Goal: Task Accomplishment & Management: Use online tool/utility

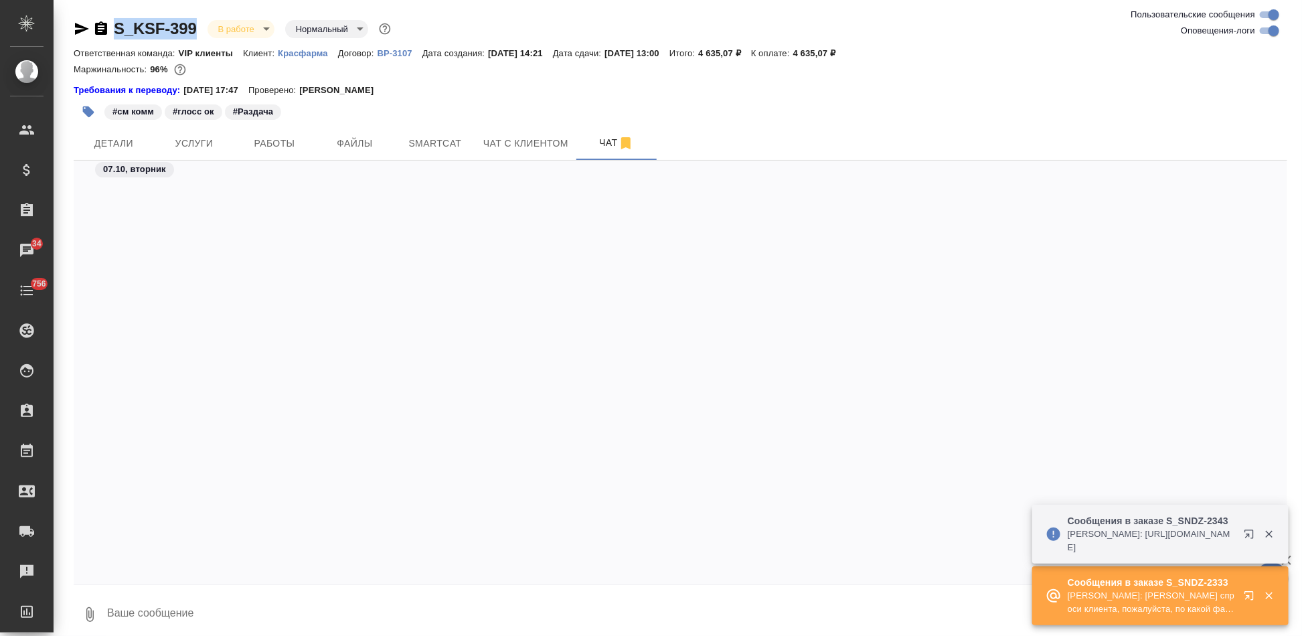
scroll to position [24195, 0]
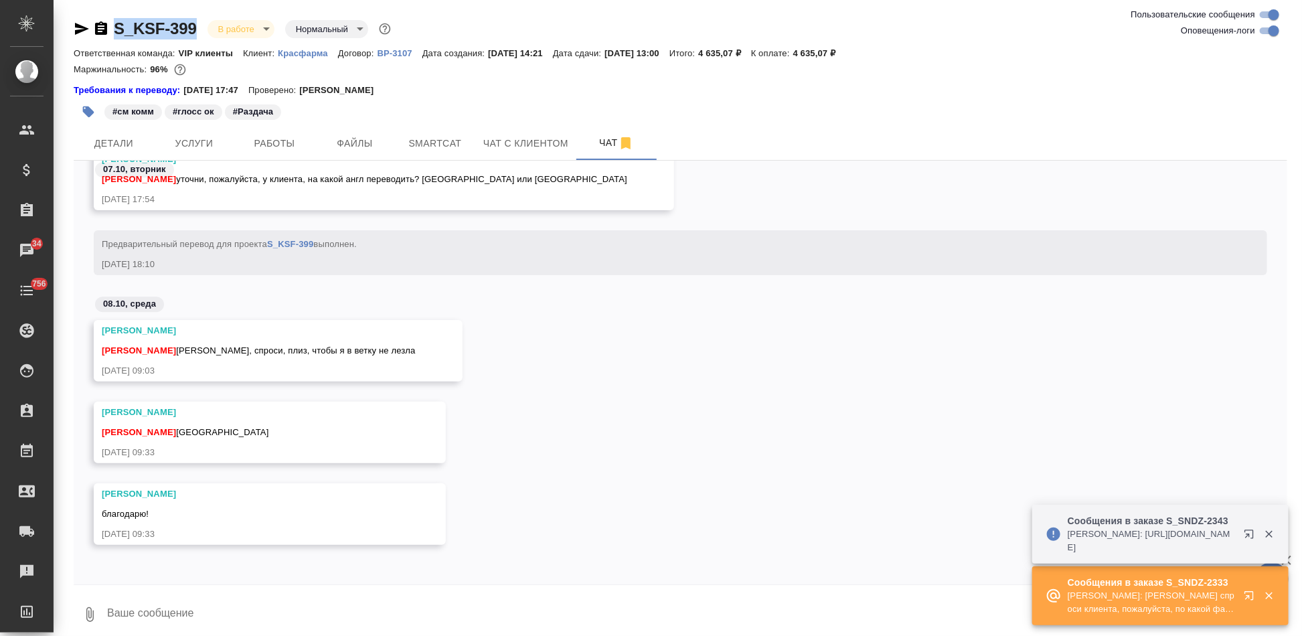
click at [1251, 600] on icon "button" at bounding box center [1249, 595] width 9 height 9
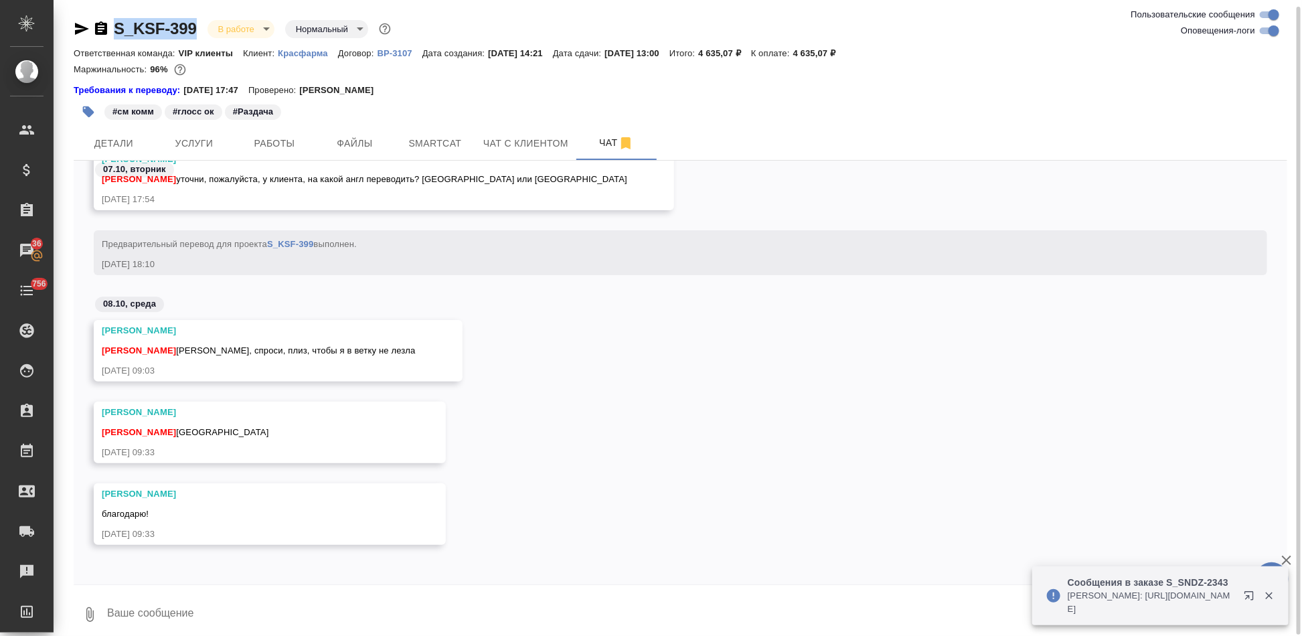
scroll to position [9, 0]
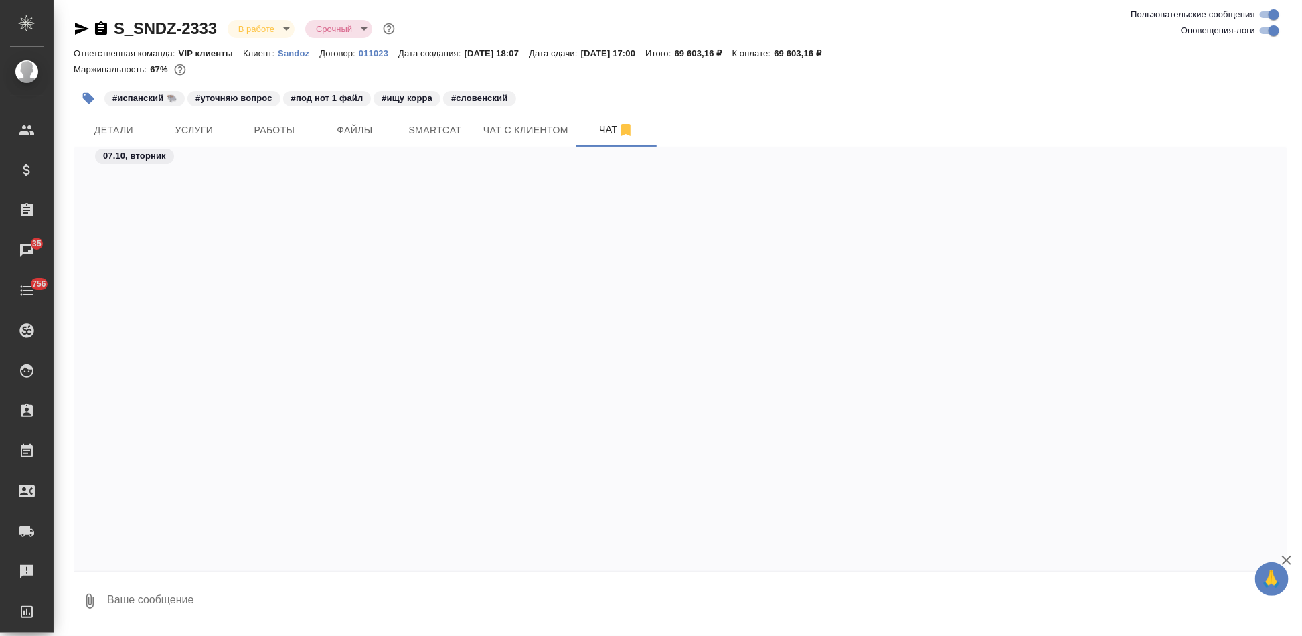
scroll to position [55807, 0]
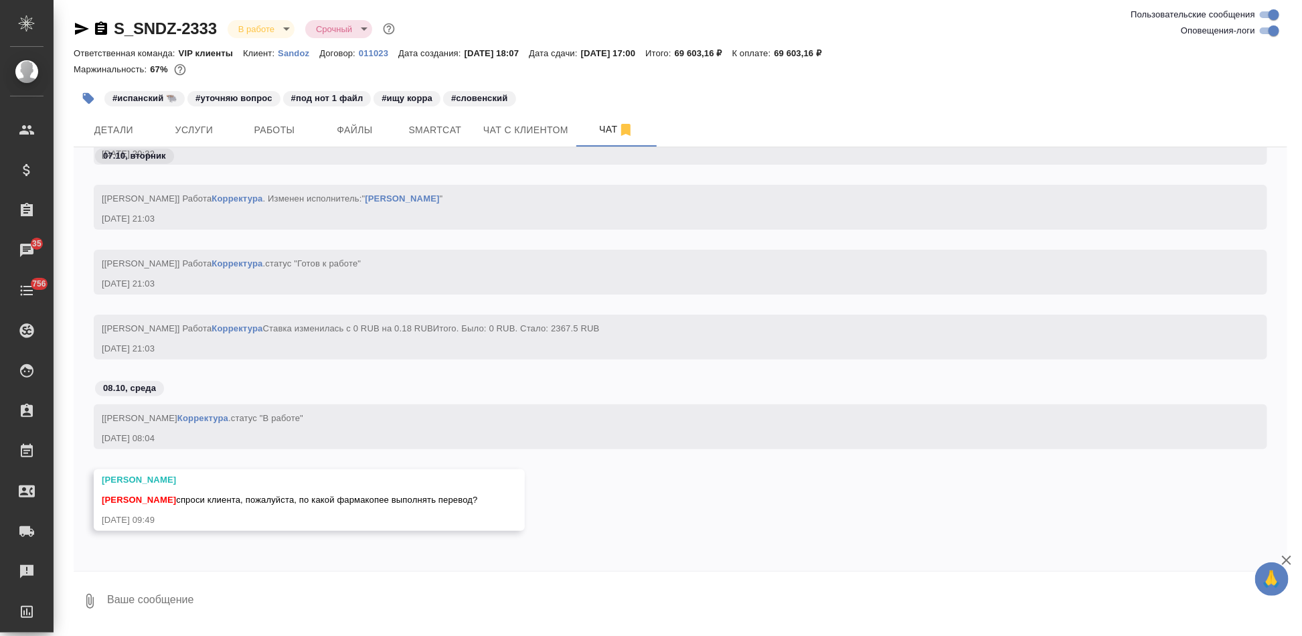
click at [307, 618] on textarea at bounding box center [697, 602] width 1182 height 46
type textarea "х"
type textarea "отправляю вопрос"
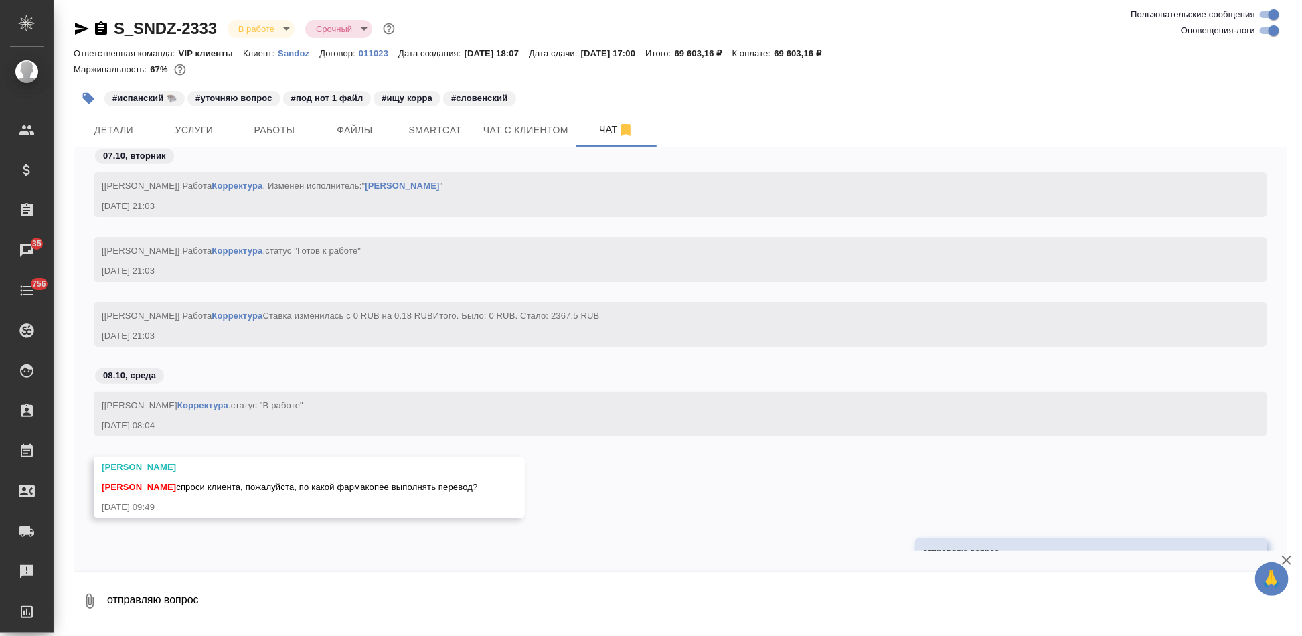
scroll to position [55872, 0]
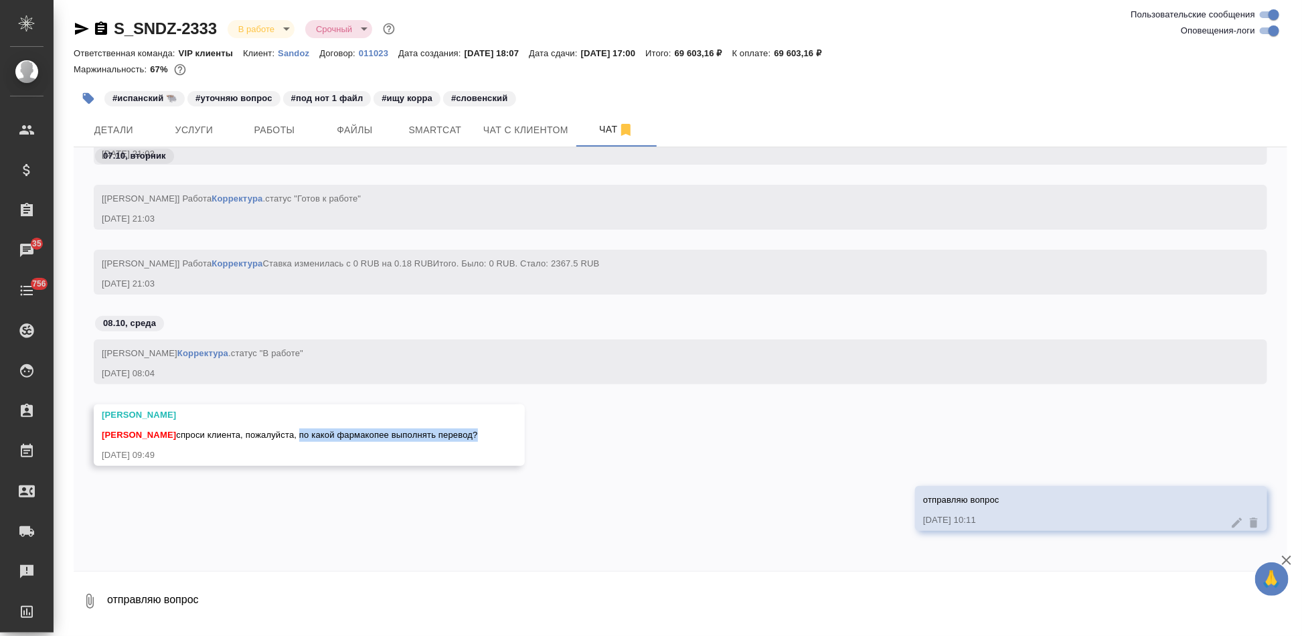
drag, startPoint x: 471, startPoint y: 434, endPoint x: 295, endPoint y: 428, distance: 176.2
click at [295, 428] on div "Кабаргина Анна спроси клиента, пожалуйста, по какой фармакопее выполнять перево…" at bounding box center [290, 433] width 376 height 17
copy span "по какой фармакопее выполнять перевод"
click at [297, 50] on p "Sandoz" at bounding box center [299, 53] width 42 height 10
click at [285, 54] on p "Sandoz" at bounding box center [299, 53] width 42 height 10
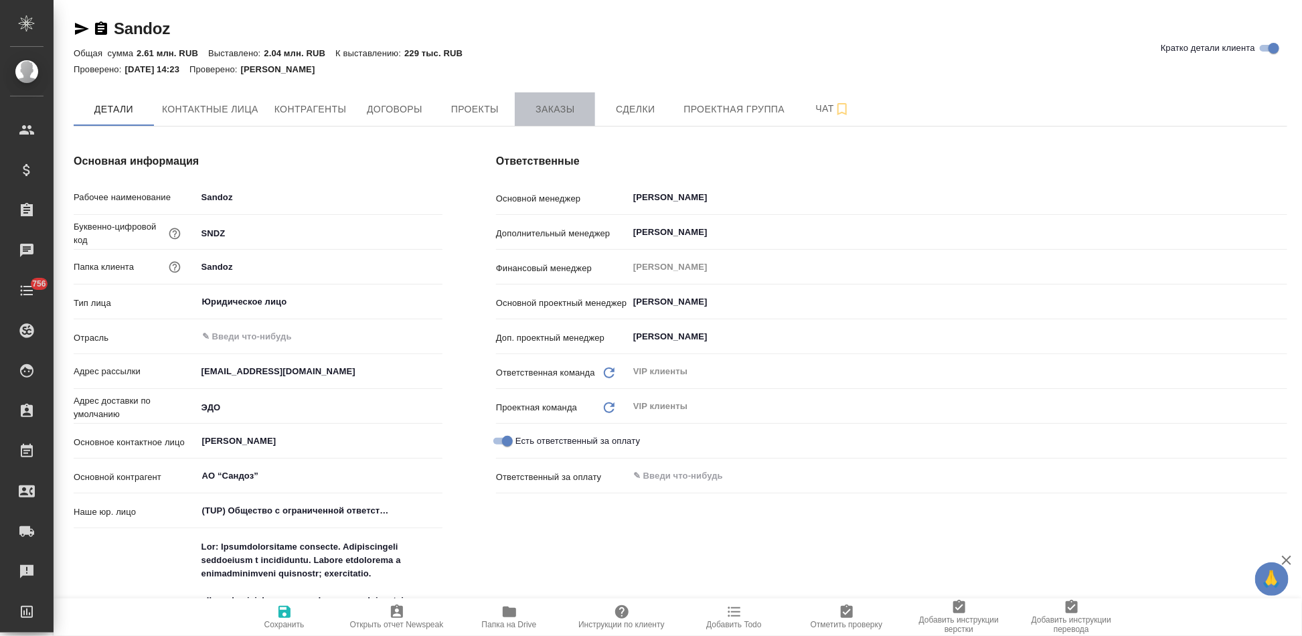
click at [563, 117] on span "Заказы" at bounding box center [555, 109] width 64 height 17
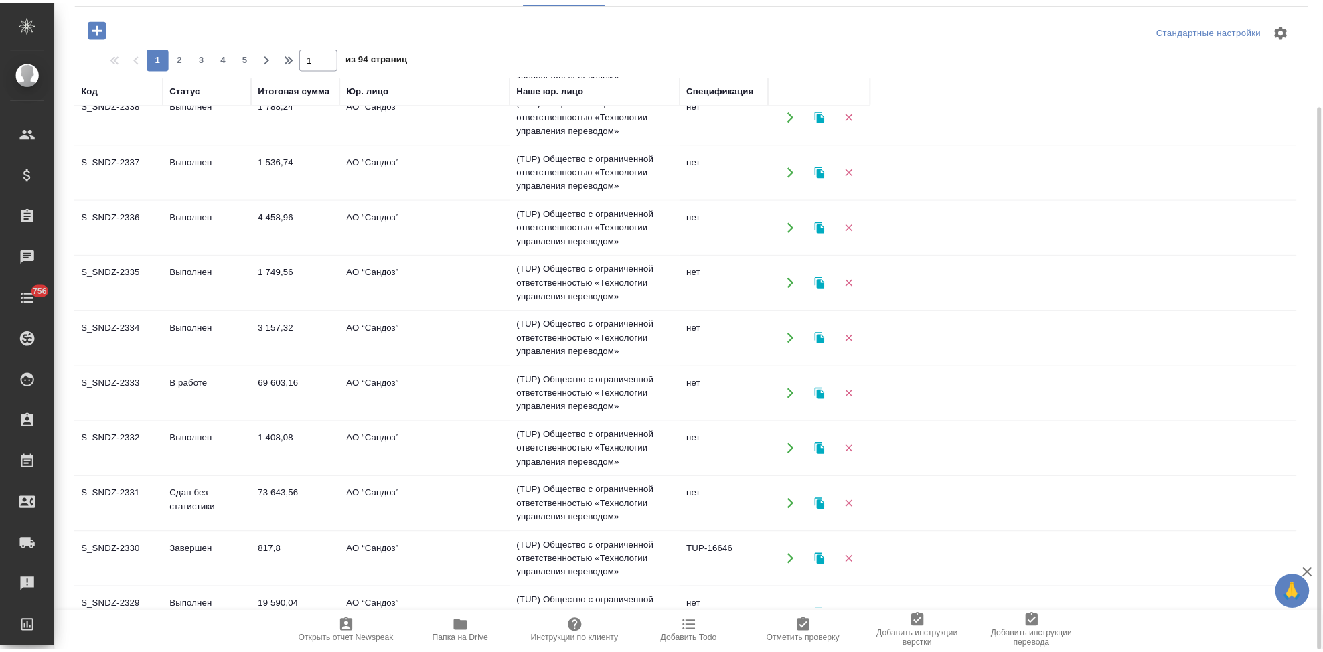
scroll to position [297, 0]
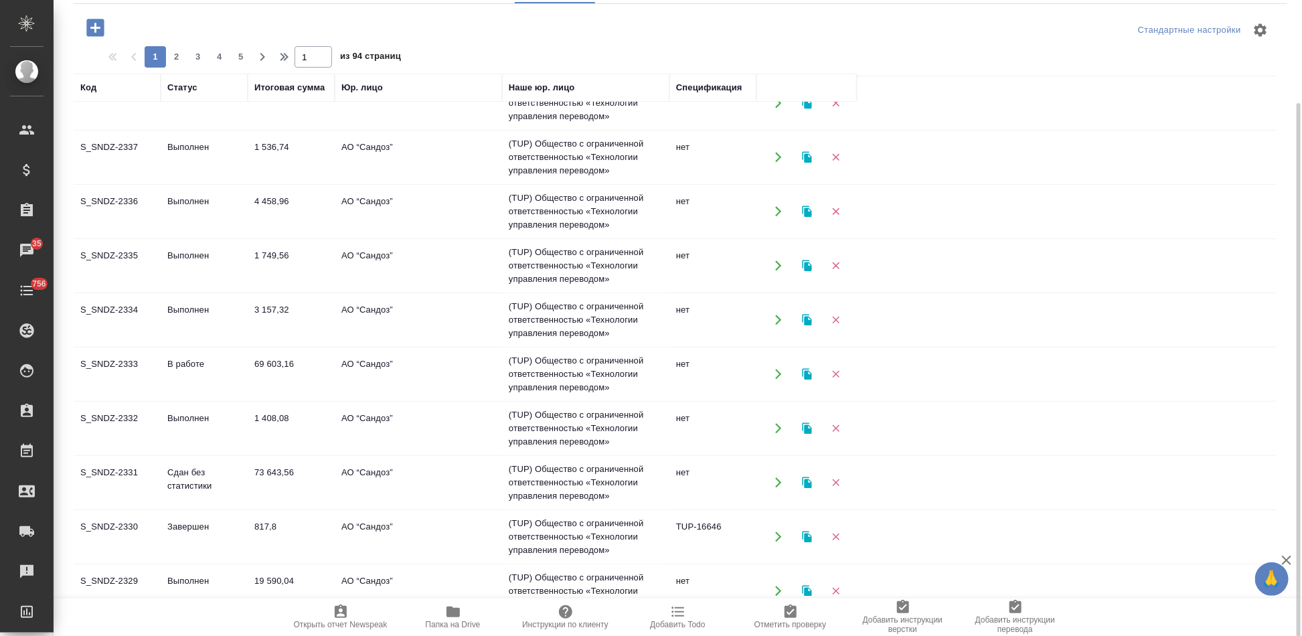
click at [169, 522] on td "Завершен" at bounding box center [204, 537] width 87 height 47
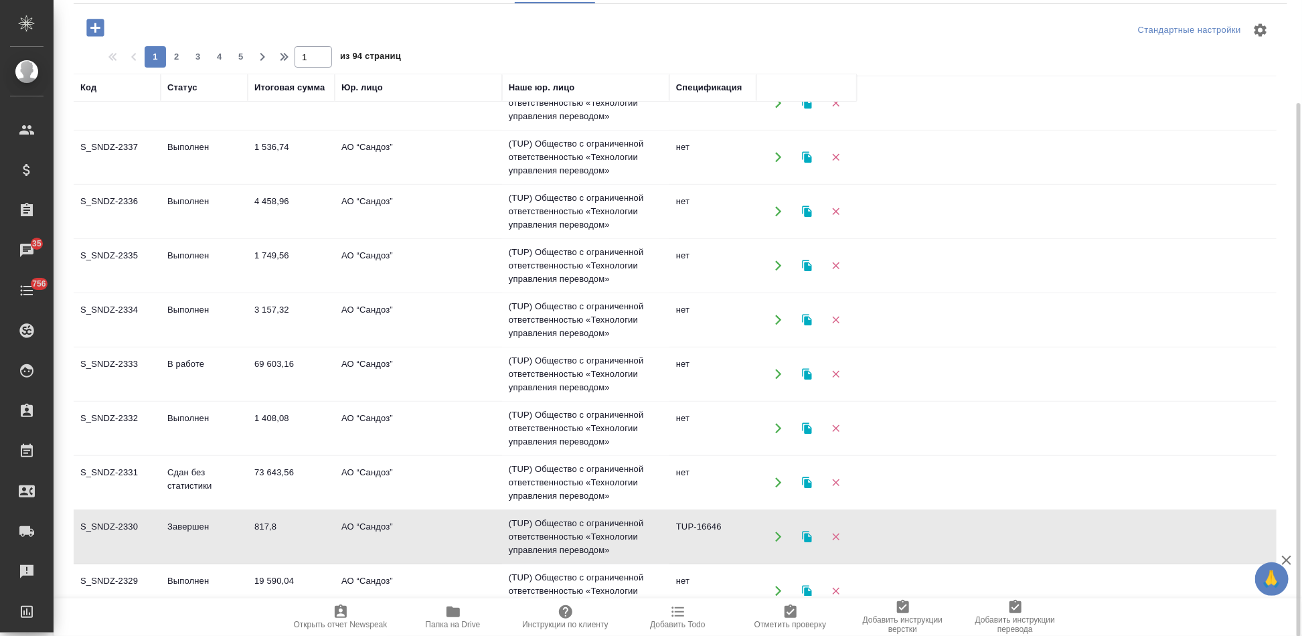
click at [169, 522] on td "Завершен" at bounding box center [204, 537] width 87 height 47
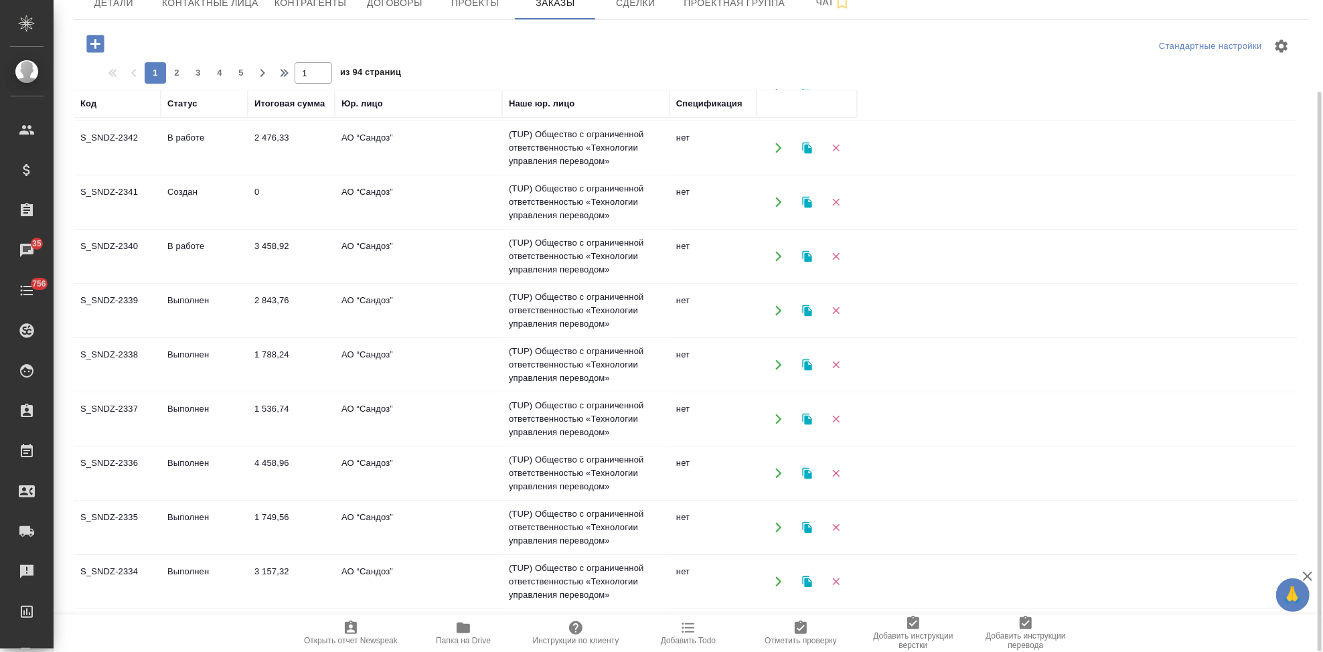
scroll to position [0, 0]
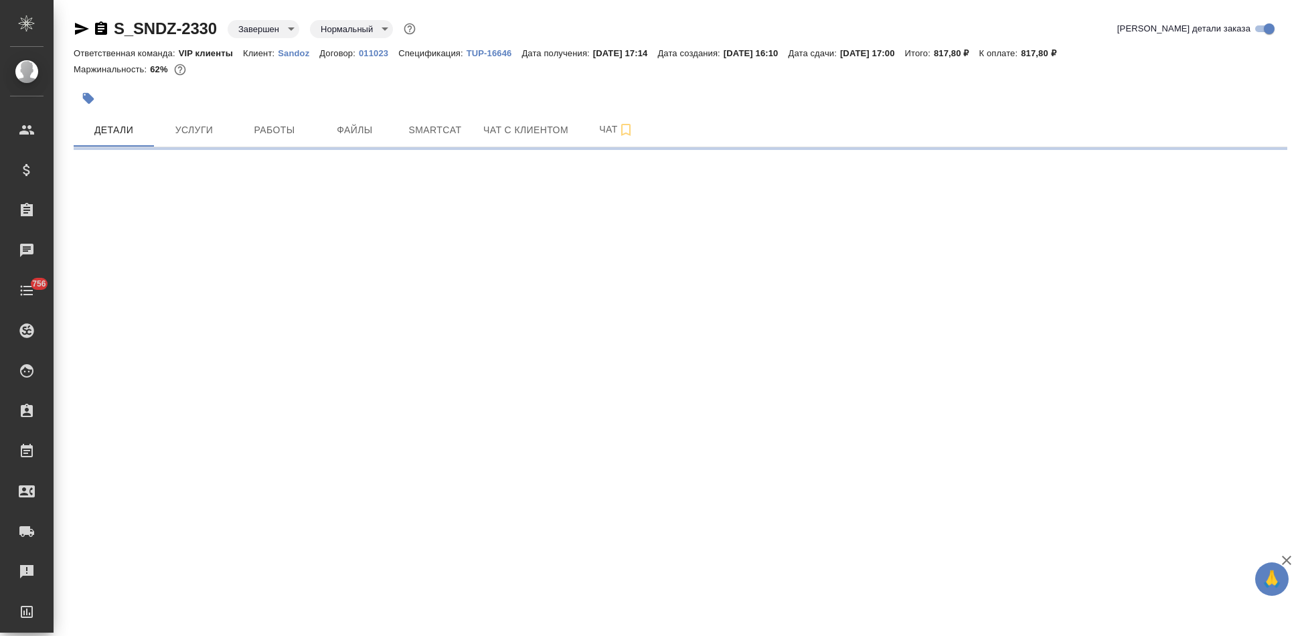
select select "RU"
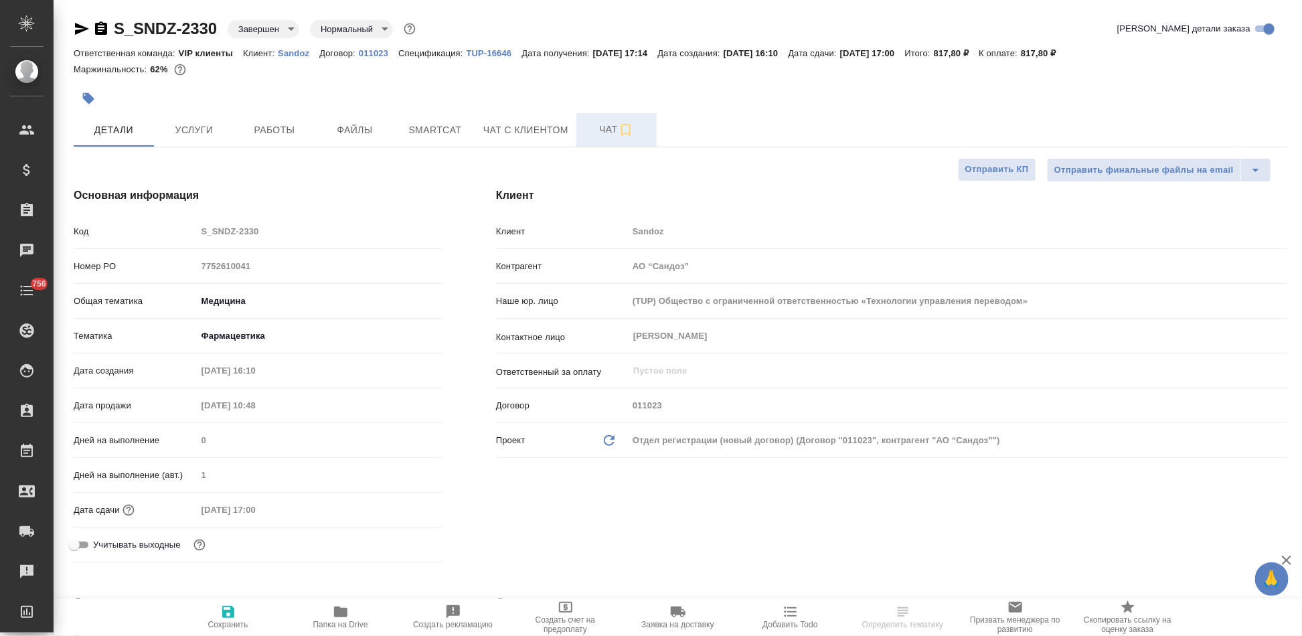
type textarea "x"
click at [605, 128] on span "Чат" at bounding box center [617, 129] width 64 height 17
type textarea "x"
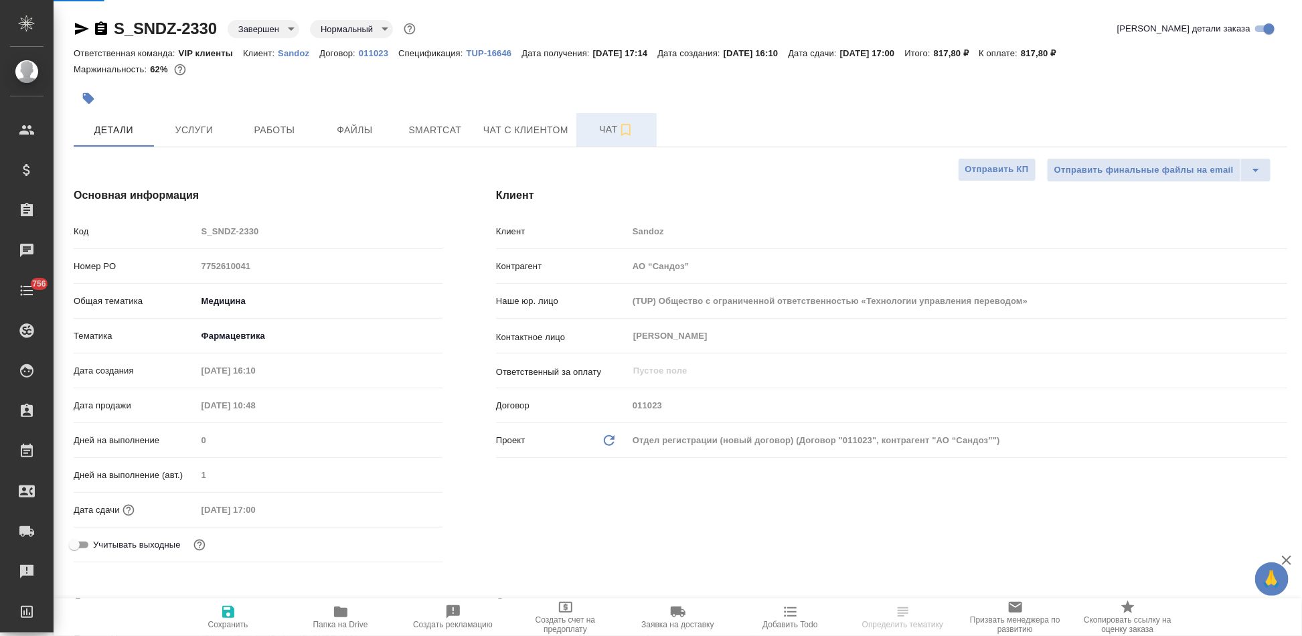
type textarea "x"
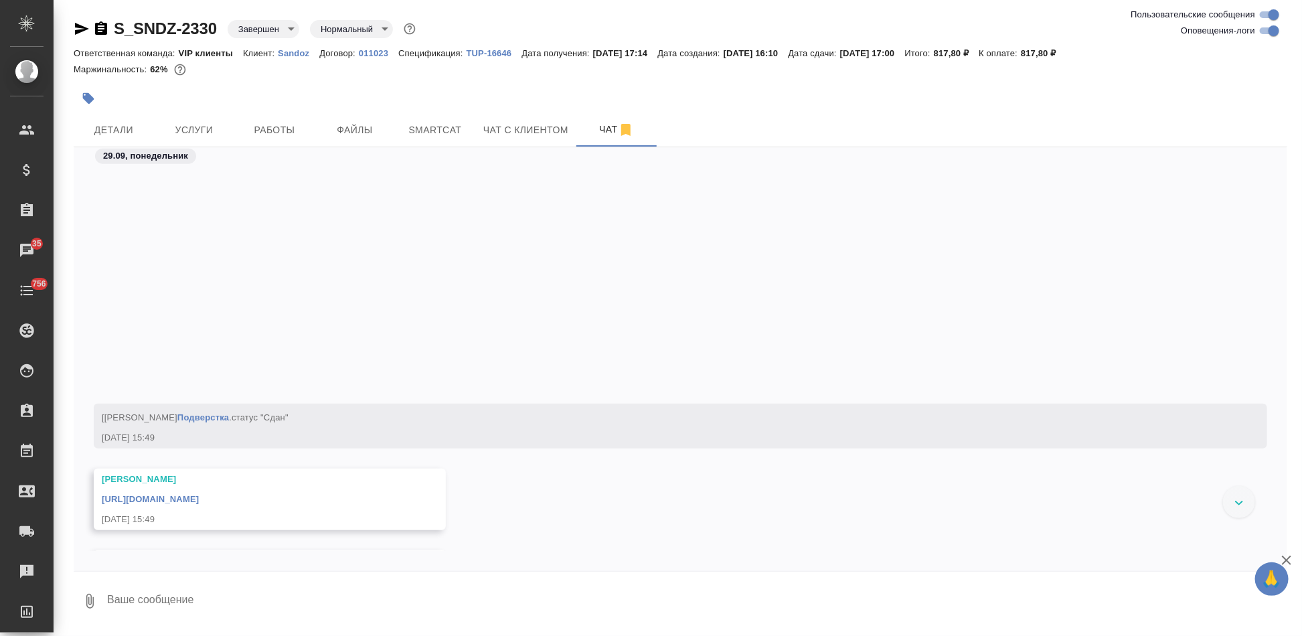
scroll to position [17326, 0]
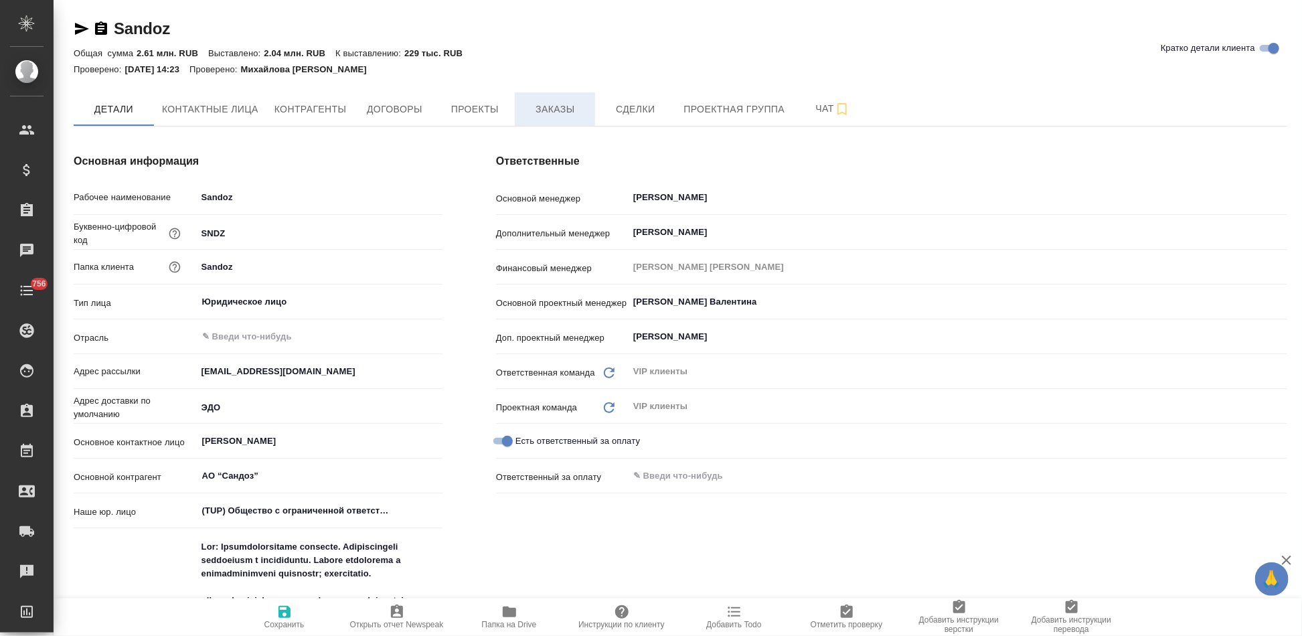
click at [584, 110] on span "Заказы" at bounding box center [555, 109] width 64 height 17
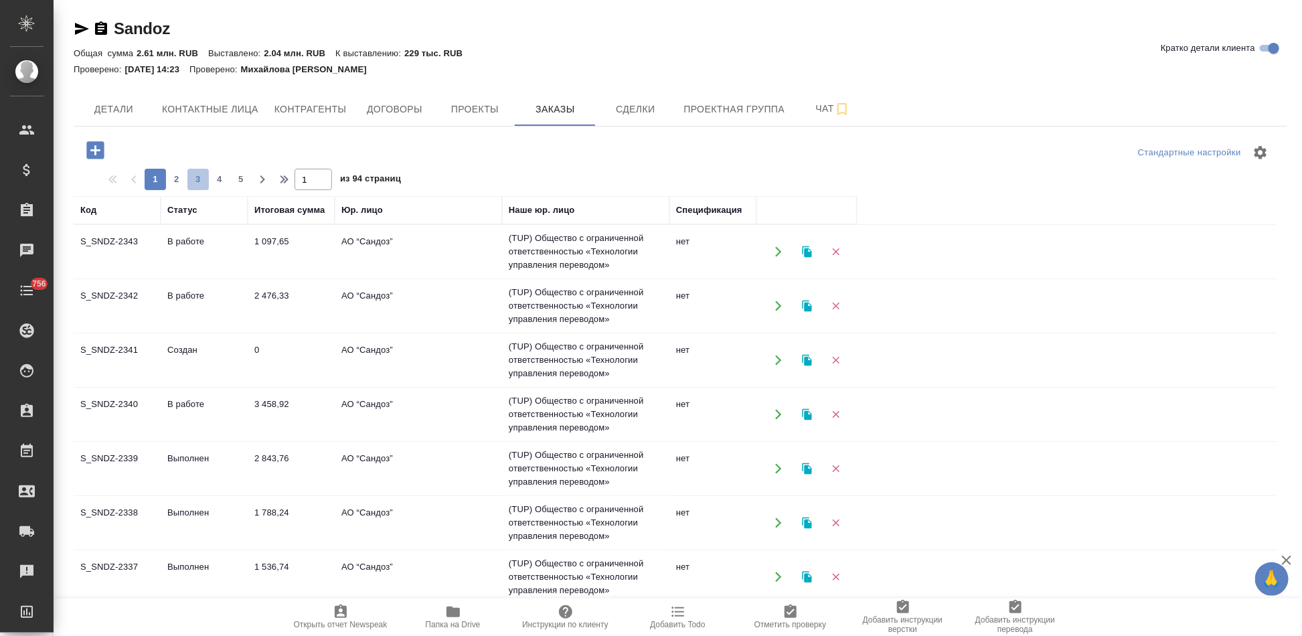
click at [188, 181] on span "3" at bounding box center [197, 179] width 21 height 13
click at [230, 181] on span "5" at bounding box center [240, 179] width 21 height 13
click at [221, 183] on span "6" at bounding box center [219, 179] width 21 height 13
click at [242, 180] on span "8" at bounding box center [240, 179] width 21 height 13
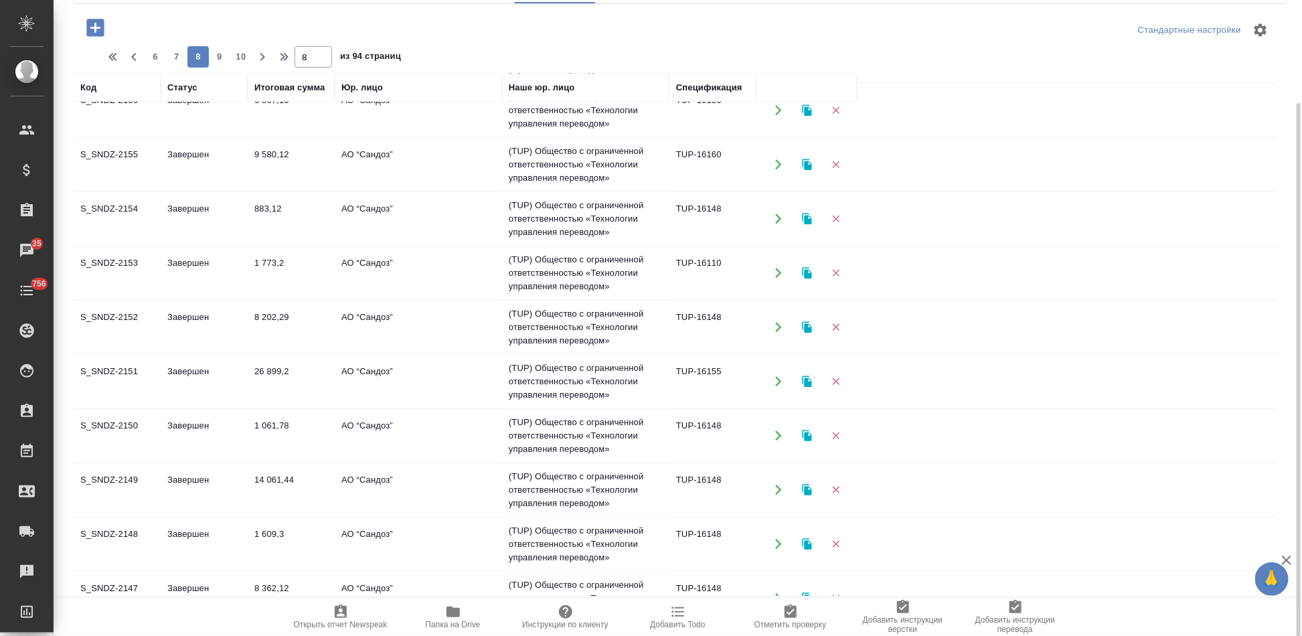
scroll to position [863, 0]
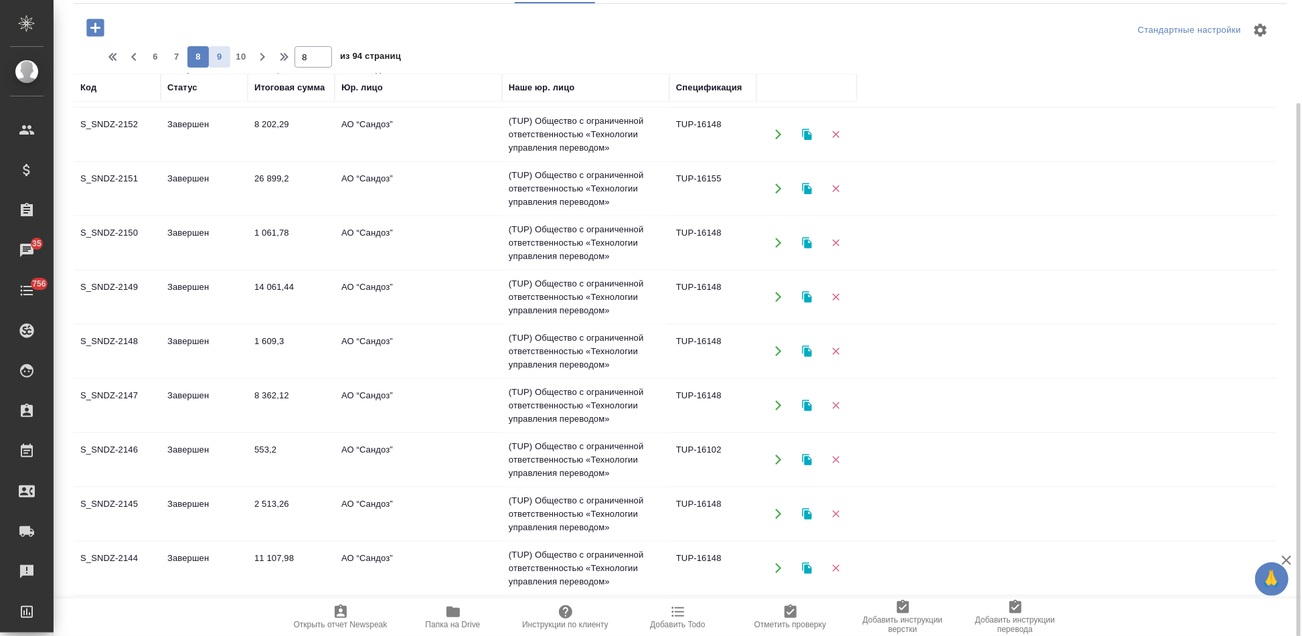
click at [223, 56] on span "9" at bounding box center [219, 56] width 21 height 13
type input "9"
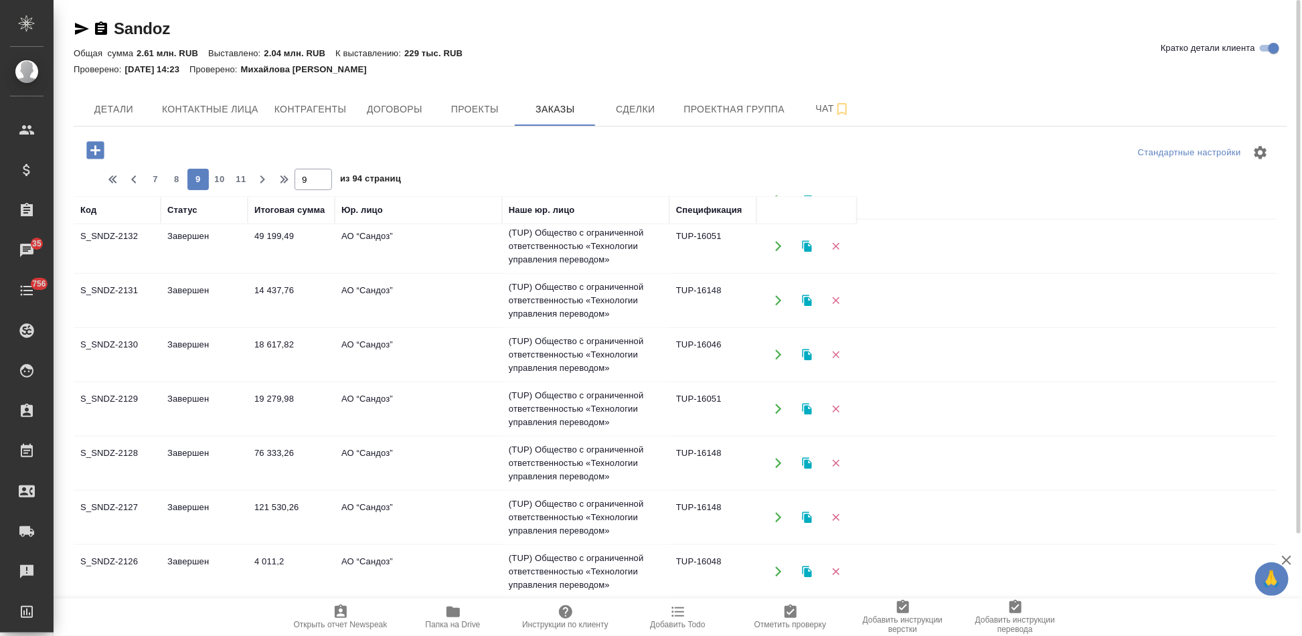
scroll to position [565, 0]
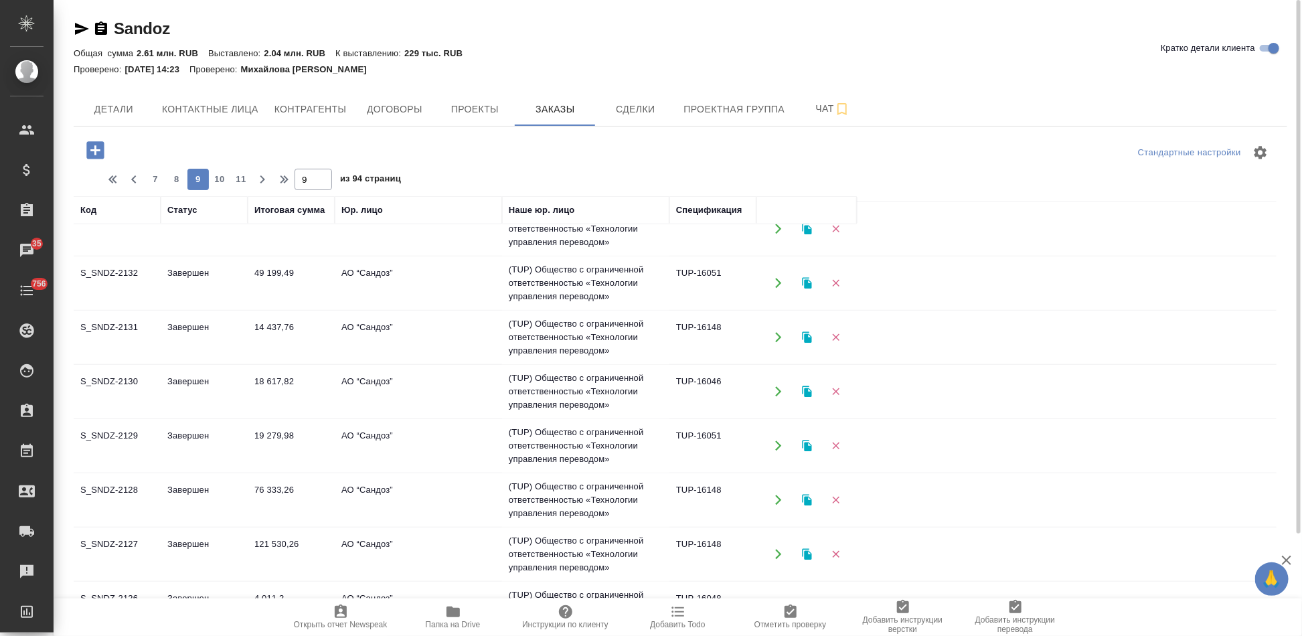
click at [167, 397] on td "Завершен" at bounding box center [204, 391] width 87 height 47
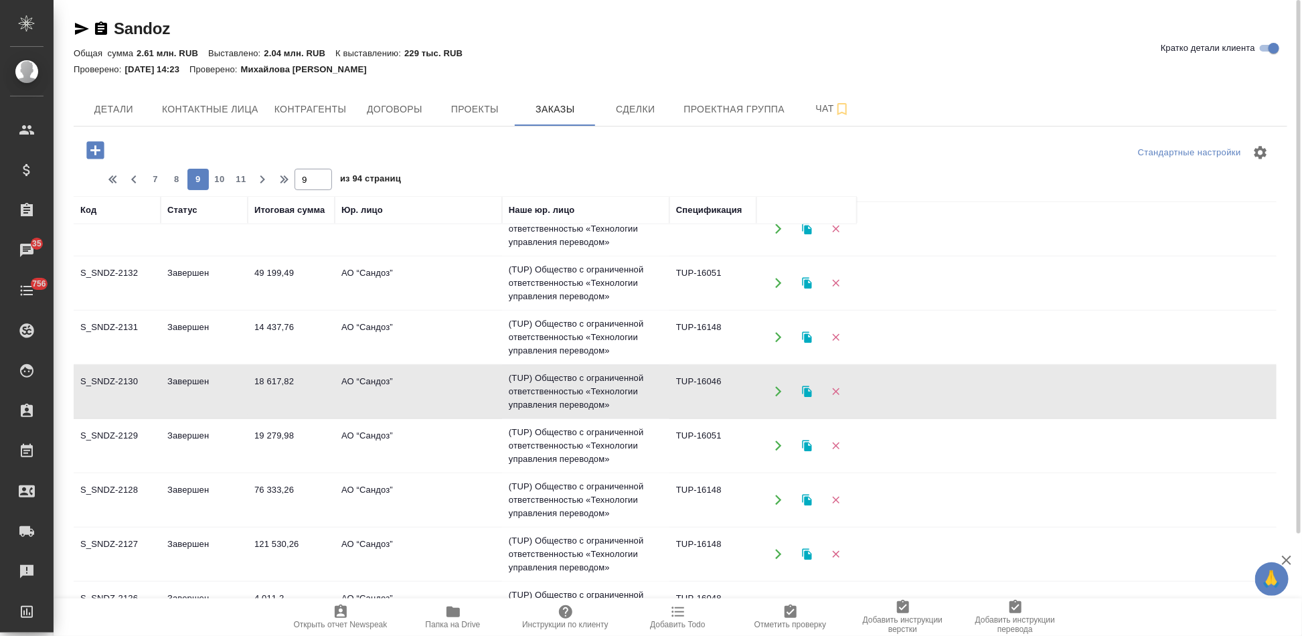
click at [167, 397] on td "Завершен" at bounding box center [204, 391] width 87 height 47
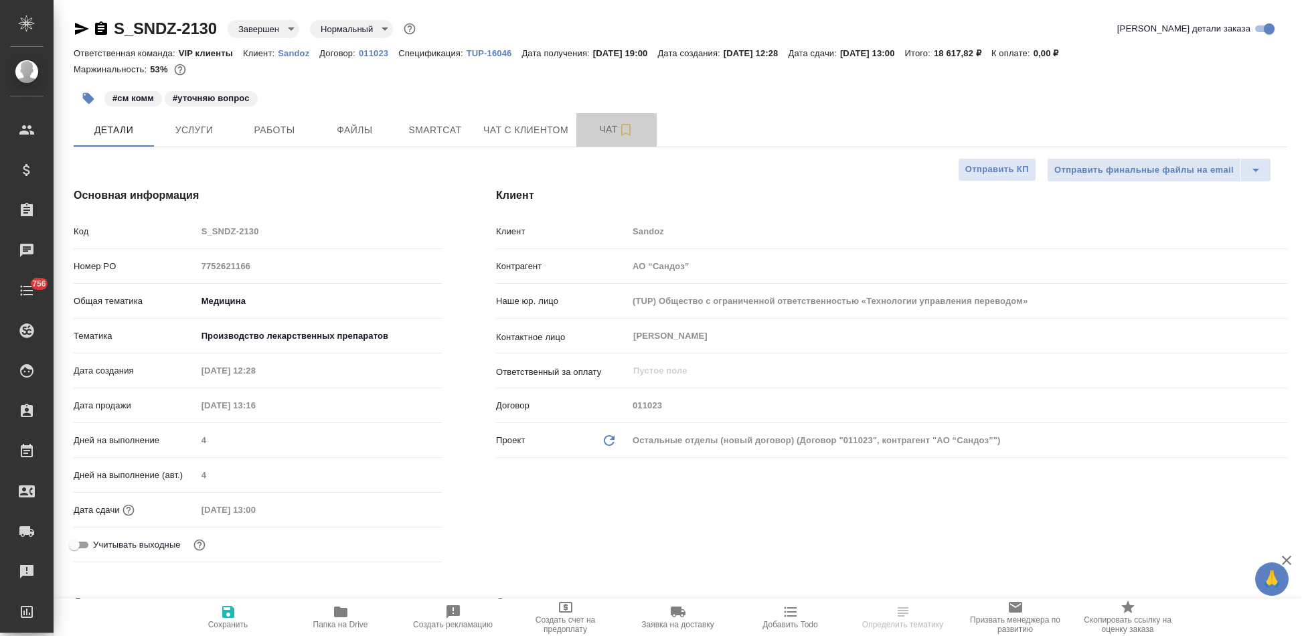
select select "RU"
click at [599, 133] on span "Чат" at bounding box center [617, 129] width 64 height 17
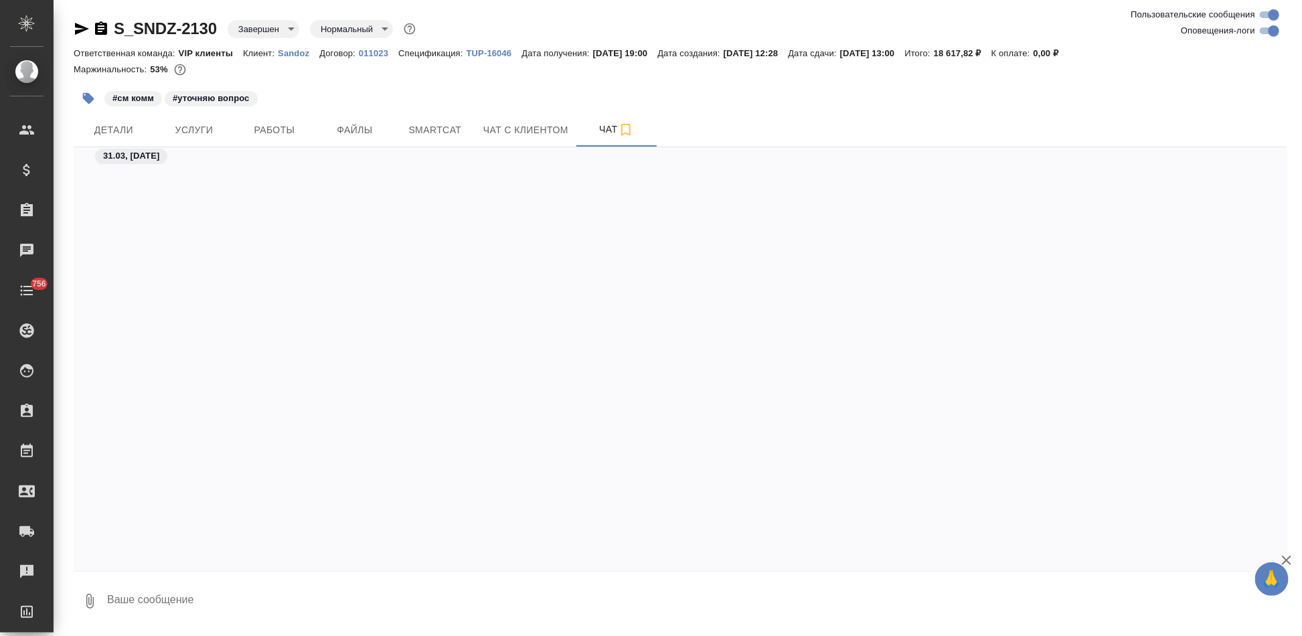
scroll to position [32594, 0]
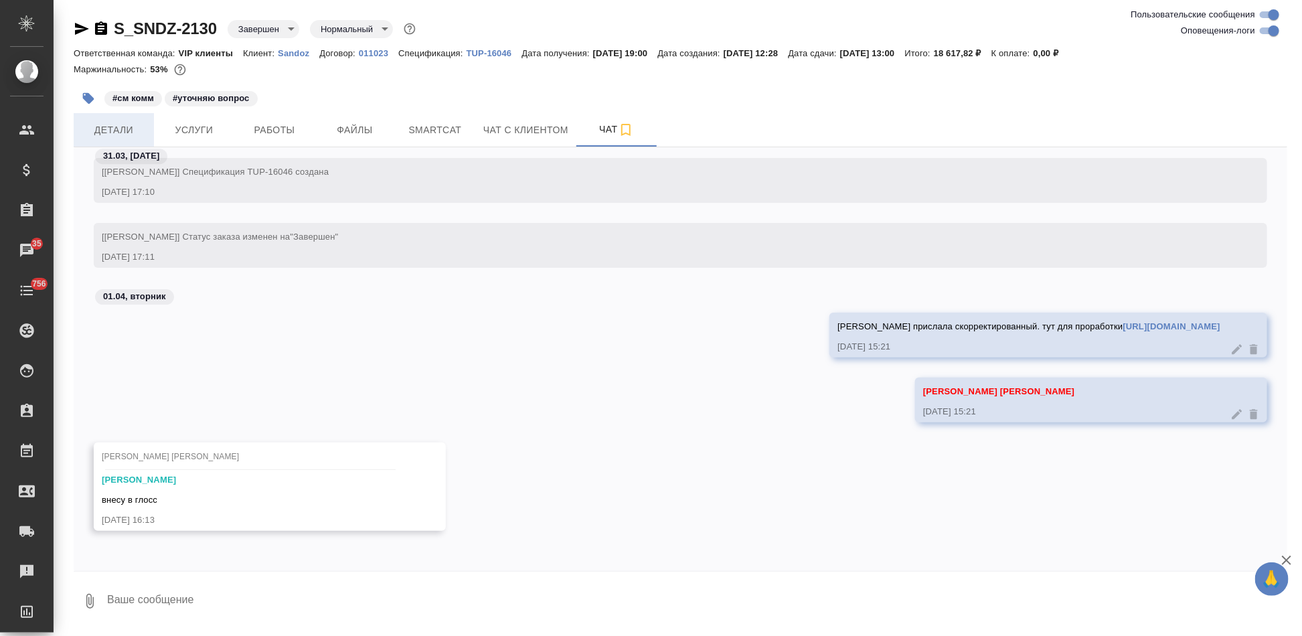
click at [125, 139] on button "Детали" at bounding box center [114, 129] width 80 height 33
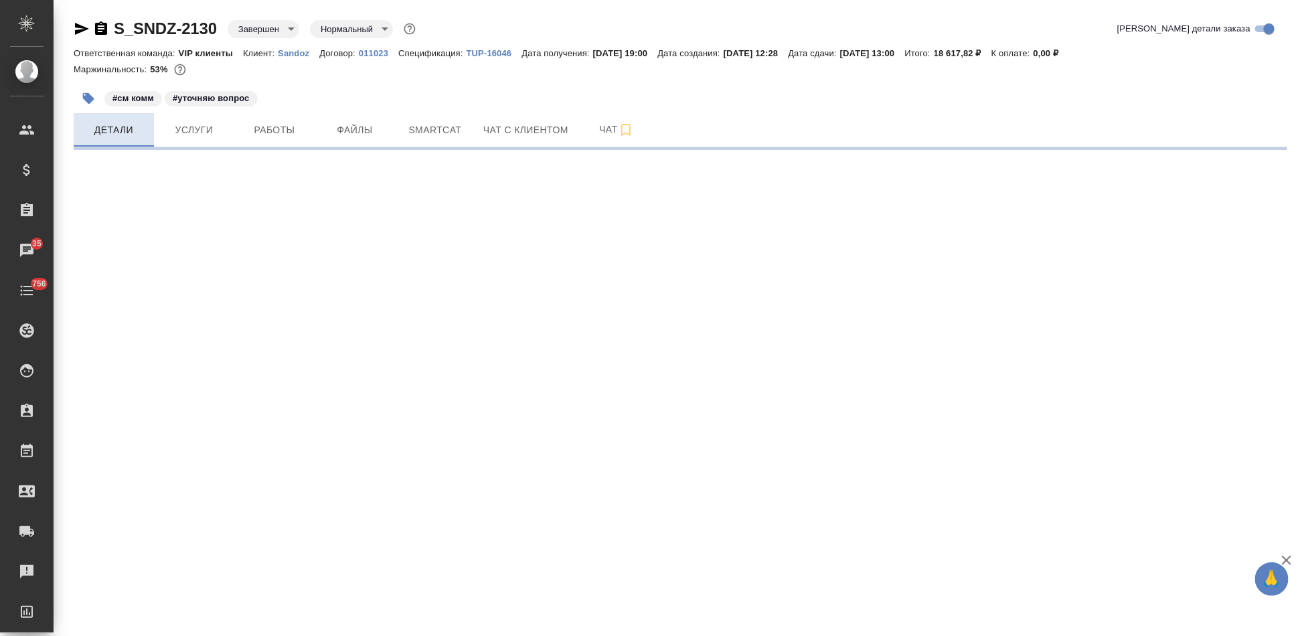
select select "RU"
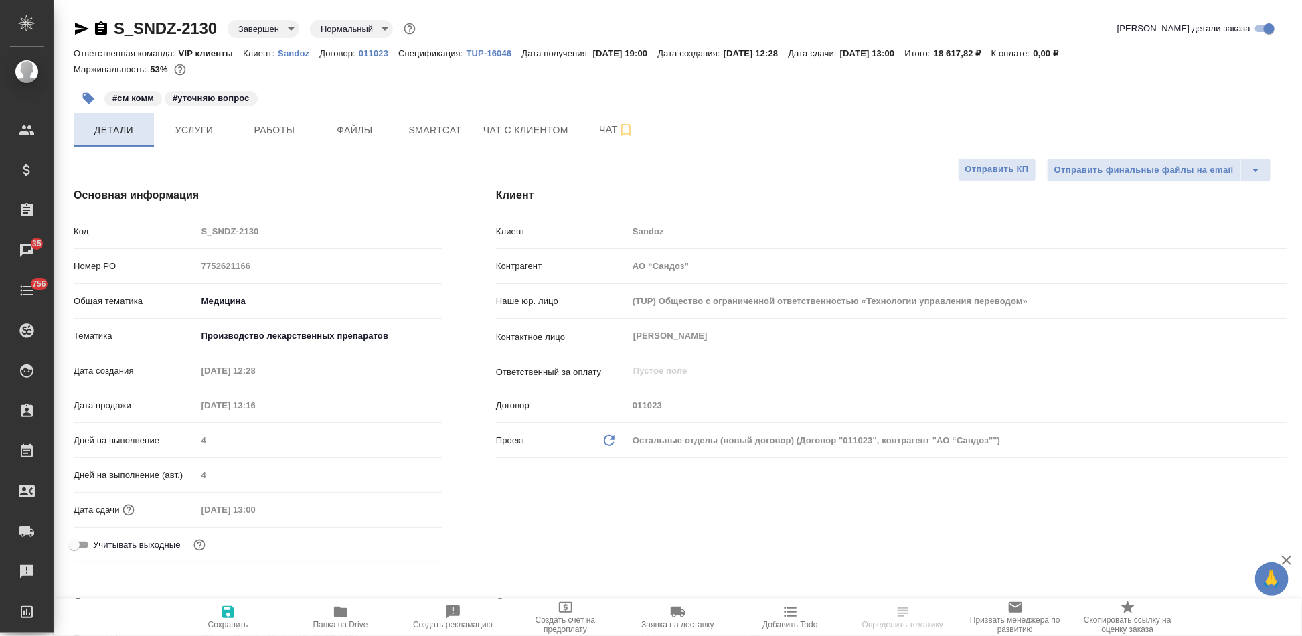
type textarea "x"
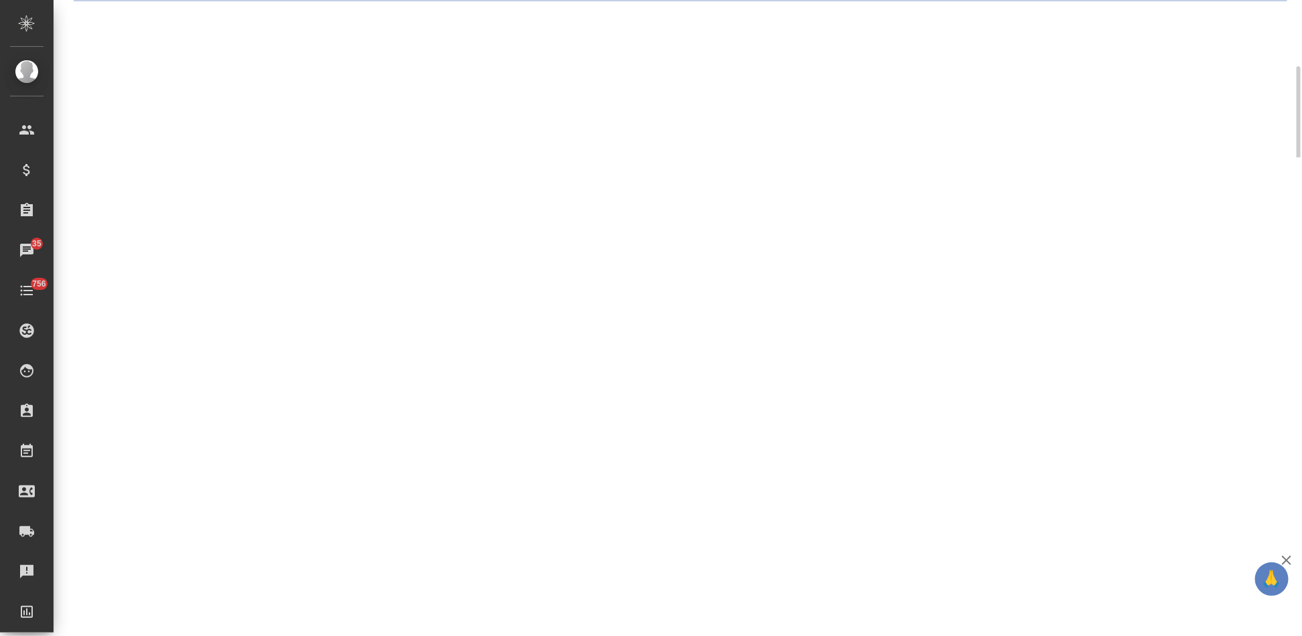
select select "RU"
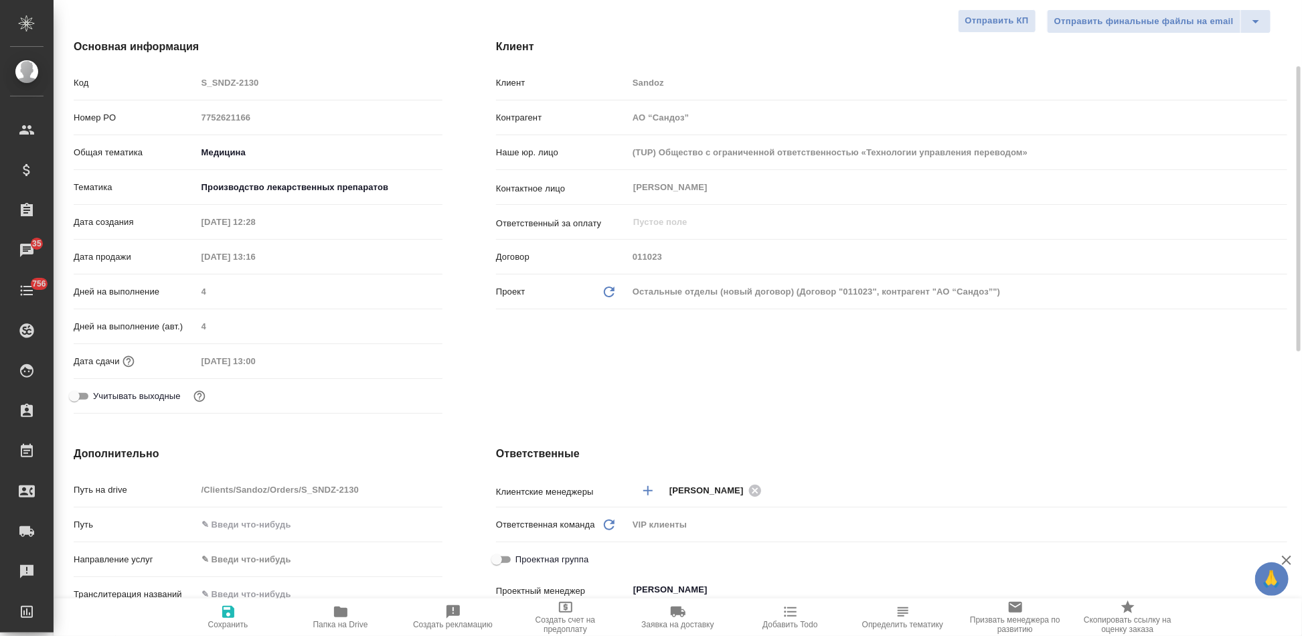
type textarea "x"
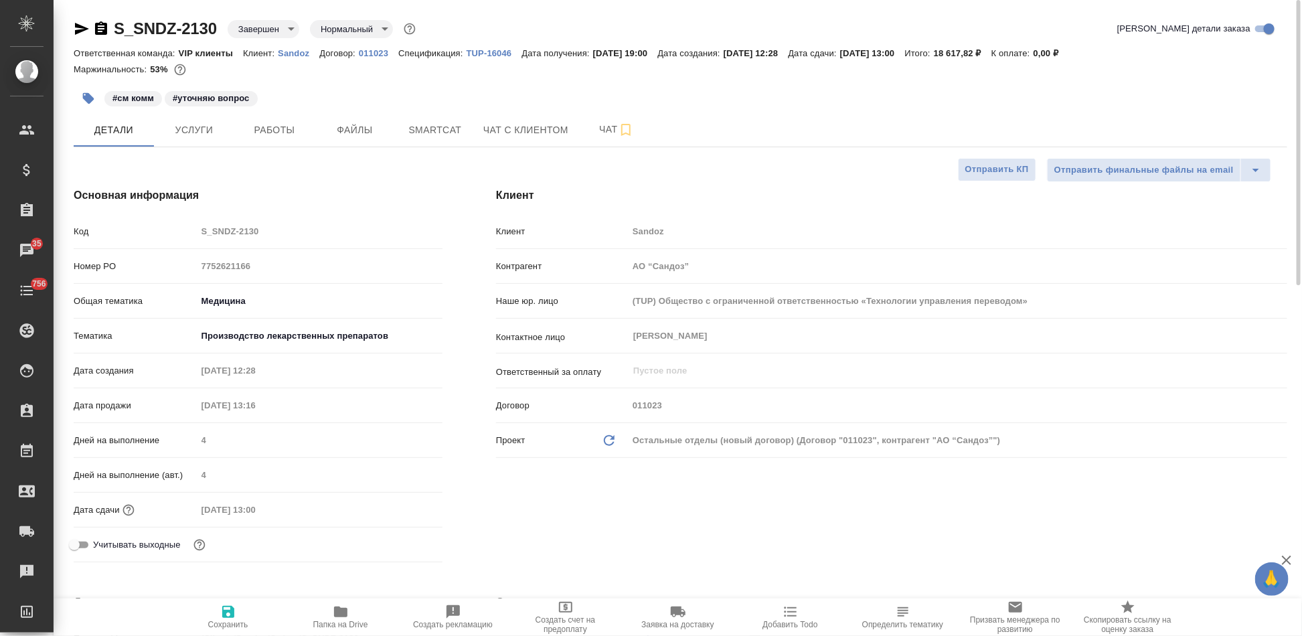
type textarea "x"
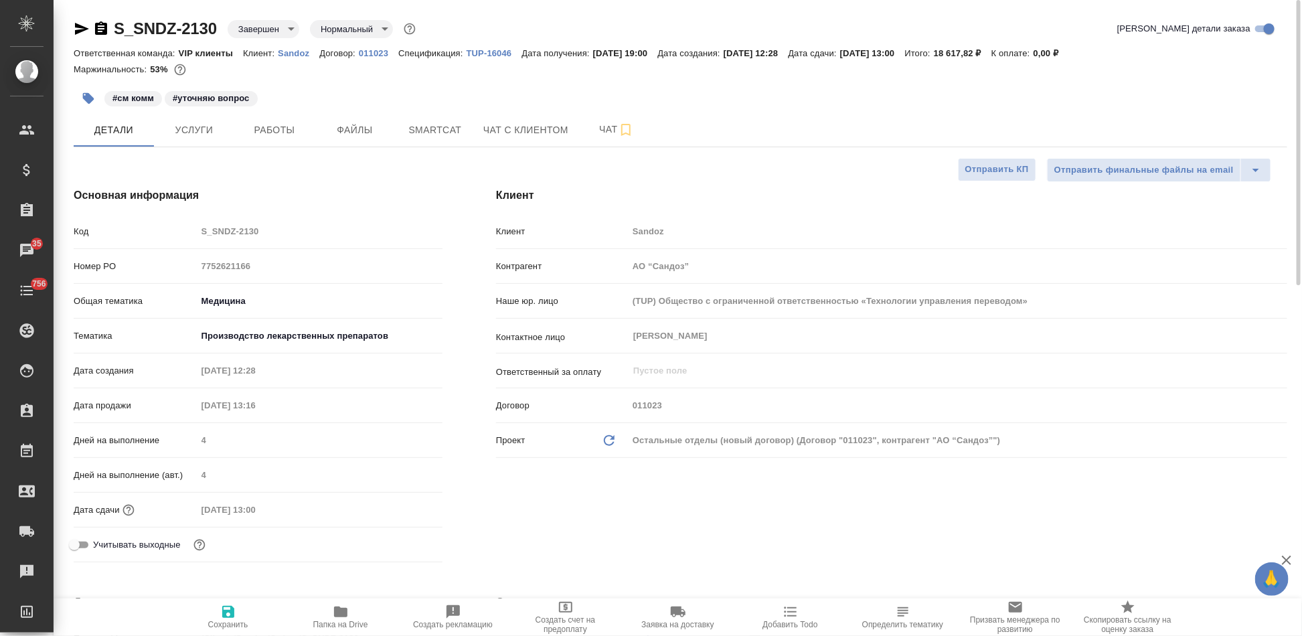
type textarea "x"
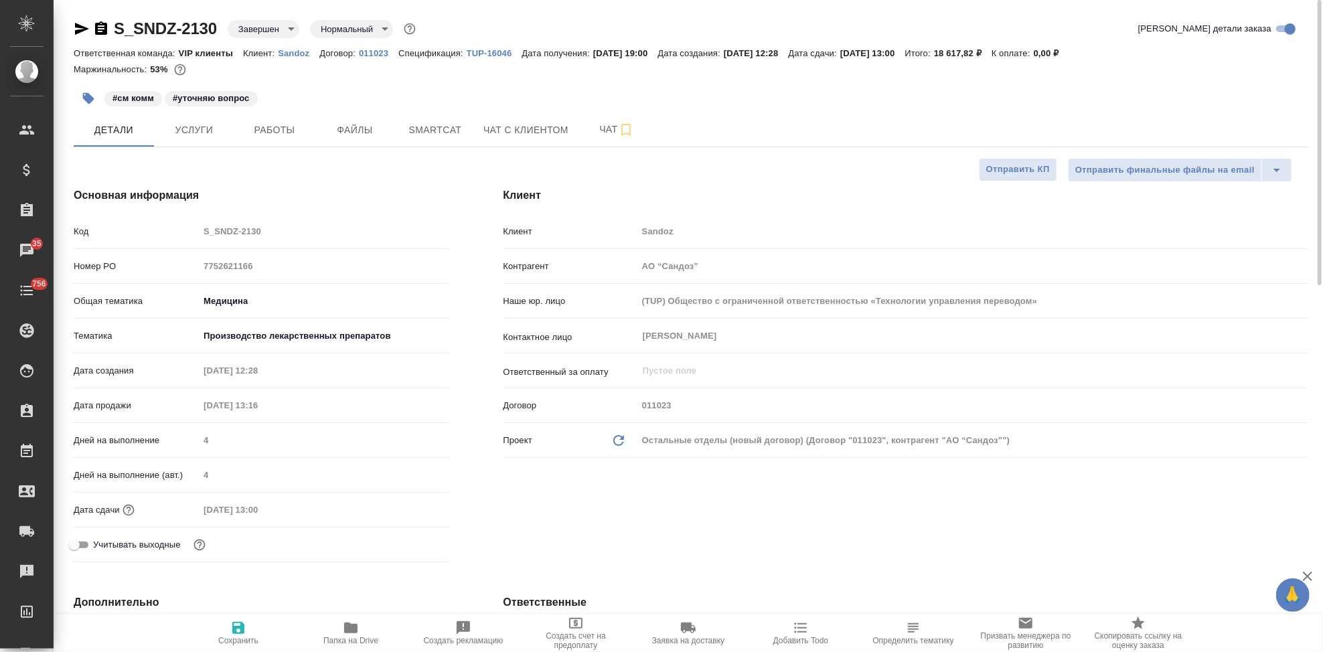
type textarea "x"
drag, startPoint x: 482, startPoint y: 593, endPoint x: 617, endPoint y: 168, distance: 446.0
click at [617, 168] on div "Клиент Клиент Sandoz Контрагент АО “Сандоз” Наше юр. лицо (TUP) Общество с огра…" at bounding box center [905, 378] width 859 height 434
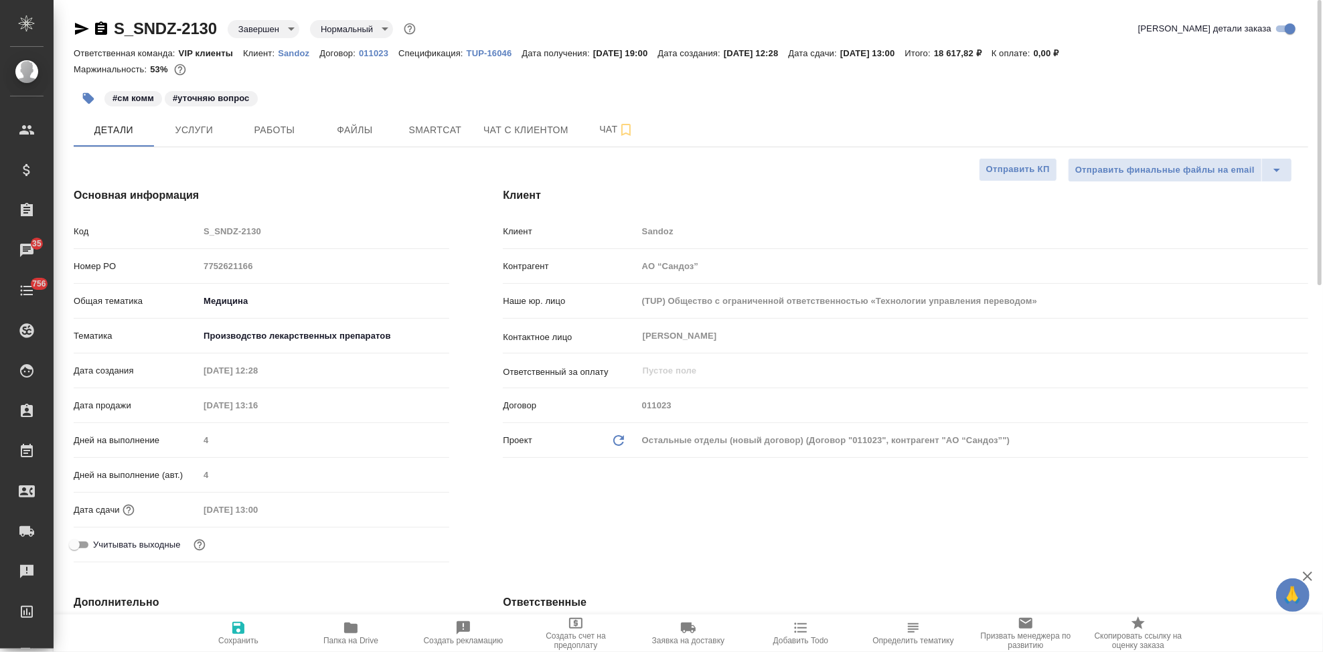
type textarea "x"
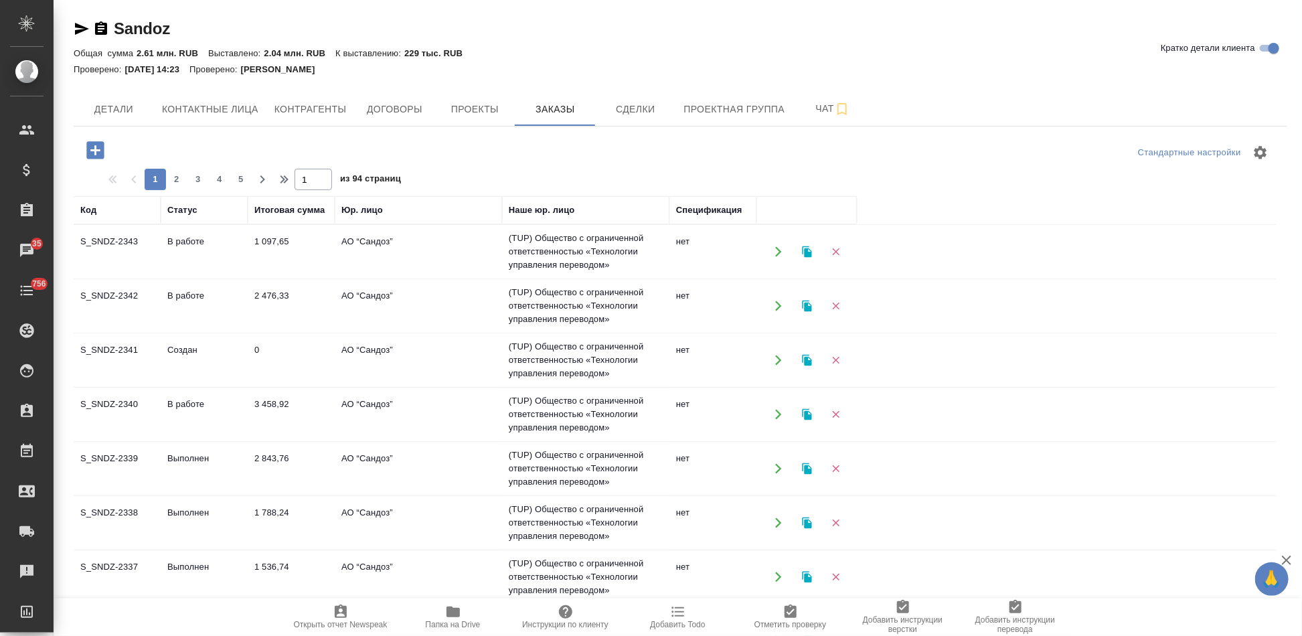
click at [105, 156] on icon "button" at bounding box center [95, 150] width 23 height 23
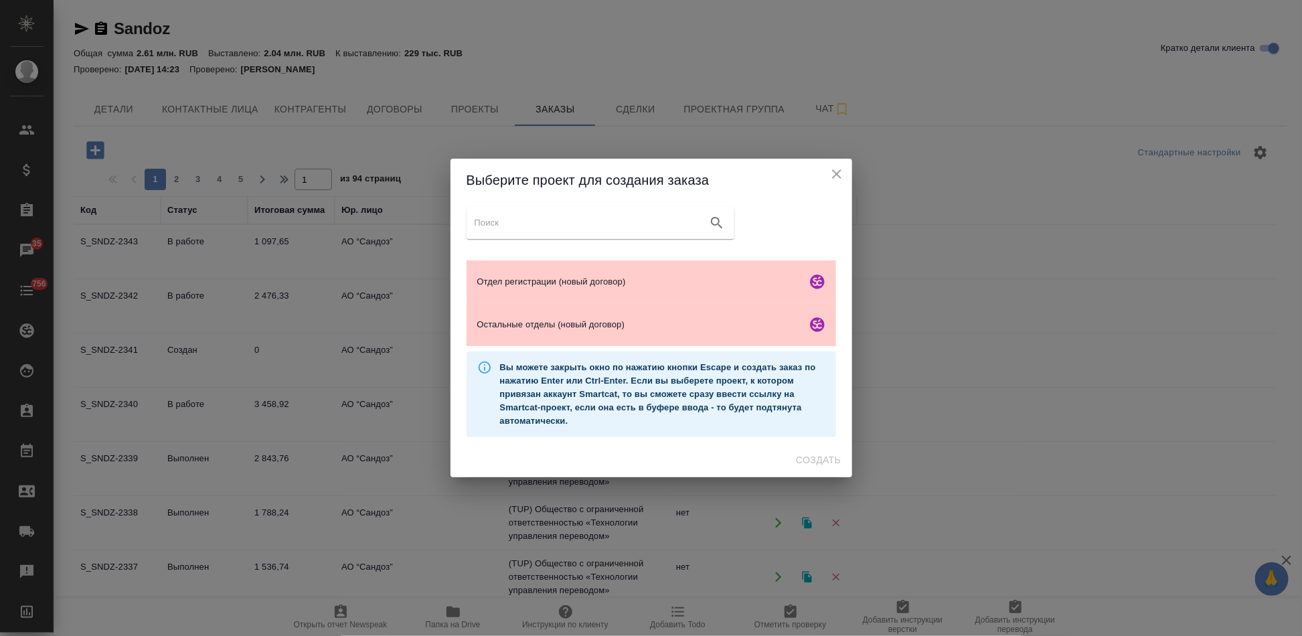
click at [836, 179] on icon "close" at bounding box center [837, 174] width 16 height 16
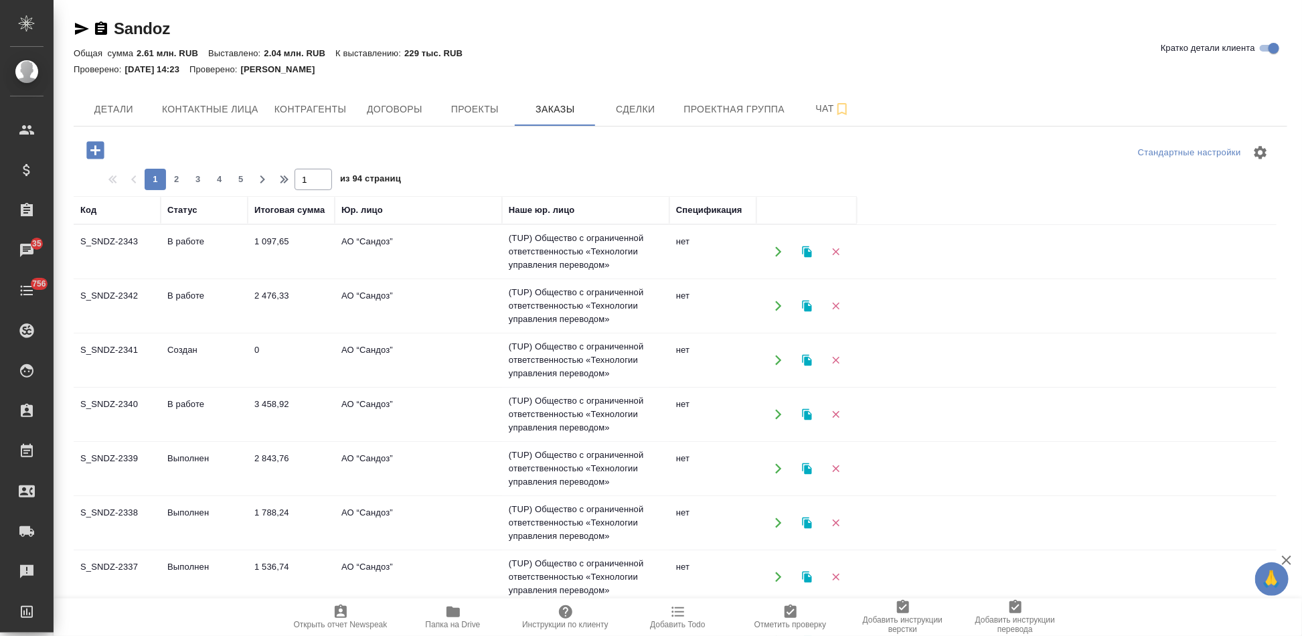
click at [256, 371] on td "0" at bounding box center [291, 360] width 87 height 47
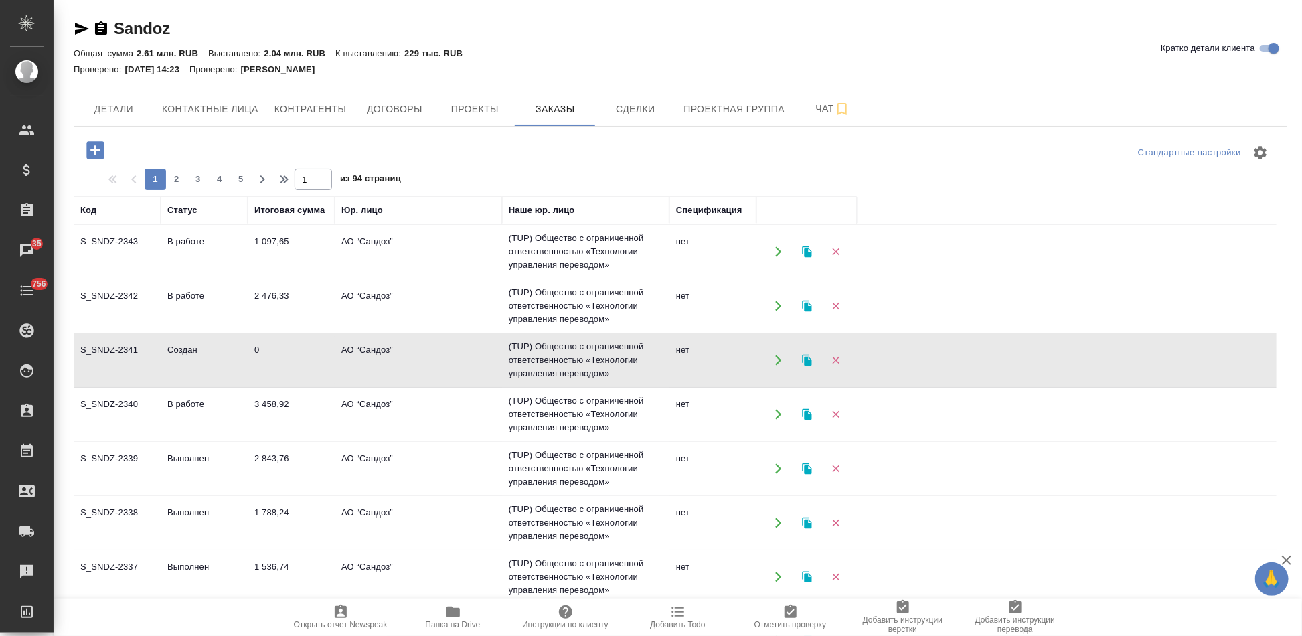
click at [256, 371] on td "0" at bounding box center [291, 360] width 87 height 47
click at [97, 154] on icon "button" at bounding box center [94, 149] width 17 height 17
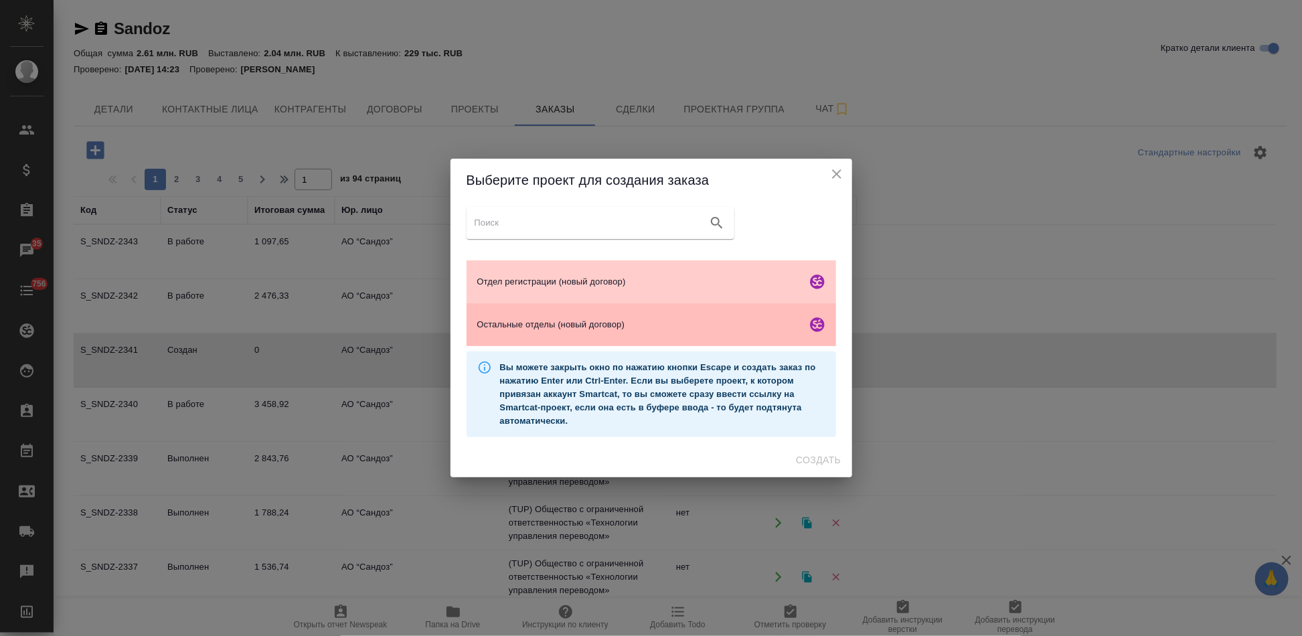
click at [554, 315] on div "Остальные отделы (новый договор)" at bounding box center [652, 324] width 370 height 43
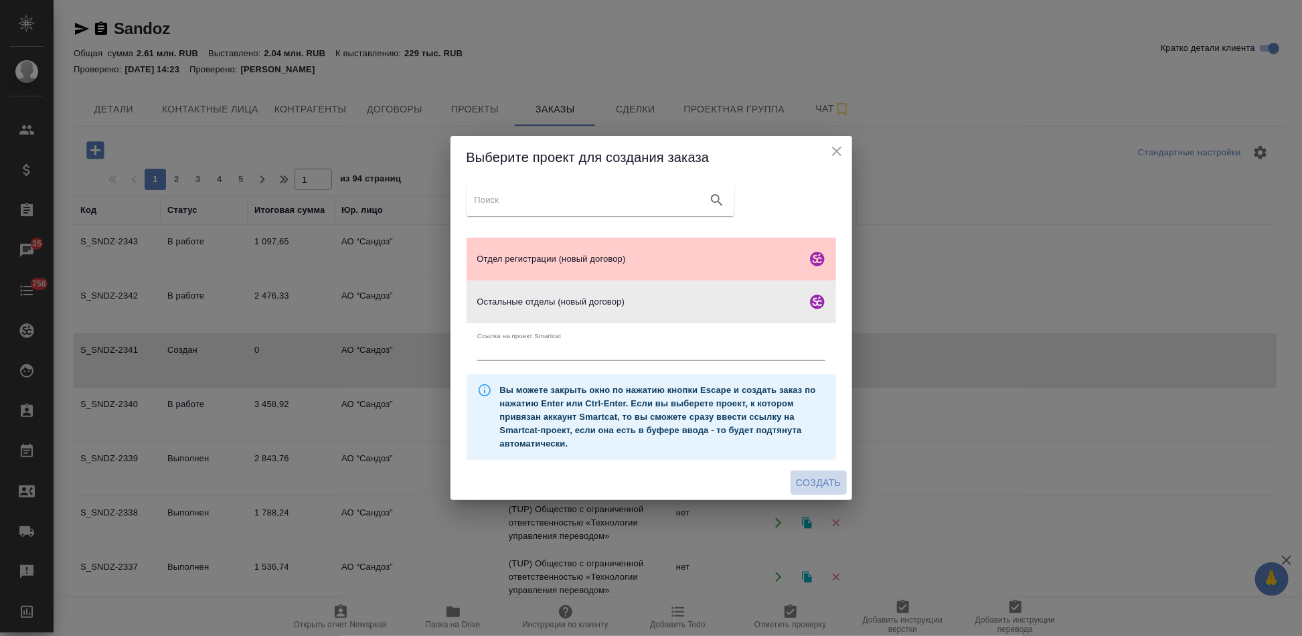
click at [826, 482] on span "Создать" at bounding box center [818, 483] width 45 height 17
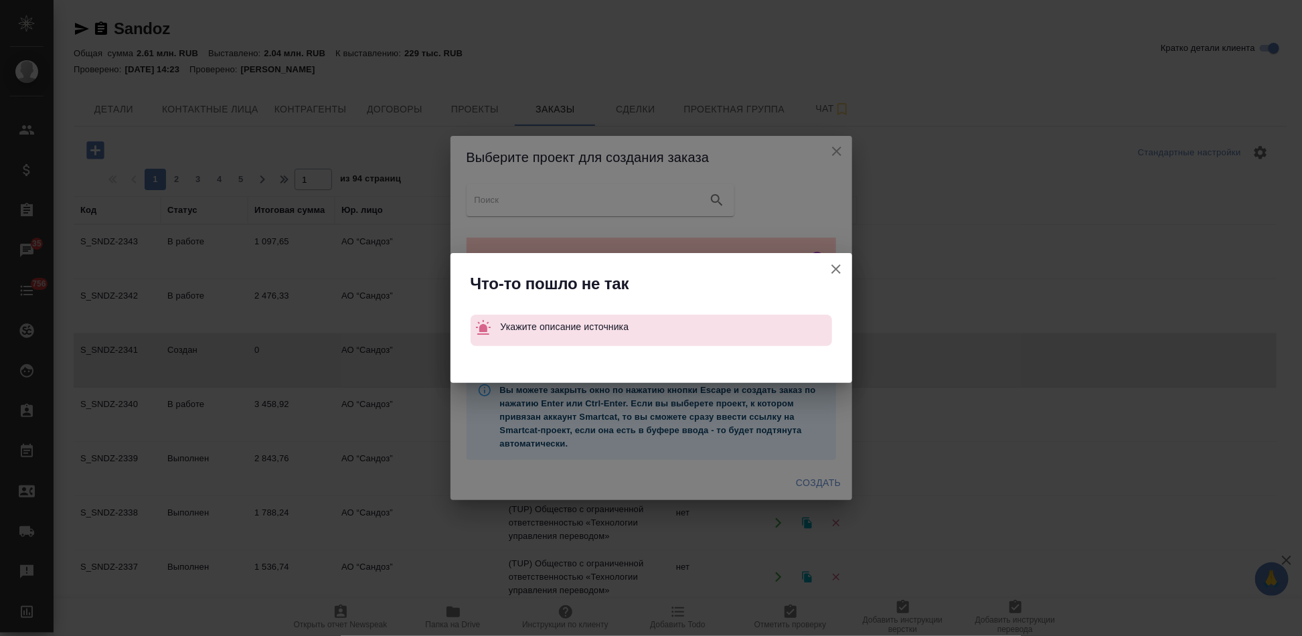
click at [833, 271] on icon "button" at bounding box center [836, 268] width 9 height 9
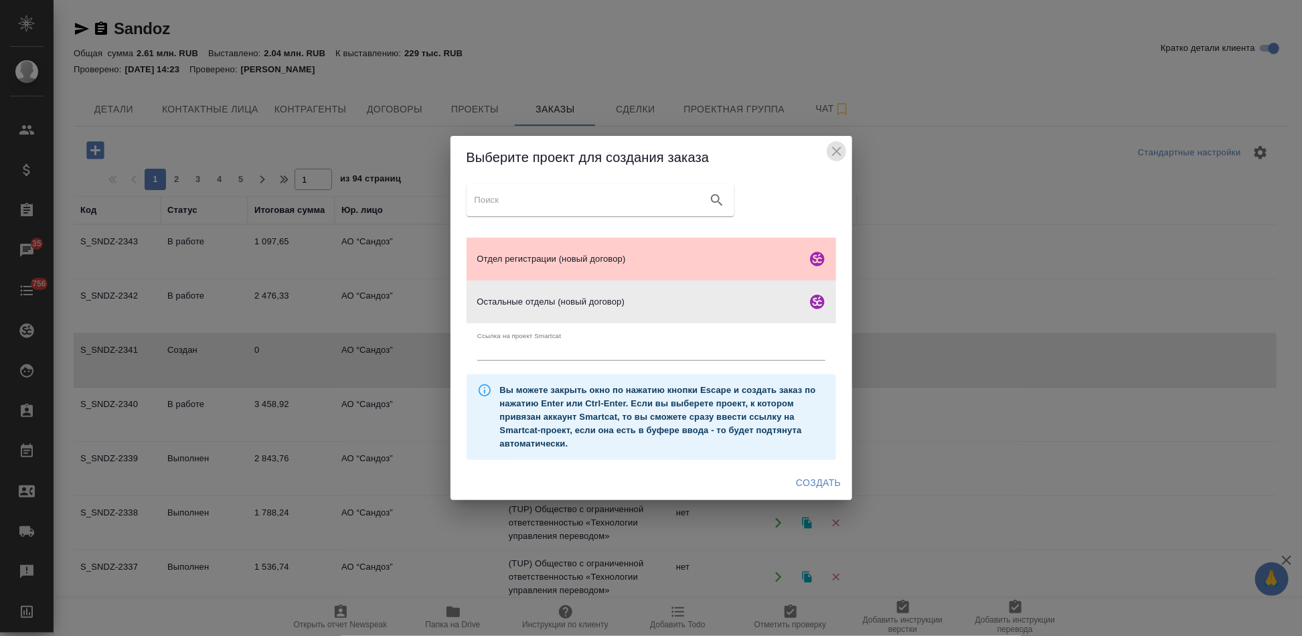
click at [840, 149] on icon "close" at bounding box center [837, 151] width 16 height 16
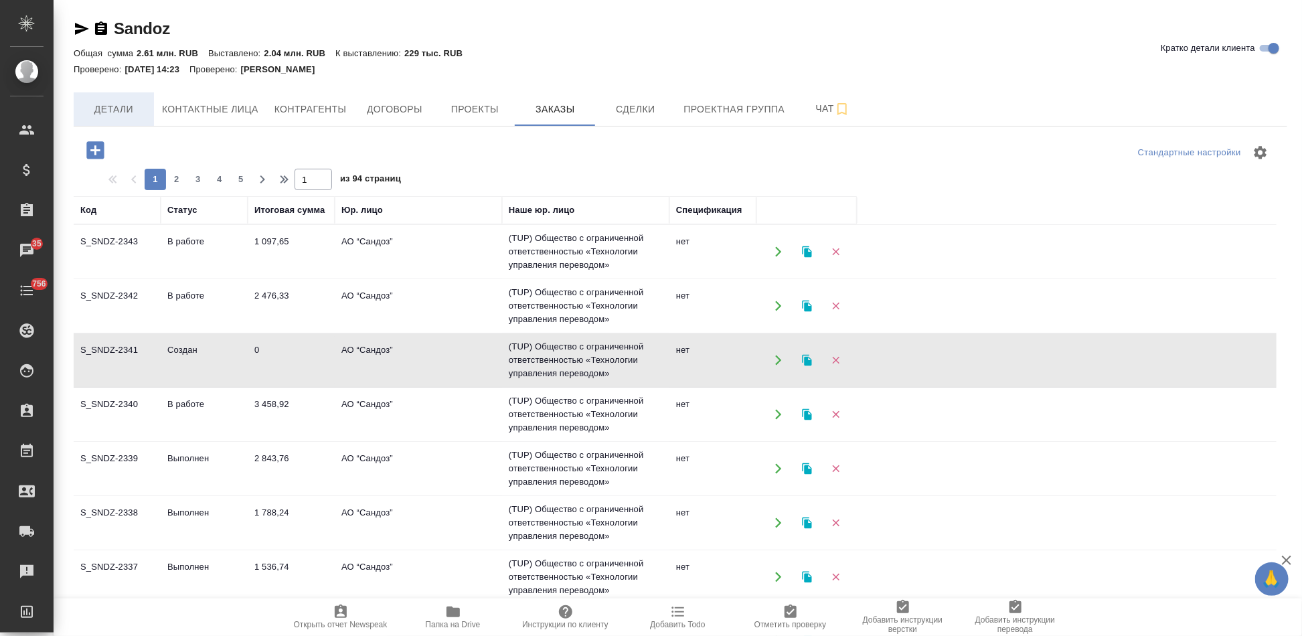
click at [88, 103] on span "Детали" at bounding box center [114, 109] width 64 height 17
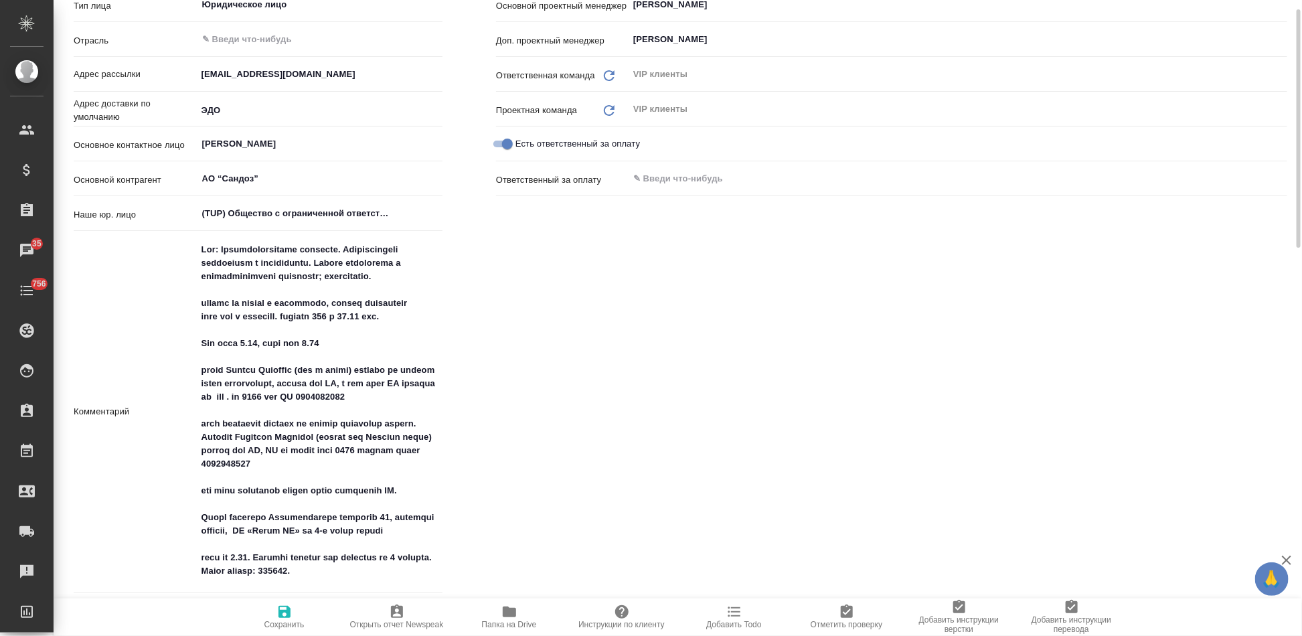
type textarea "x"
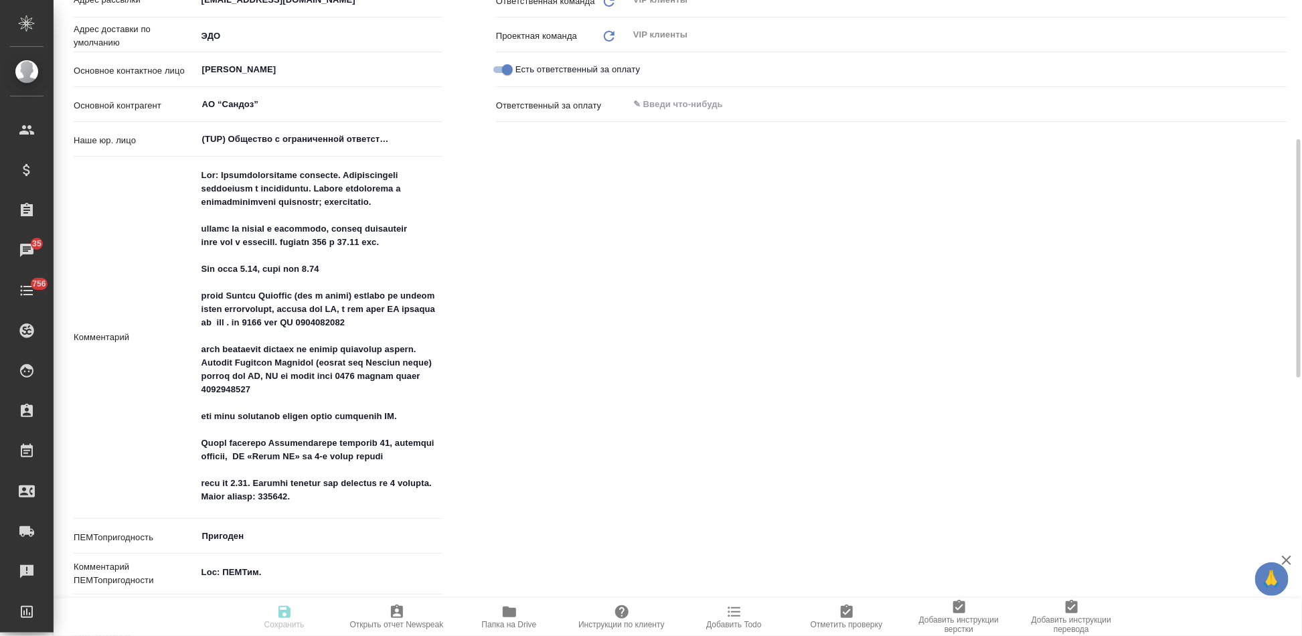
type textarea "x"
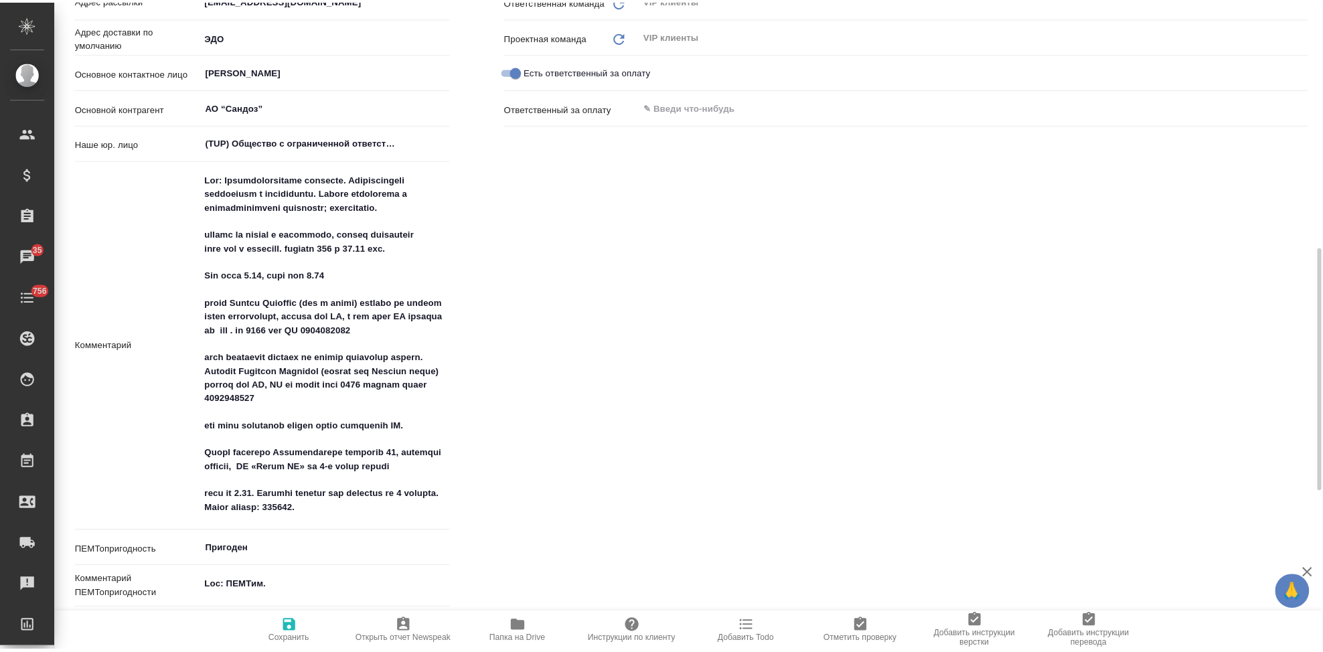
scroll to position [446, 0]
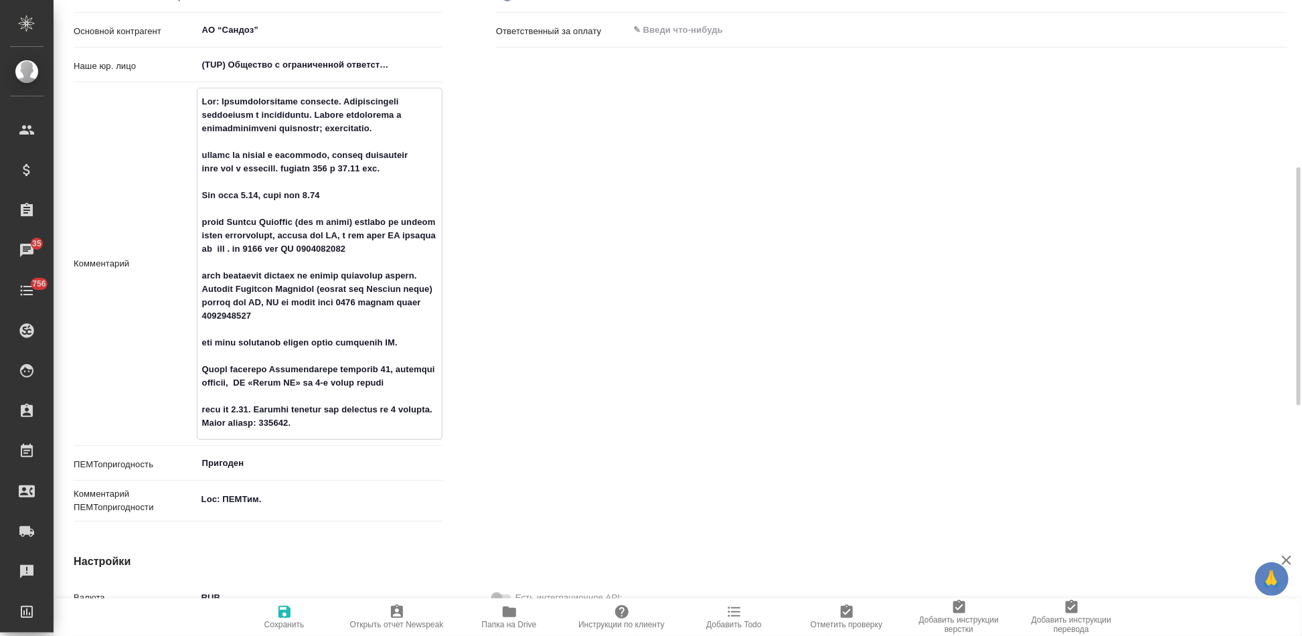
drag, startPoint x: 313, startPoint y: 317, endPoint x: 262, endPoint y: 317, distance: 51.6
click at [262, 317] on textarea at bounding box center [320, 262] width 244 height 344
type textarea "x"
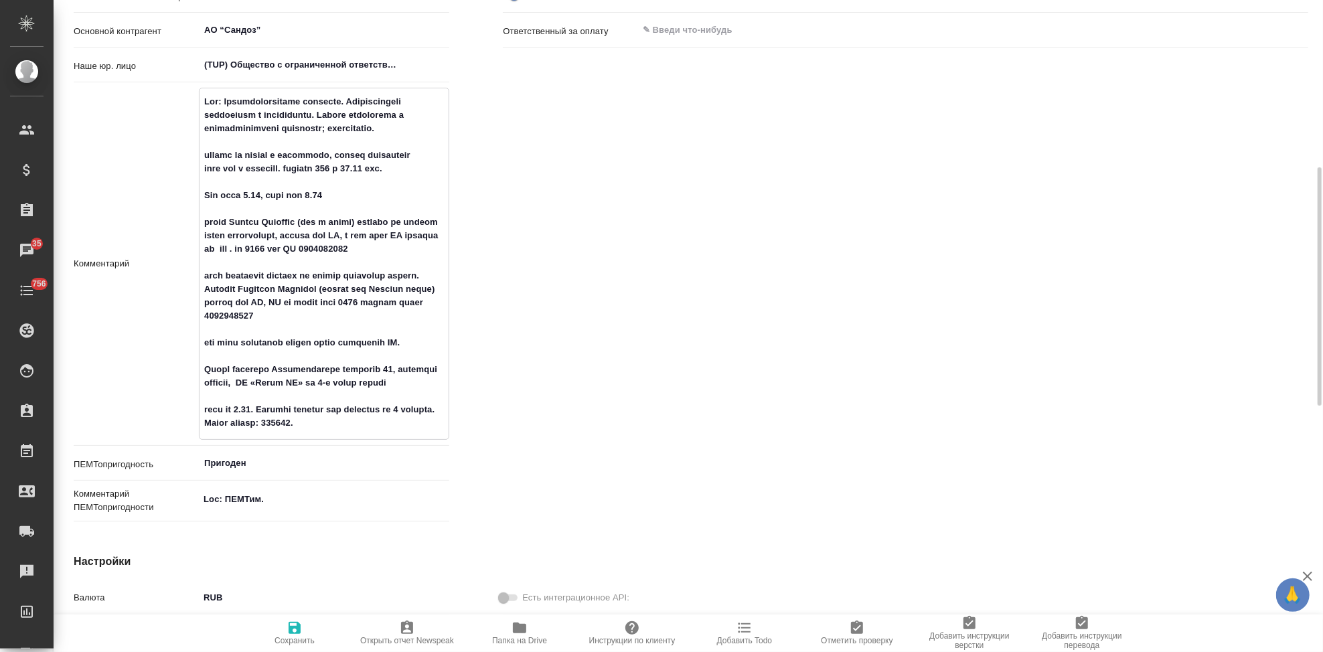
type textarea "x"
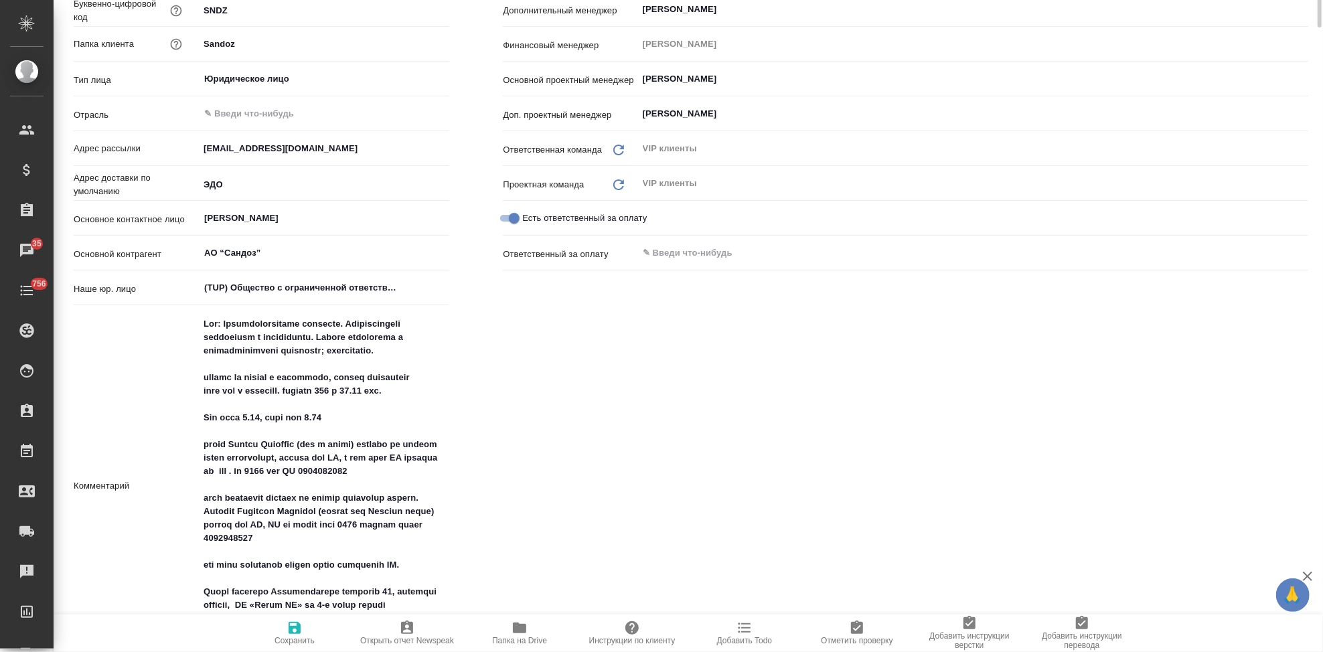
scroll to position [0, 0]
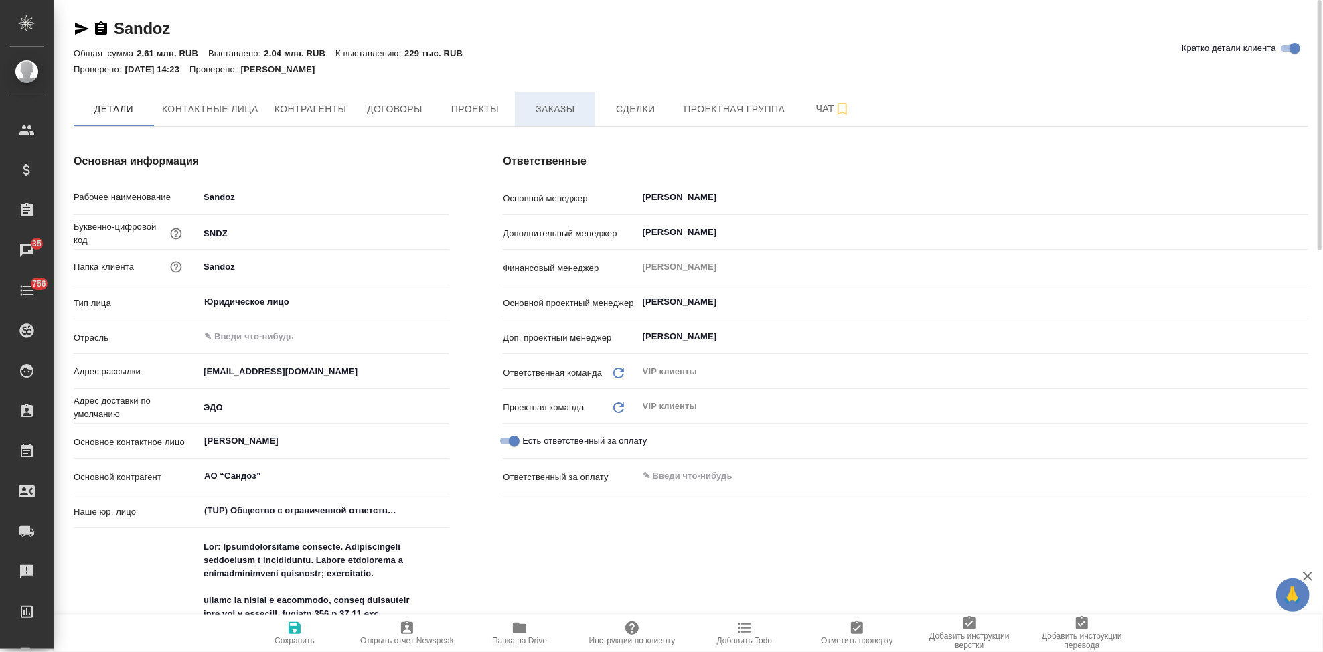
click at [546, 106] on span "Заказы" at bounding box center [555, 109] width 64 height 17
type textarea "x"
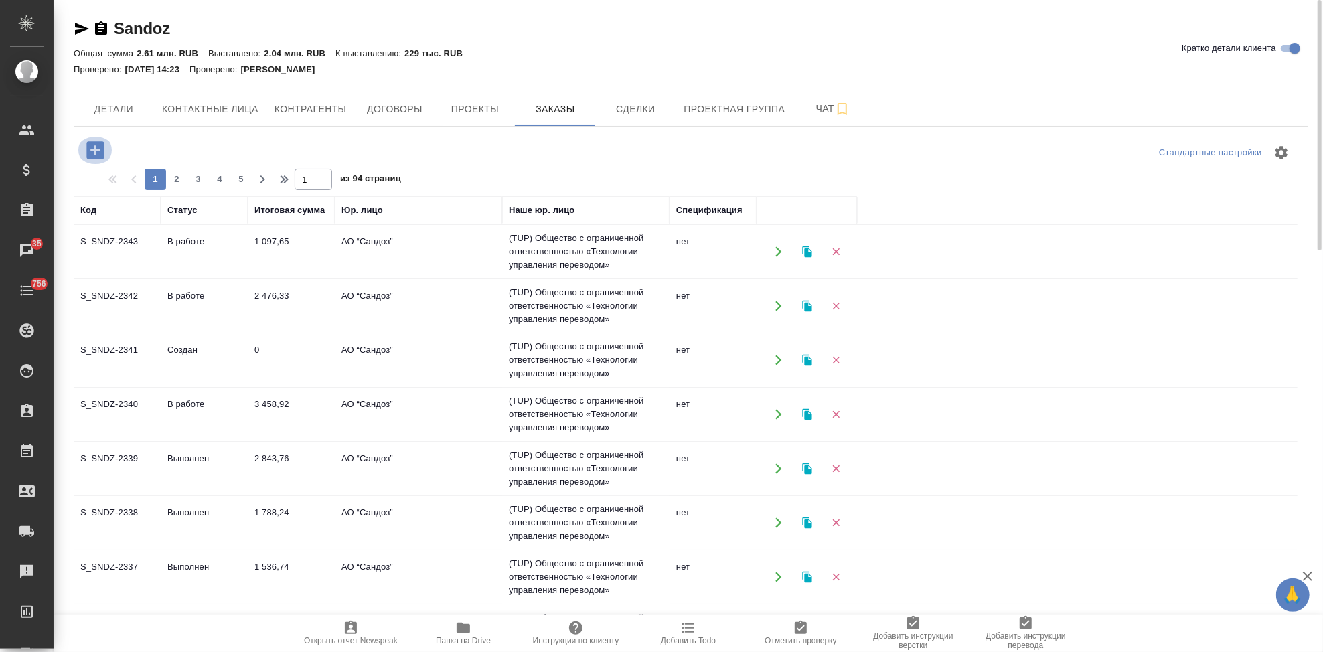
click at [102, 155] on icon "button" at bounding box center [94, 149] width 17 height 17
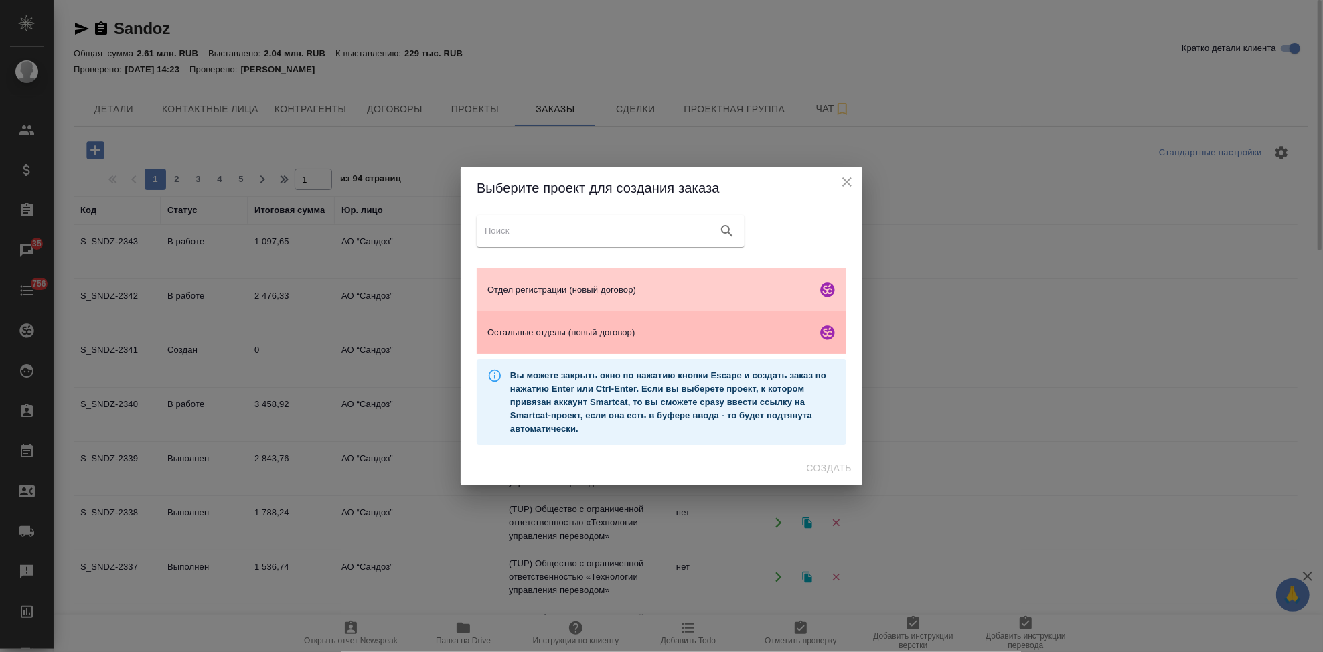
click at [556, 329] on span "Остальные отделы (новый договор)" at bounding box center [649, 332] width 324 height 13
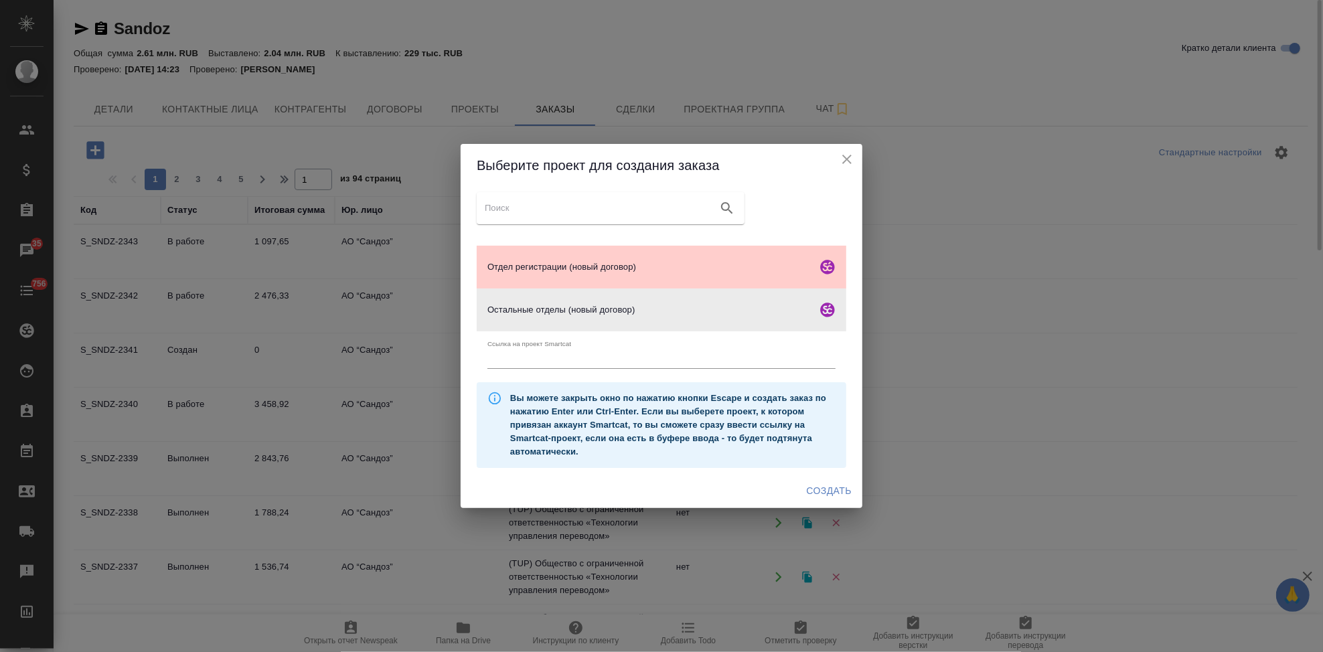
click at [831, 491] on span "Создать" at bounding box center [829, 491] width 45 height 17
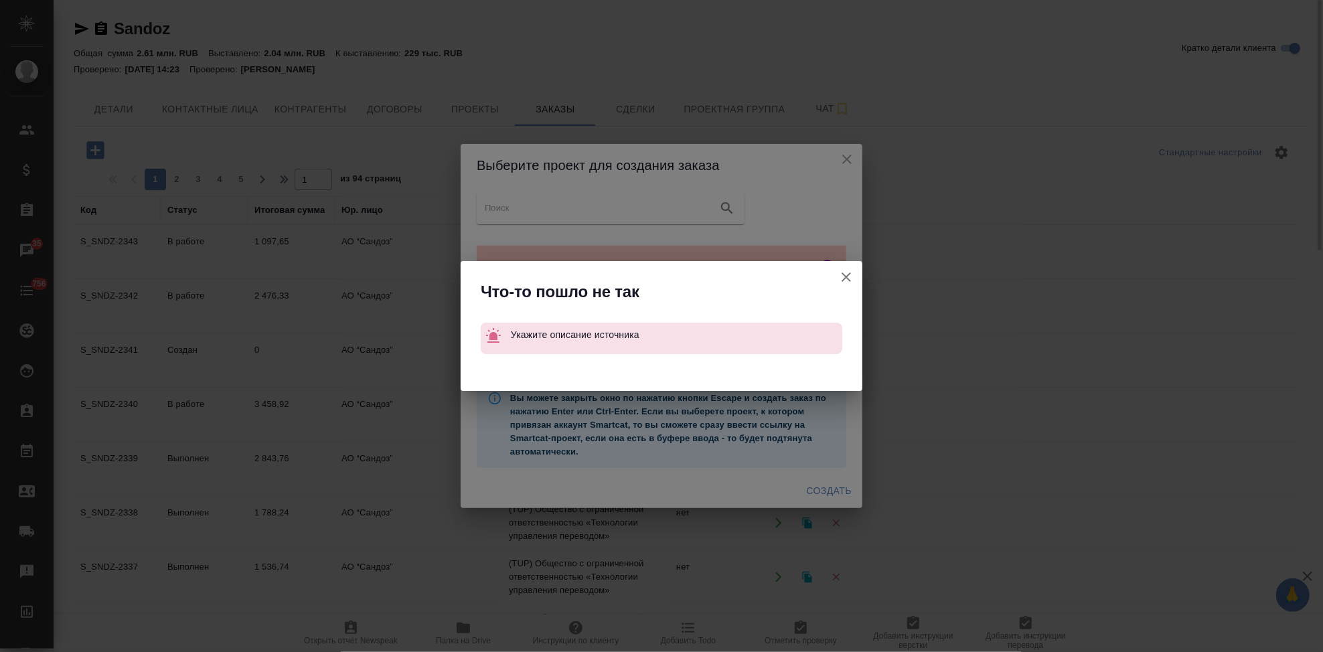
click at [846, 273] on icon "button" at bounding box center [846, 277] width 16 height 16
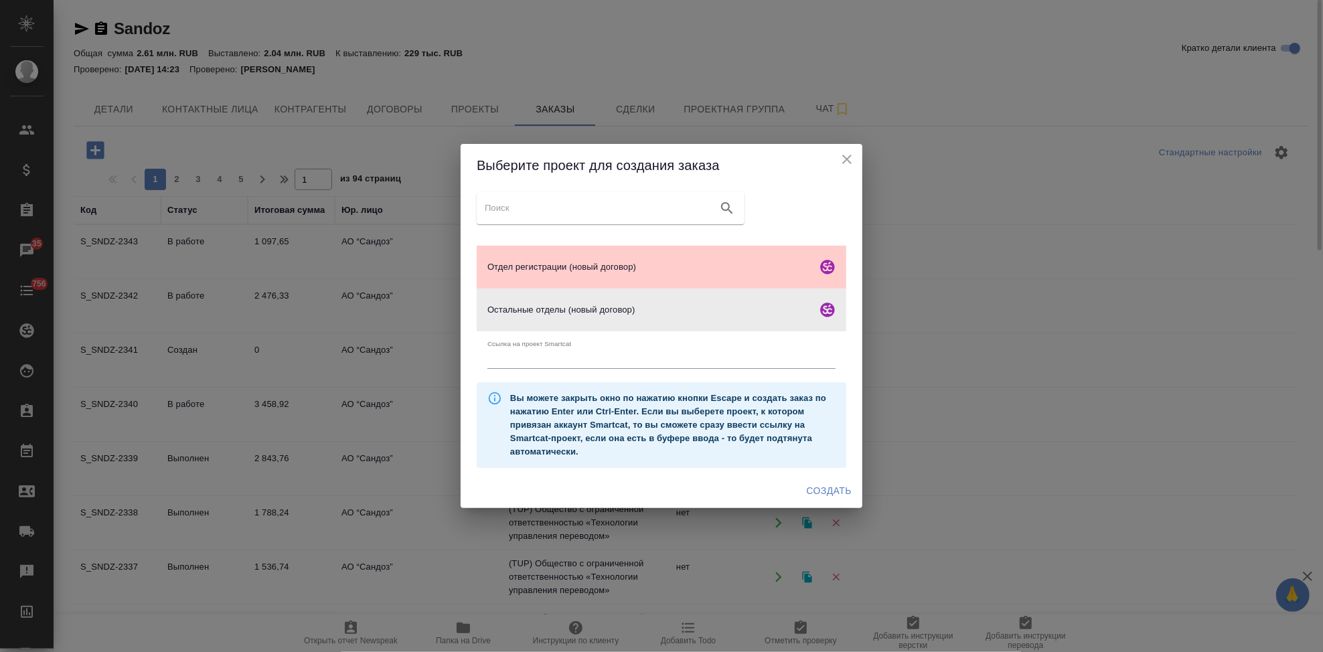
click at [848, 159] on icon "close" at bounding box center [847, 159] width 16 height 16
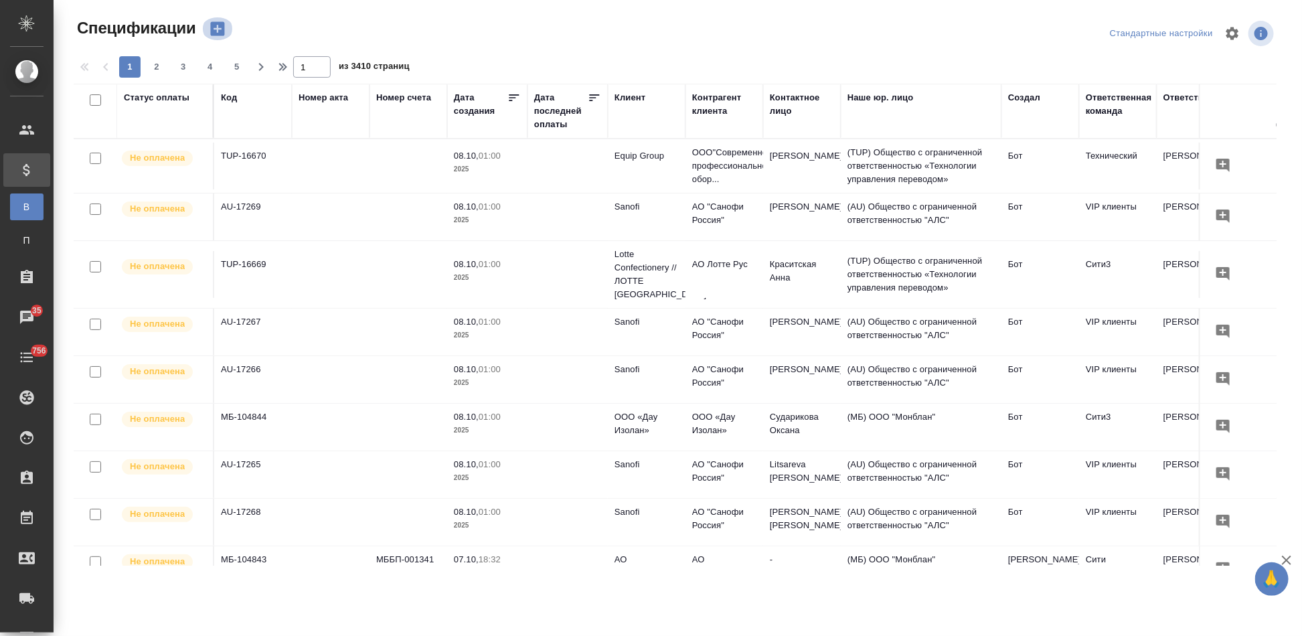
click at [216, 32] on icon "button" at bounding box center [217, 29] width 14 height 14
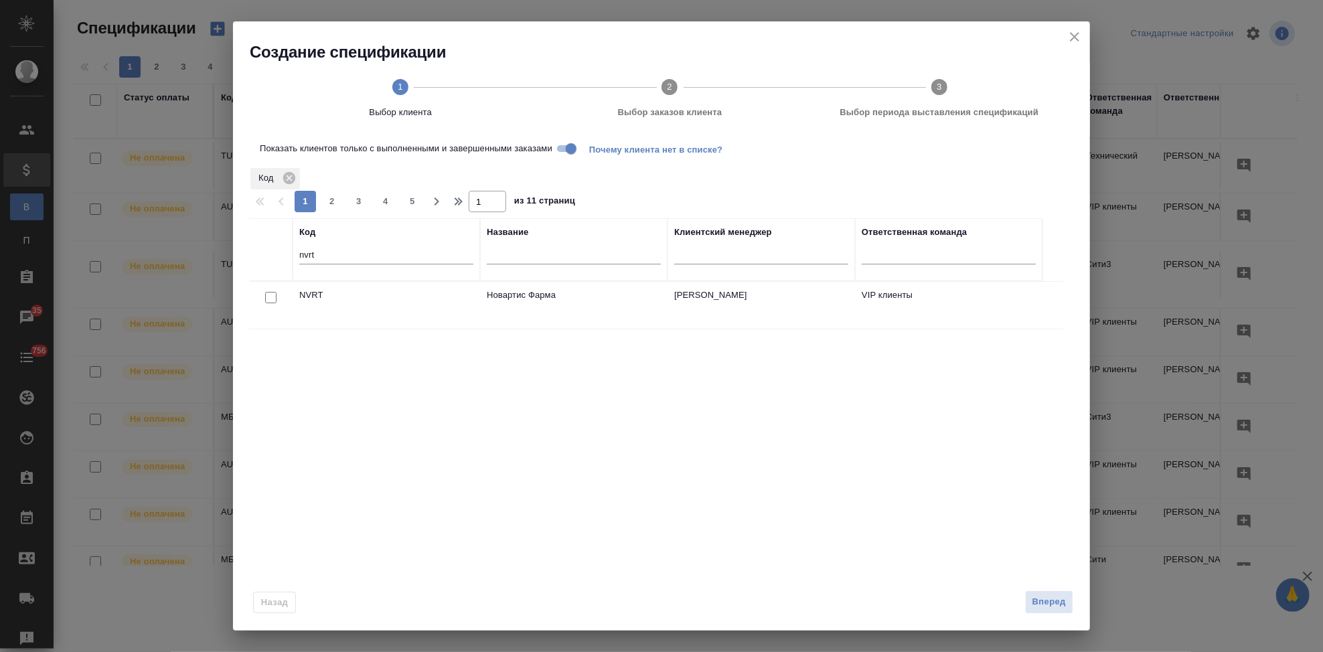
click at [332, 256] on input "nvrt" at bounding box center [386, 256] width 174 height 17
type input "n"
type input "sndz"
click at [274, 298] on input "checkbox" at bounding box center [270, 297] width 11 height 11
checkbox input "true"
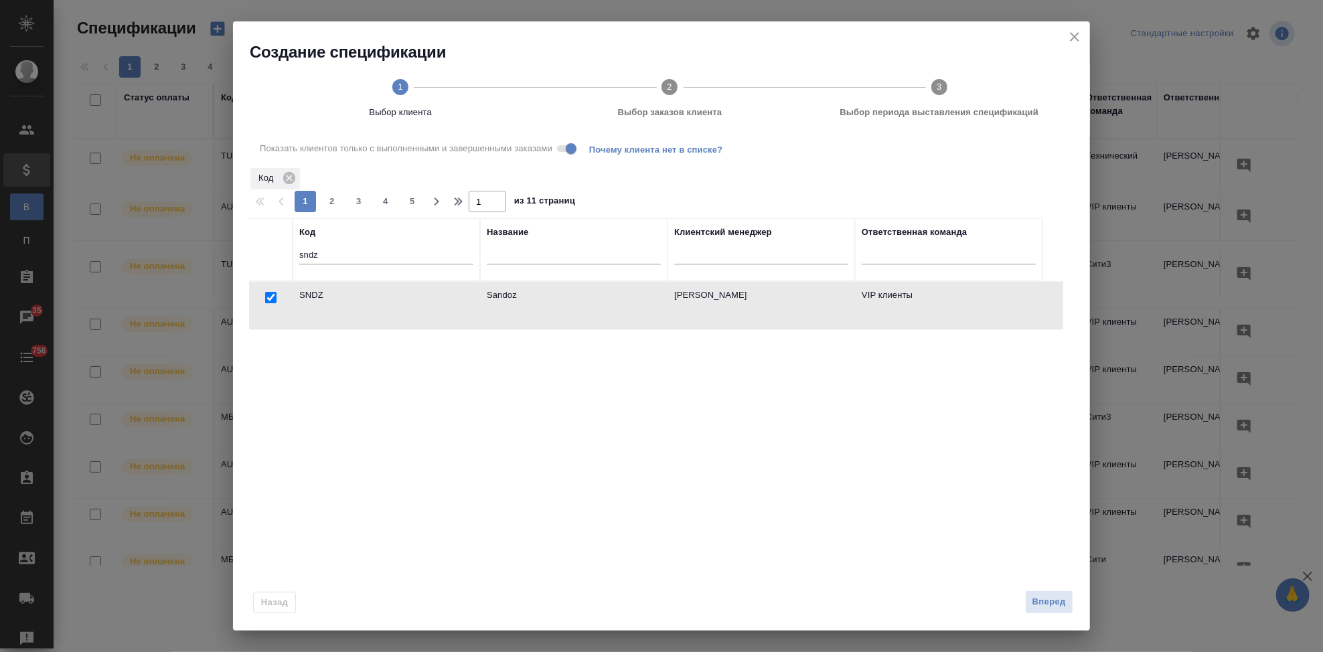
click at [1075, 603] on div "Назад Вперед" at bounding box center [661, 599] width 857 height 63
click at [1061, 601] on span "Вперед" at bounding box center [1048, 602] width 33 height 15
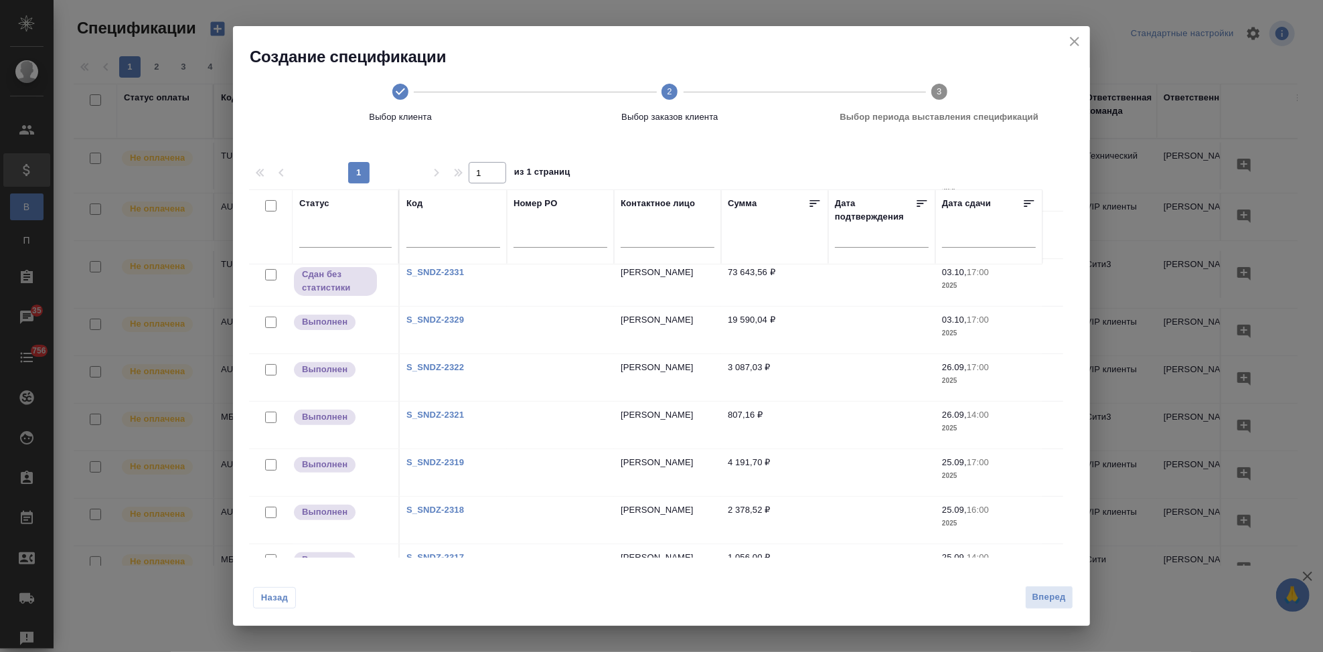
scroll to position [372, 0]
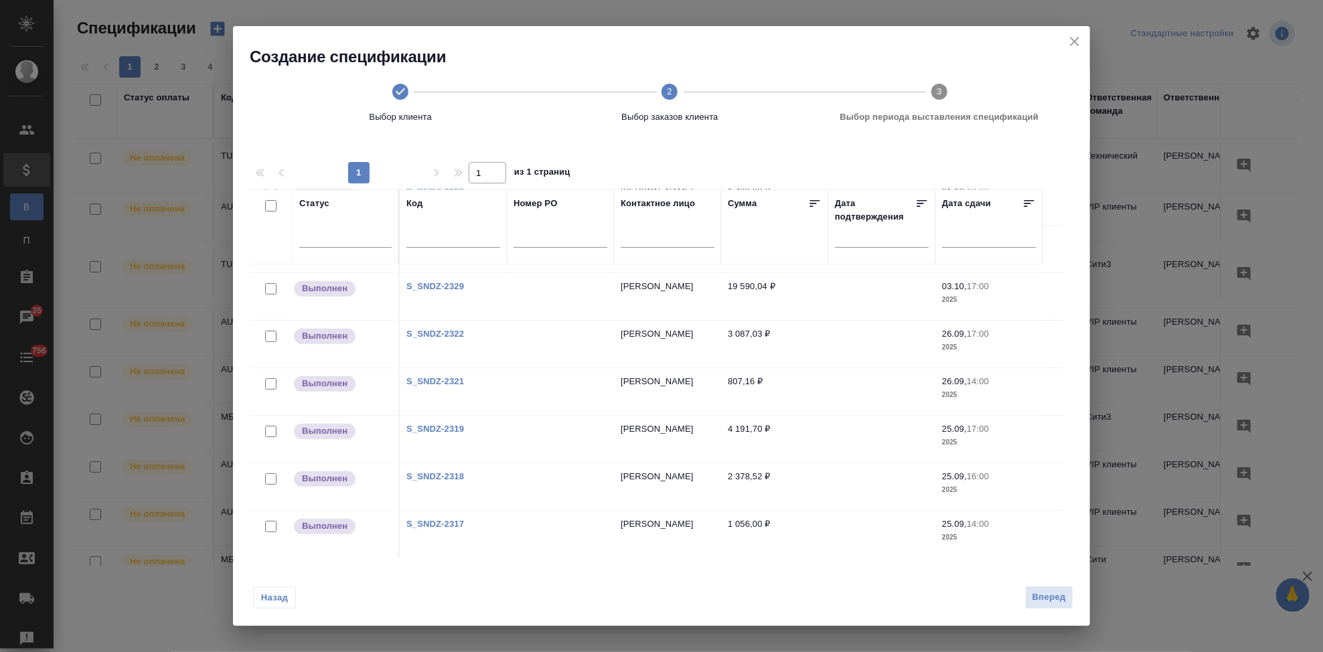
click at [449, 522] on link "S_SNDZ-2317" at bounding box center [435, 524] width 58 height 10
click at [283, 600] on span "Назад" at bounding box center [274, 597] width 28 height 13
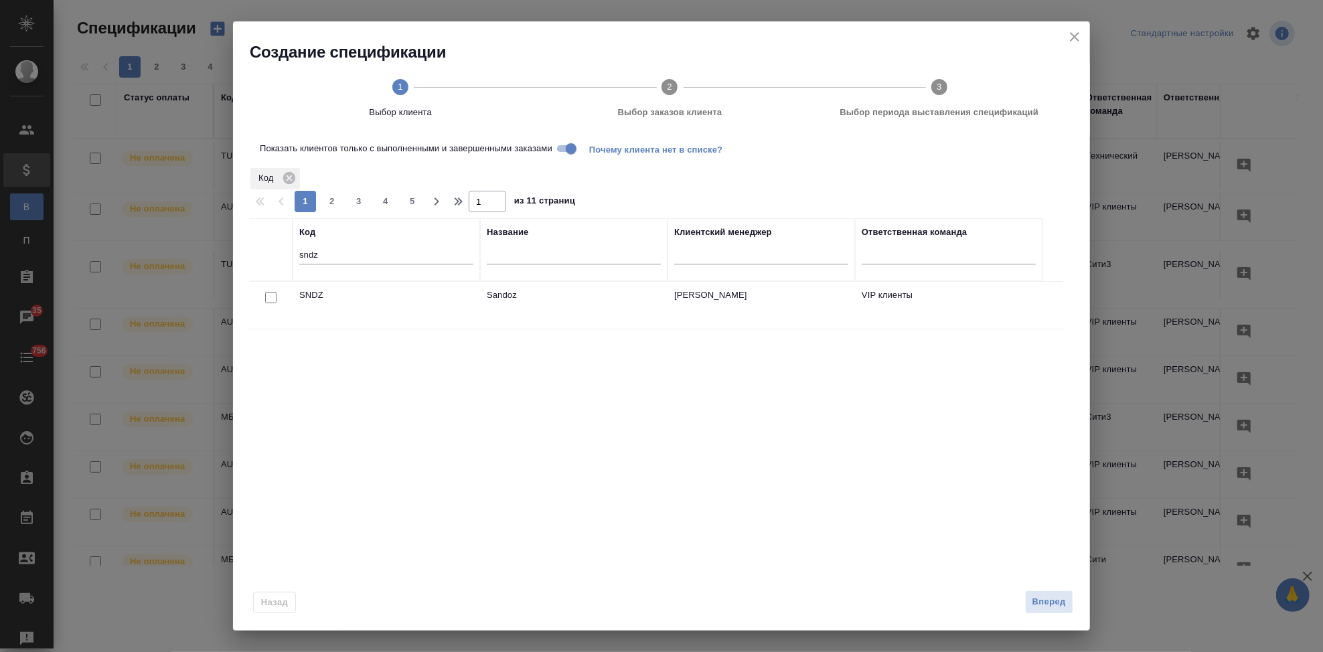
click at [275, 297] on input "checkbox" at bounding box center [270, 297] width 11 height 11
checkbox input "true"
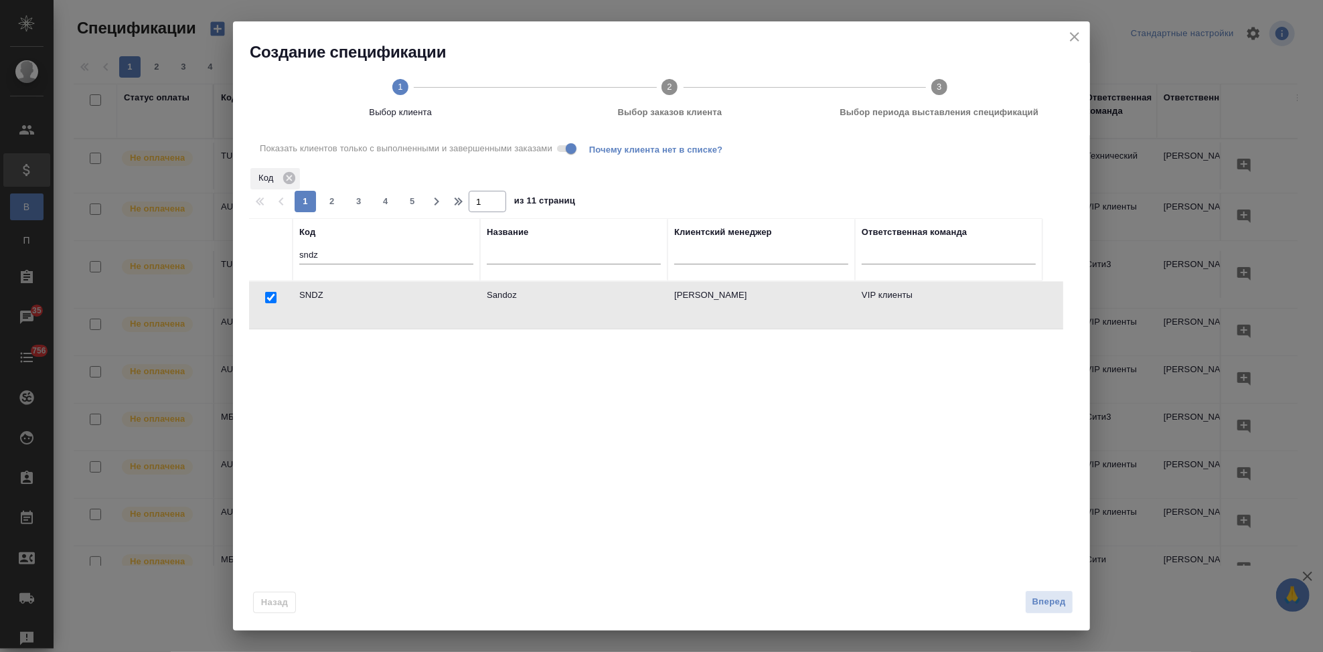
click at [1037, 603] on span "Вперед" at bounding box center [1048, 602] width 33 height 15
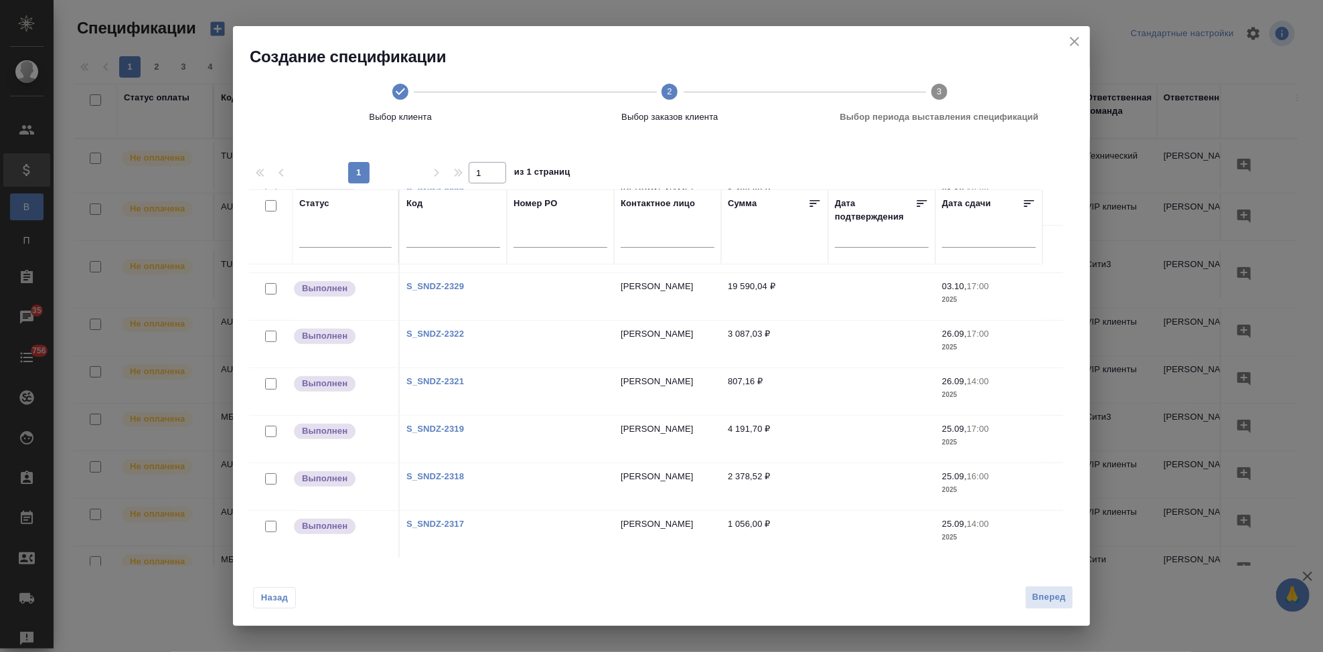
click at [449, 520] on link "S_SNDZ-2317" at bounding box center [435, 524] width 58 height 10
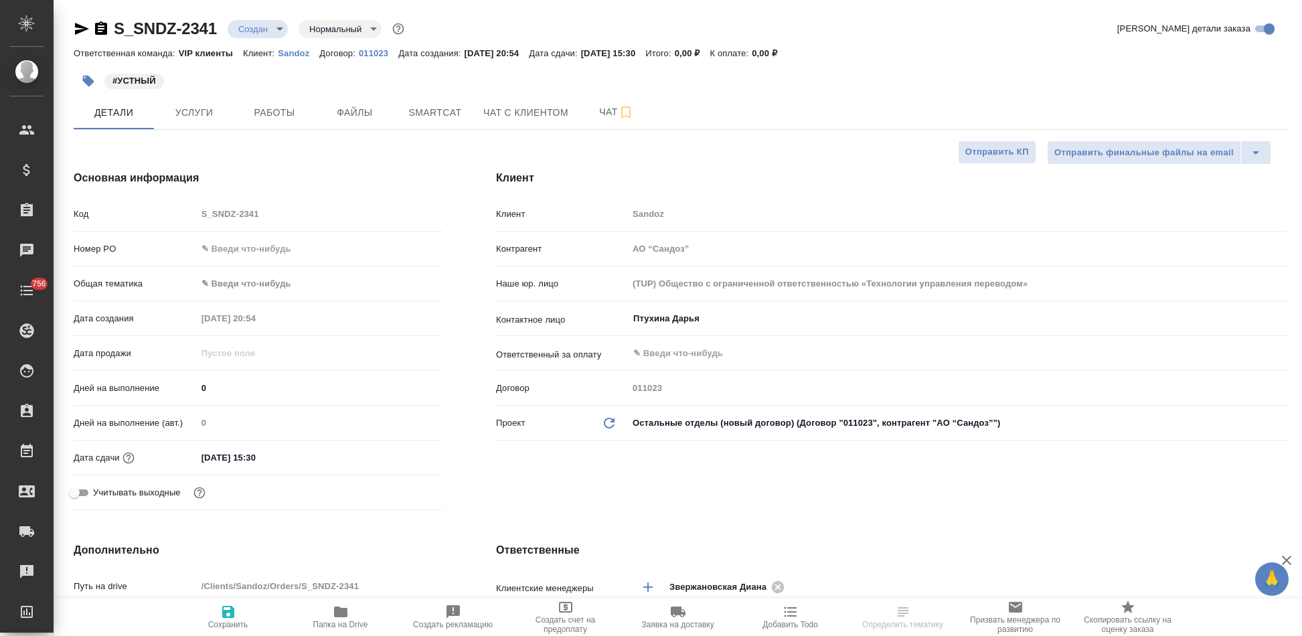
select select "RU"
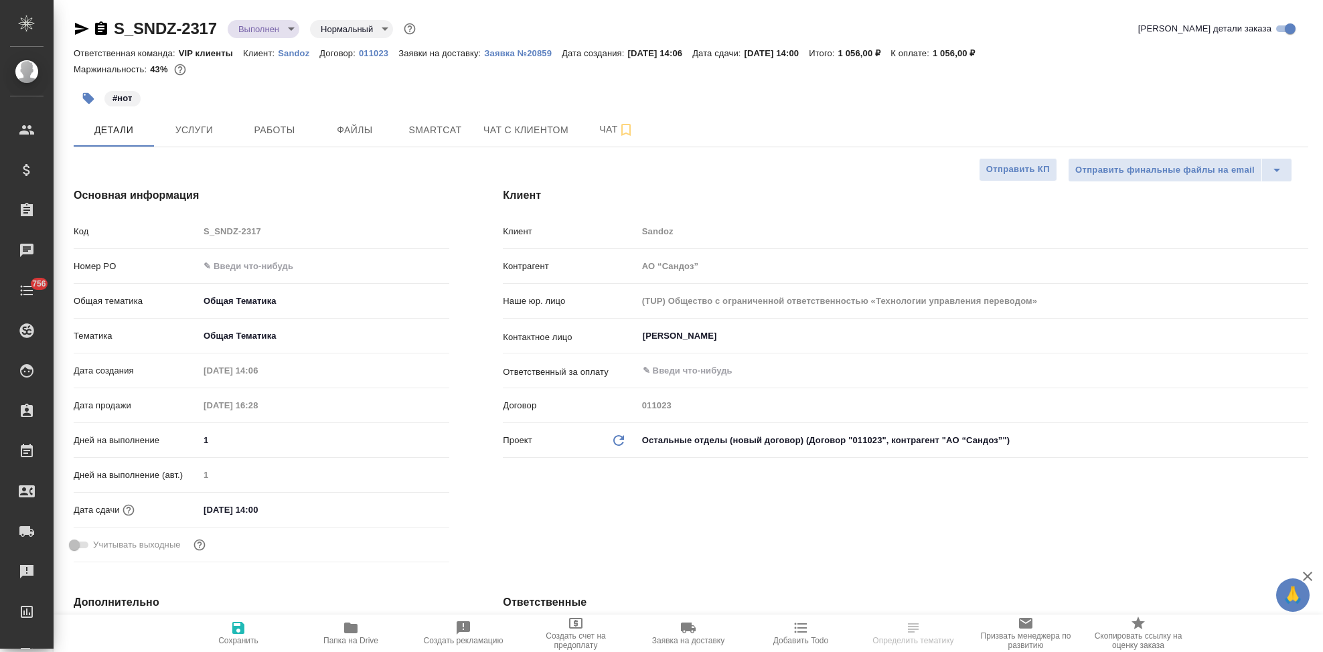
select select "RU"
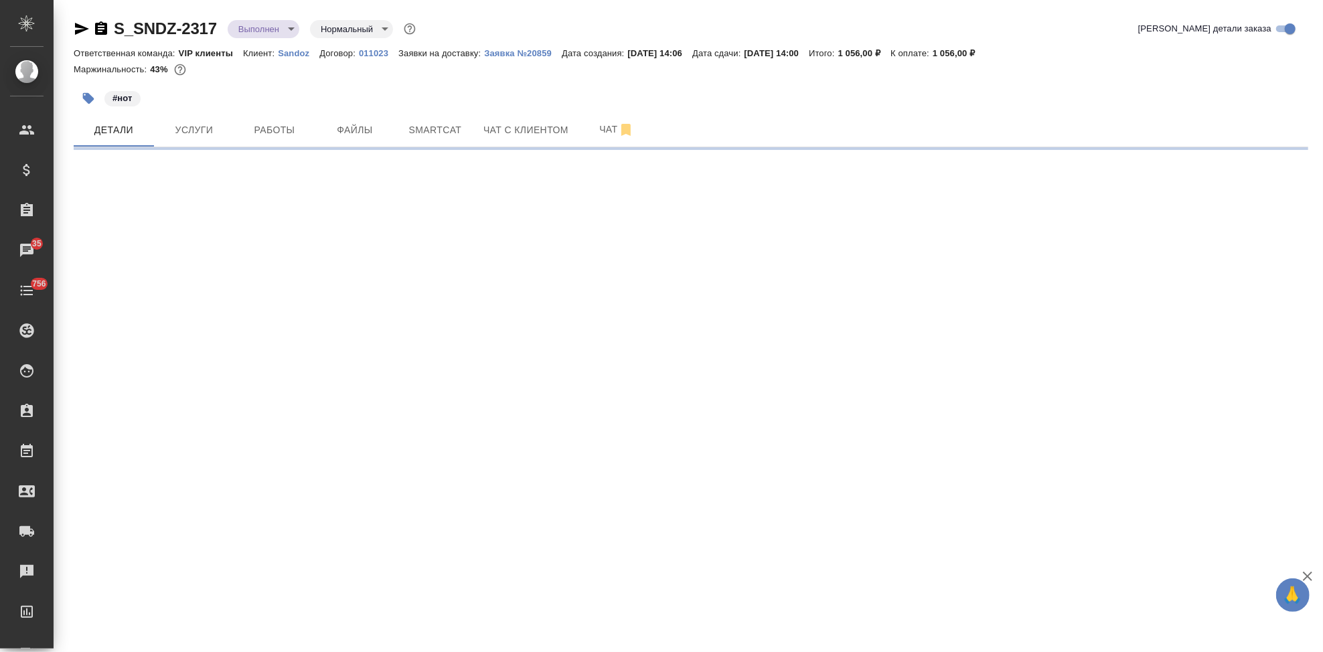
select select "RU"
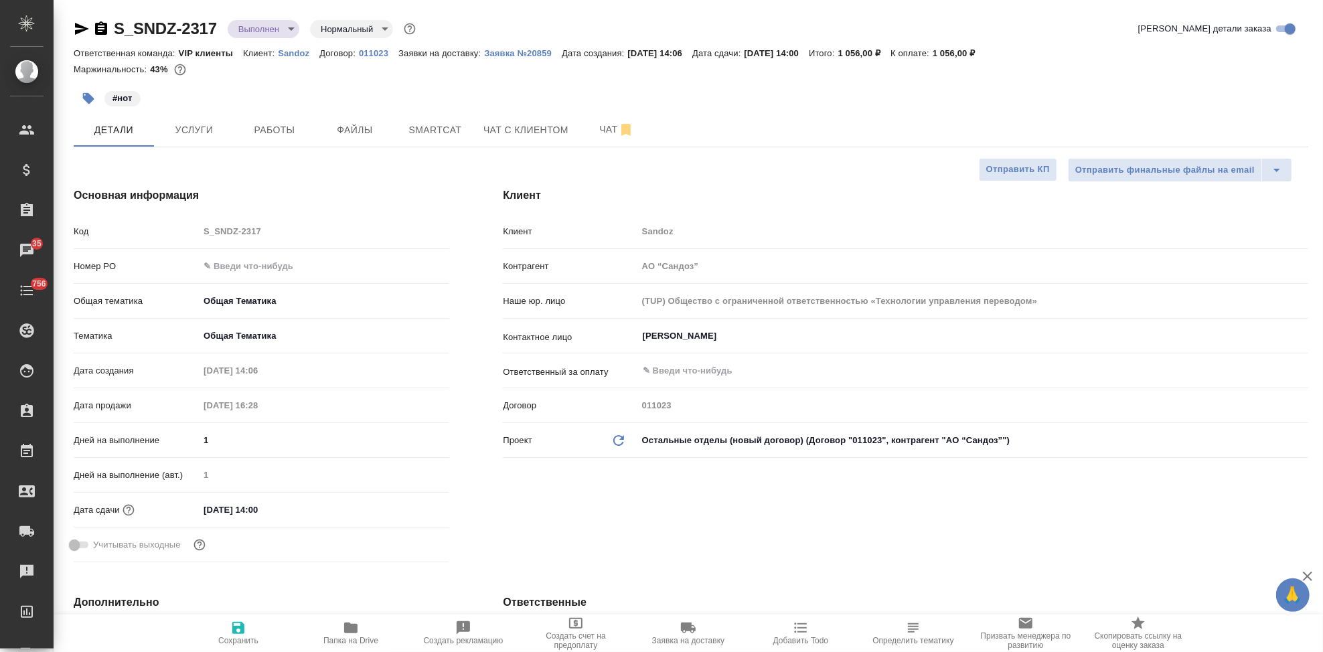
type textarea "x"
click at [244, 266] on input "text" at bounding box center [324, 265] width 250 height 19
paste input "7752704336"
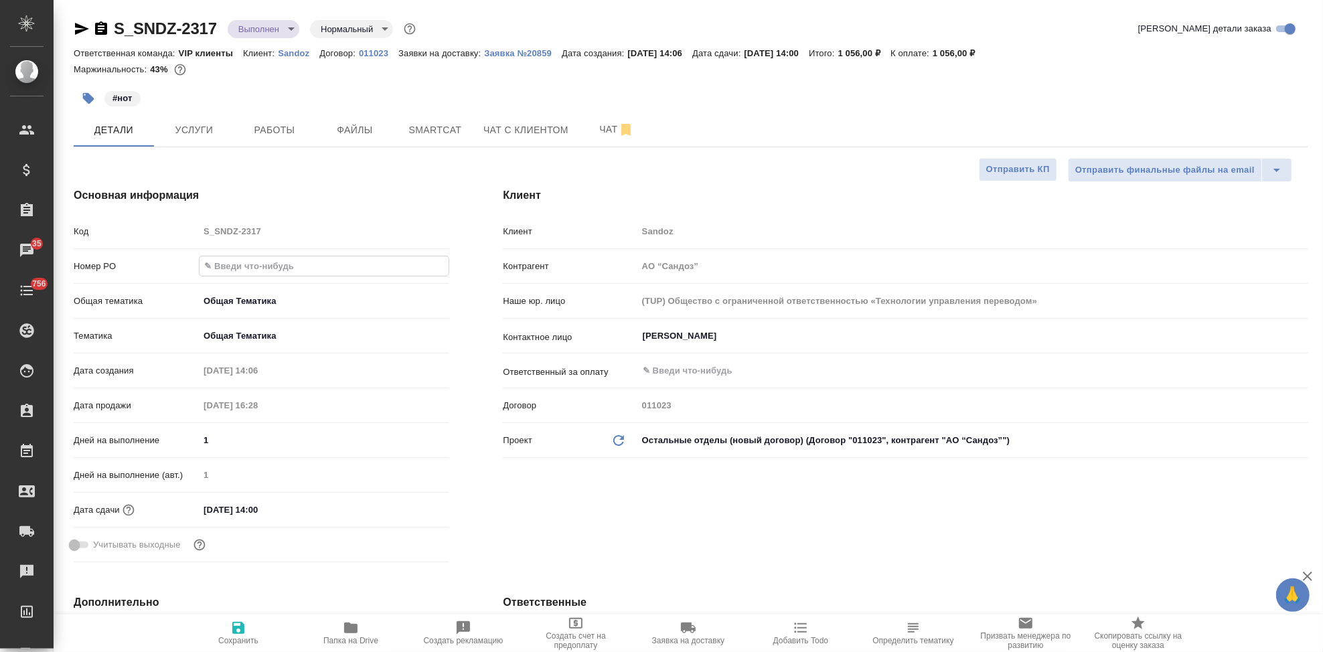
type input "7752704336"
type textarea "x"
type input "7752704336"
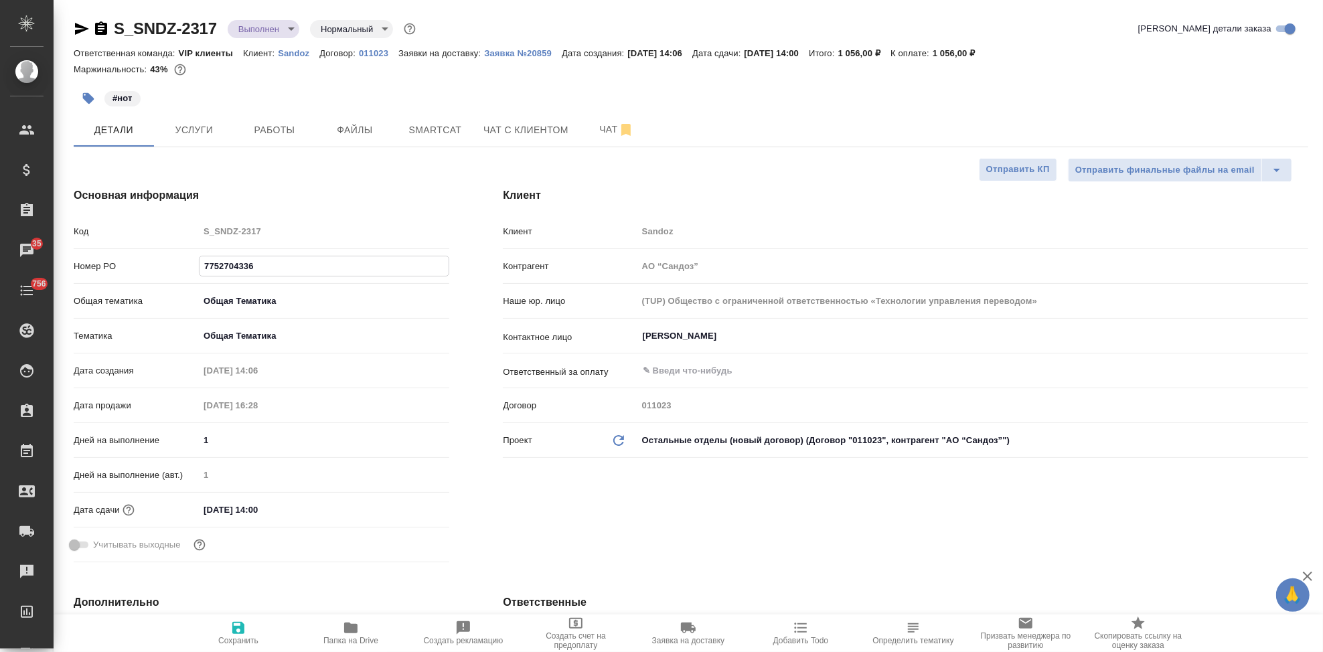
click at [244, 629] on icon "button" at bounding box center [238, 628] width 12 height 12
type textarea "x"
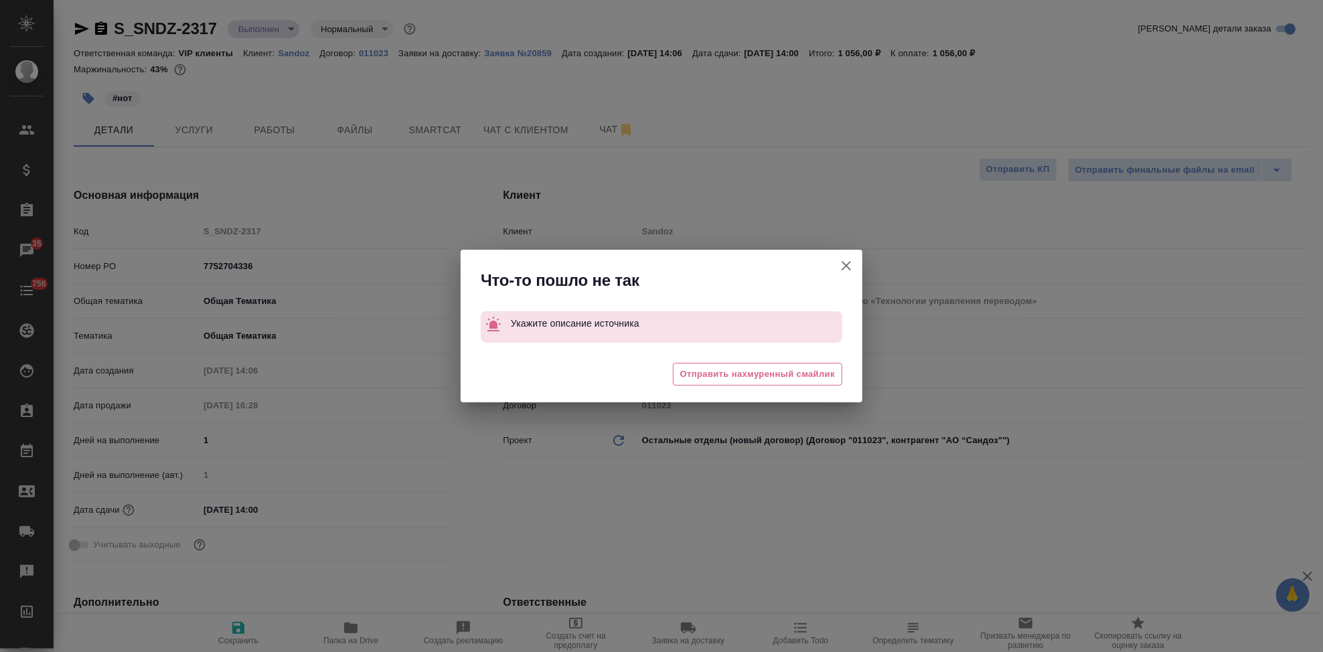
click at [851, 264] on icon "button" at bounding box center [846, 266] width 16 height 16
type textarea "x"
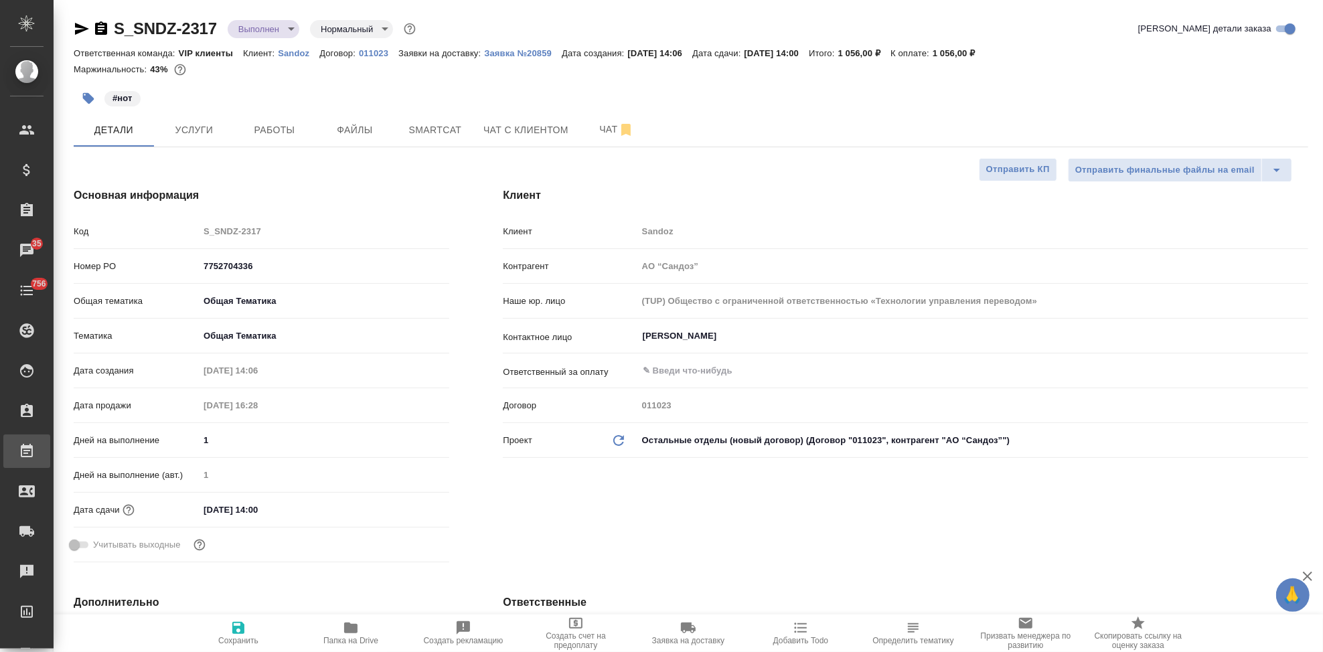
type textarea "x"
select select "RU"
click at [246, 260] on input "text" at bounding box center [324, 265] width 250 height 19
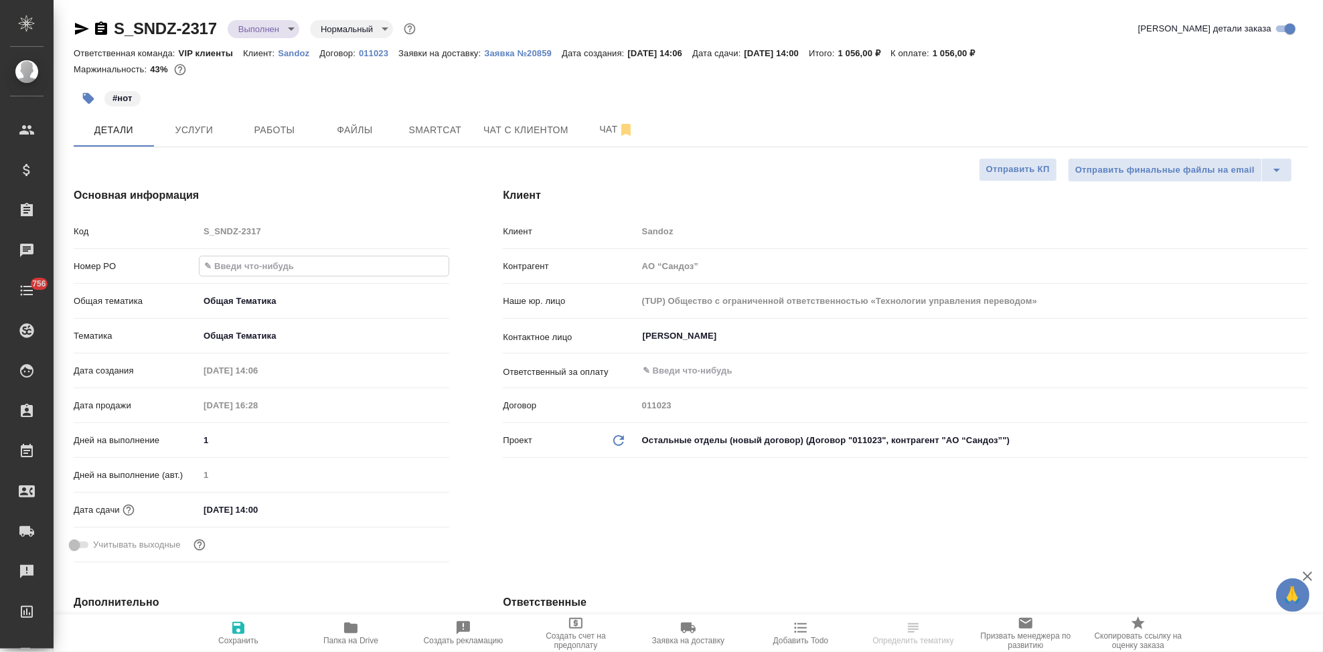
paste input "7752704336"
type input "7752704336"
click at [230, 625] on icon "button" at bounding box center [238, 628] width 16 height 16
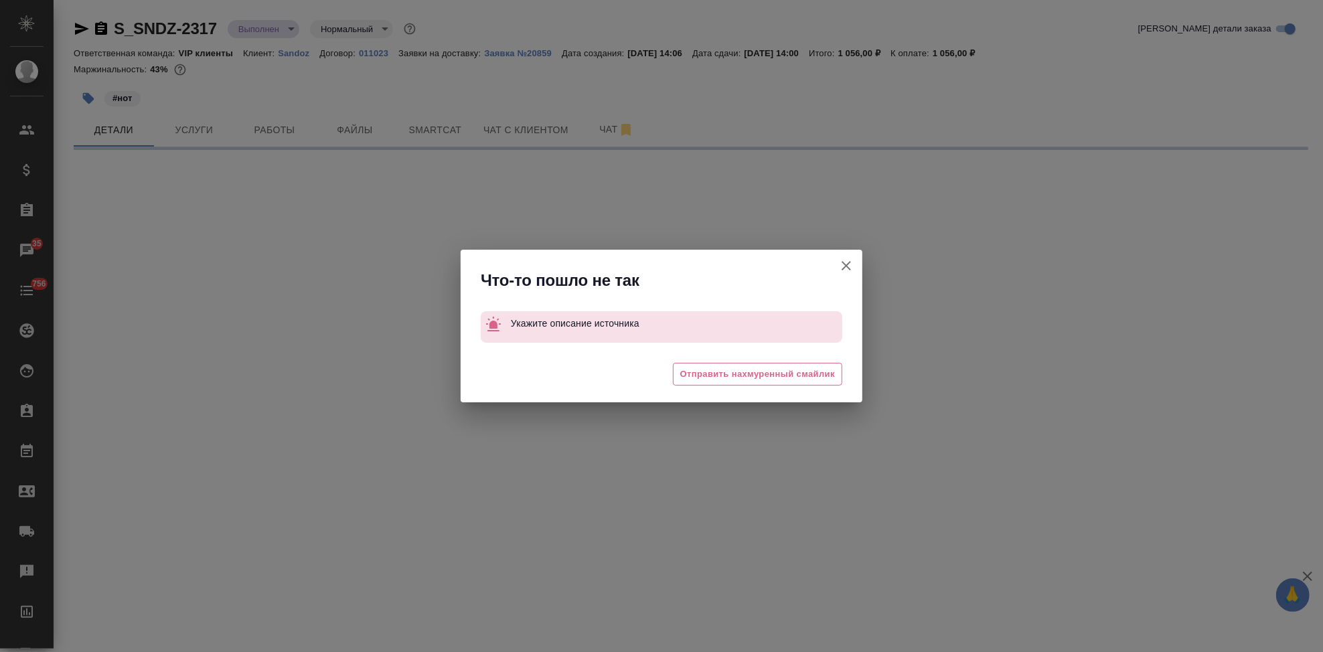
select select "RU"
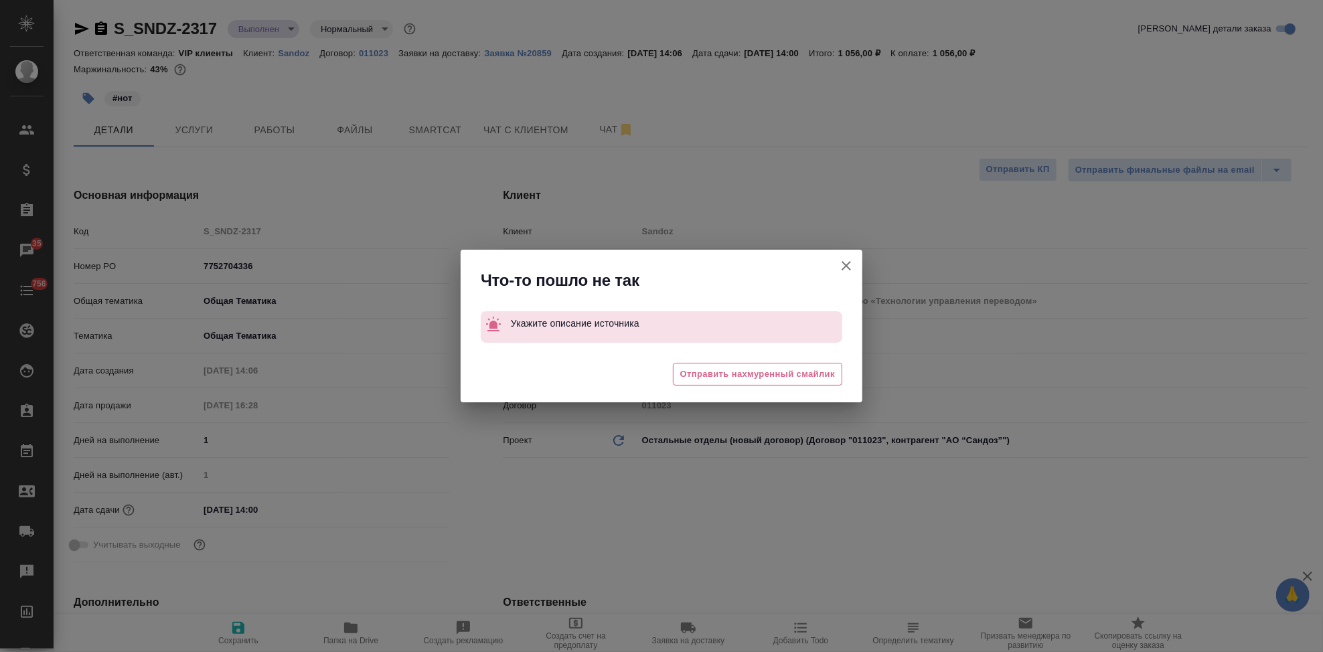
type textarea "x"
click at [846, 263] on icon "button" at bounding box center [846, 266] width 16 height 16
type textarea "x"
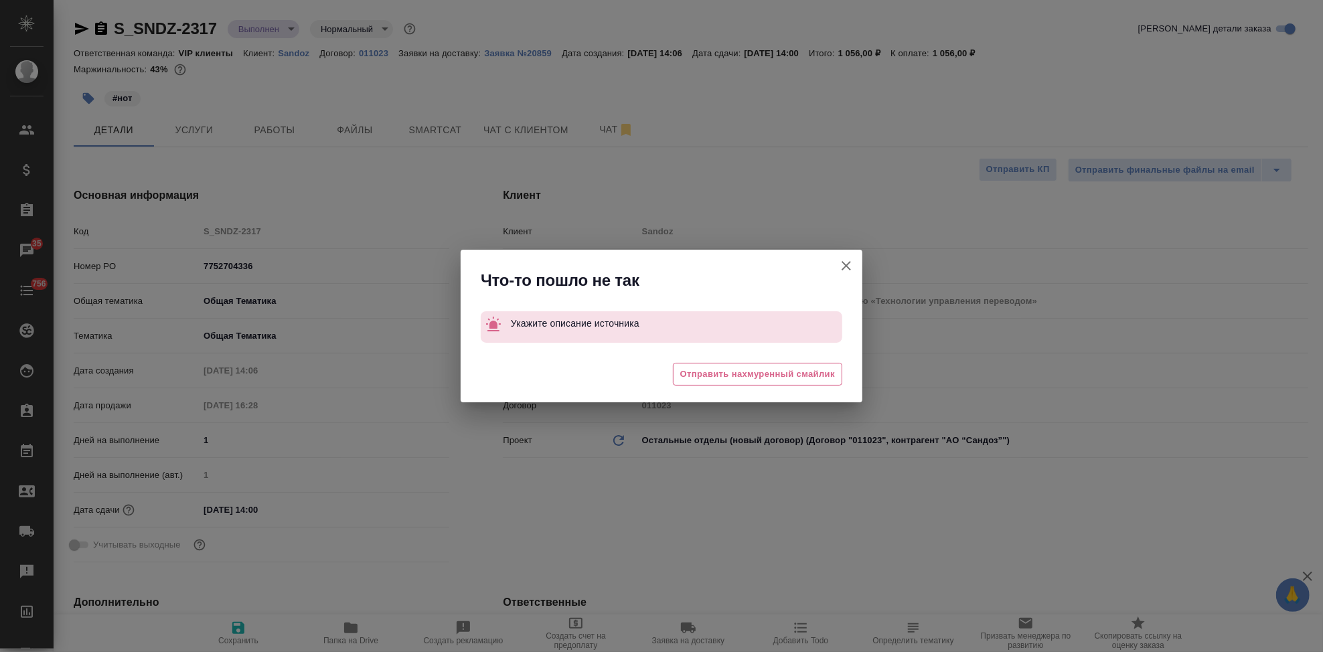
type textarea "x"
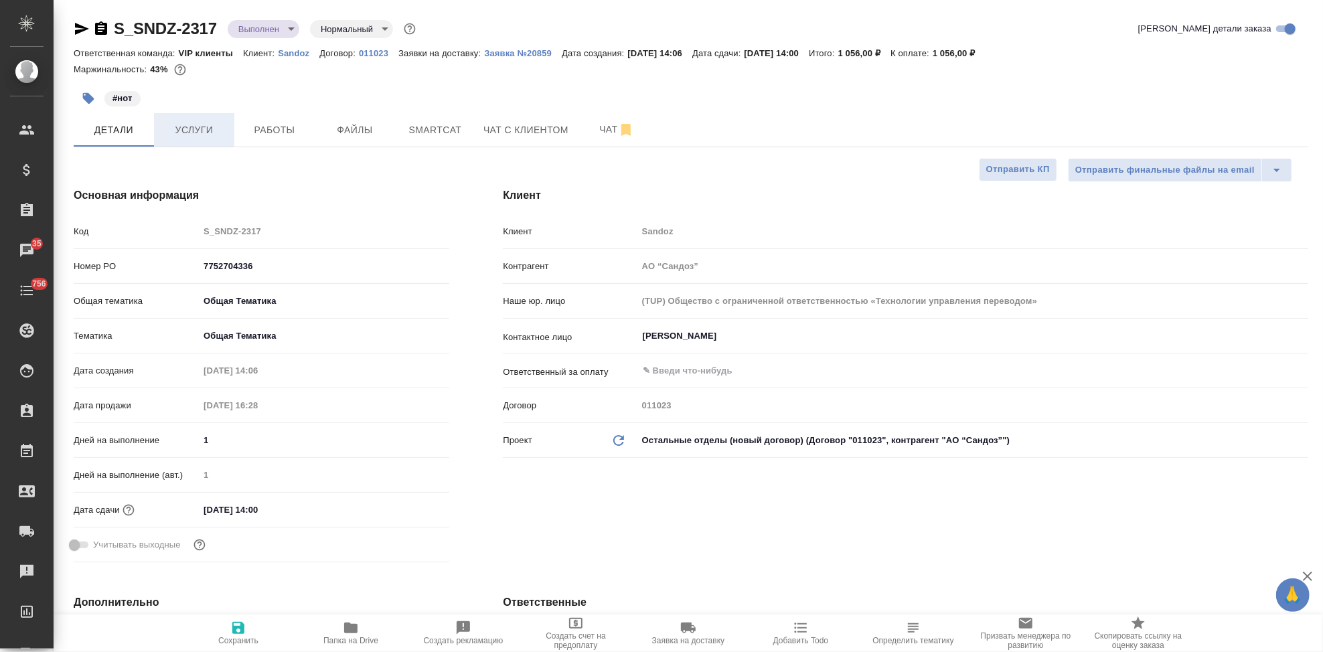
click at [177, 139] on button "Услуги" at bounding box center [194, 129] width 80 height 33
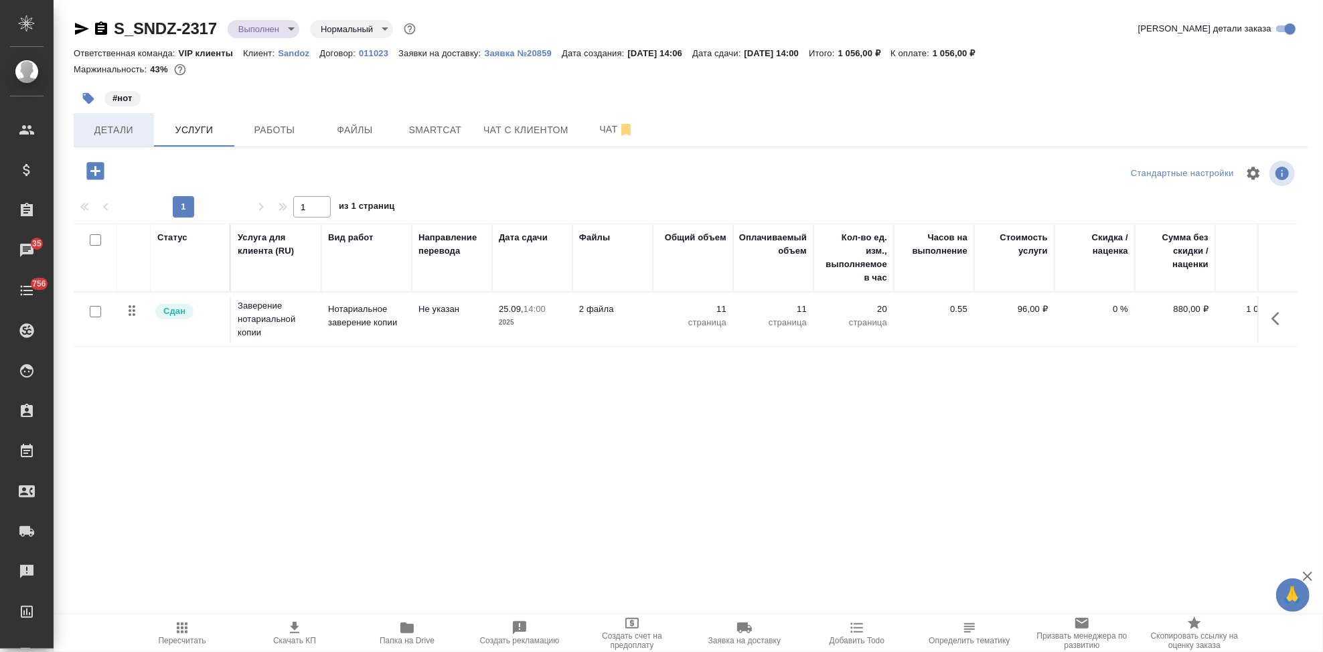
click at [137, 139] on button "Детали" at bounding box center [114, 129] width 80 height 33
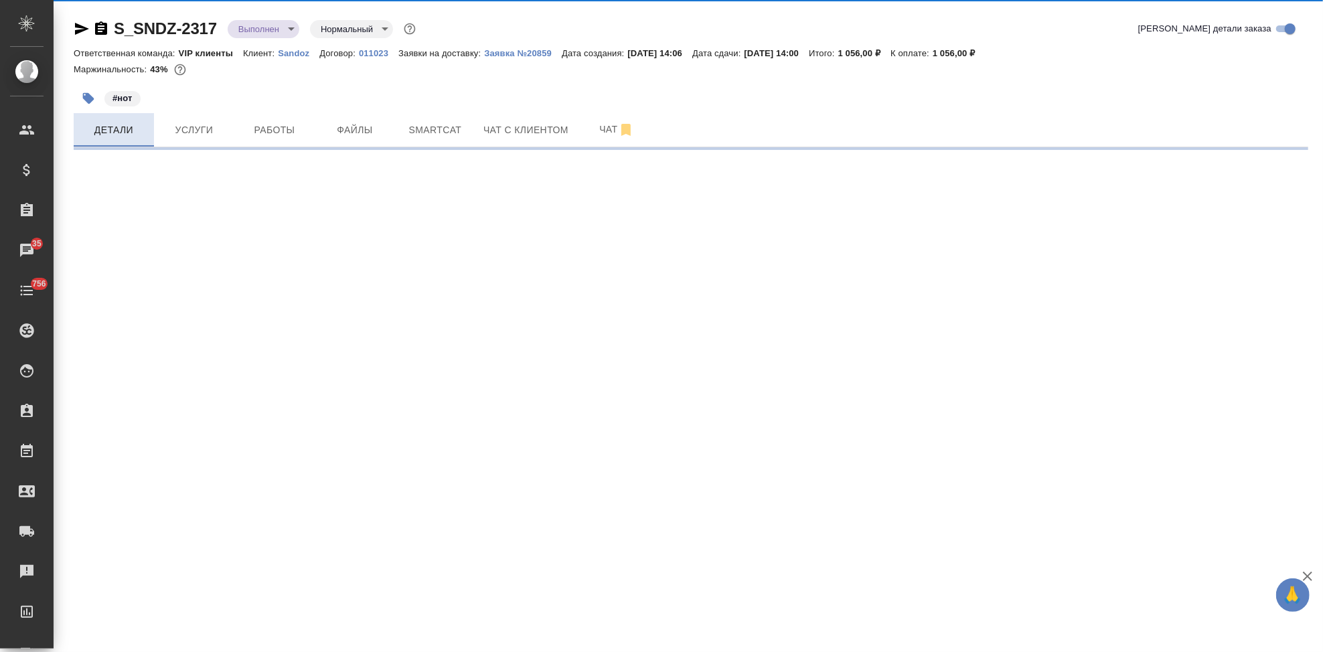
select select "RU"
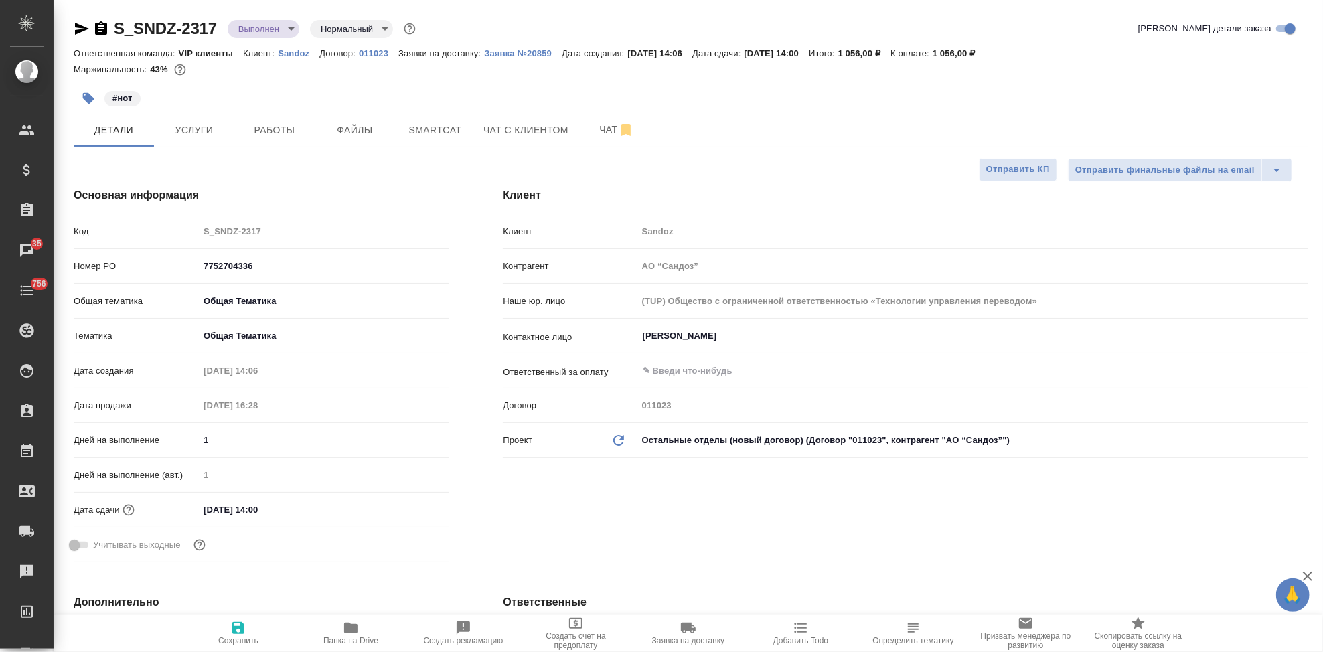
type textarea "x"
click at [241, 632] on icon "button" at bounding box center [238, 628] width 12 height 12
type textarea "x"
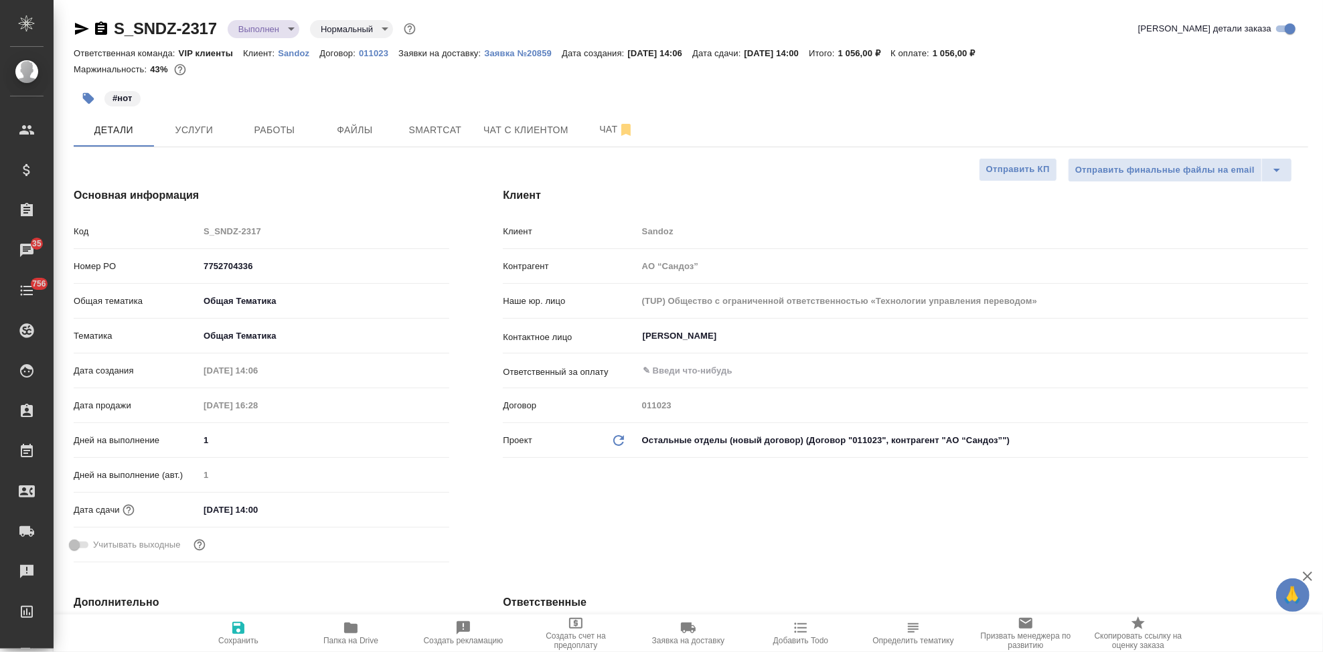
type textarea "x"
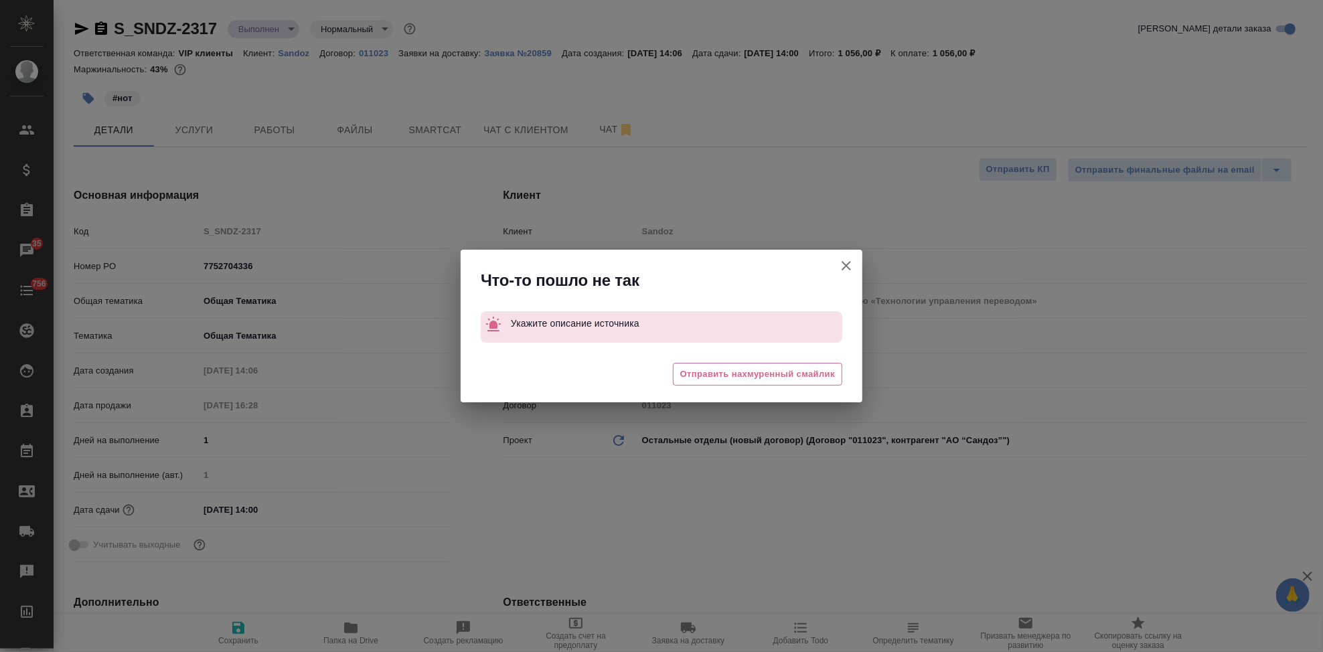
type textarea "x"
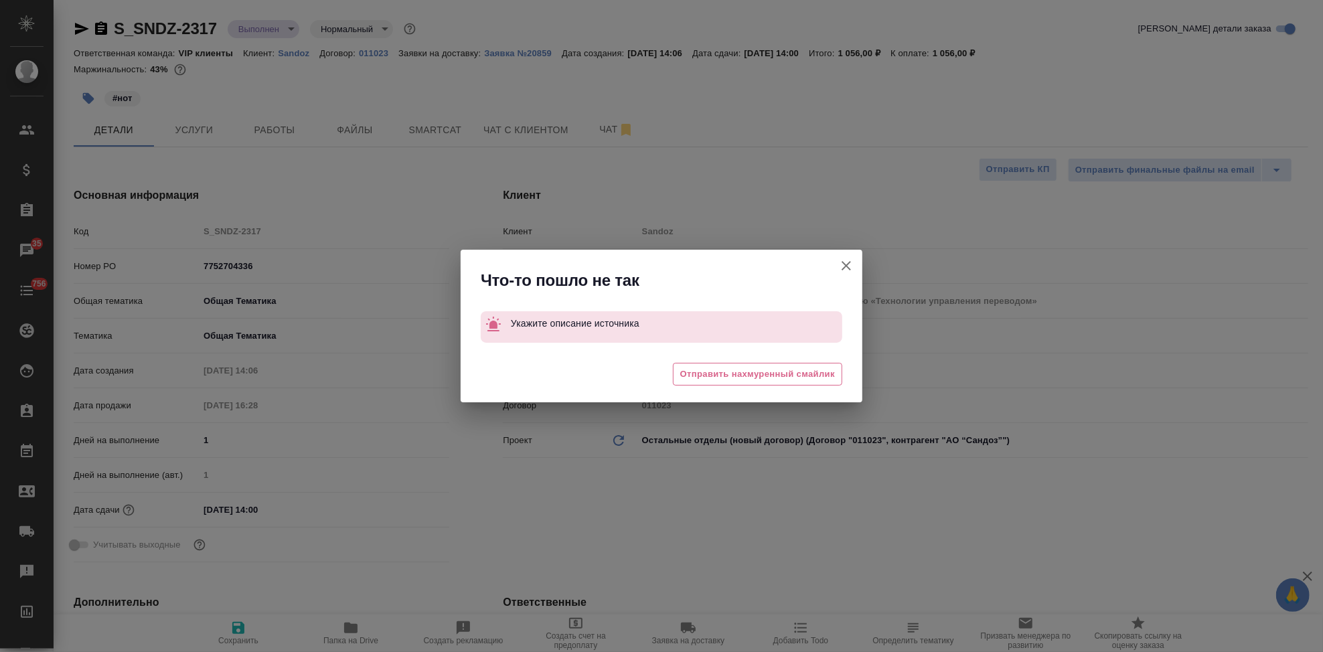
type textarea "x"
click at [847, 268] on icon "button" at bounding box center [846, 266] width 16 height 16
type textarea "x"
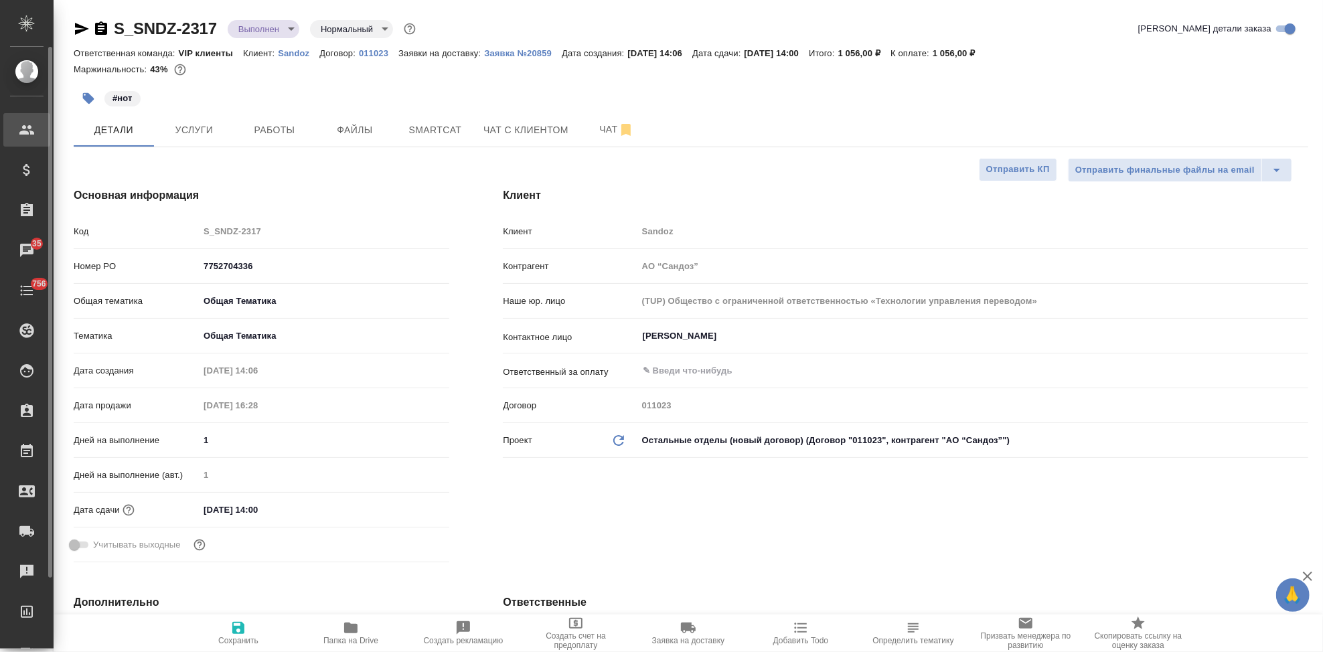
type textarea "x"
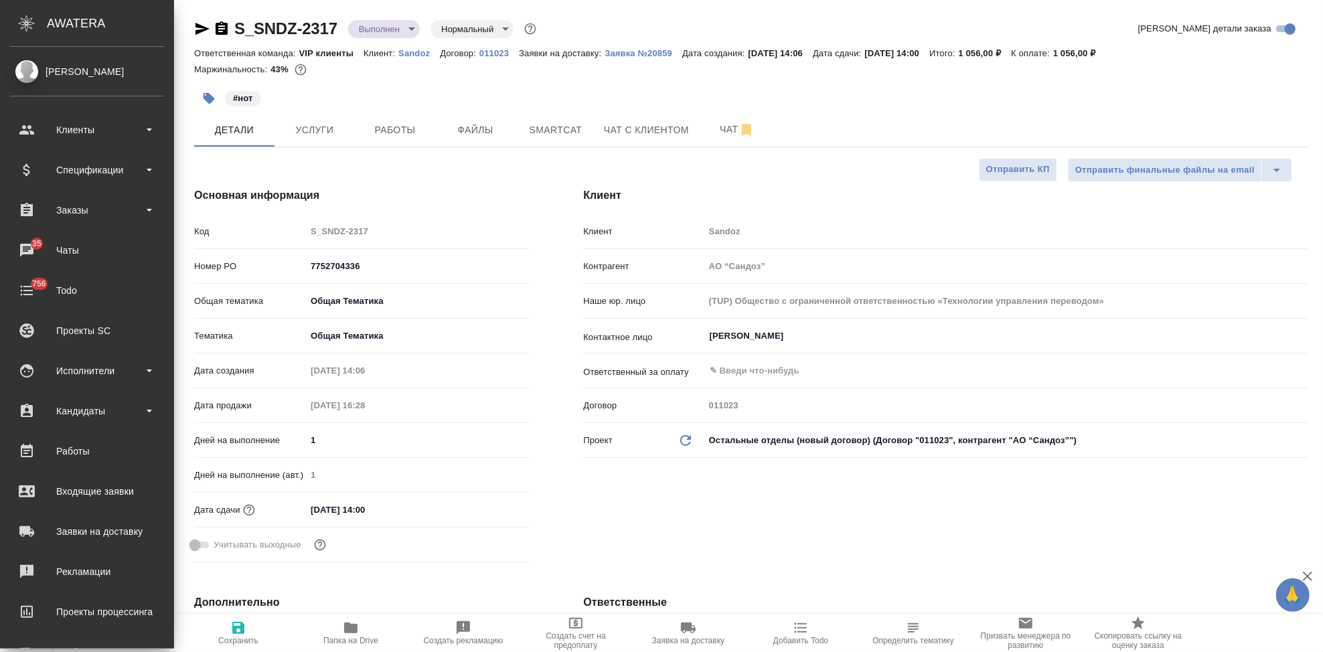
type textarea "x"
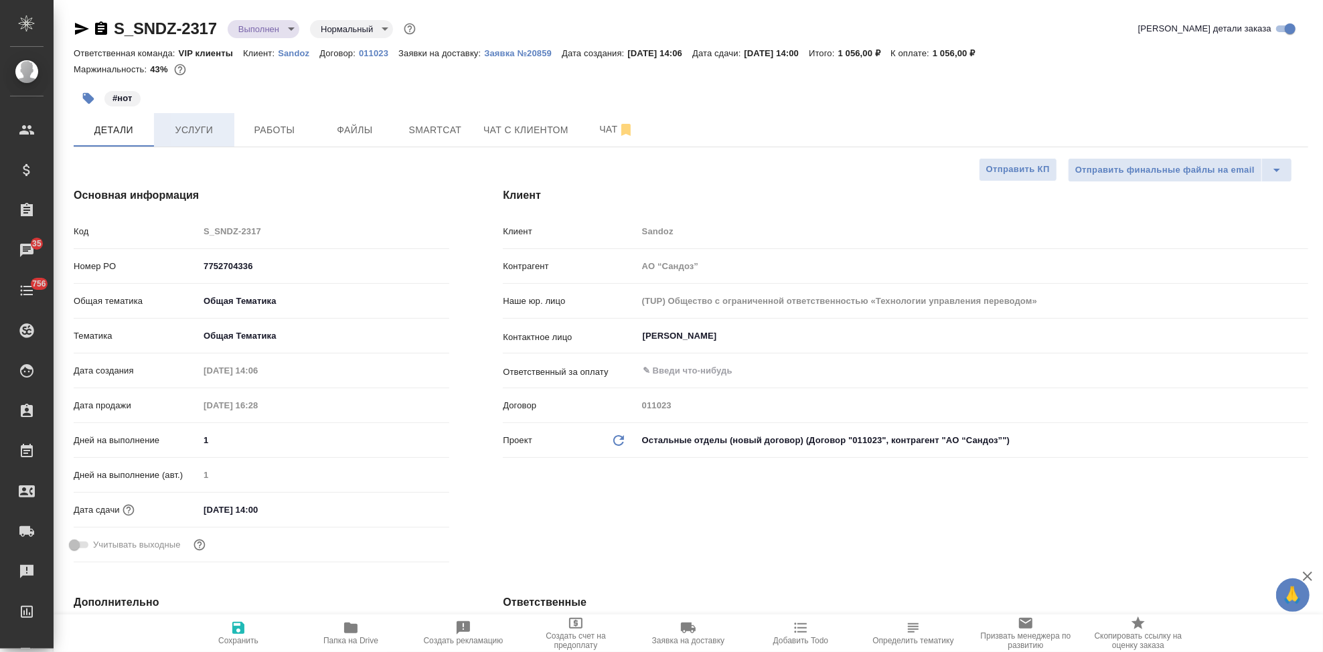
click at [212, 125] on span "Услуги" at bounding box center [194, 130] width 64 height 17
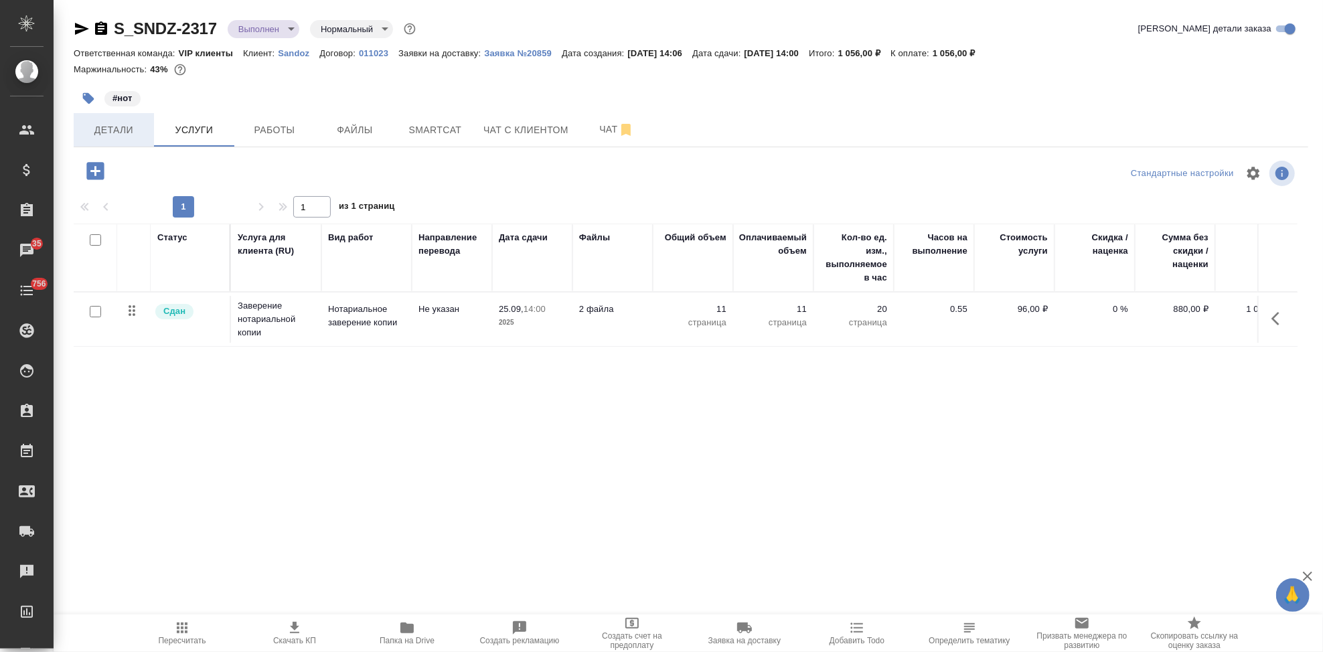
click at [121, 134] on span "Детали" at bounding box center [114, 130] width 64 height 17
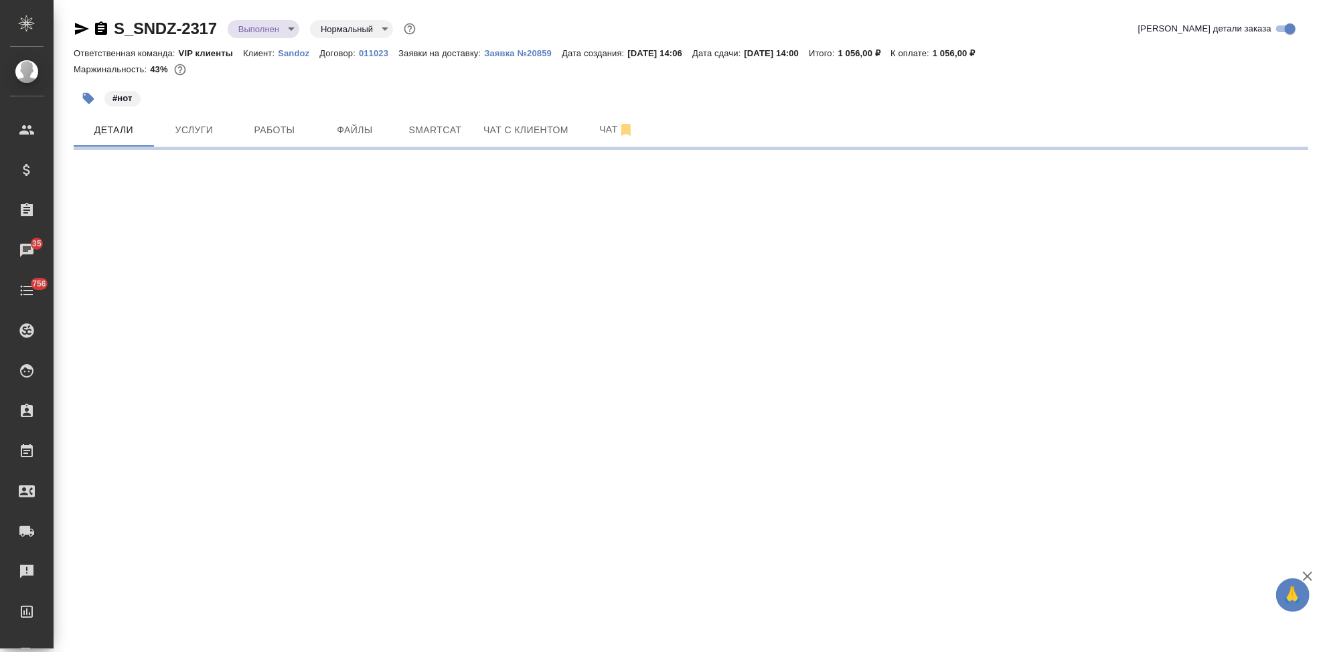
select select "RU"
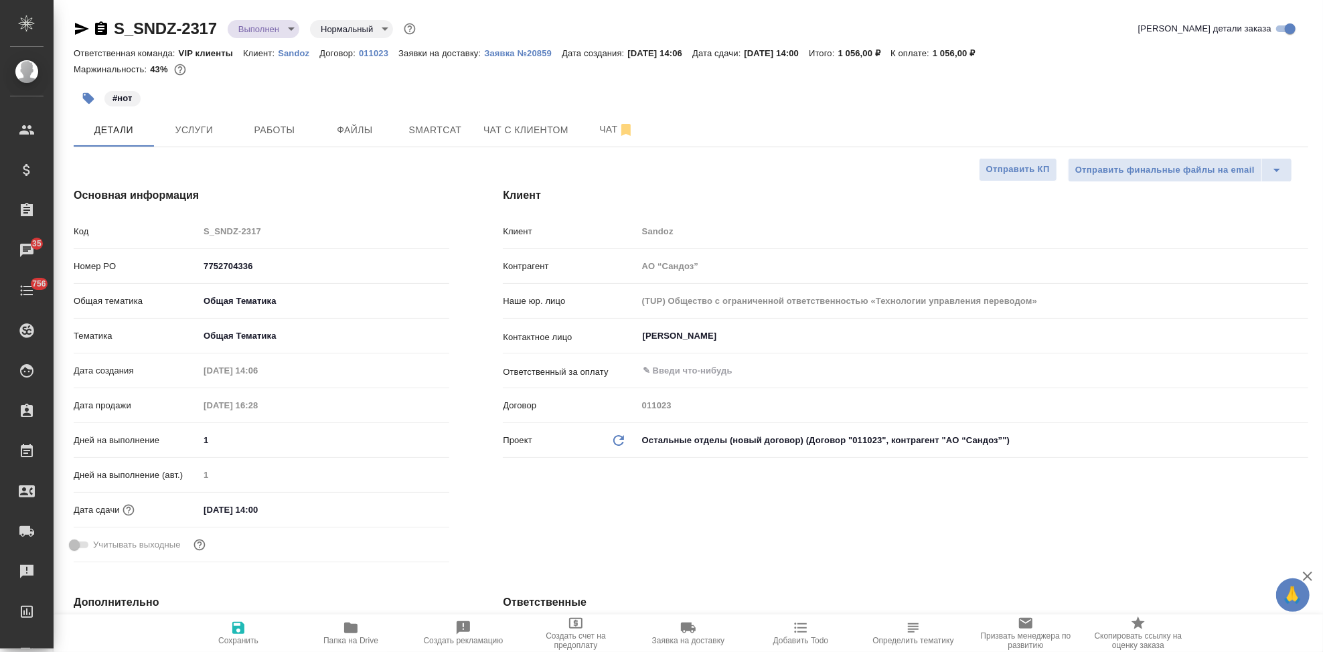
type textarea "x"
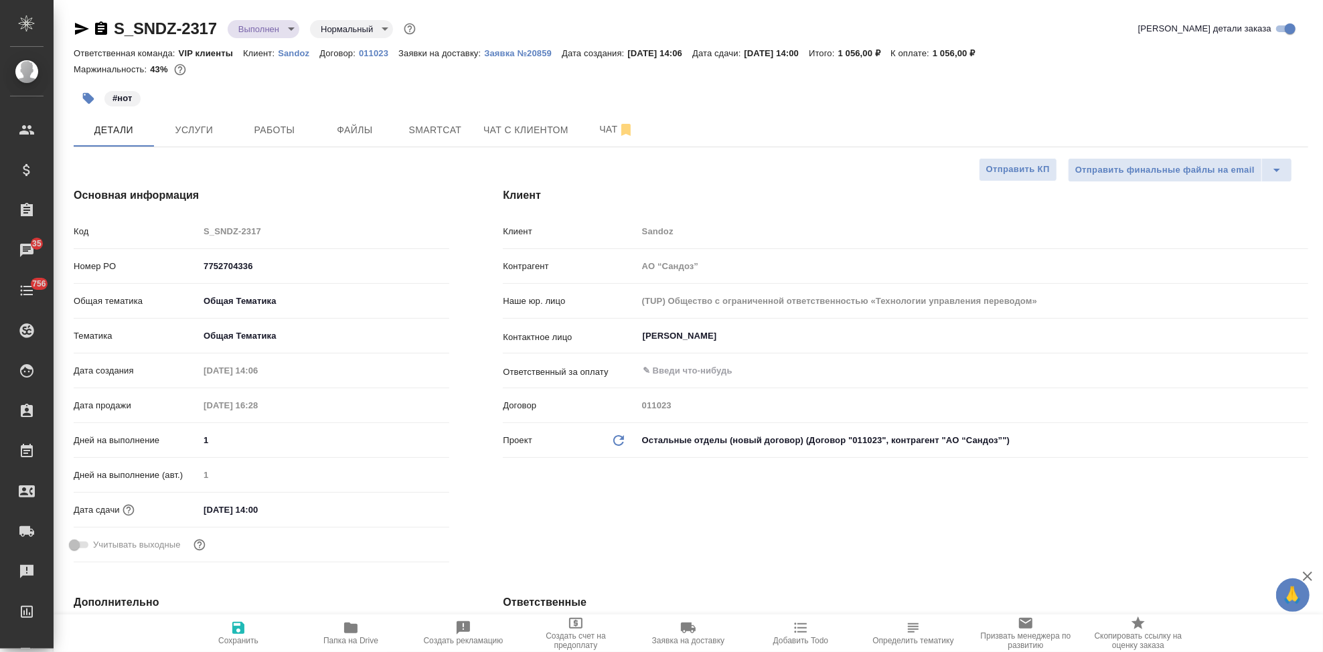
type textarea "x"
click at [285, 137] on span "Работы" at bounding box center [274, 130] width 64 height 17
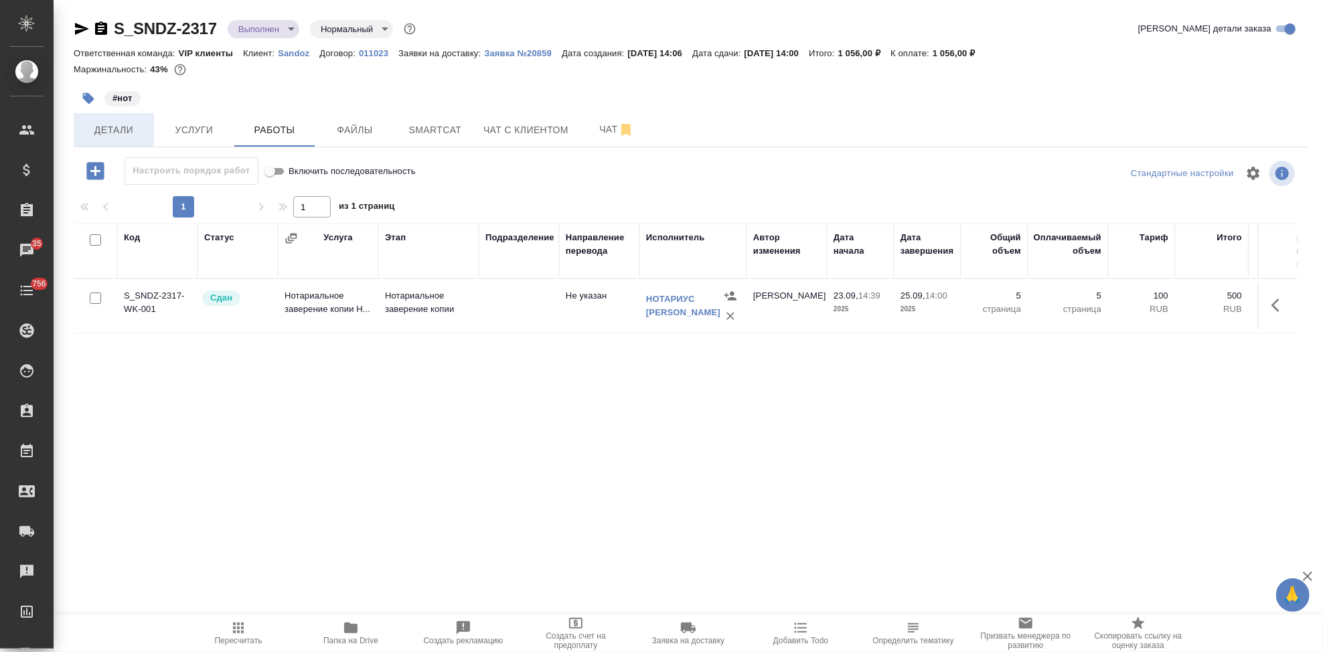
click at [123, 129] on span "Детали" at bounding box center [114, 130] width 64 height 17
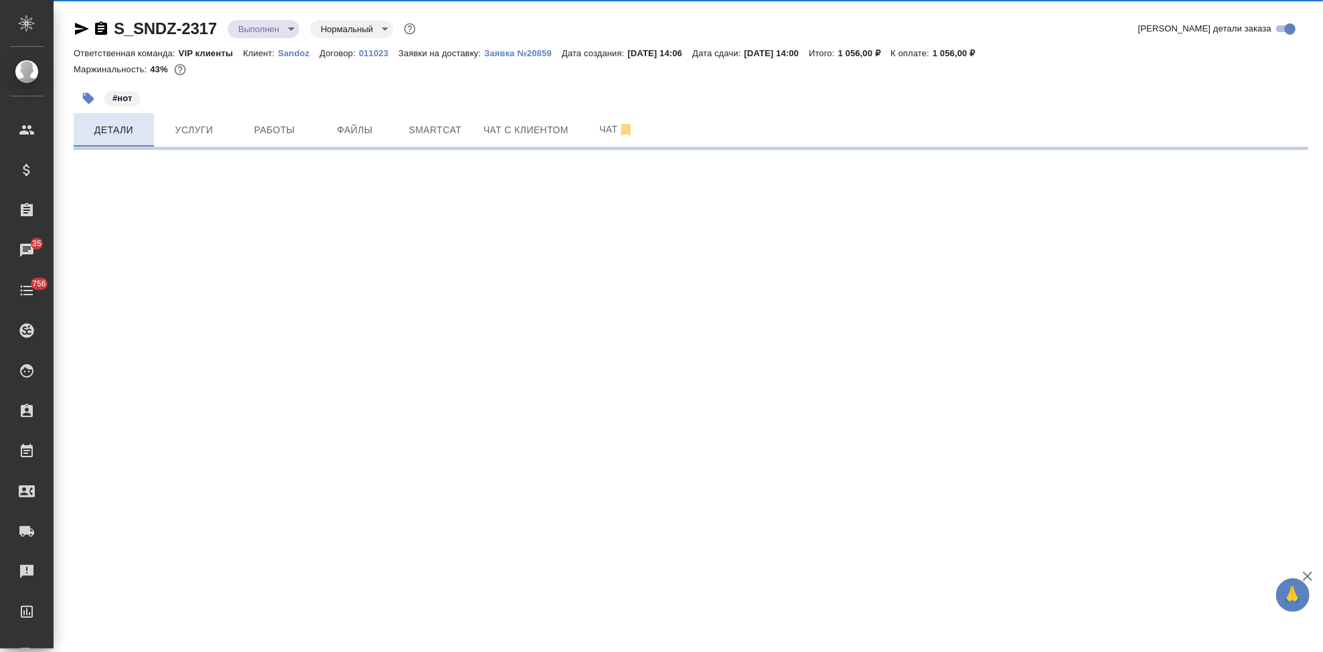
select select "RU"
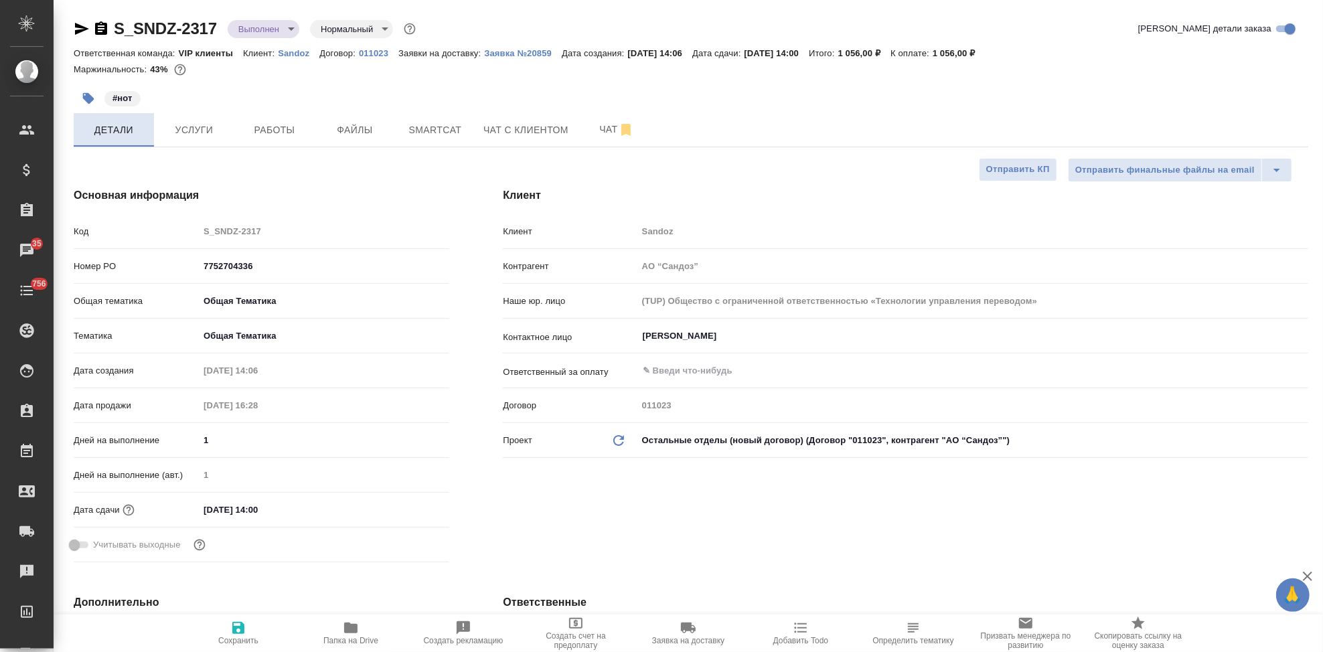
type textarea "x"
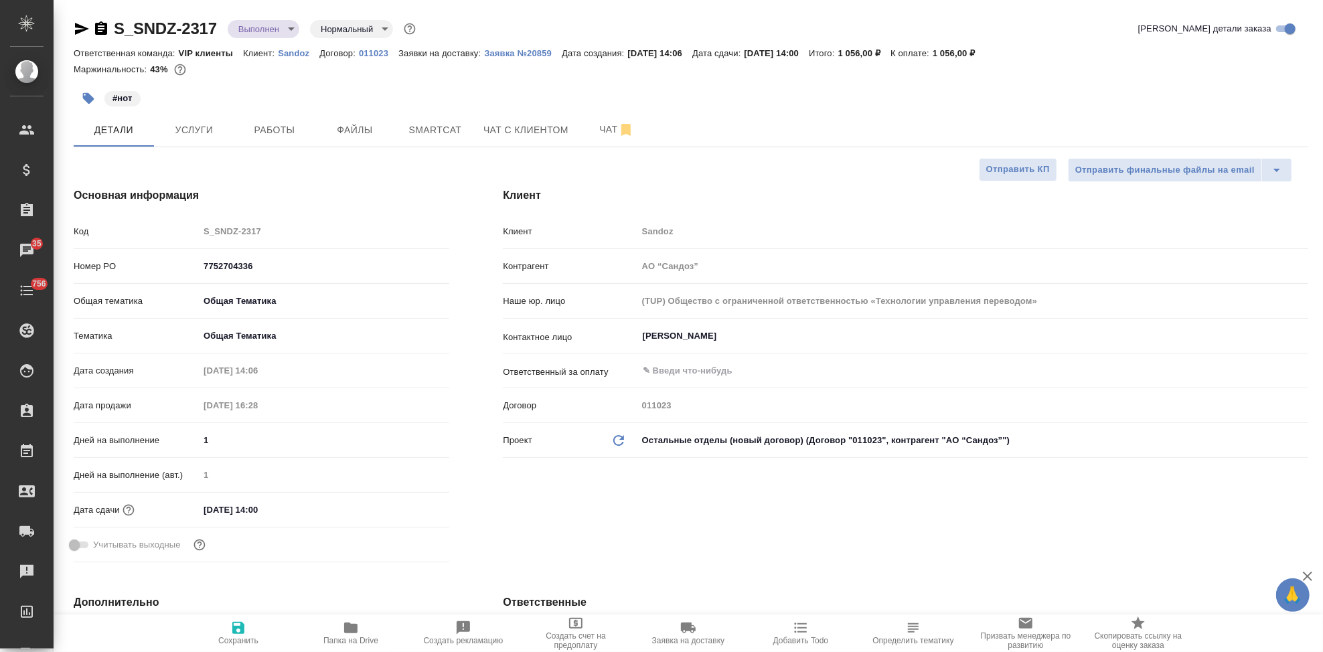
type textarea "x"
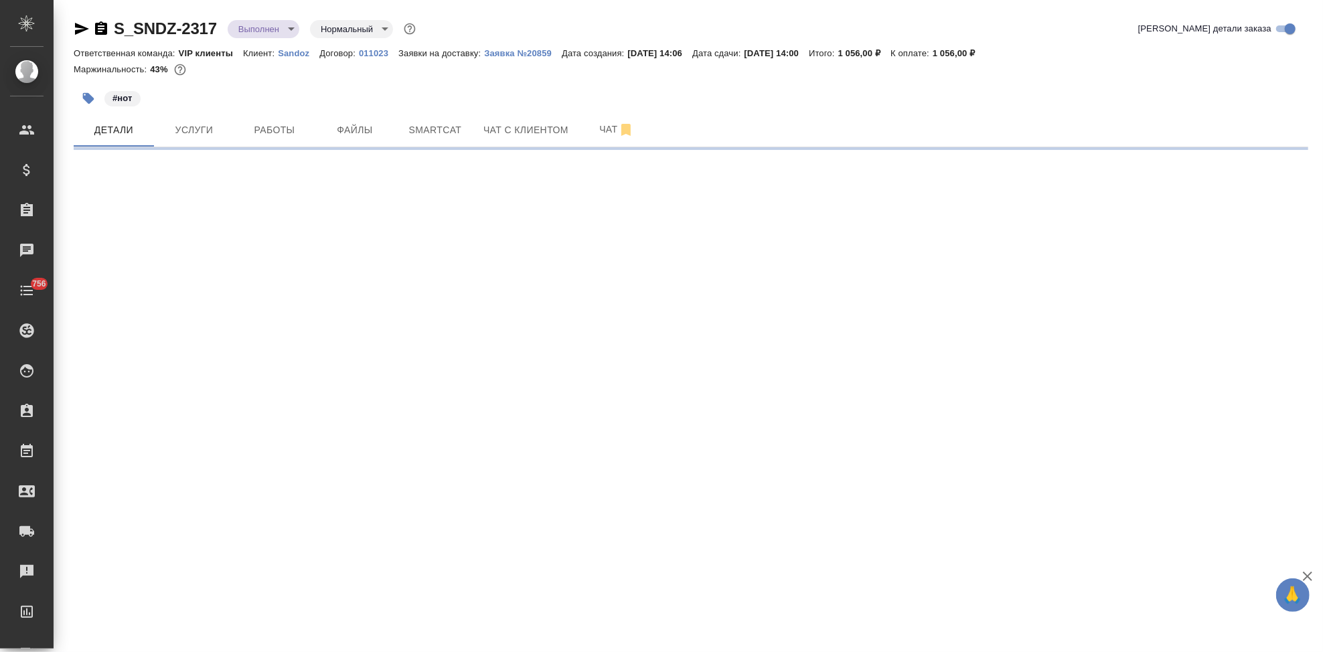
select select "RU"
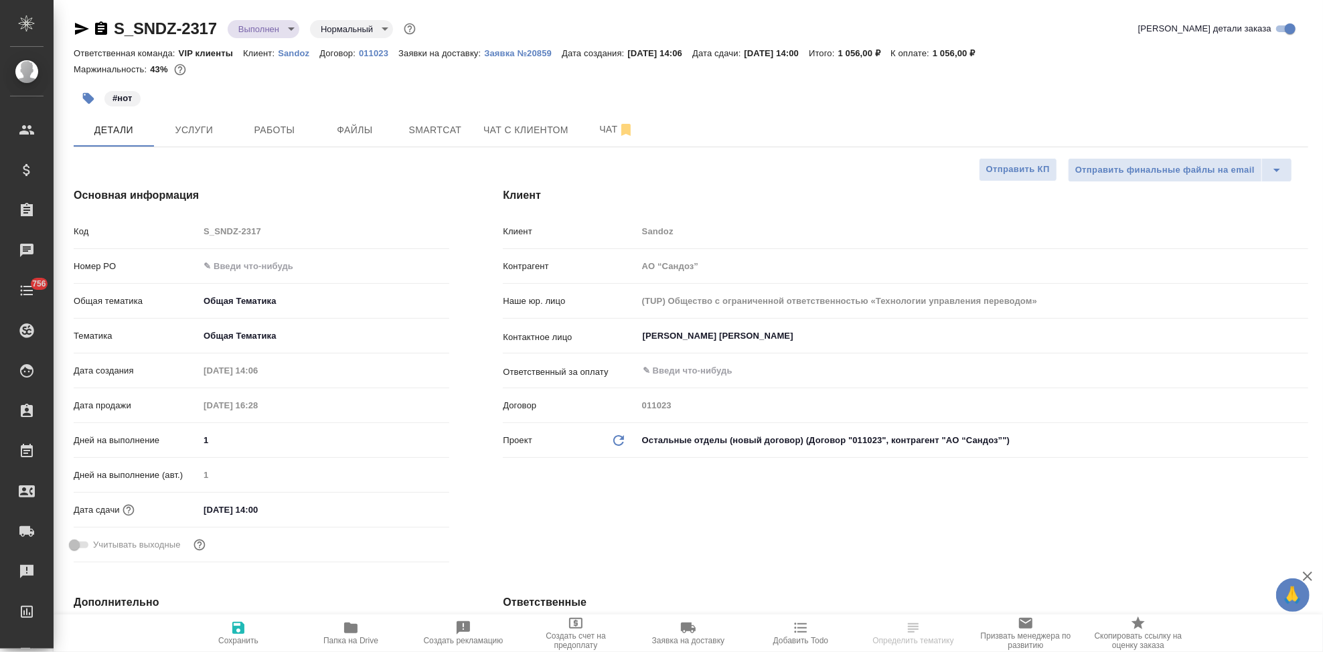
type textarea "x"
click at [228, 266] on input "text" at bounding box center [324, 265] width 250 height 19
paste input "7752704336"
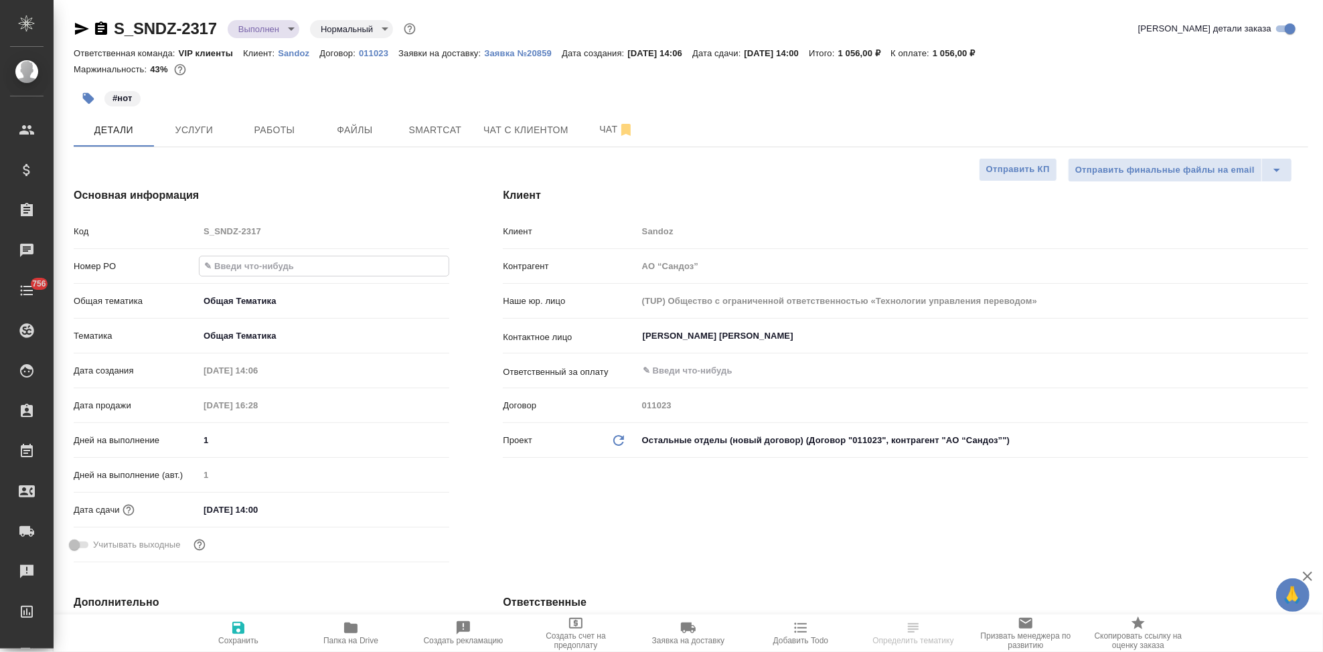
type input "7752704336"
type textarea "x"
type input "7752704336"
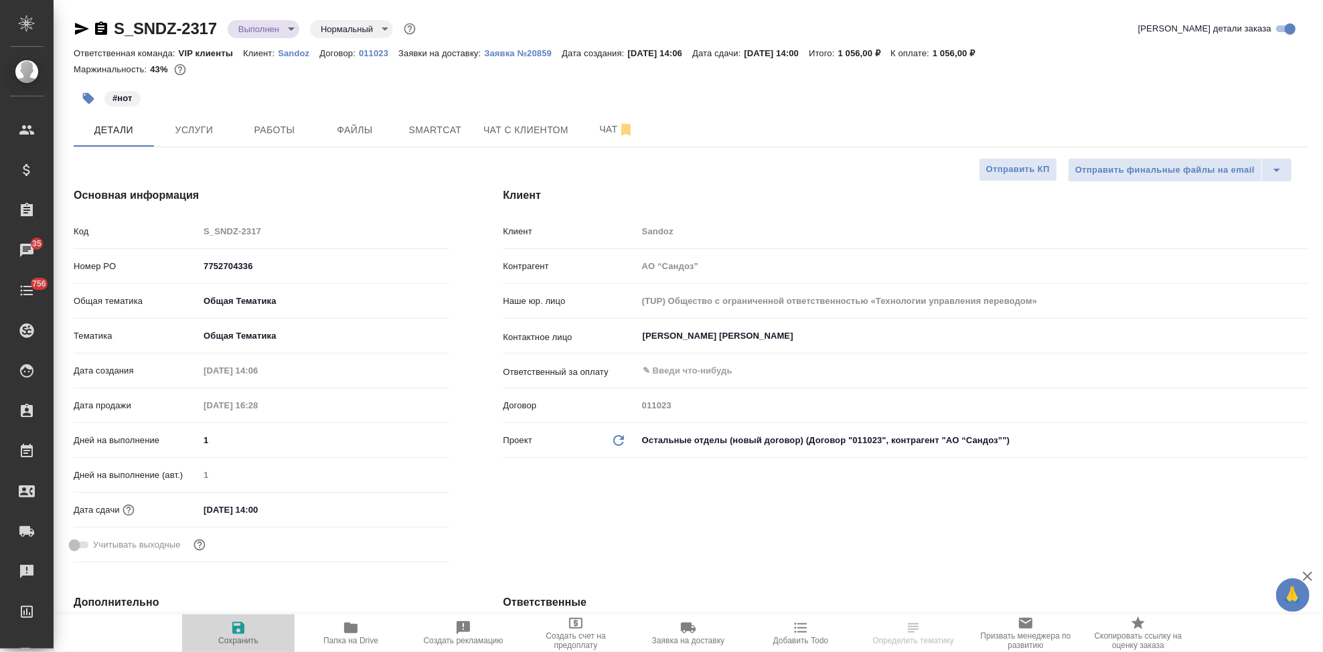
click at [246, 631] on span "Сохранить" at bounding box center [238, 632] width 96 height 25
type textarea "x"
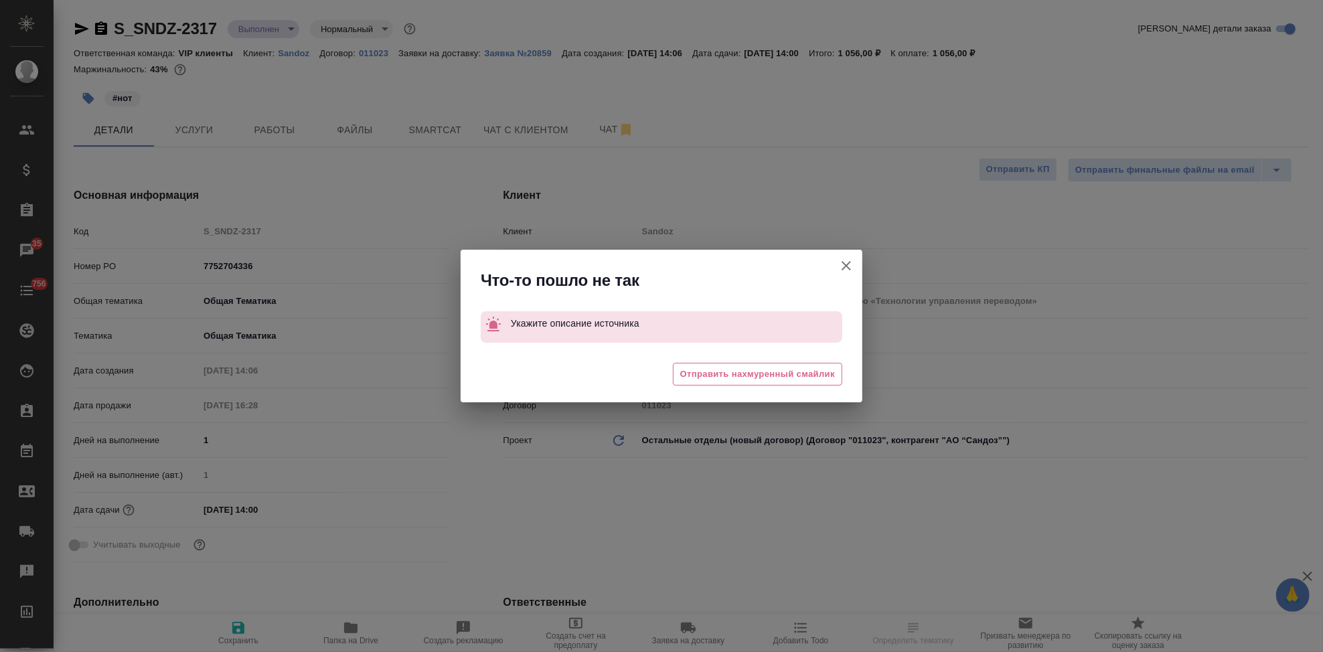
select select "RU"
type textarea "x"
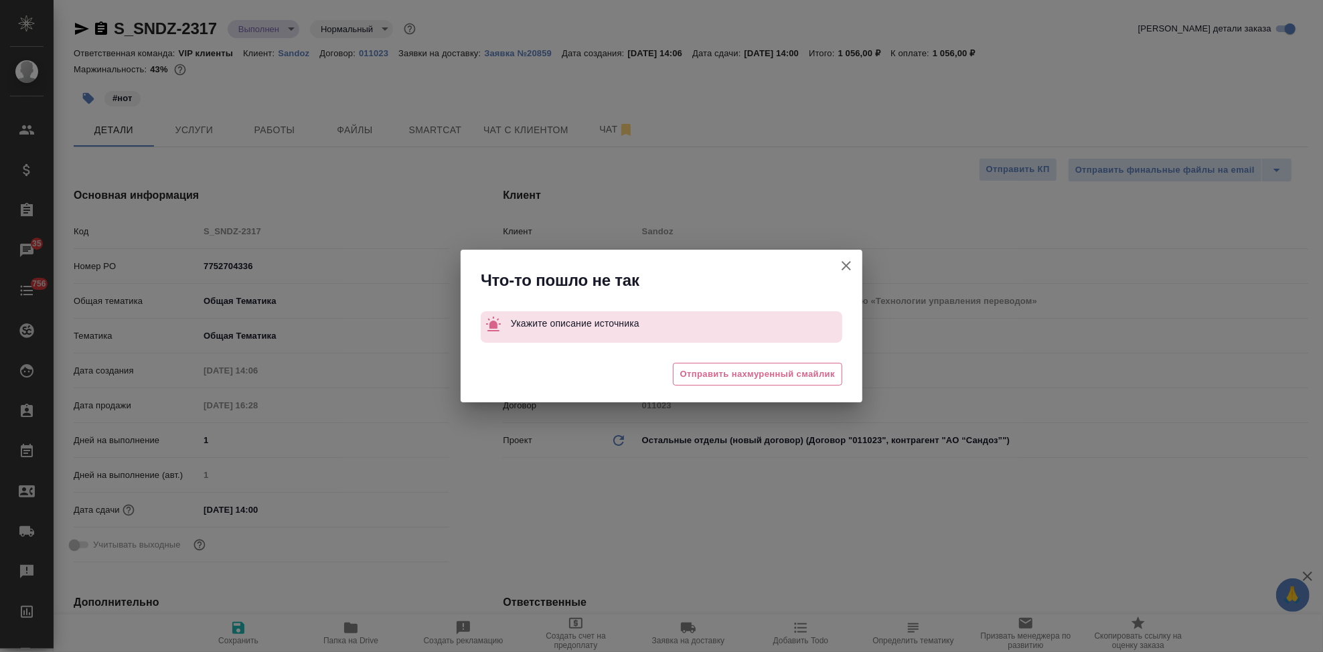
type textarea "x"
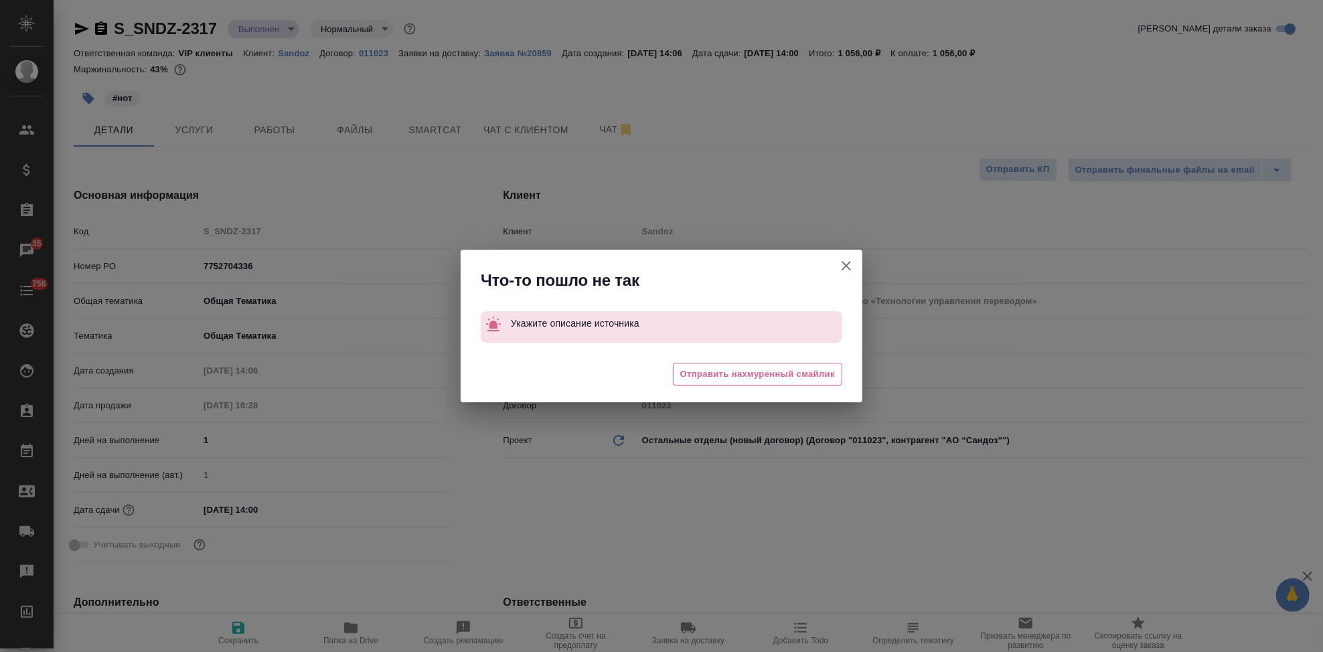
type textarea "x"
click at [843, 264] on icon "button" at bounding box center [846, 266] width 16 height 16
type textarea "x"
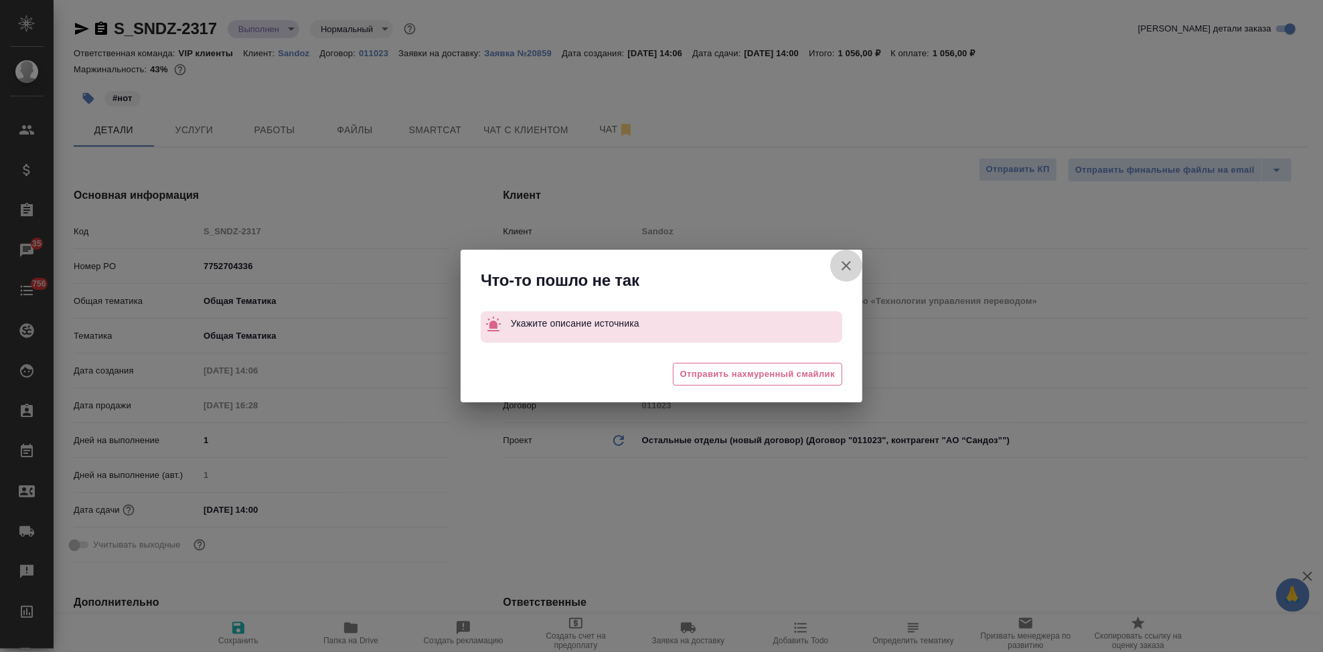
type textarea "x"
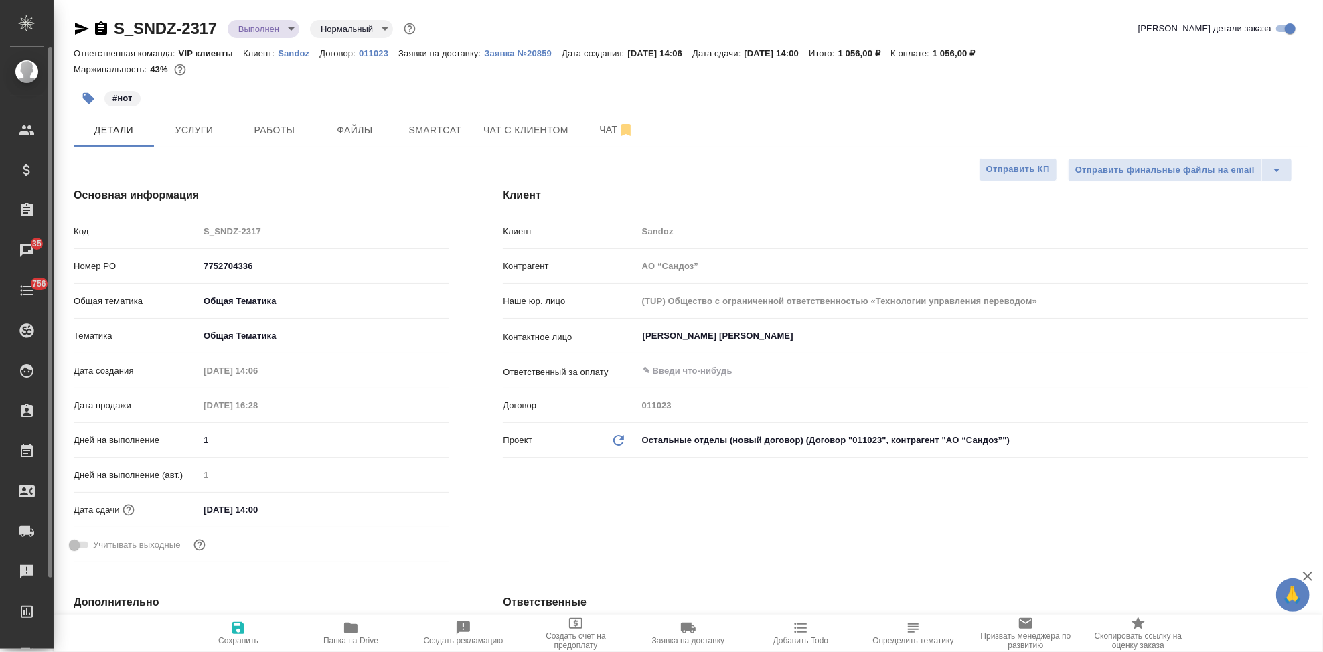
type textarea "x"
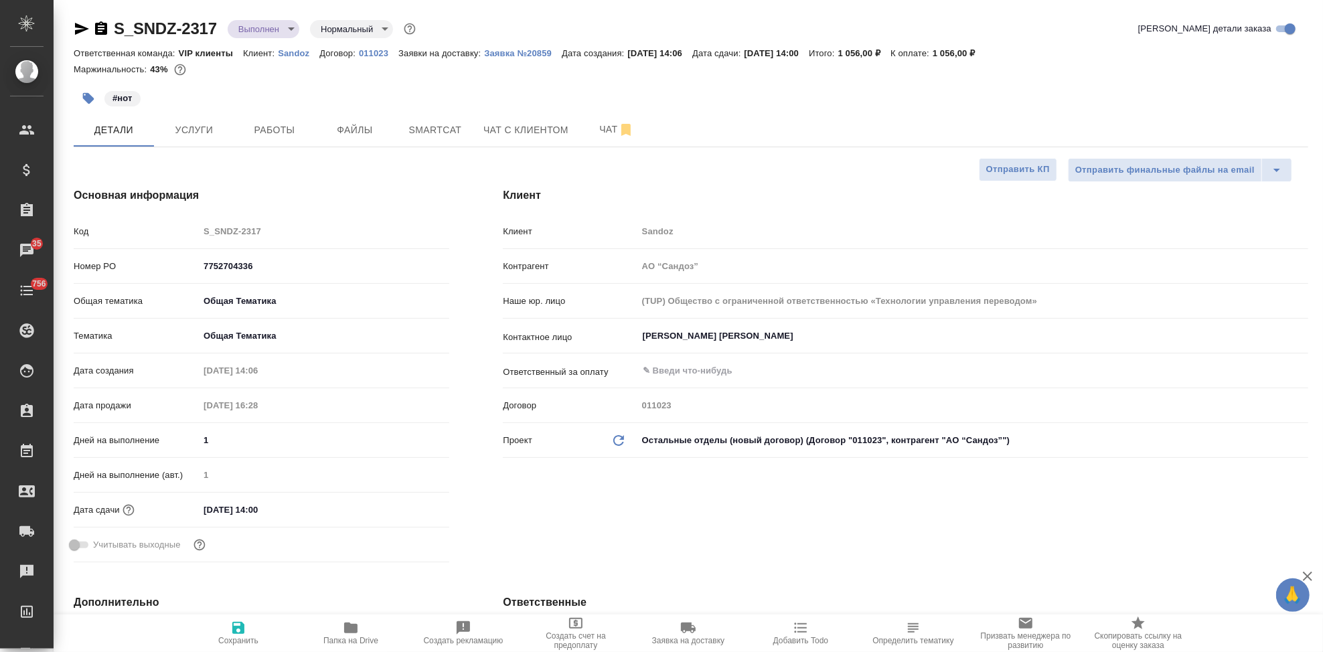
type textarea "x"
select select "RU"
click at [252, 263] on input "text" at bounding box center [324, 265] width 250 height 19
paste input "7752704336"
type input "7752704336"
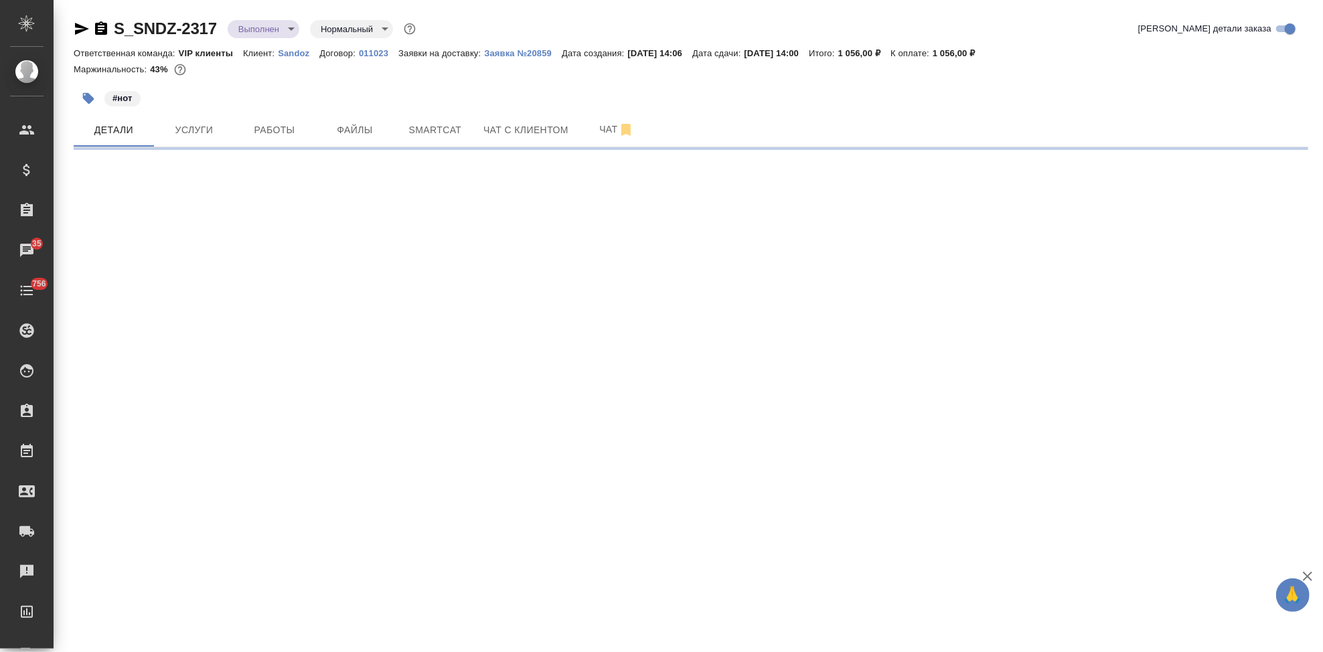
click at [240, 641] on div ".cls-1 fill:#fff; AWATERA Kabargina Anna Клиенты Спецификации Заказы 35 Чаты 75…" at bounding box center [661, 326] width 1323 height 652
select select "RU"
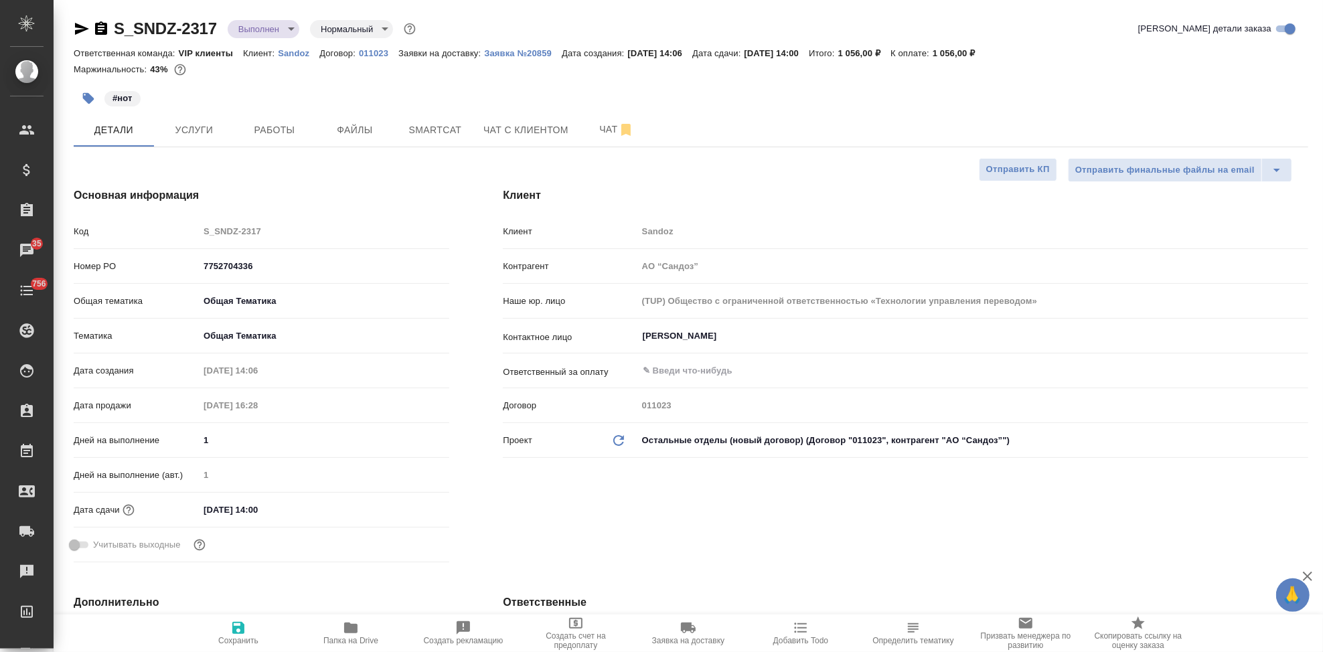
type textarea "x"
click at [242, 633] on icon "button" at bounding box center [238, 628] width 12 height 12
type textarea "x"
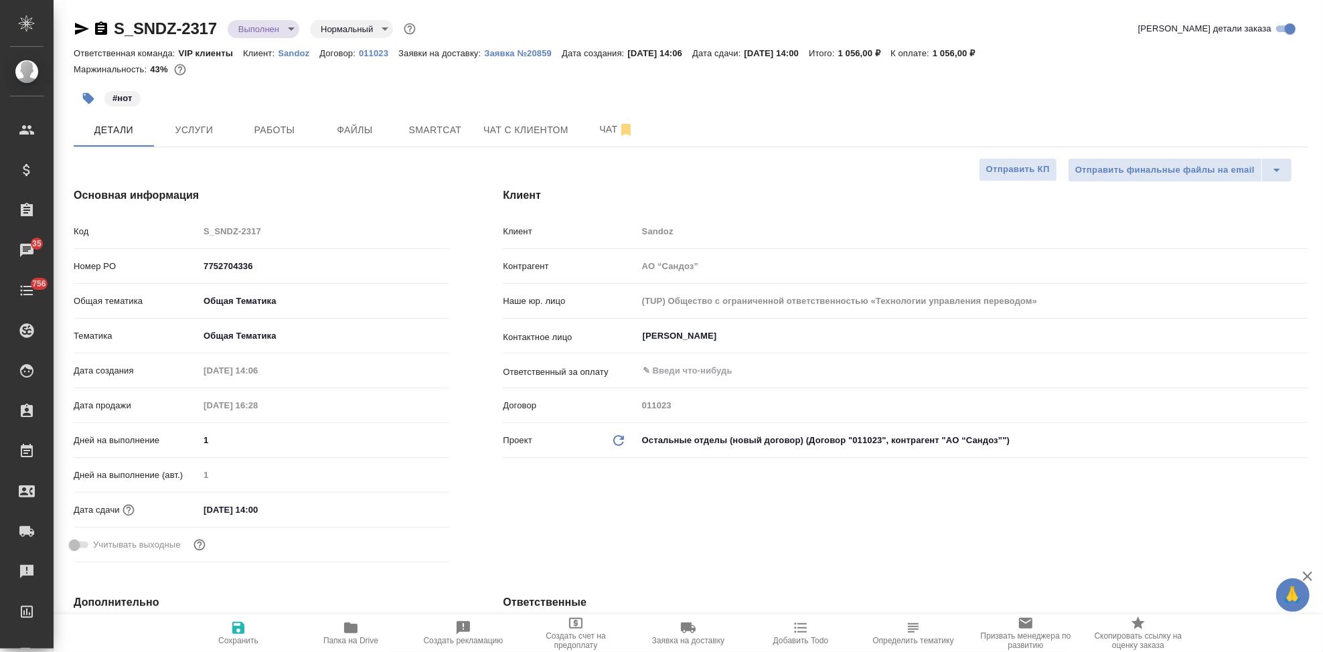
type textarea "x"
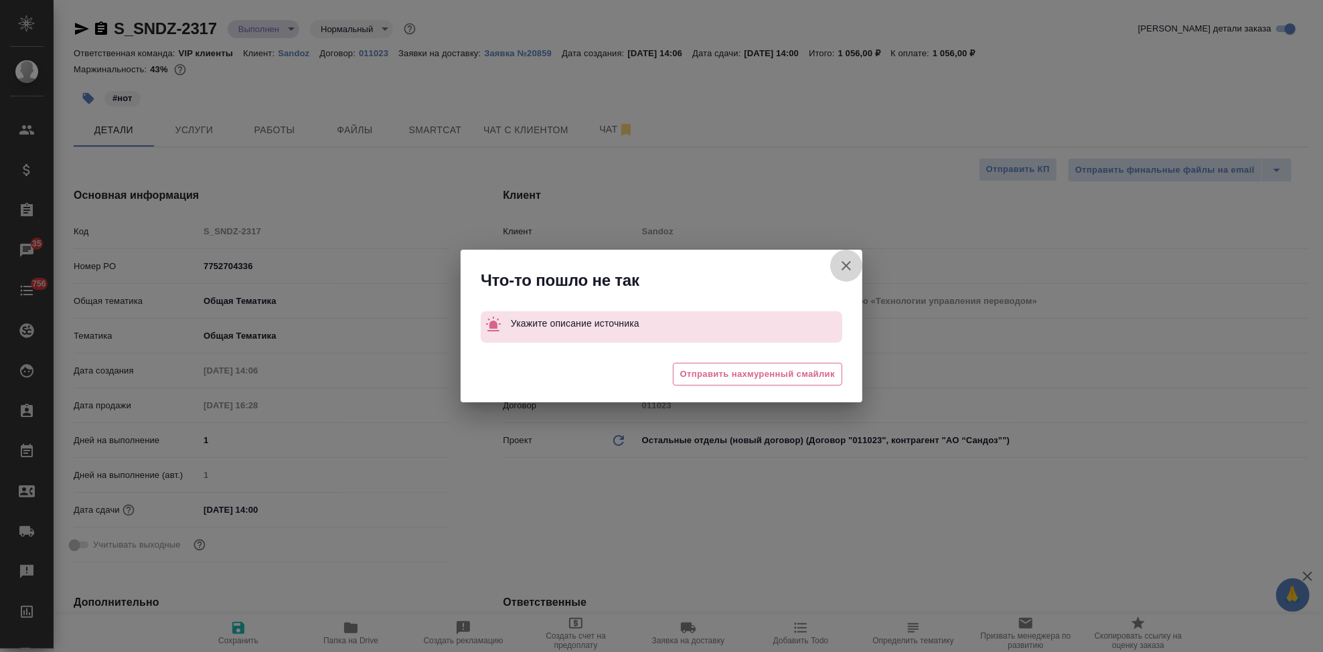
click at [843, 271] on icon "button" at bounding box center [846, 266] width 16 height 16
type textarea "x"
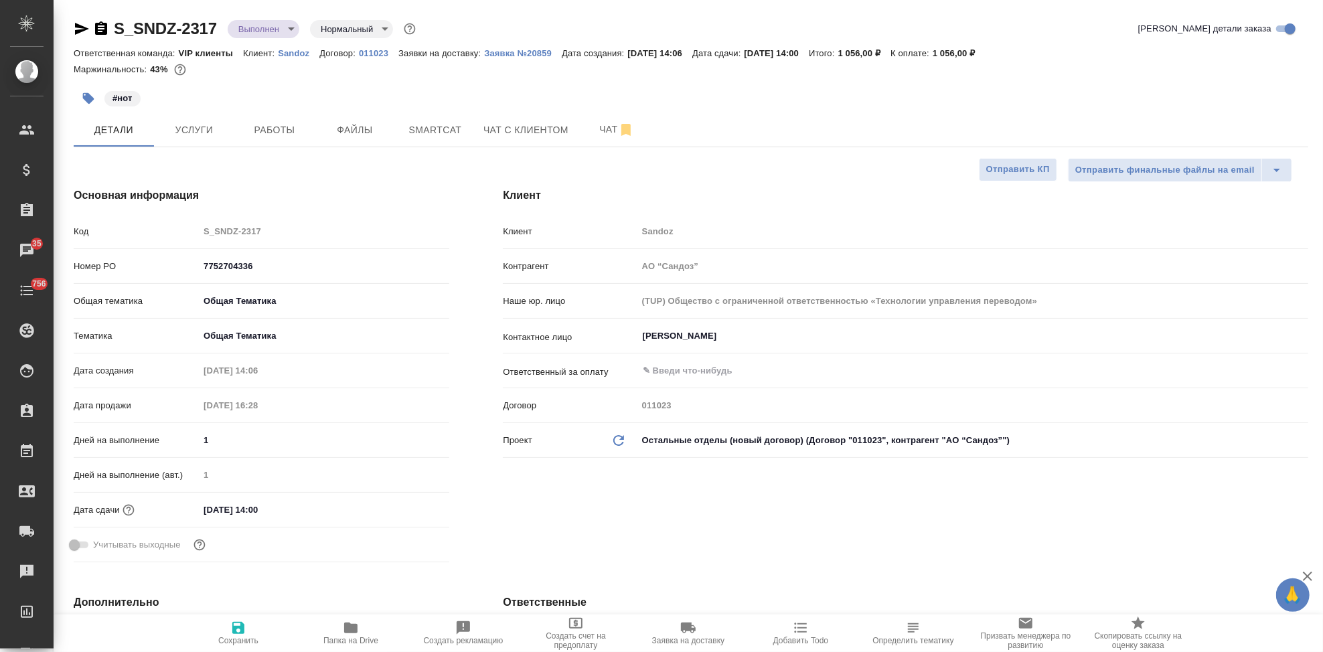
type textarea "x"
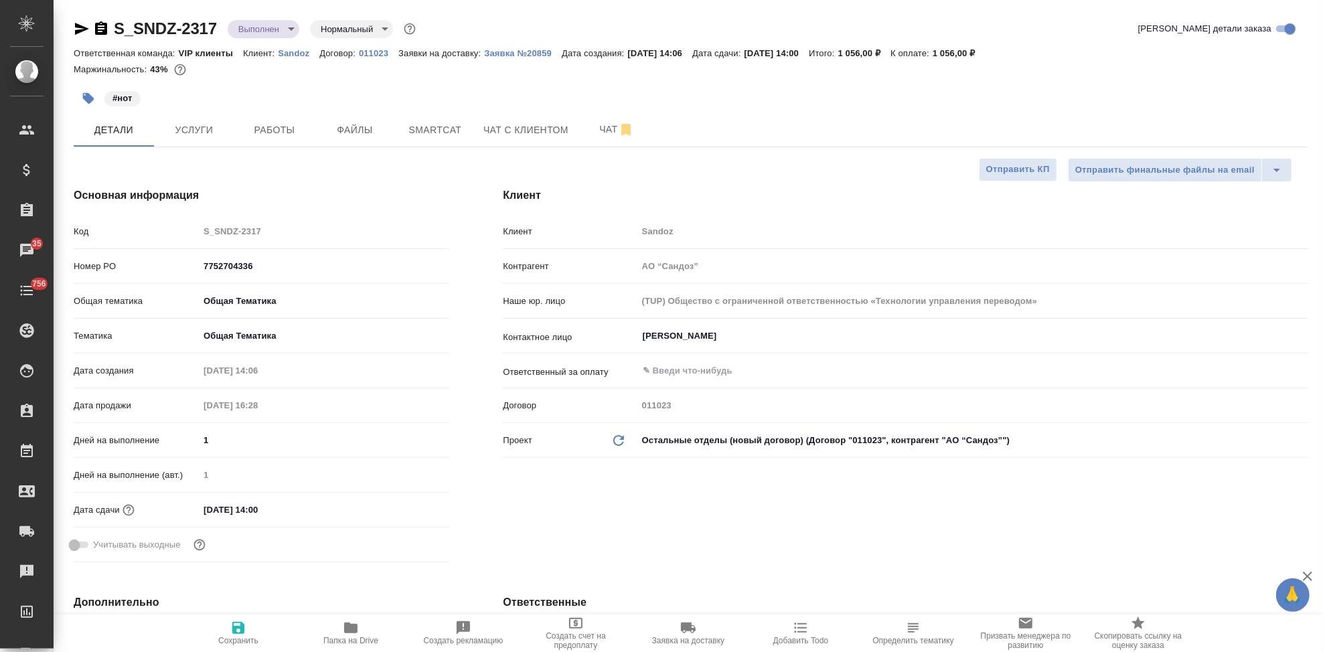
type textarea "x"
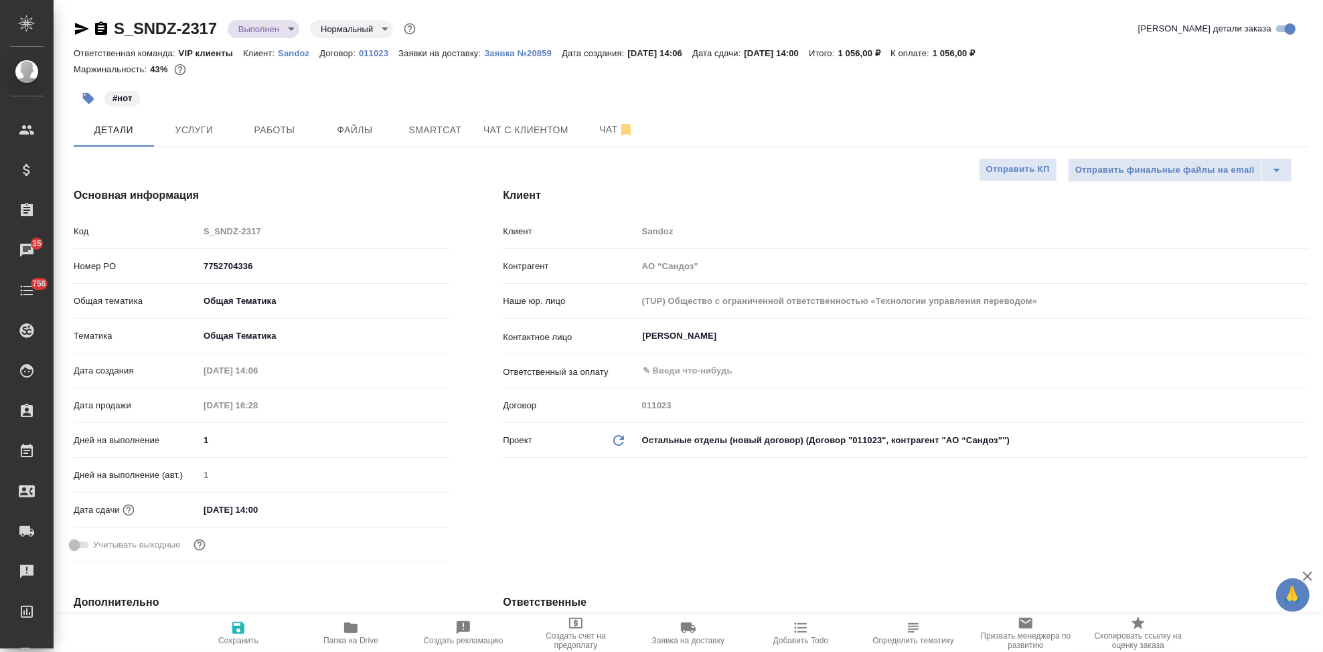
type textarea "x"
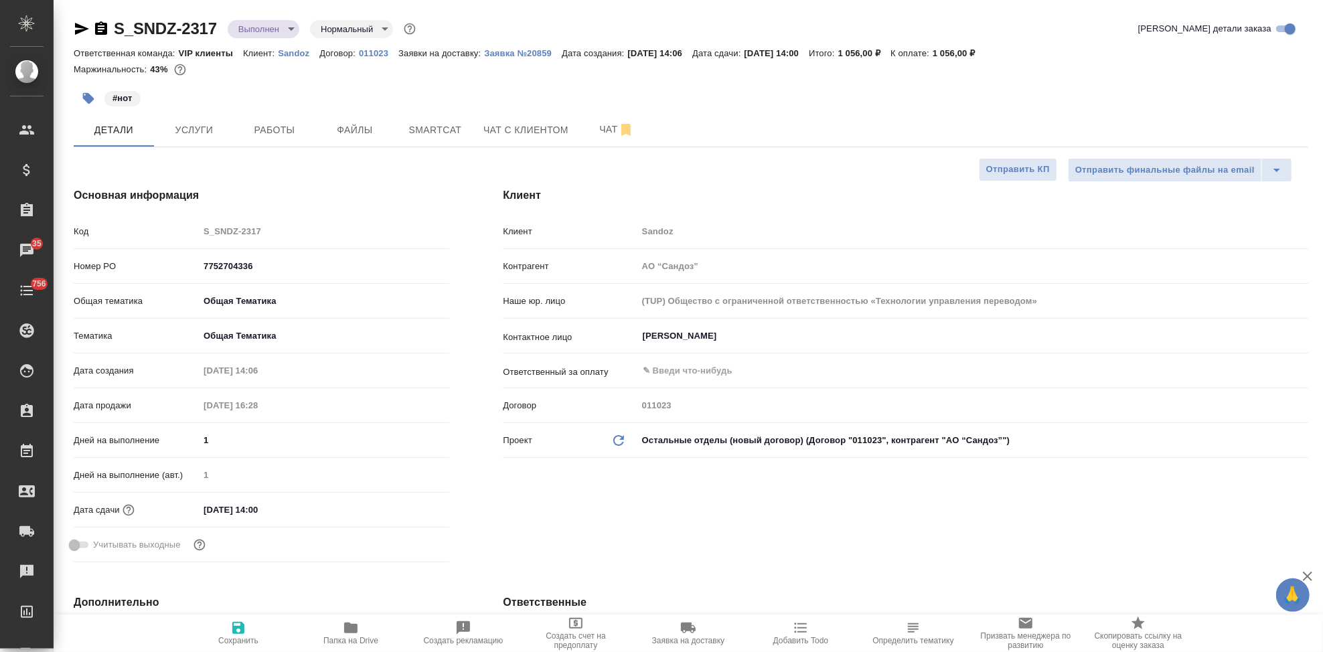
type textarea "x"
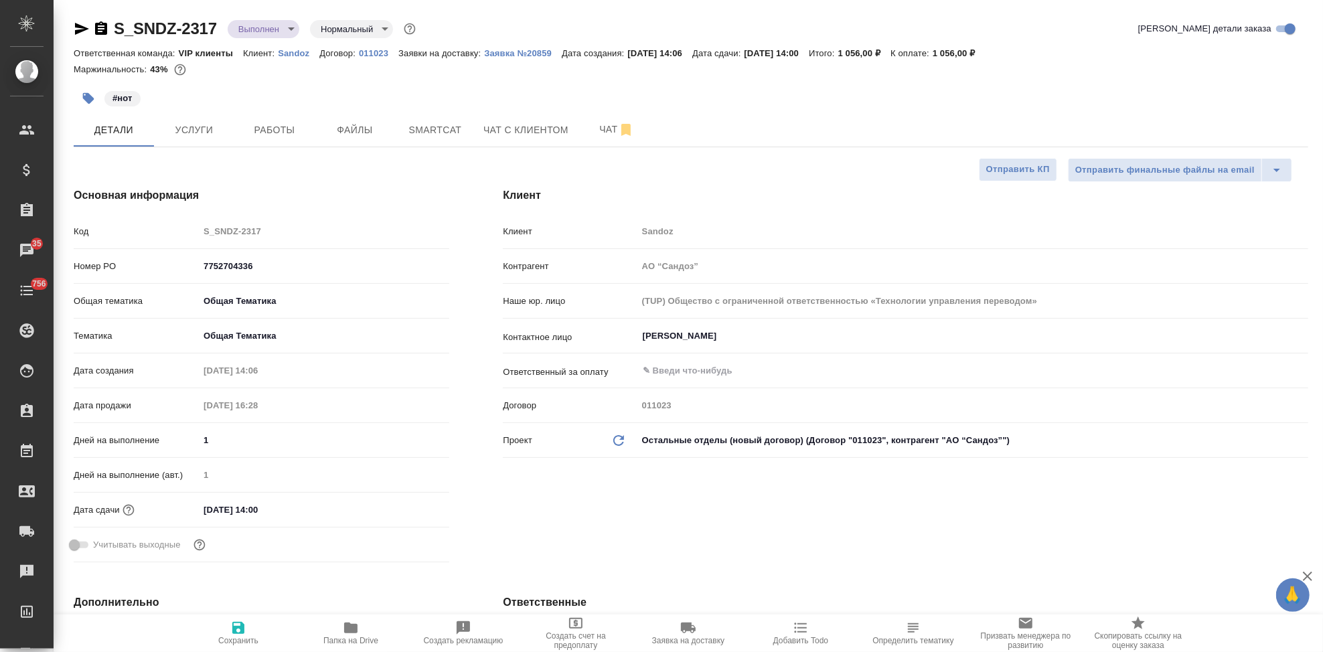
type textarea "x"
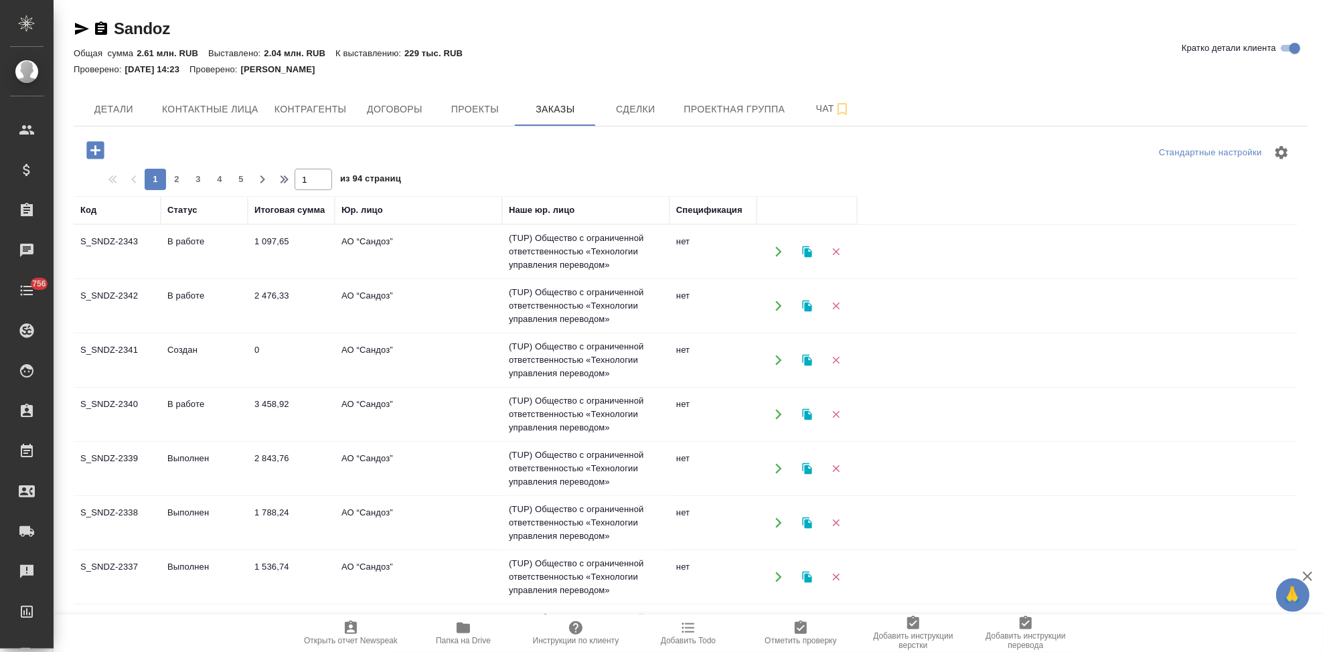
click at [94, 150] on icon "button" at bounding box center [95, 150] width 23 height 23
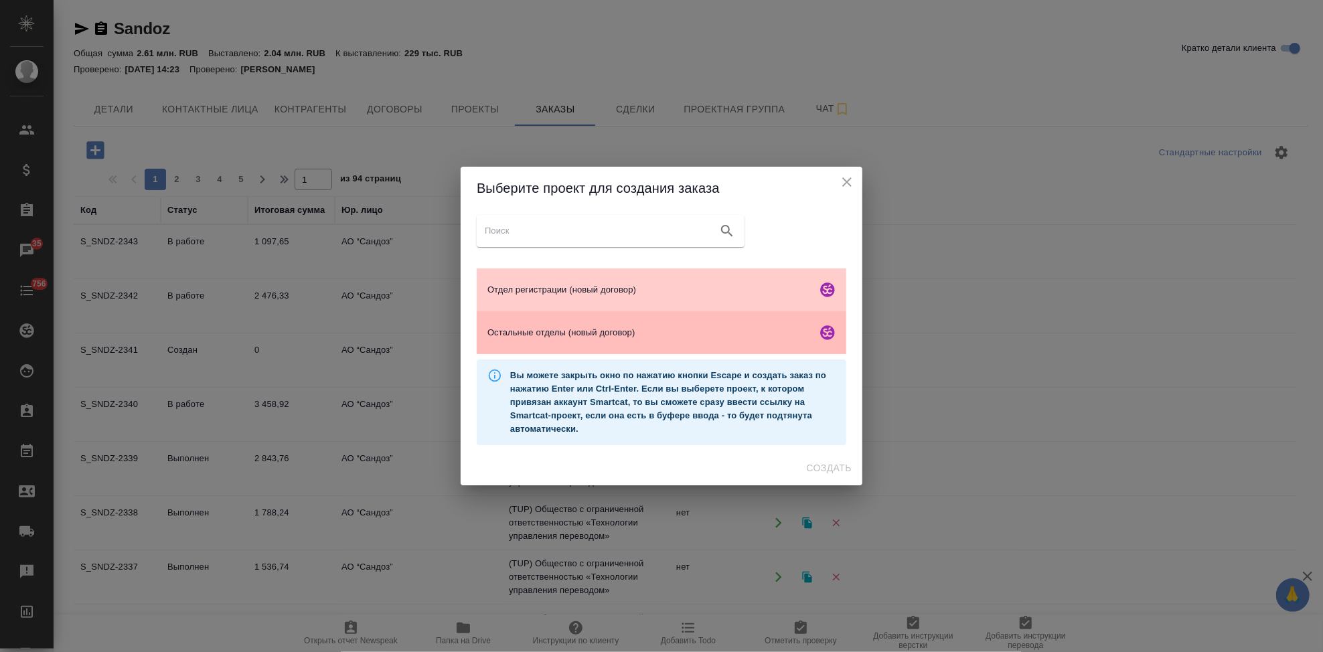
click at [569, 327] on span "Остальные отделы (новый договор)" at bounding box center [649, 332] width 324 height 13
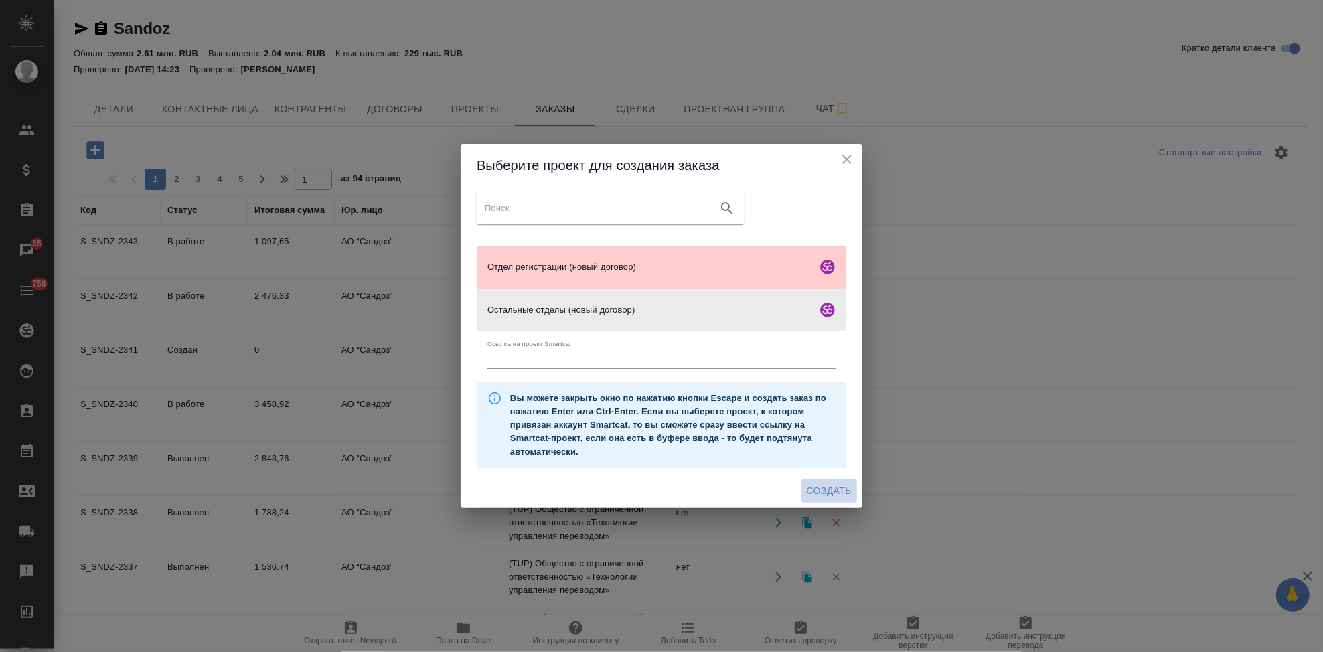
click at [809, 487] on span "Создать" at bounding box center [829, 491] width 45 height 17
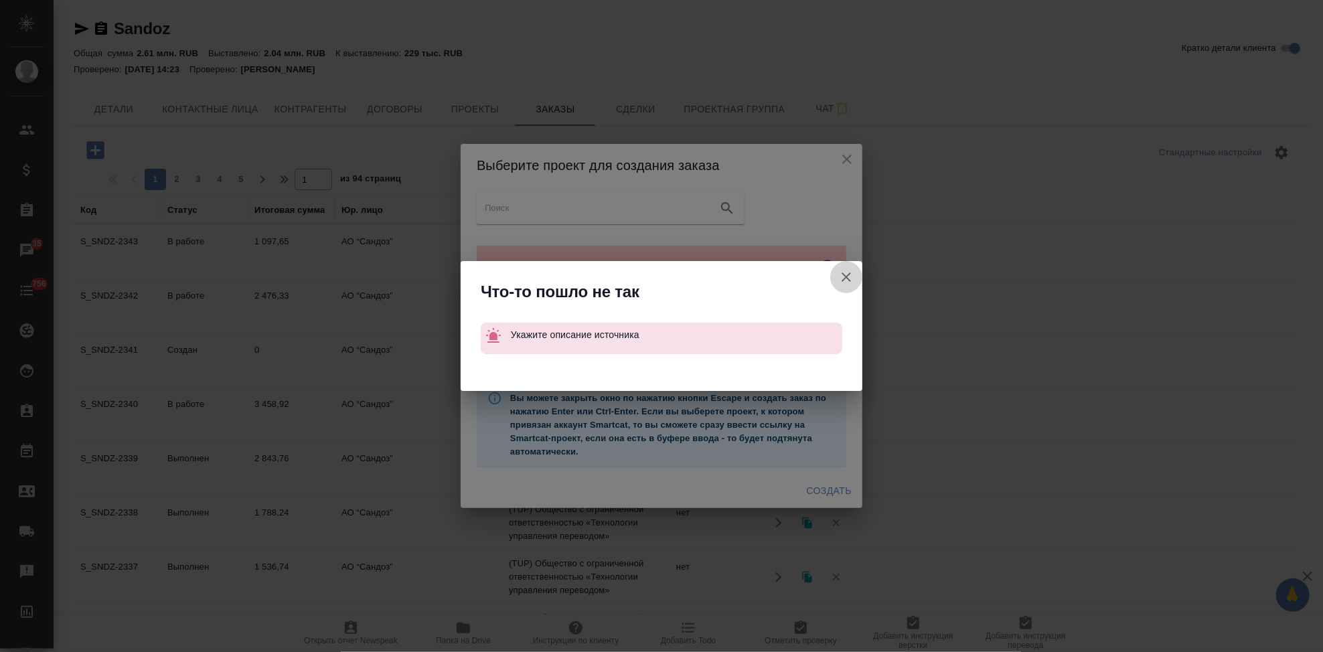
click at [847, 271] on icon "button" at bounding box center [846, 277] width 16 height 16
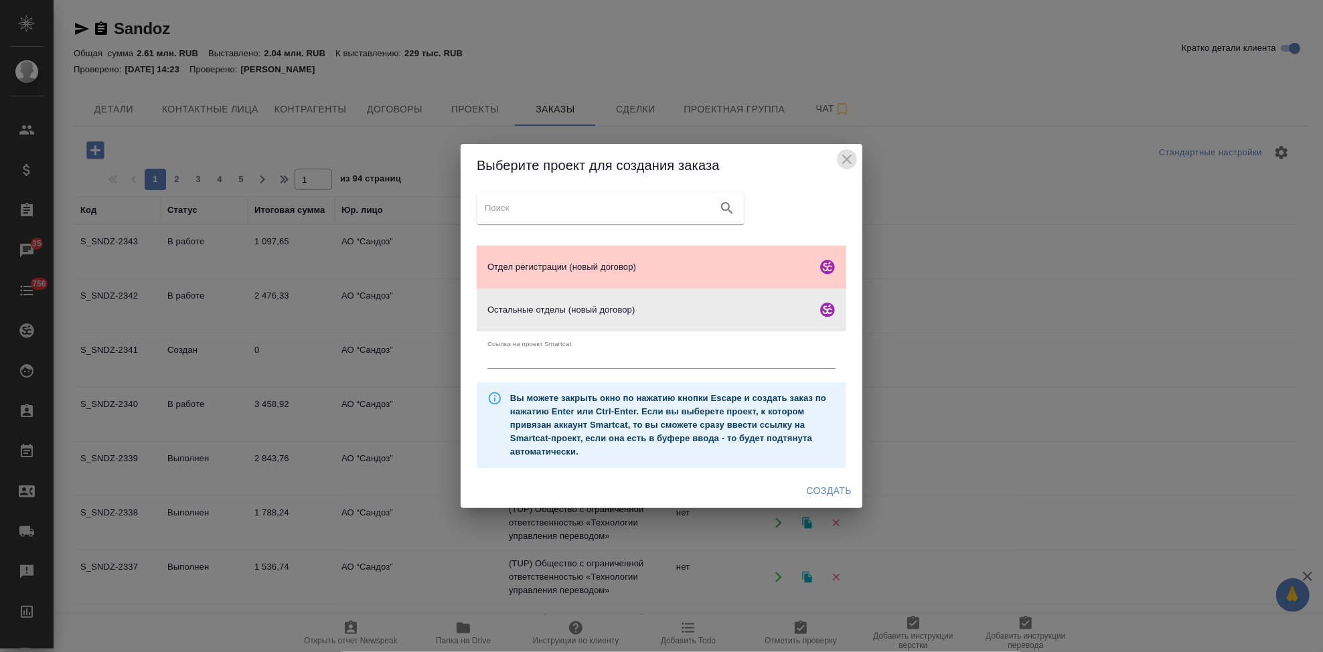
click at [848, 163] on icon "close" at bounding box center [847, 159] width 16 height 16
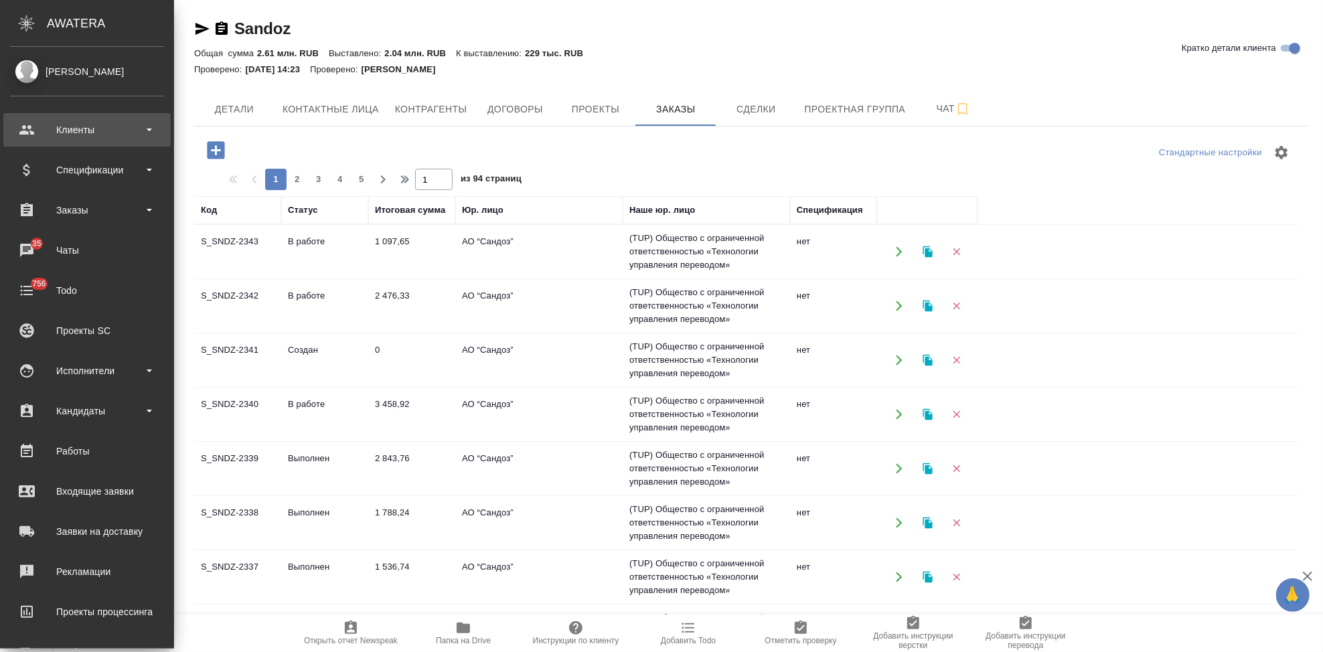
click at [34, 134] on div "Клиенты" at bounding box center [87, 130] width 154 height 20
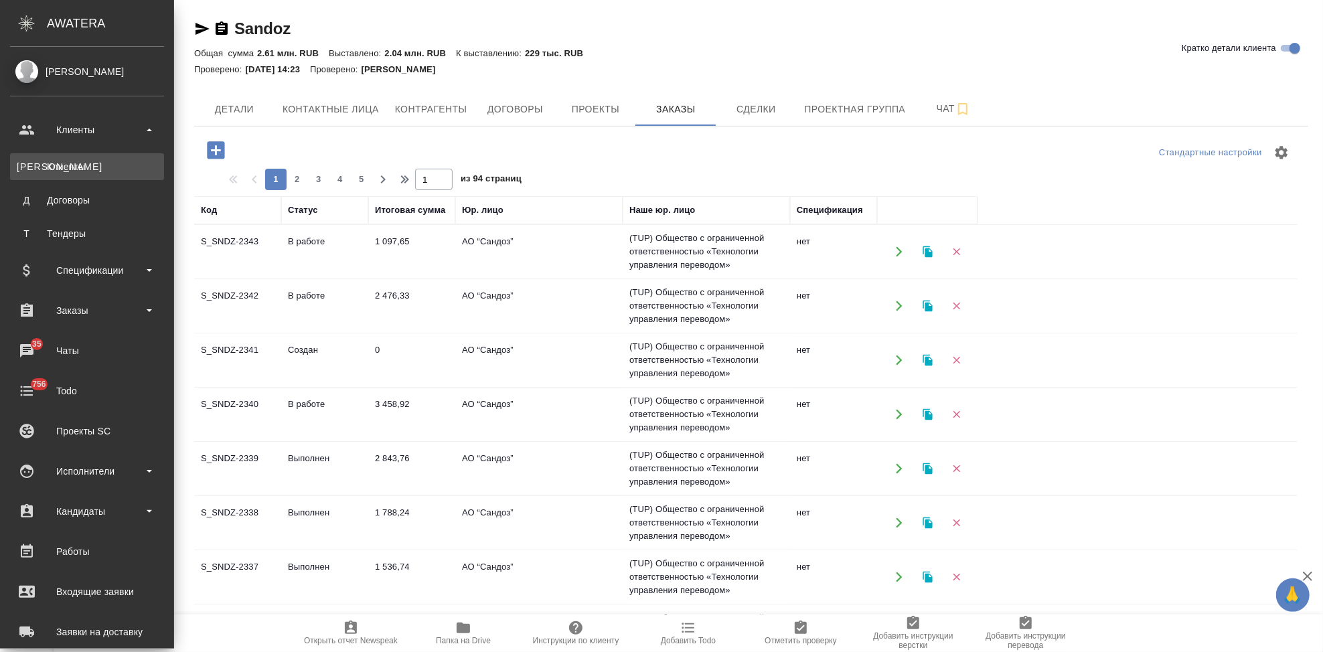
click at [49, 169] on div "Клиенты" at bounding box center [87, 166] width 141 height 13
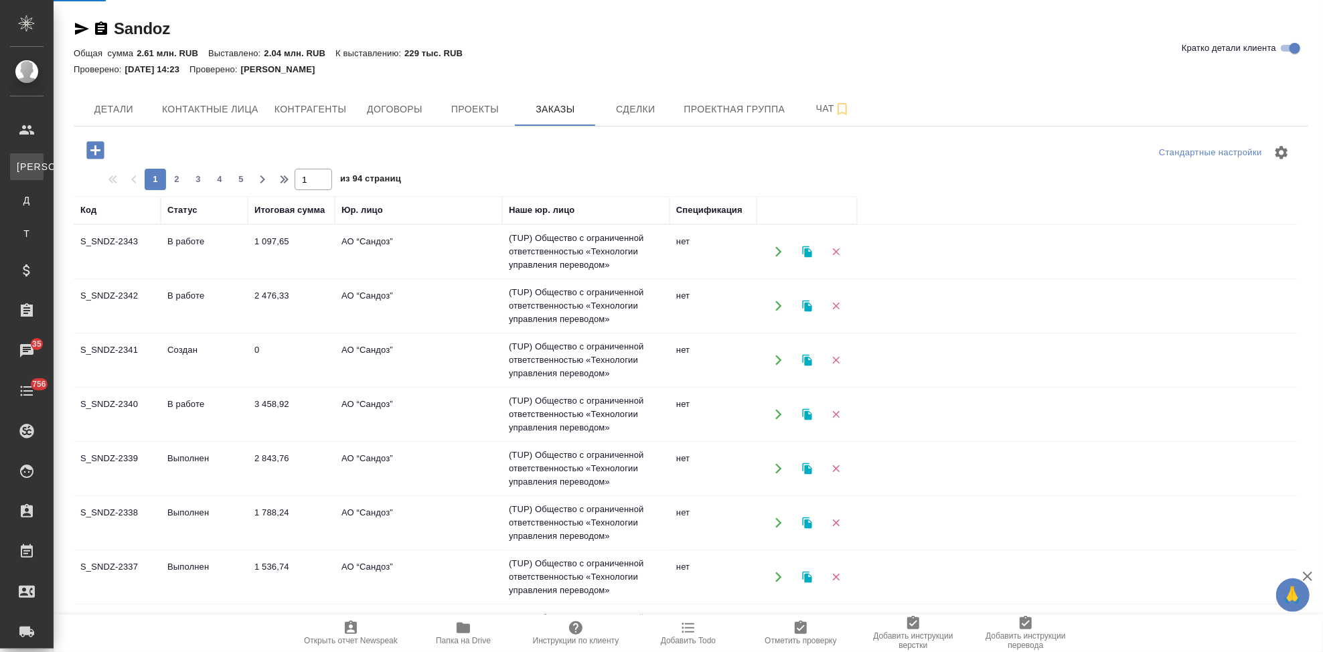
select select "RU"
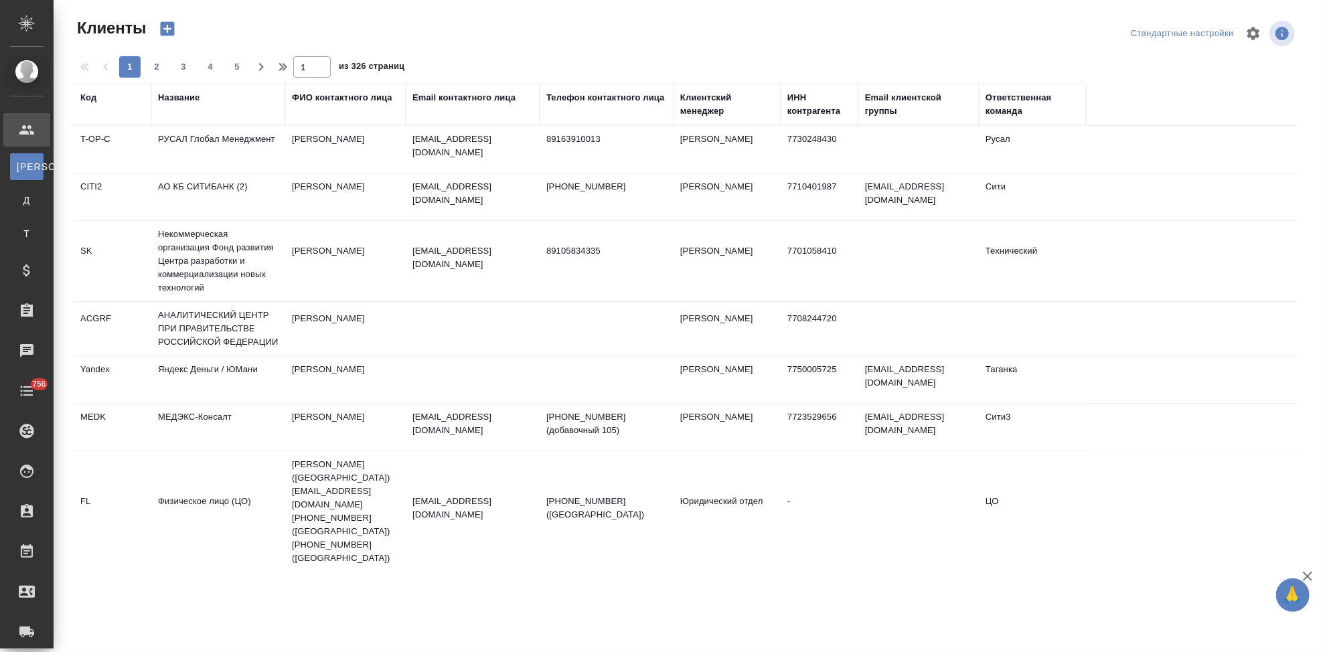
click at [90, 99] on div "Код" at bounding box center [88, 97] width 16 height 13
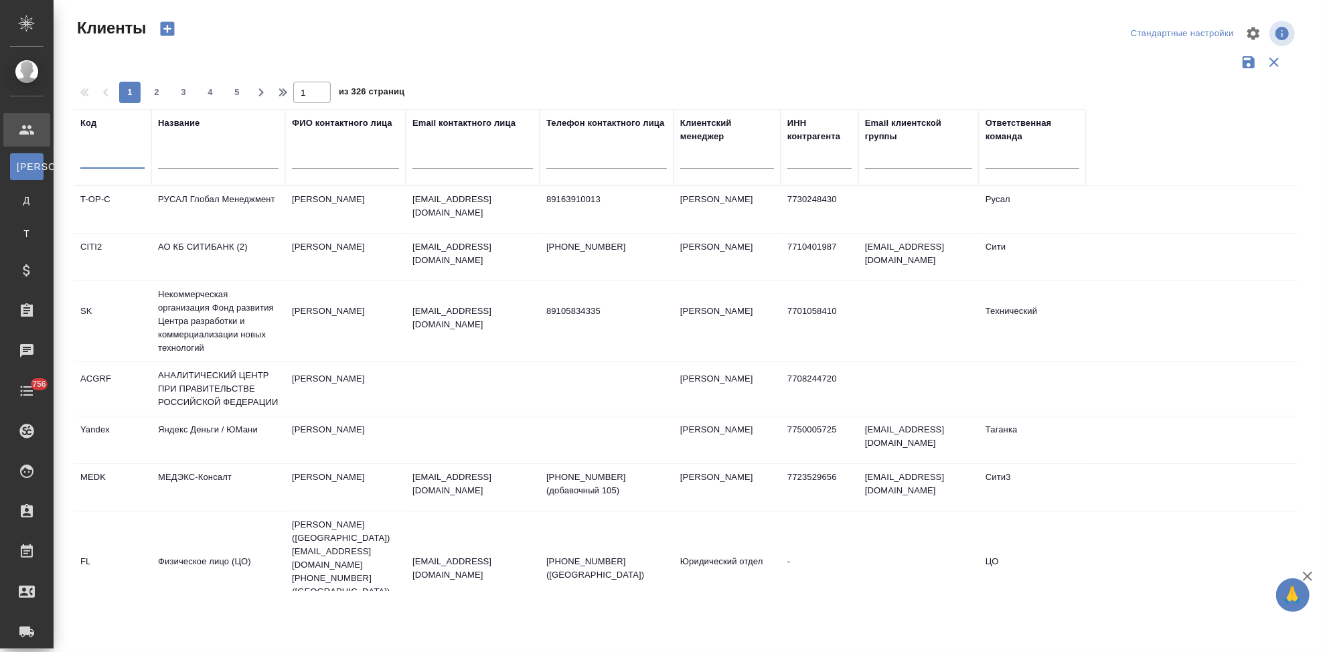
click at [100, 153] on input "text" at bounding box center [112, 160] width 64 height 17
type input "nvrt"
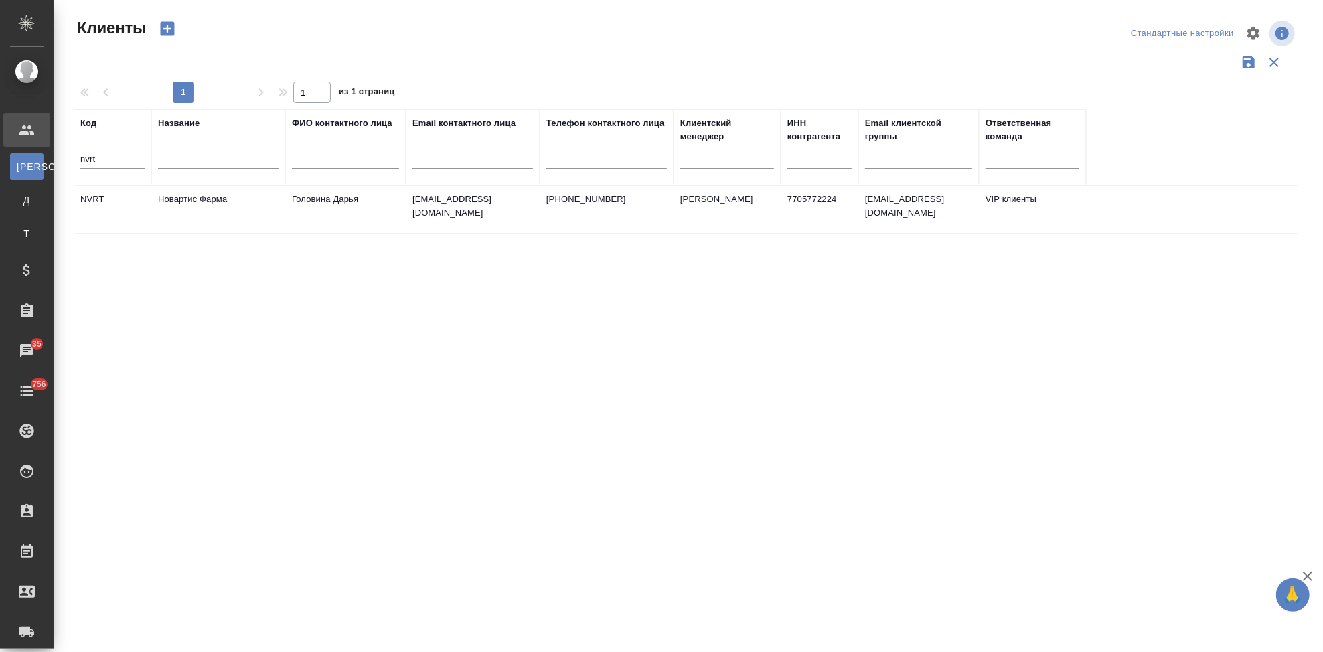
click at [273, 196] on td "Новартис Фарма" at bounding box center [218, 209] width 134 height 47
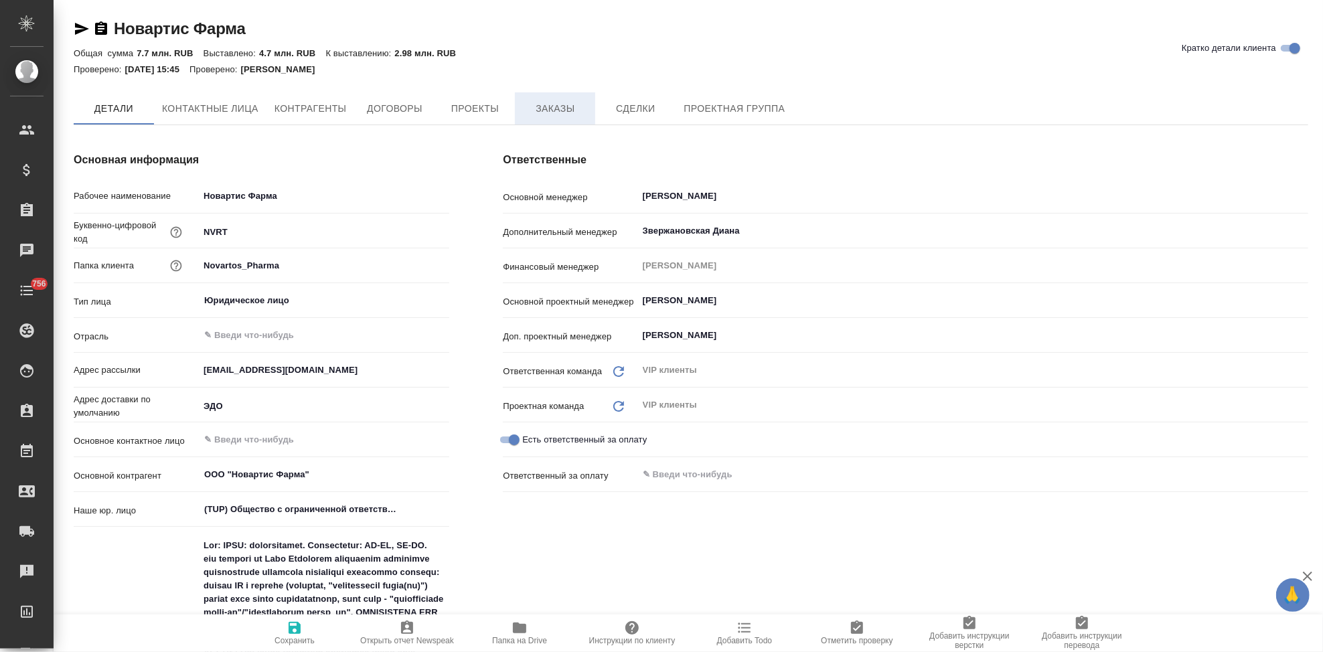
type textarea "x"
click at [550, 111] on span "Заказы" at bounding box center [555, 109] width 64 height 17
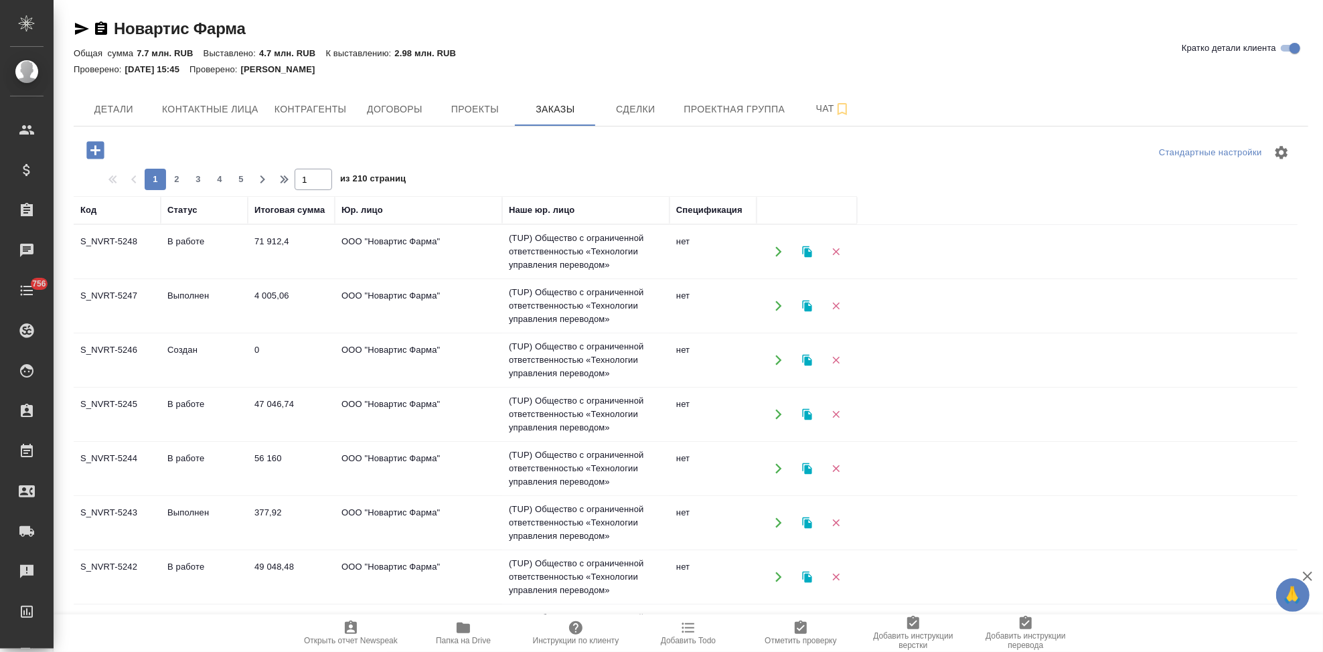
click at [228, 351] on td "Создан" at bounding box center [204, 360] width 87 height 47
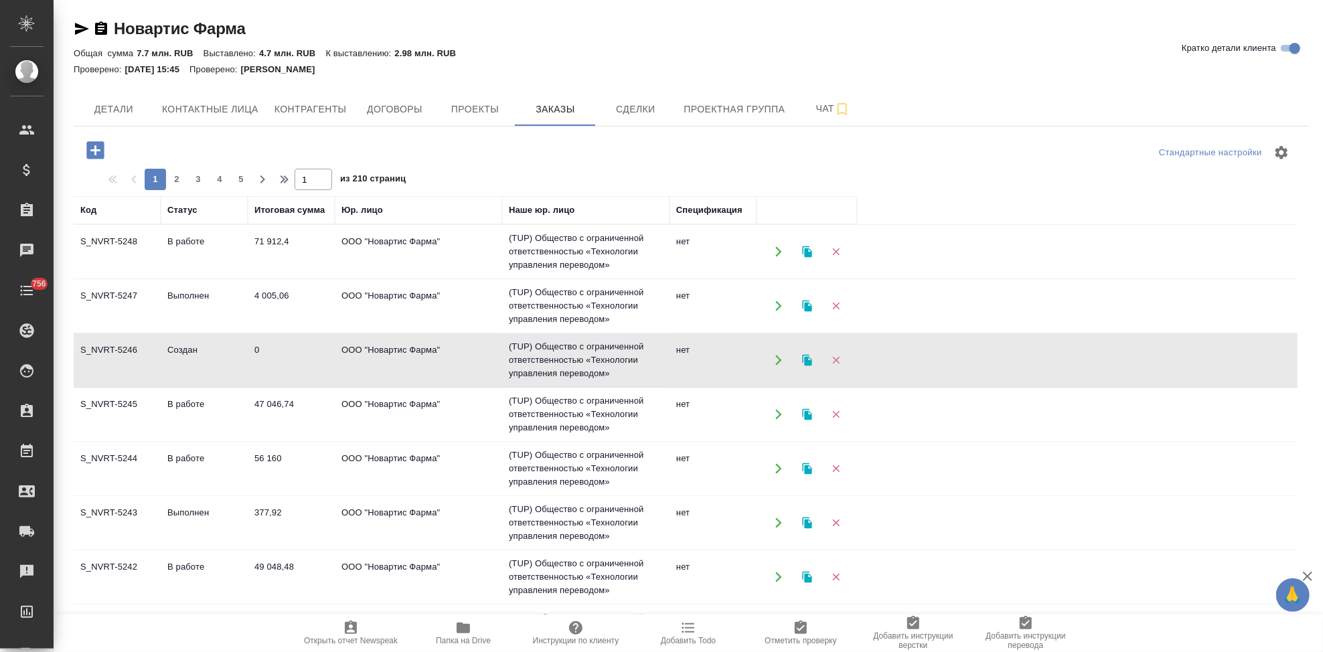
click at [228, 351] on td "Создан" at bounding box center [204, 360] width 87 height 47
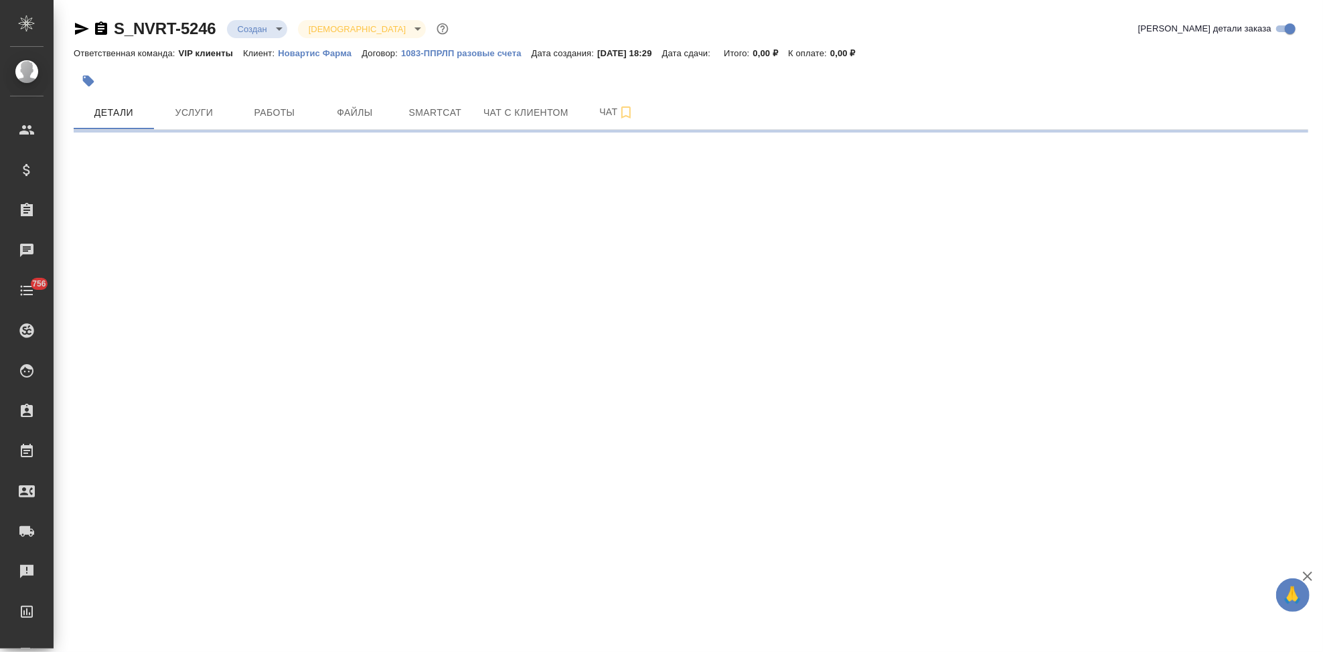
select select "RU"
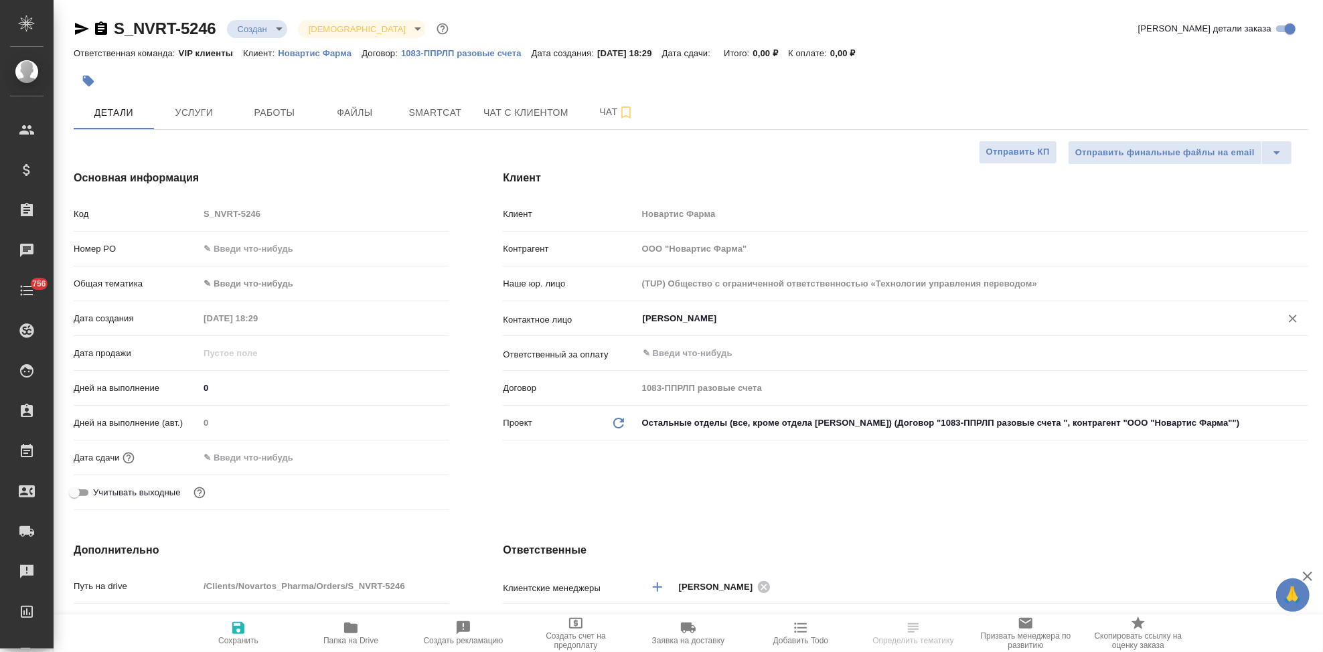
type textarea "x"
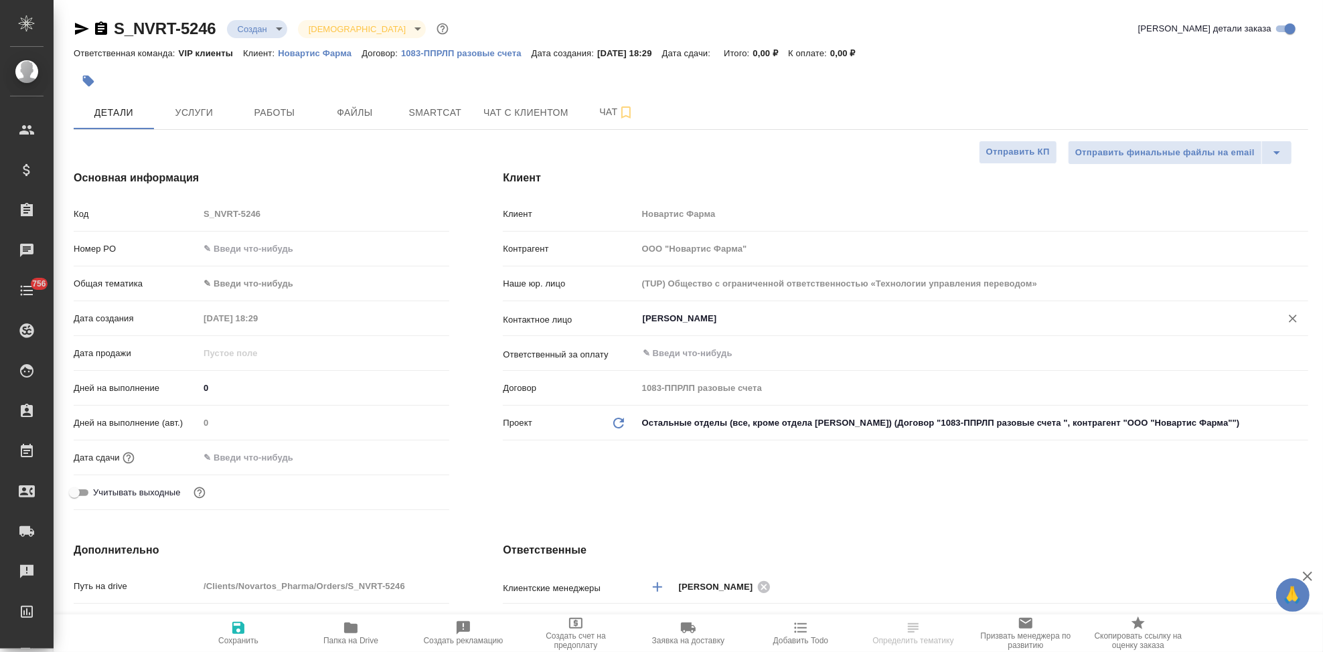
type textarea "x"
click at [601, 109] on span "Чат" at bounding box center [617, 112] width 64 height 17
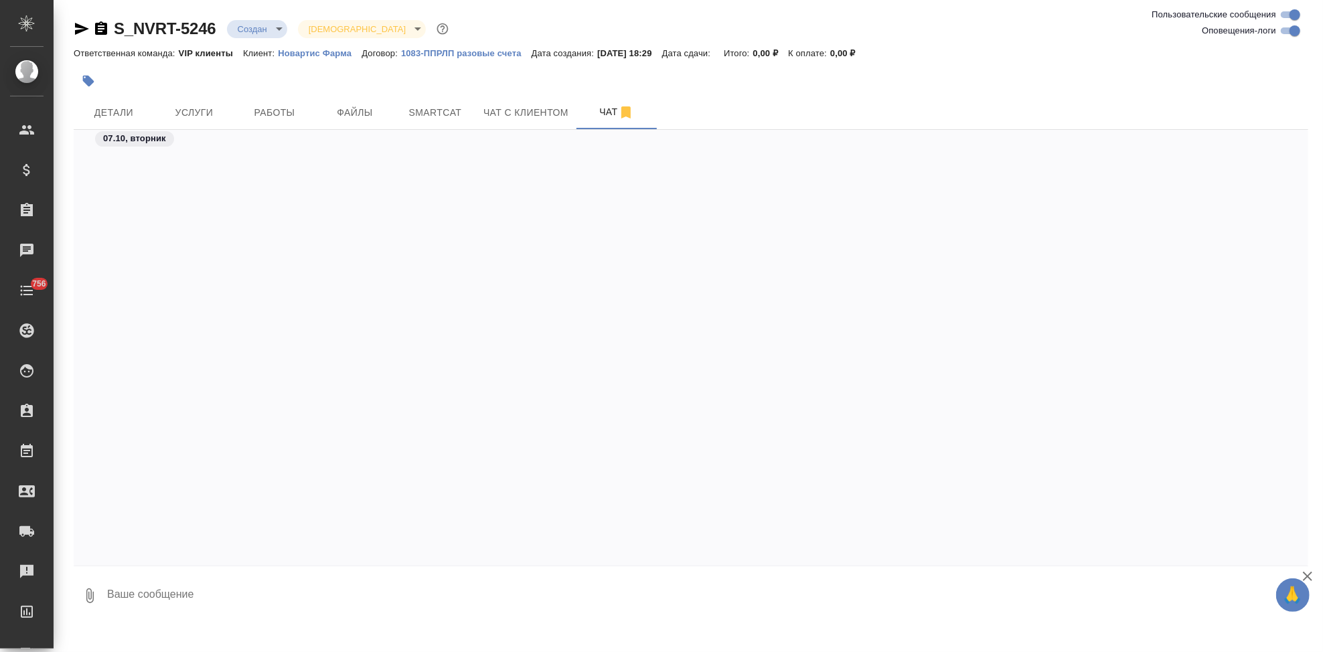
scroll to position [1683, 0]
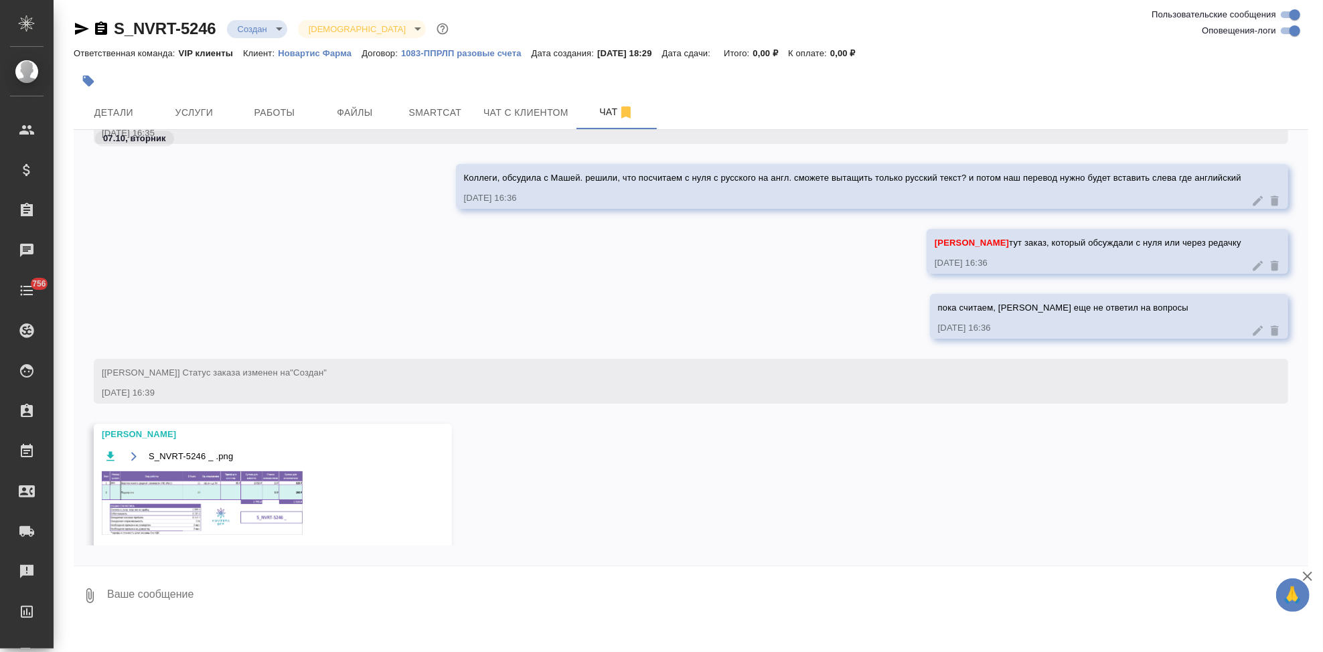
click at [225, 497] on img at bounding box center [202, 503] width 201 height 64
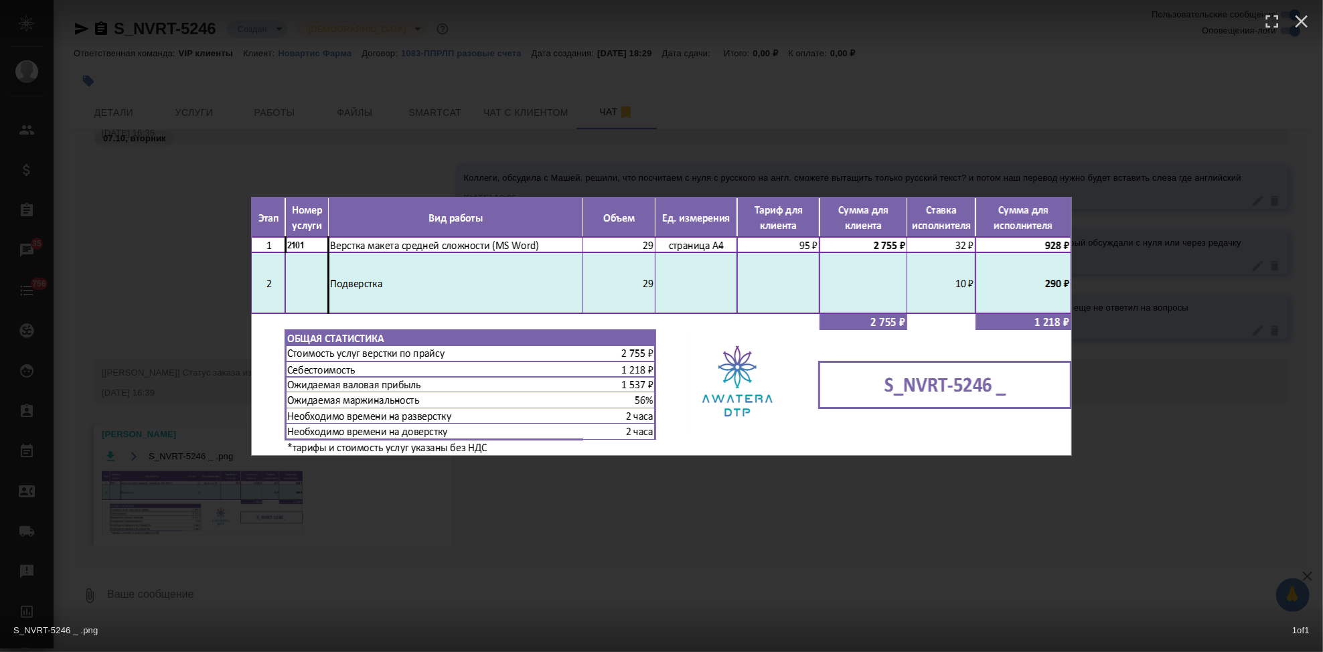
click at [708, 532] on div "S_NVRT-5246 _ .png 1 of 1" at bounding box center [661, 326] width 1323 height 652
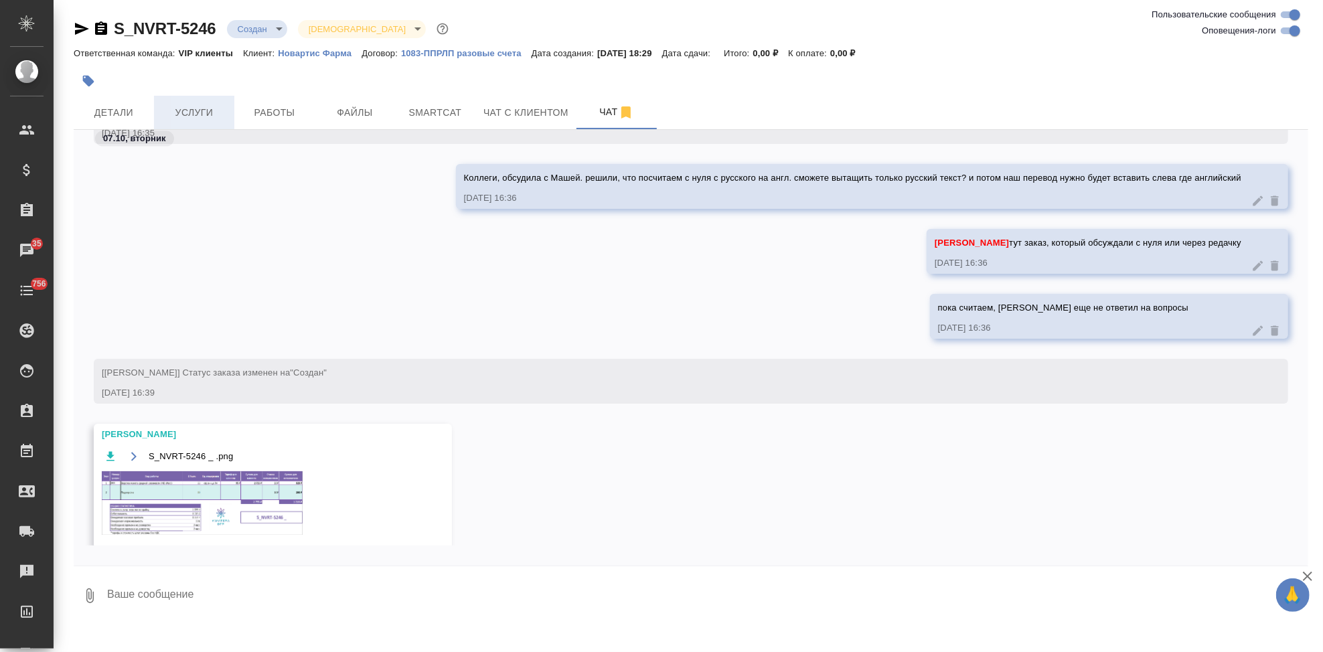
click at [208, 112] on span "Услуги" at bounding box center [194, 112] width 64 height 17
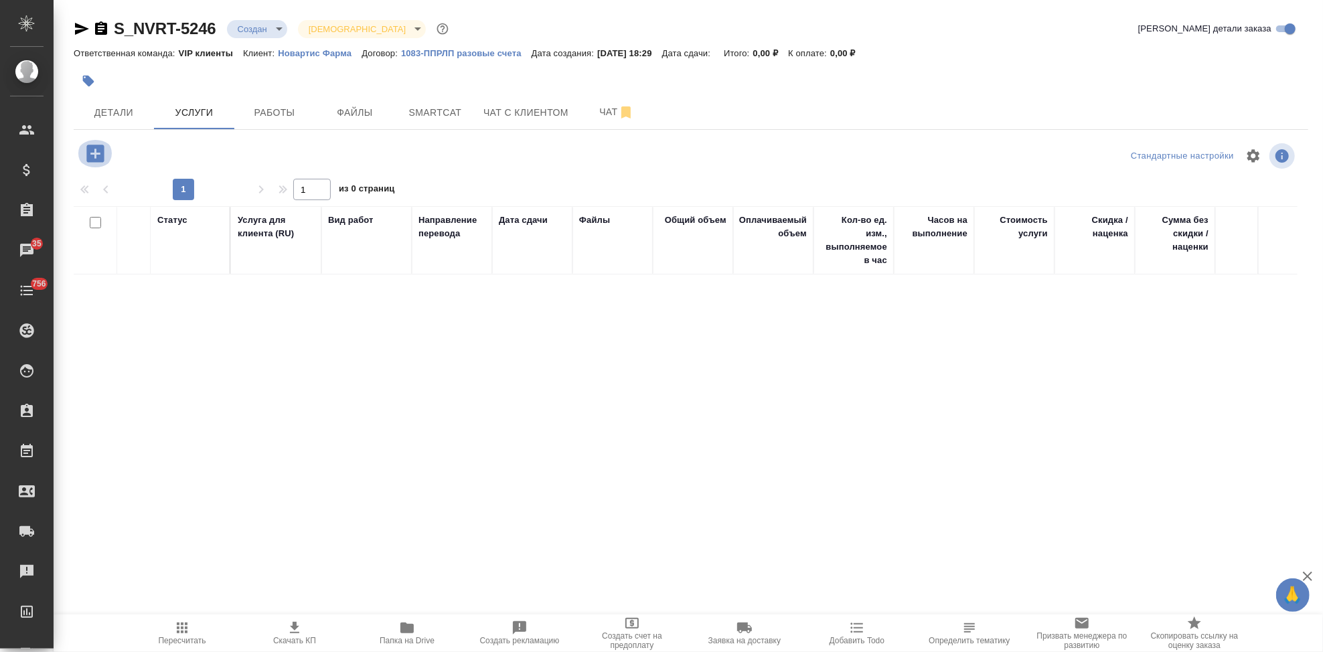
click at [97, 153] on icon "button" at bounding box center [95, 153] width 23 height 23
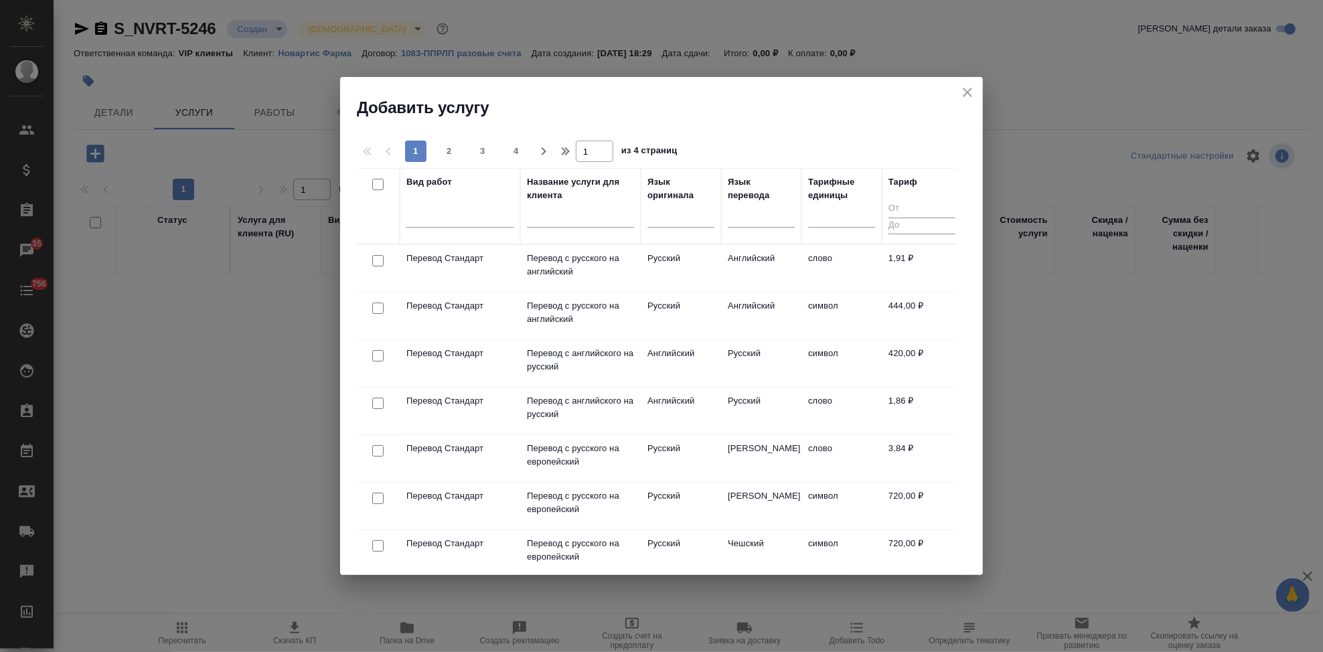
click at [564, 224] on input "text" at bounding box center [580, 219] width 107 height 17
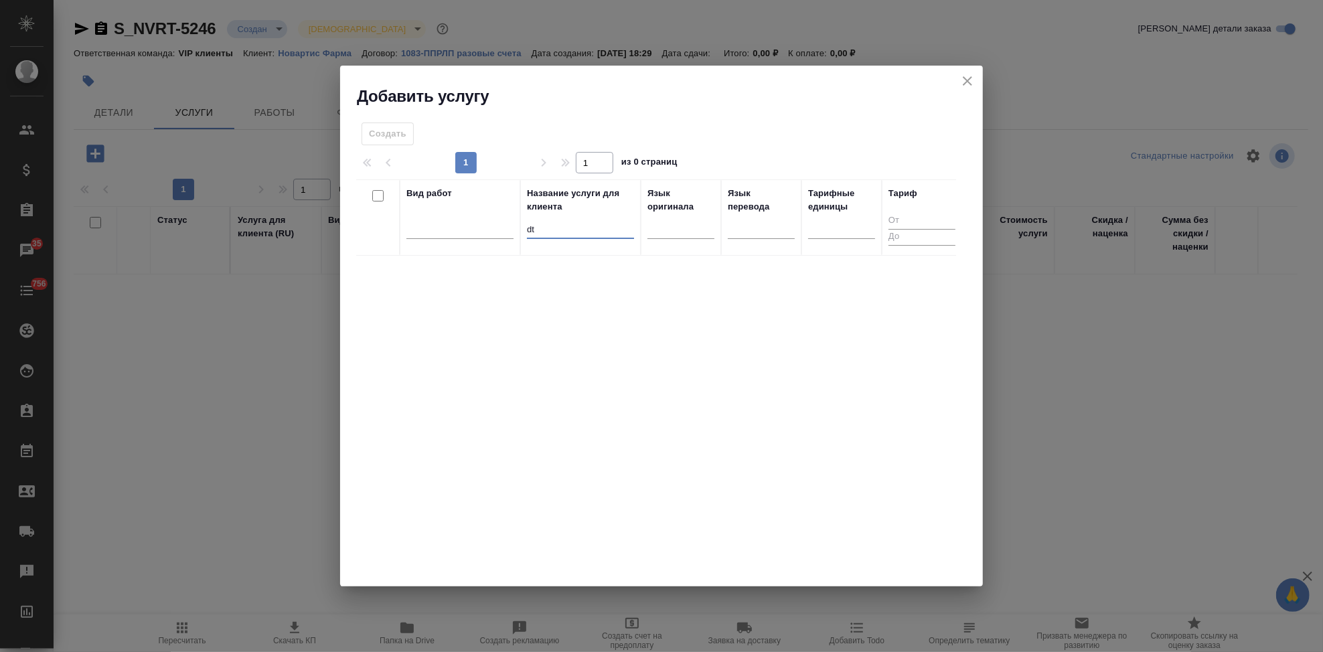
type input "d"
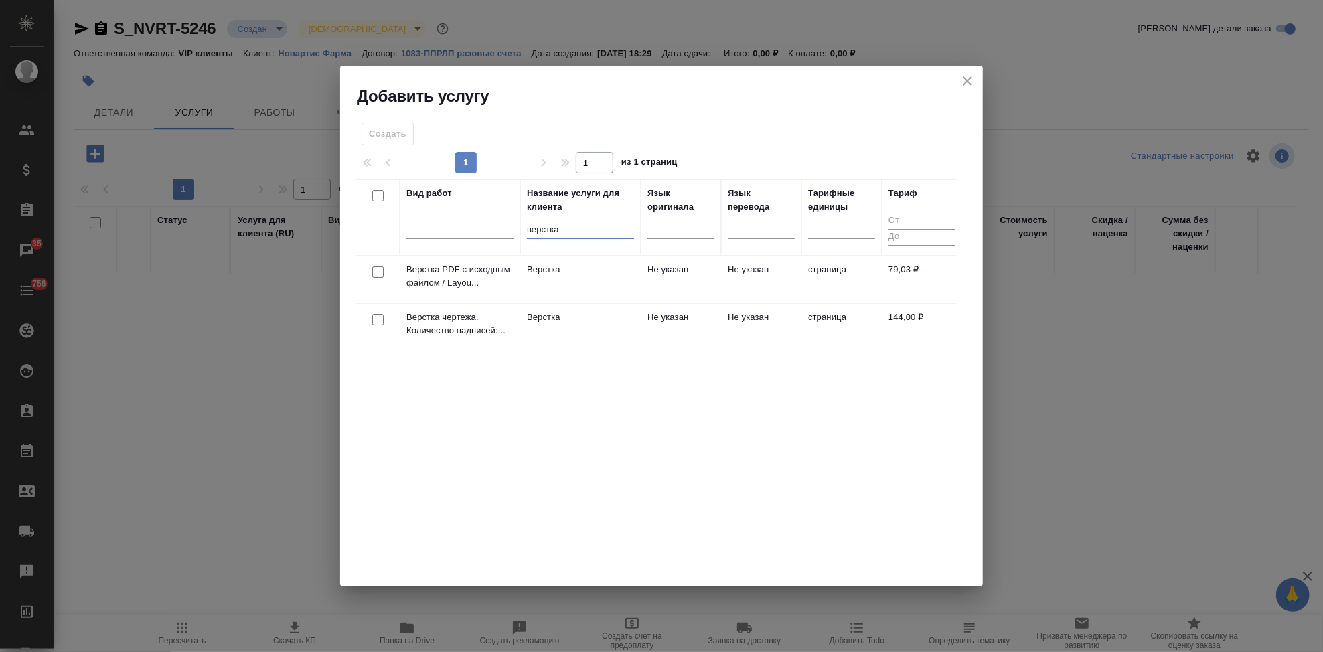
type input "верстка"
click at [721, 324] on td "Не указан" at bounding box center [761, 327] width 80 height 47
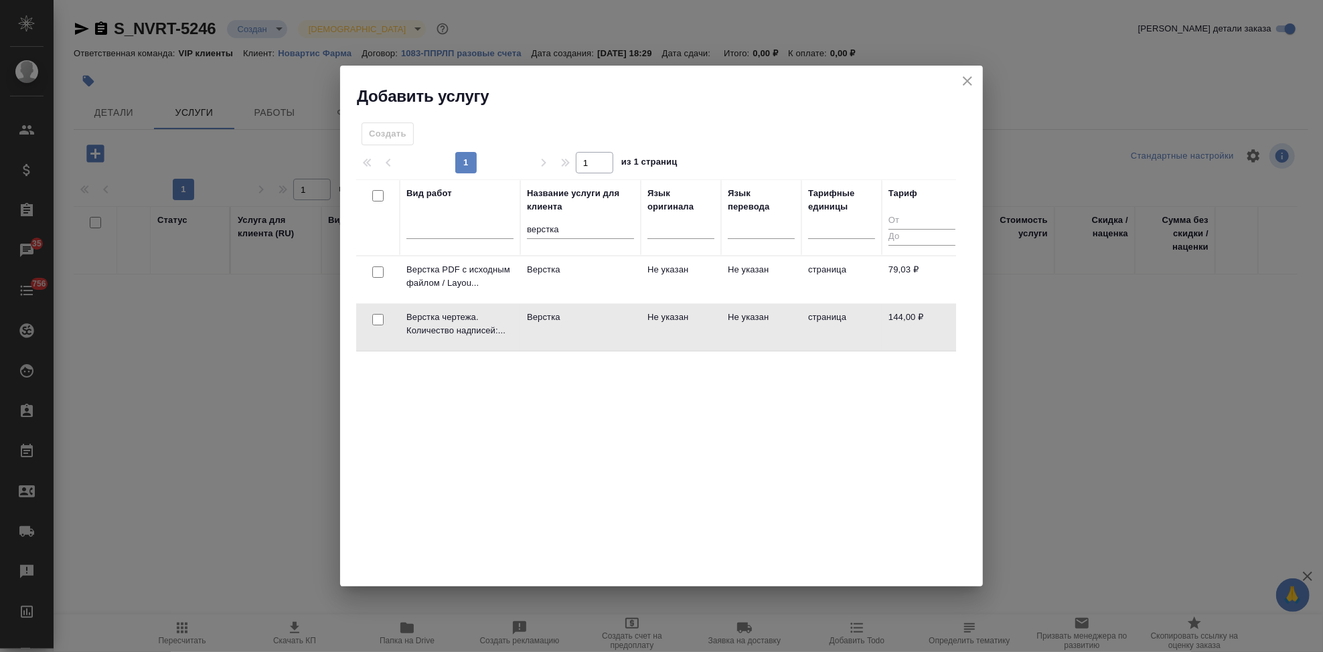
click at [721, 324] on td "Не указан" at bounding box center [761, 327] width 80 height 47
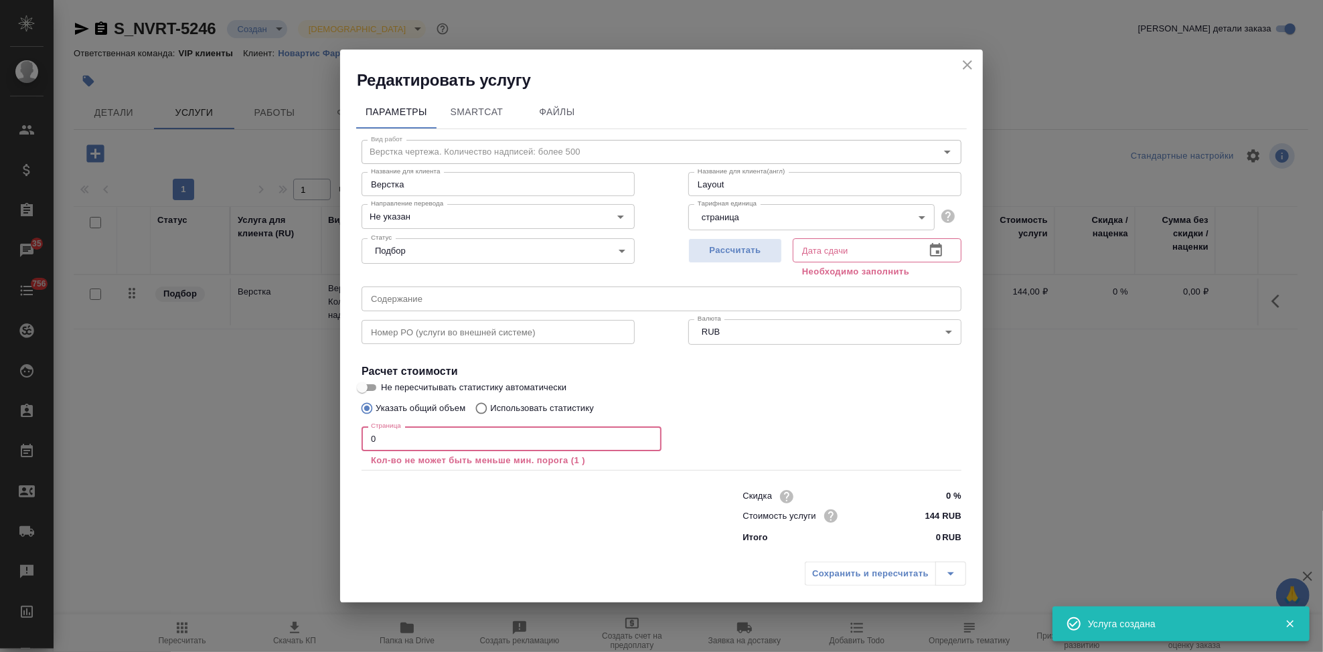
click at [486, 439] on input "0" at bounding box center [512, 439] width 300 height 24
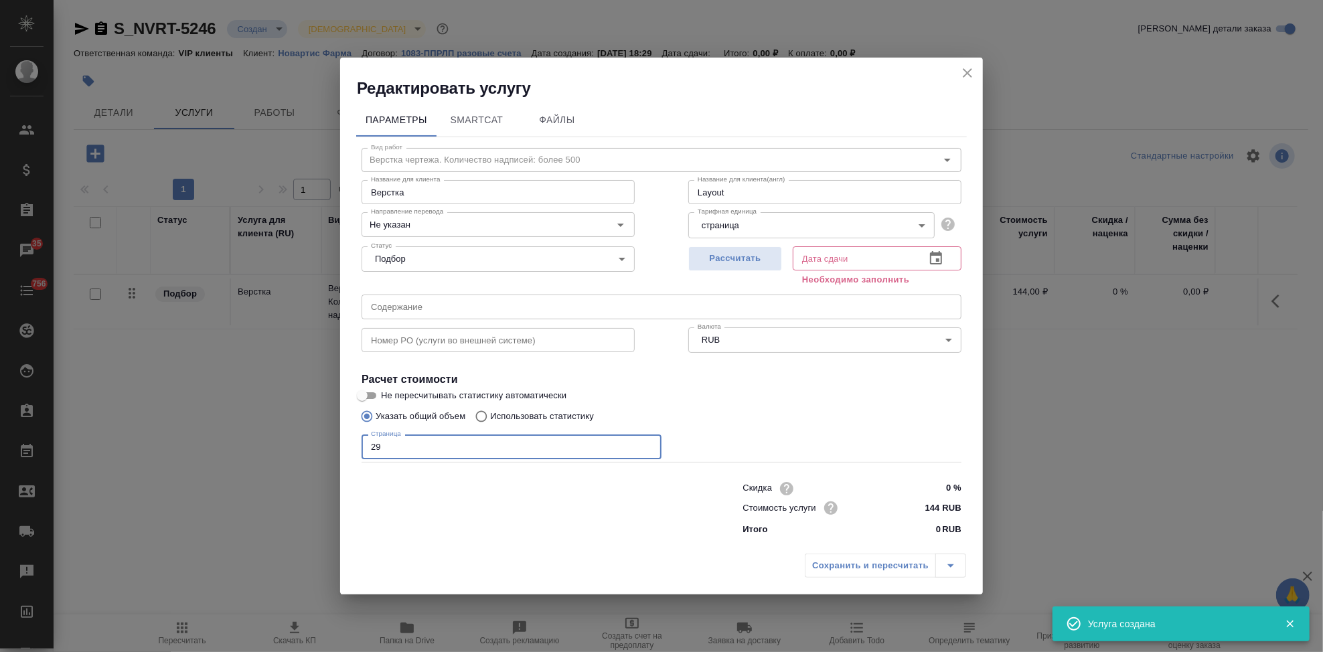
type input "29"
click at [933, 256] on icon "button" at bounding box center [936, 258] width 16 height 16
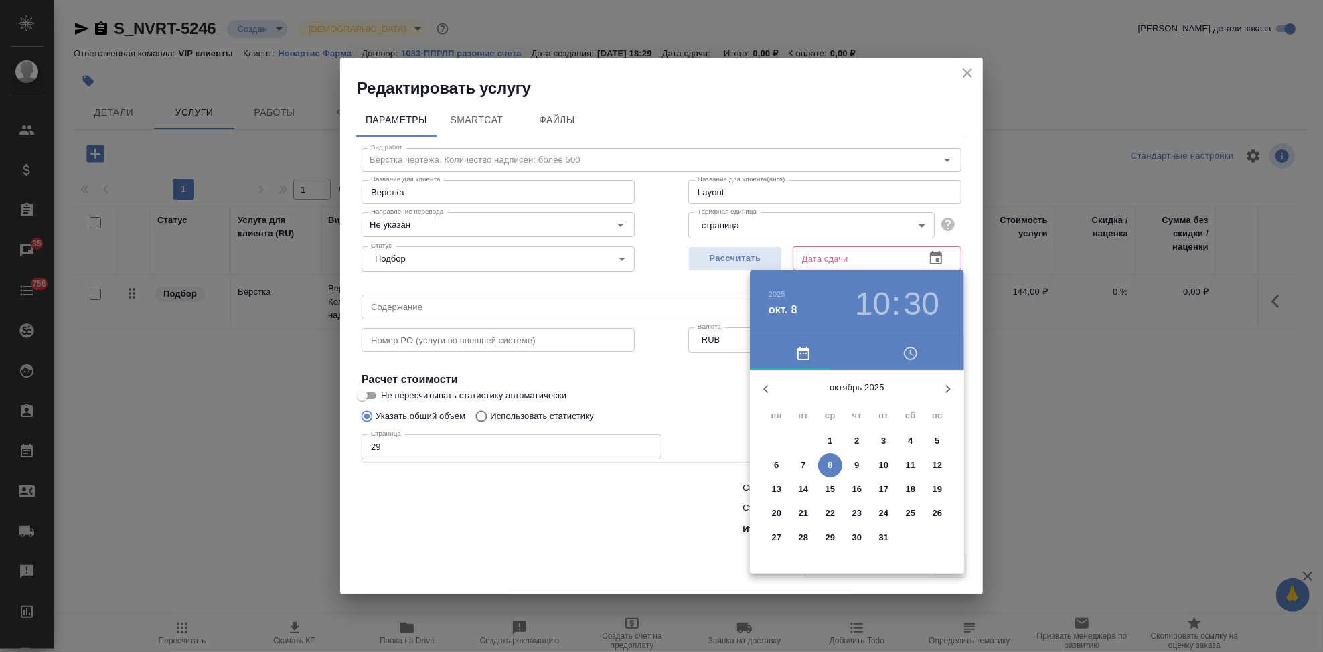
click at [801, 489] on p "14" at bounding box center [804, 489] width 10 height 13
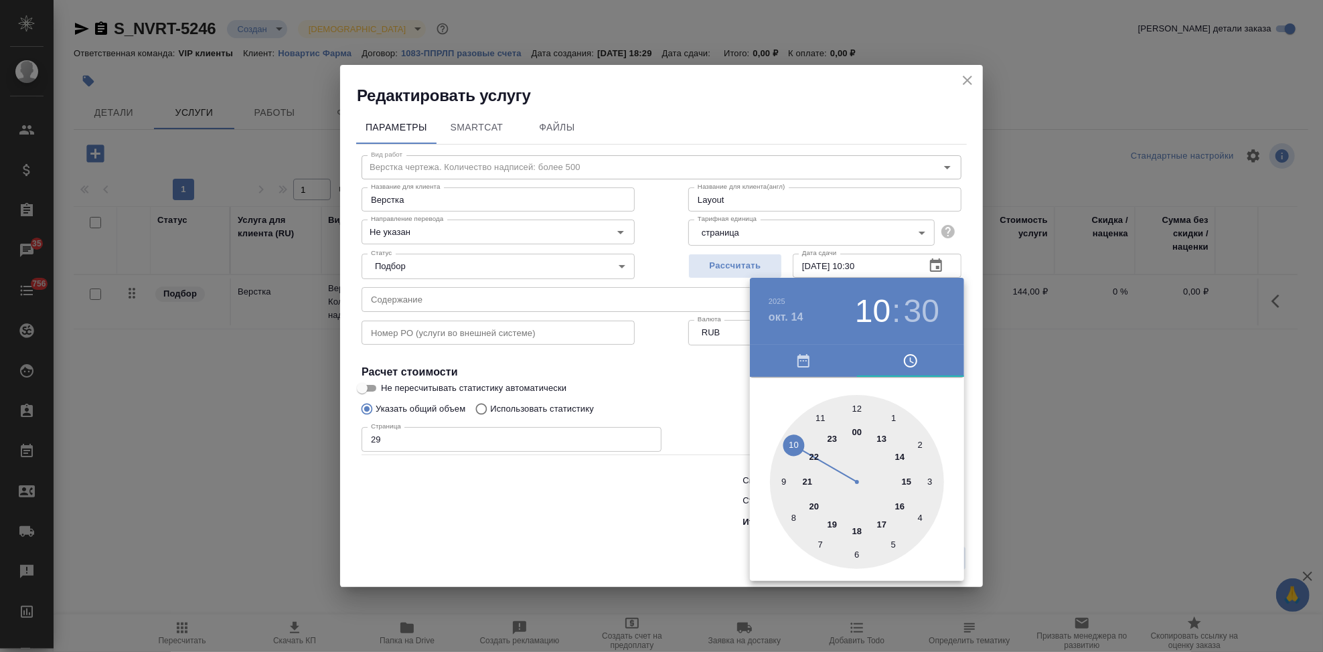
click at [879, 518] on div at bounding box center [857, 482] width 174 height 174
type input "14.10.2025 17:00"
click at [854, 402] on div at bounding box center [857, 482] width 174 height 174
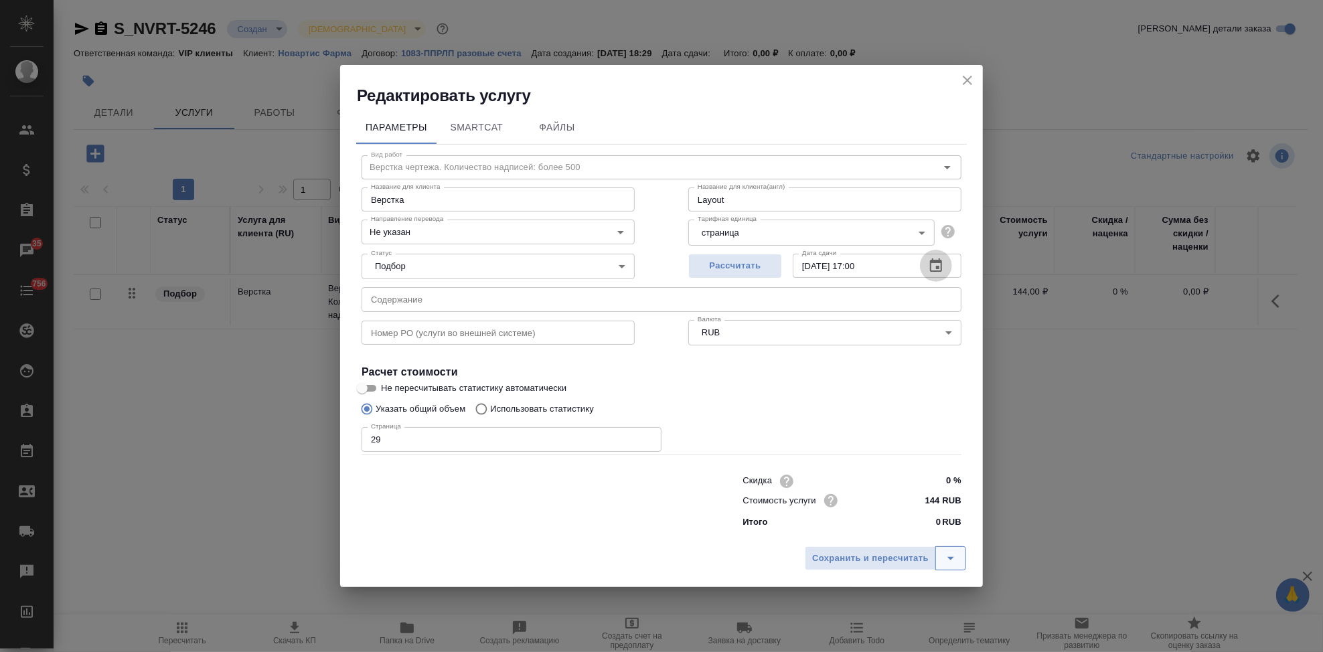
click at [958, 552] on icon "split button" at bounding box center [951, 558] width 16 height 16
click at [910, 528] on li "Сохранить" at bounding box center [887, 530] width 161 height 21
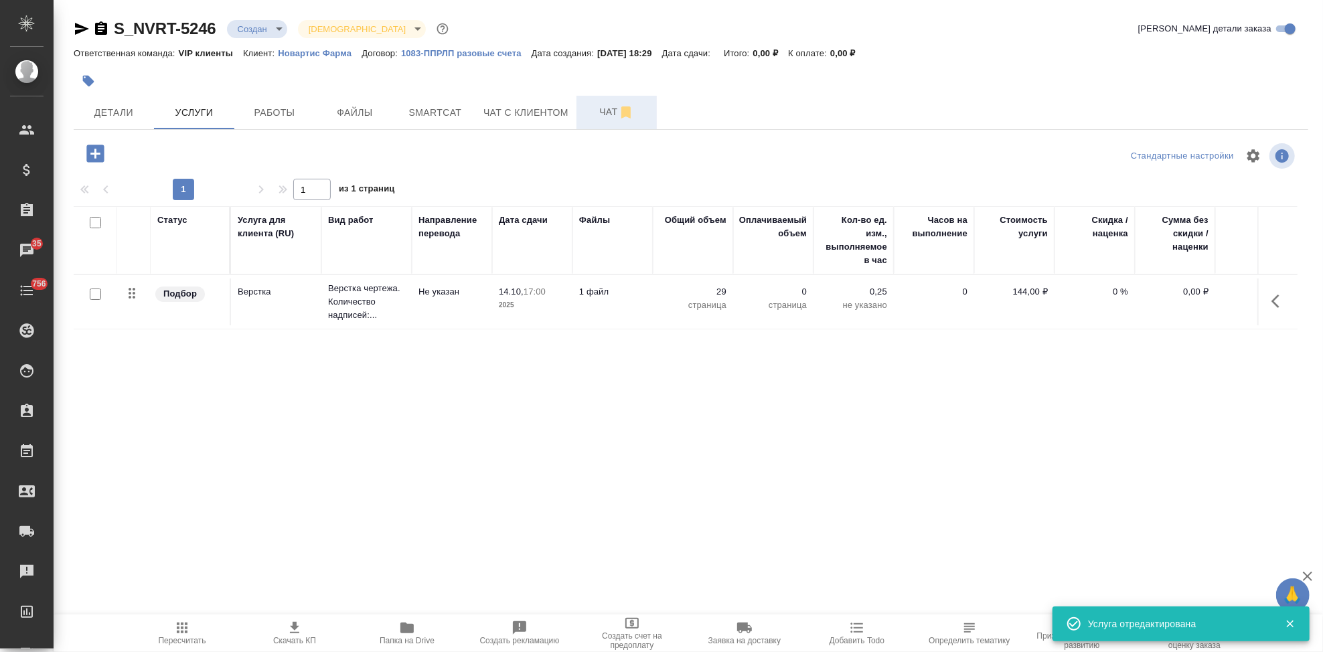
click at [601, 105] on span "Чат" at bounding box center [617, 112] width 64 height 17
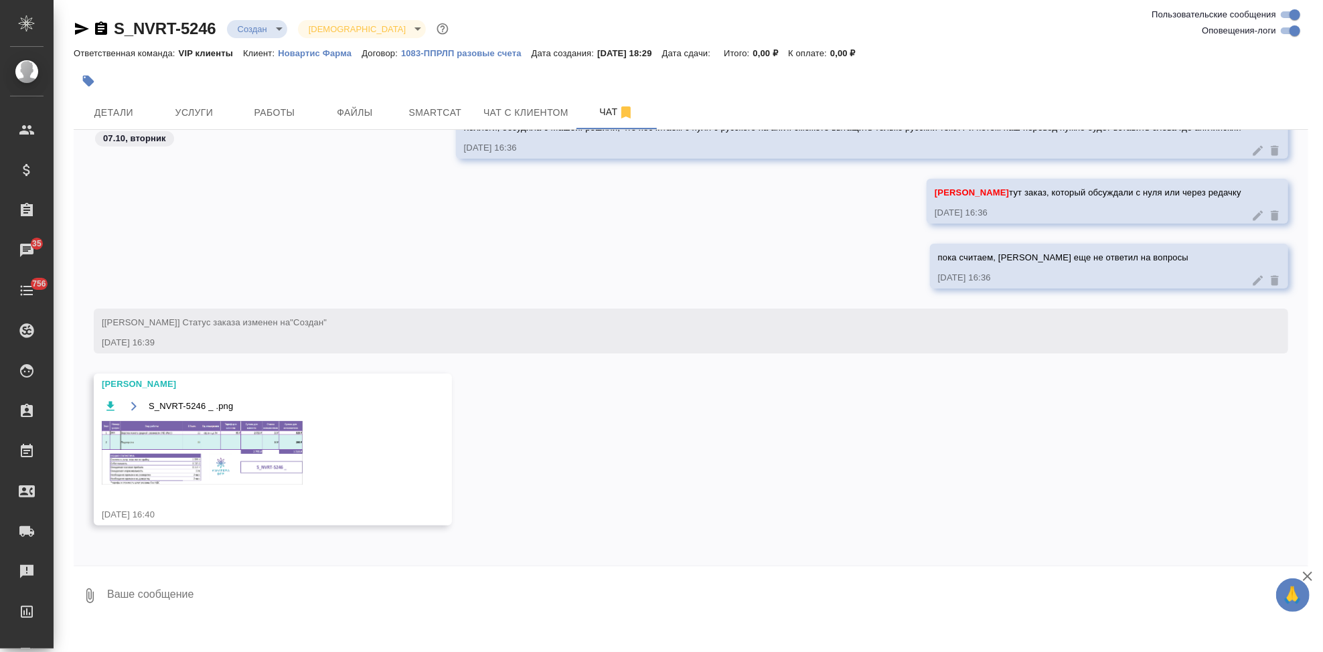
scroll to position [1036, 0]
click at [238, 447] on img at bounding box center [202, 453] width 201 height 64
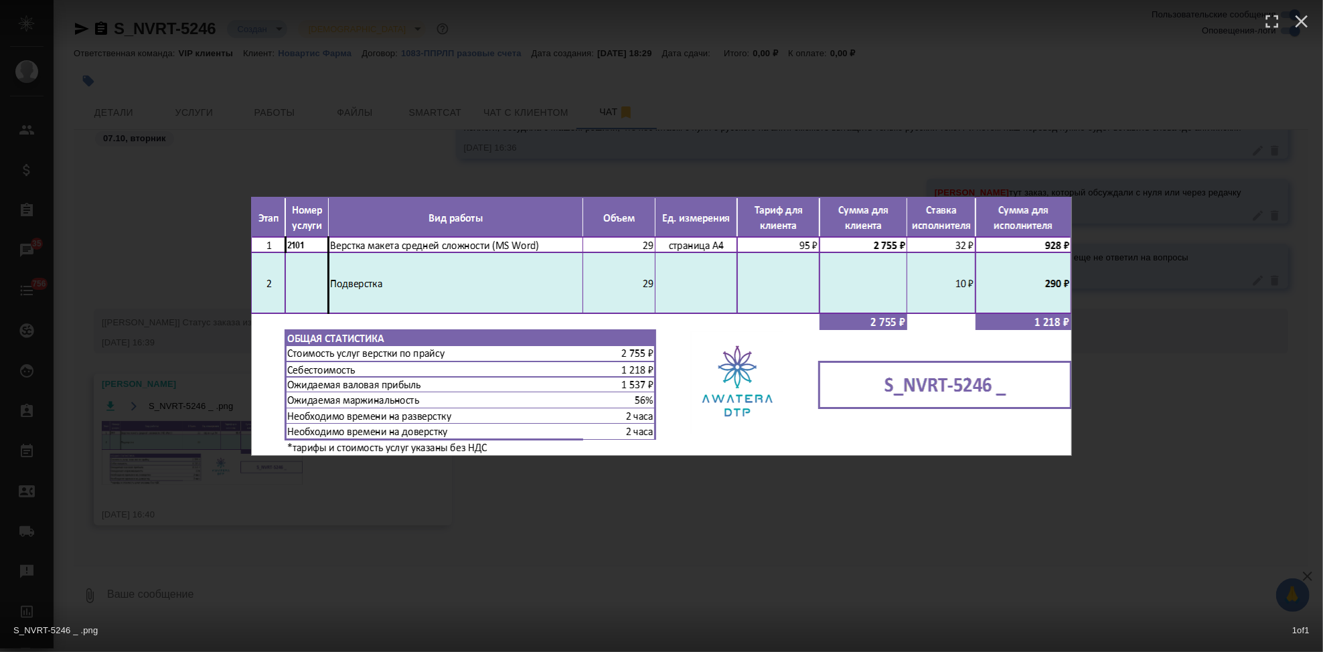
click at [668, 499] on div "S_NVRT-5246 _ .png 1 of 1" at bounding box center [661, 326] width 1323 height 652
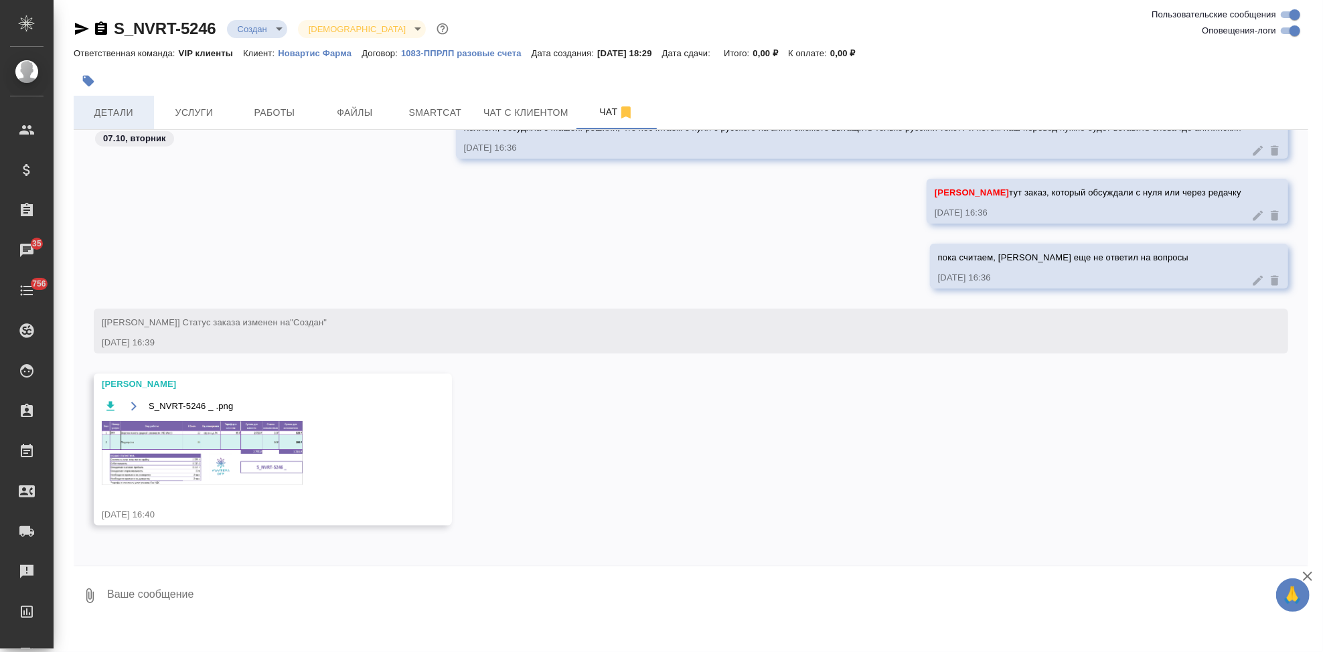
click at [125, 108] on span "Детали" at bounding box center [114, 112] width 64 height 17
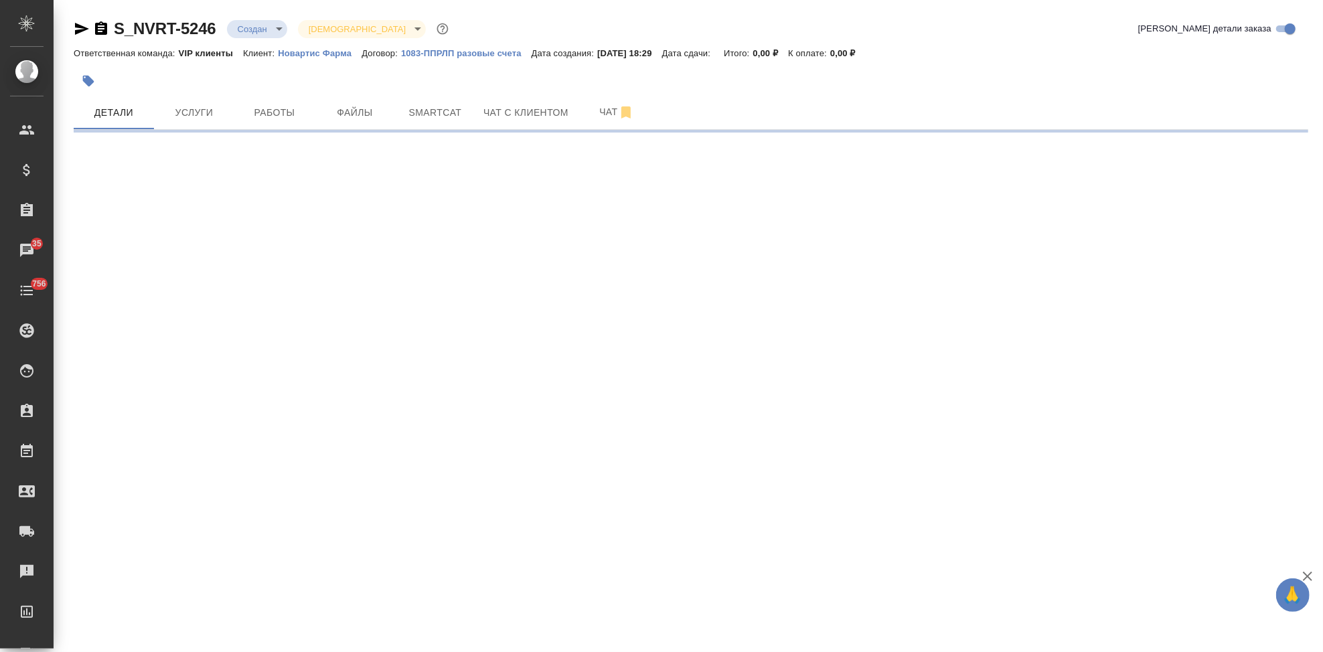
select select "RU"
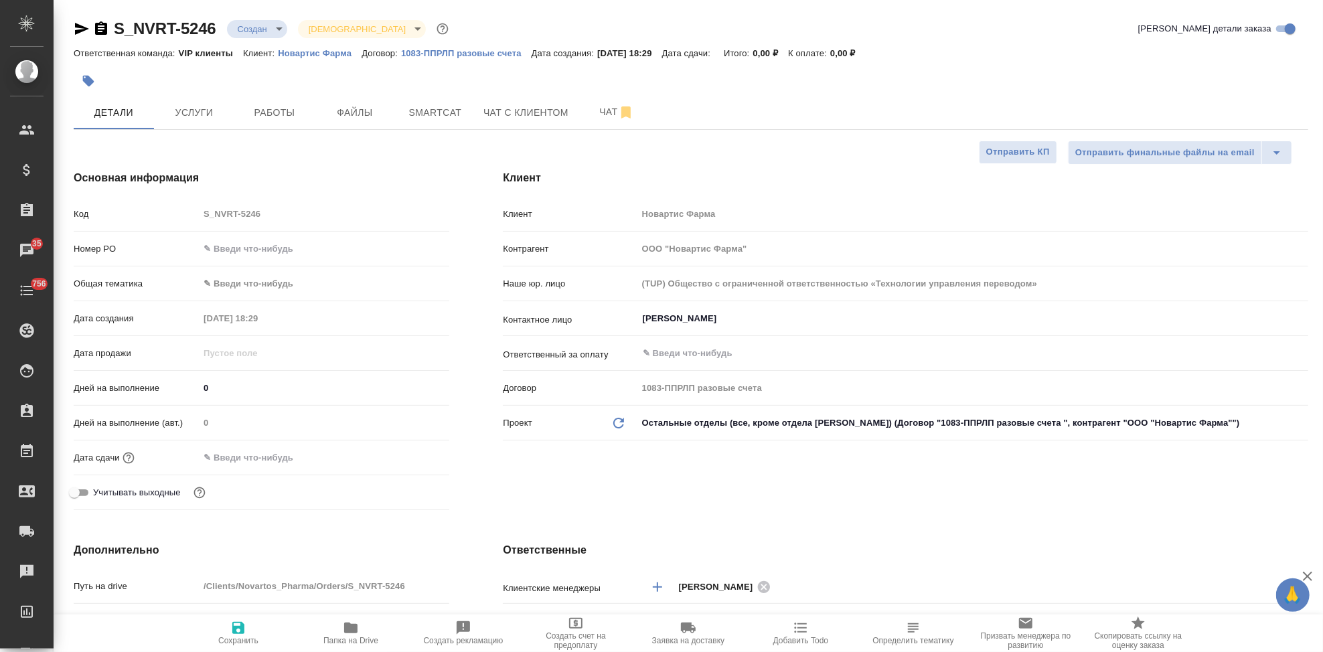
click at [354, 638] on span "Папка на Drive" at bounding box center [350, 640] width 55 height 9
type textarea "x"
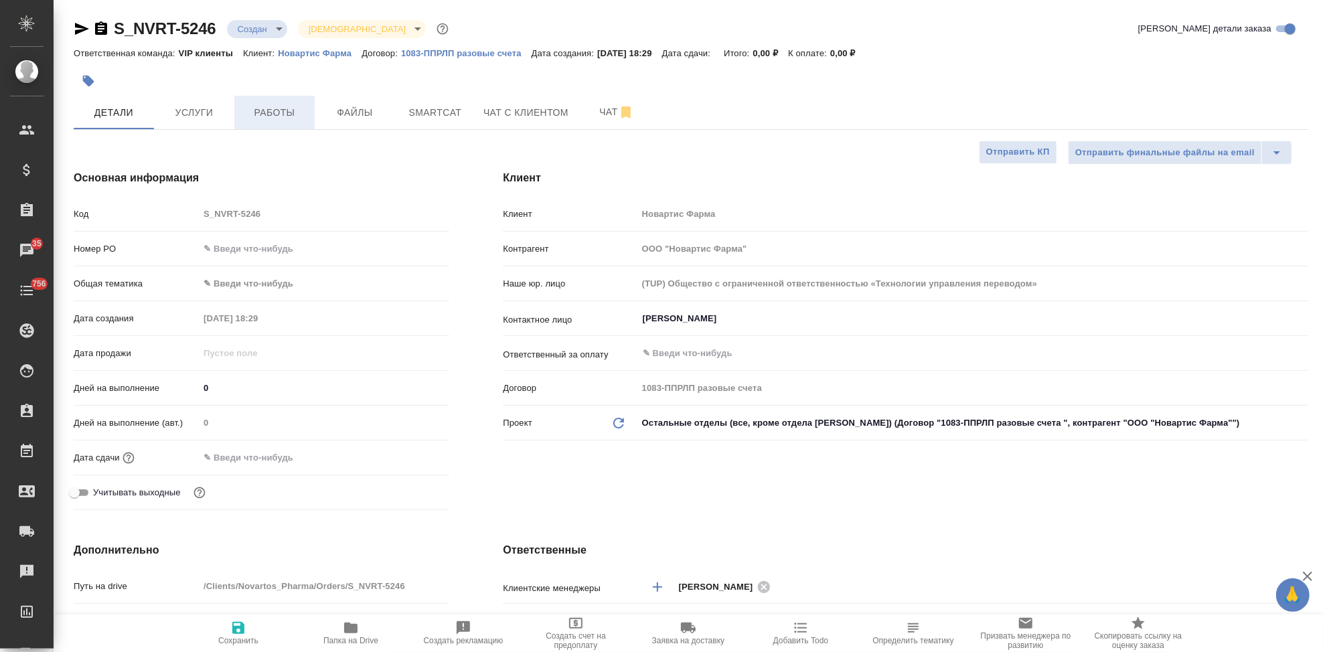
type textarea "x"
click at [226, 120] on button "Услуги" at bounding box center [194, 112] width 80 height 33
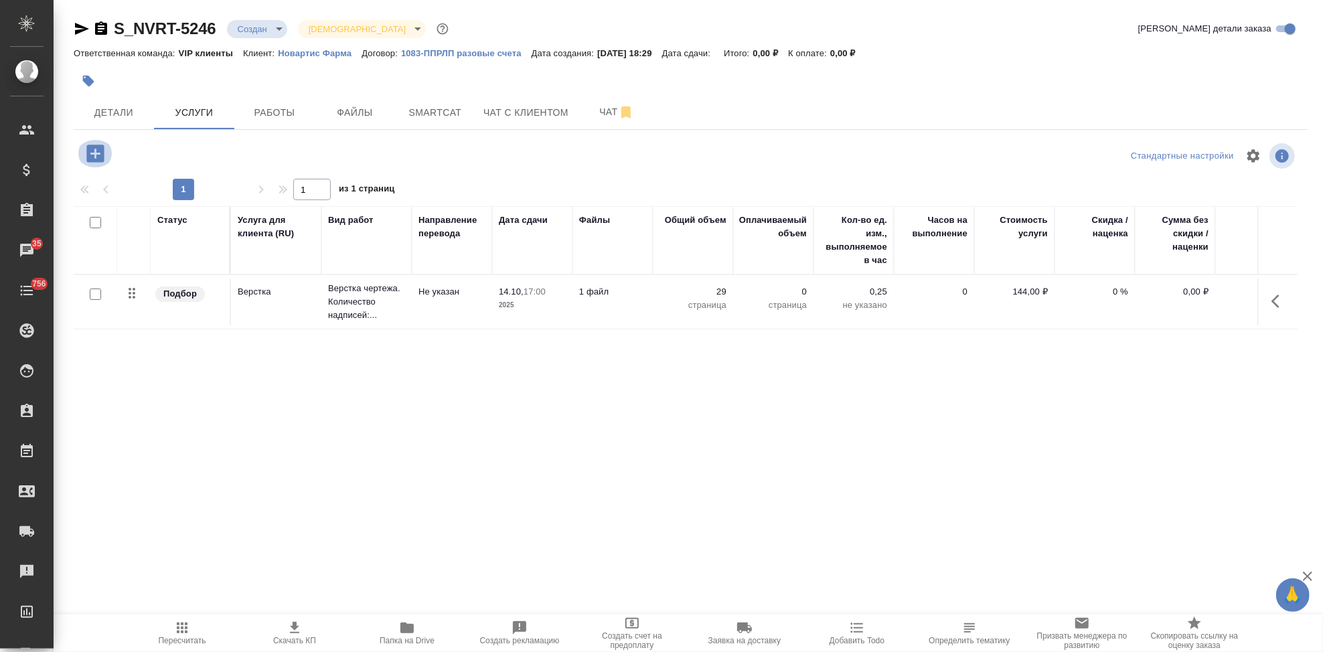
click at [94, 155] on icon "button" at bounding box center [95, 153] width 23 height 23
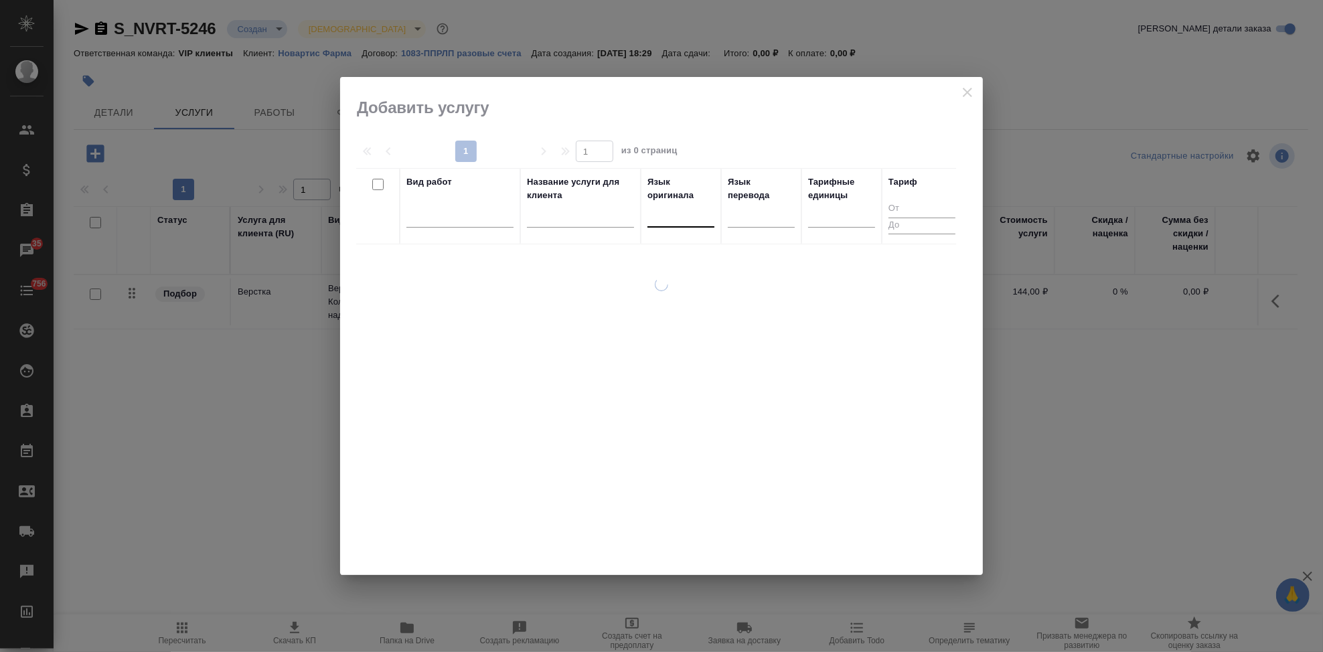
click at [671, 222] on div at bounding box center [680, 213] width 67 height 19
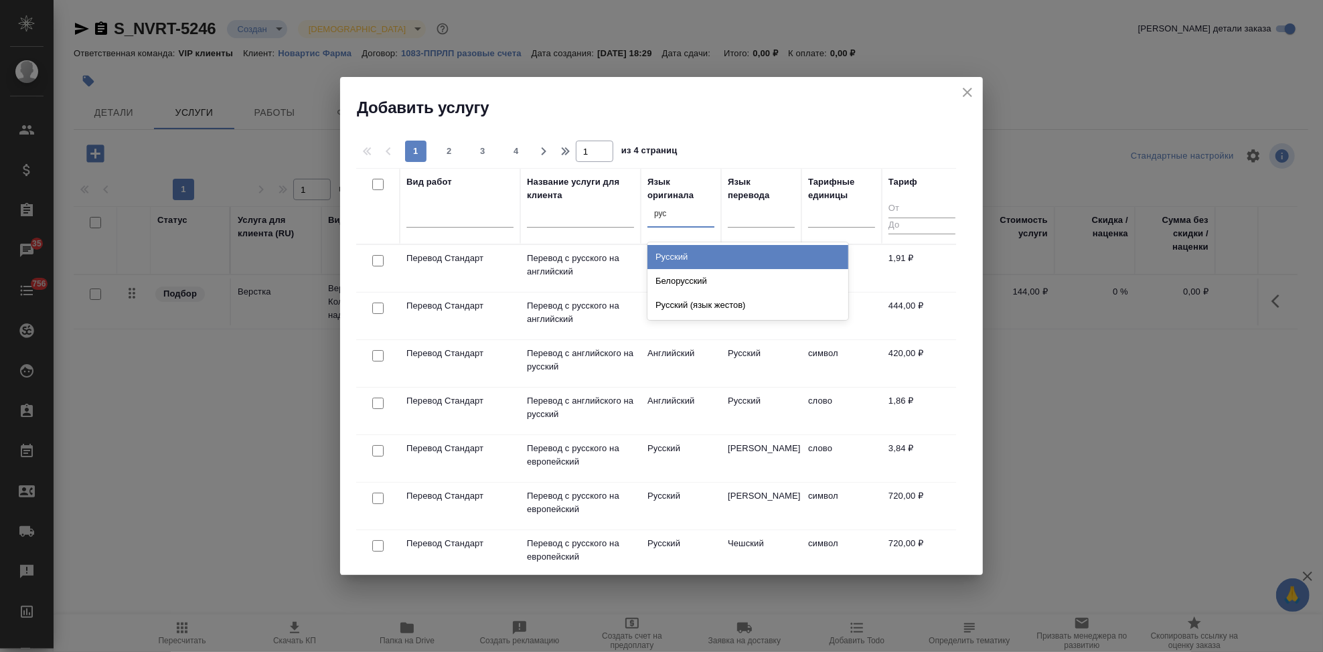
type input "русс"
click at [706, 249] on div "Русский" at bounding box center [747, 257] width 201 height 24
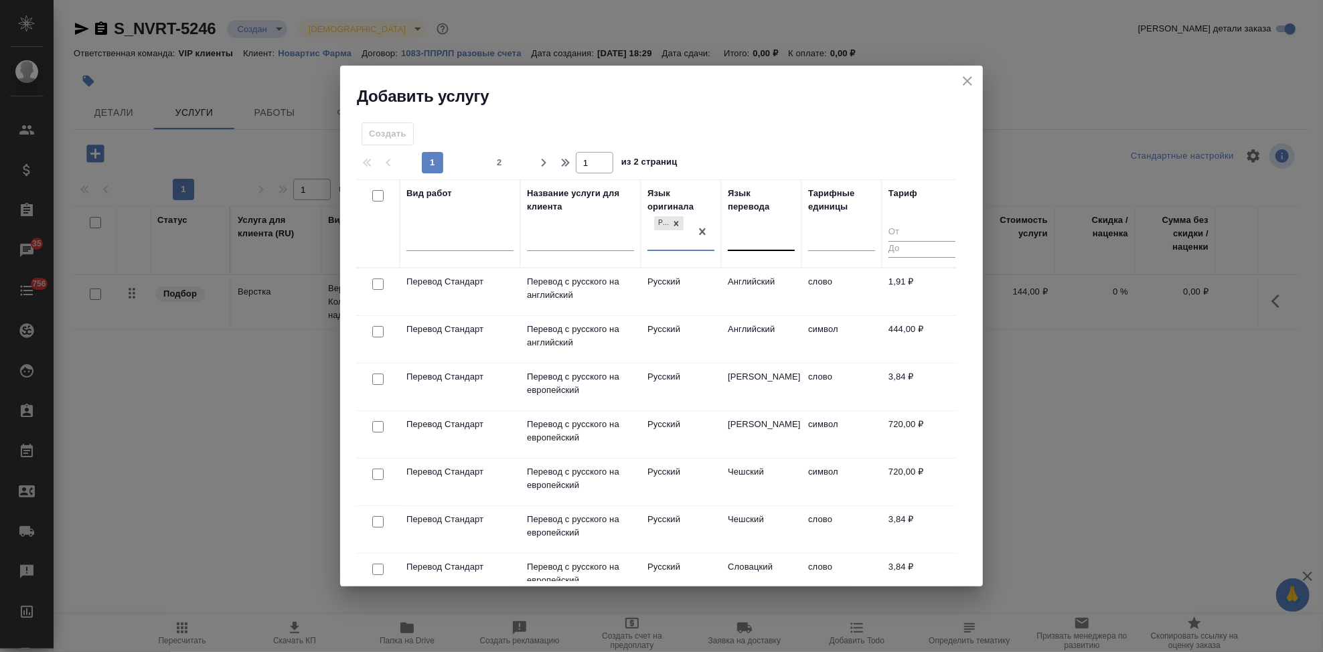
click at [750, 239] on div at bounding box center [761, 237] width 67 height 19
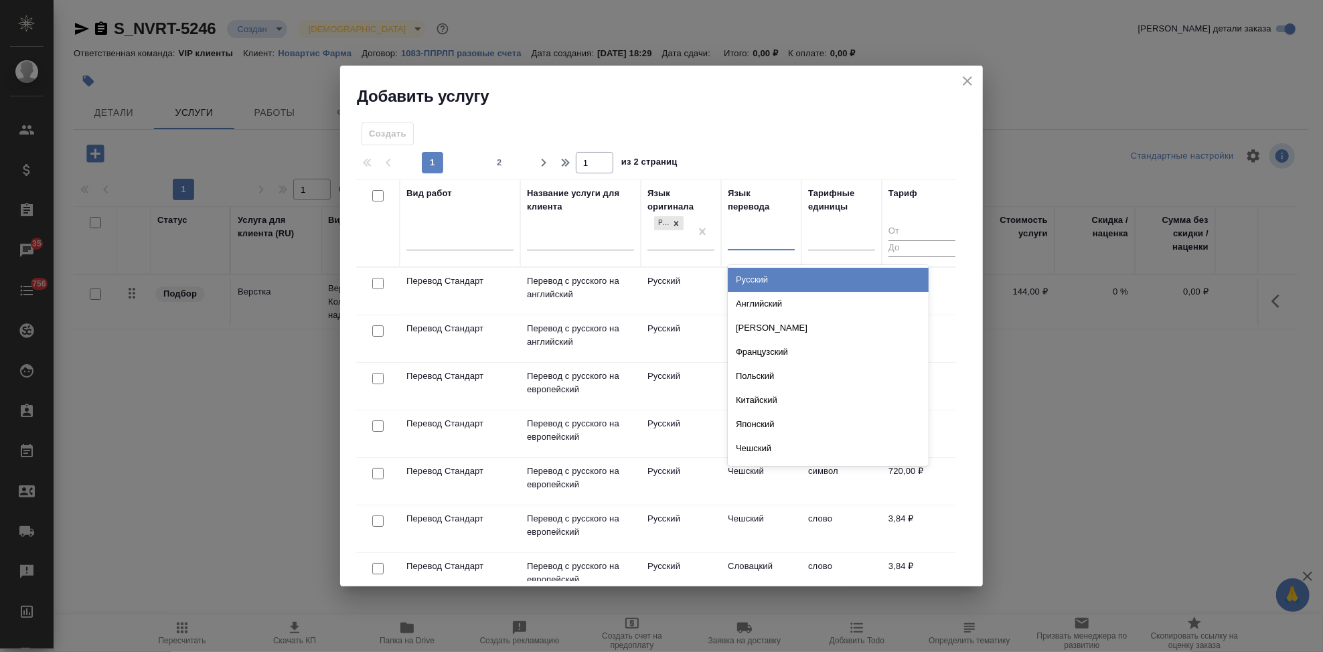
type input "а"
click at [767, 277] on div "Английский" at bounding box center [828, 280] width 201 height 24
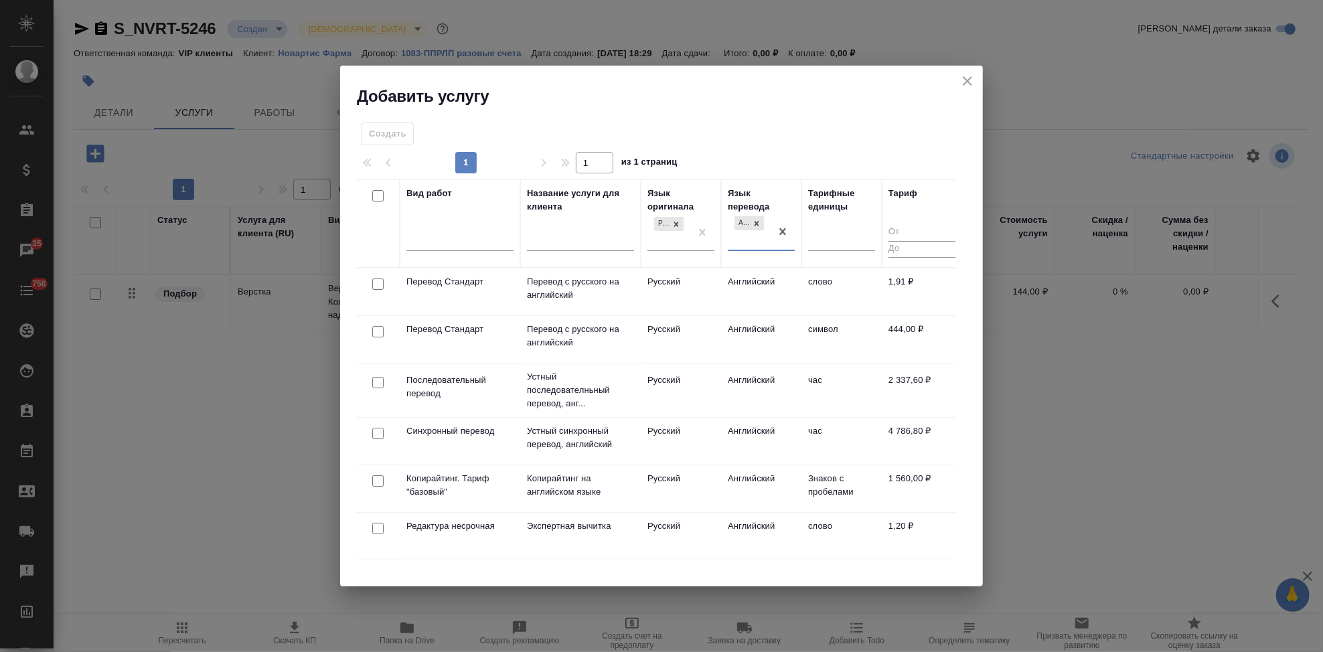
click at [692, 291] on td "Русский" at bounding box center [681, 291] width 80 height 47
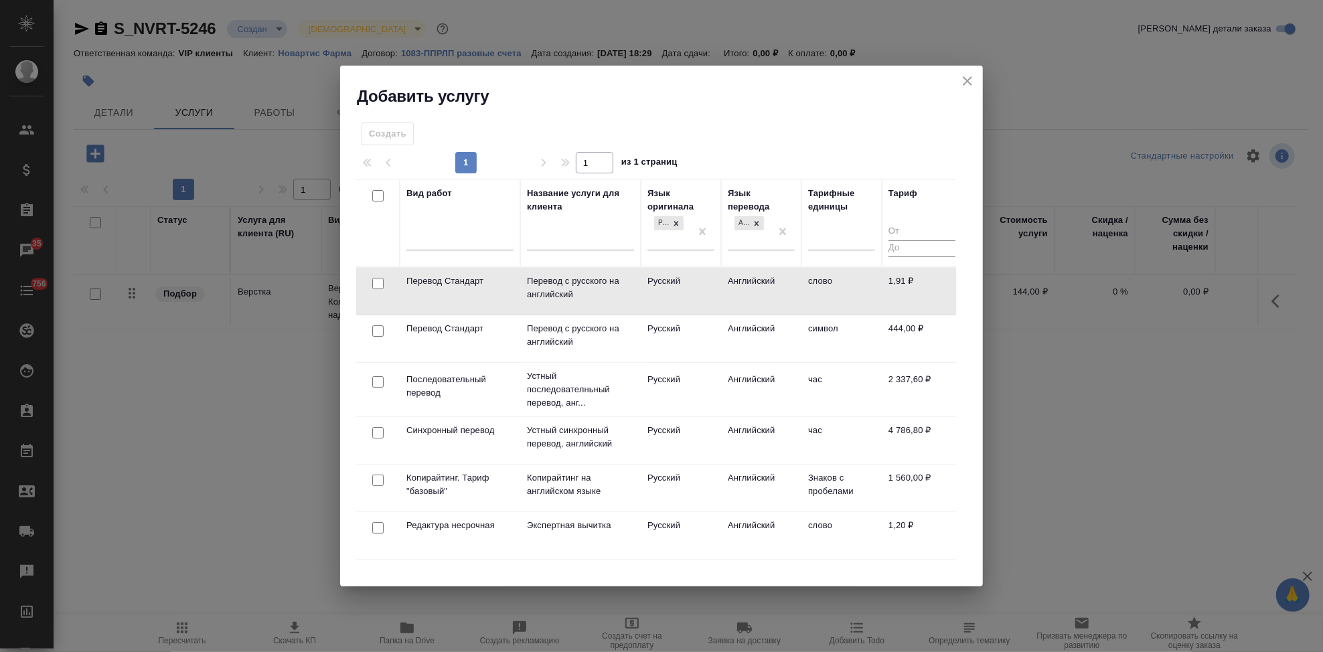
click at [692, 291] on td "Русский" at bounding box center [681, 291] width 80 height 47
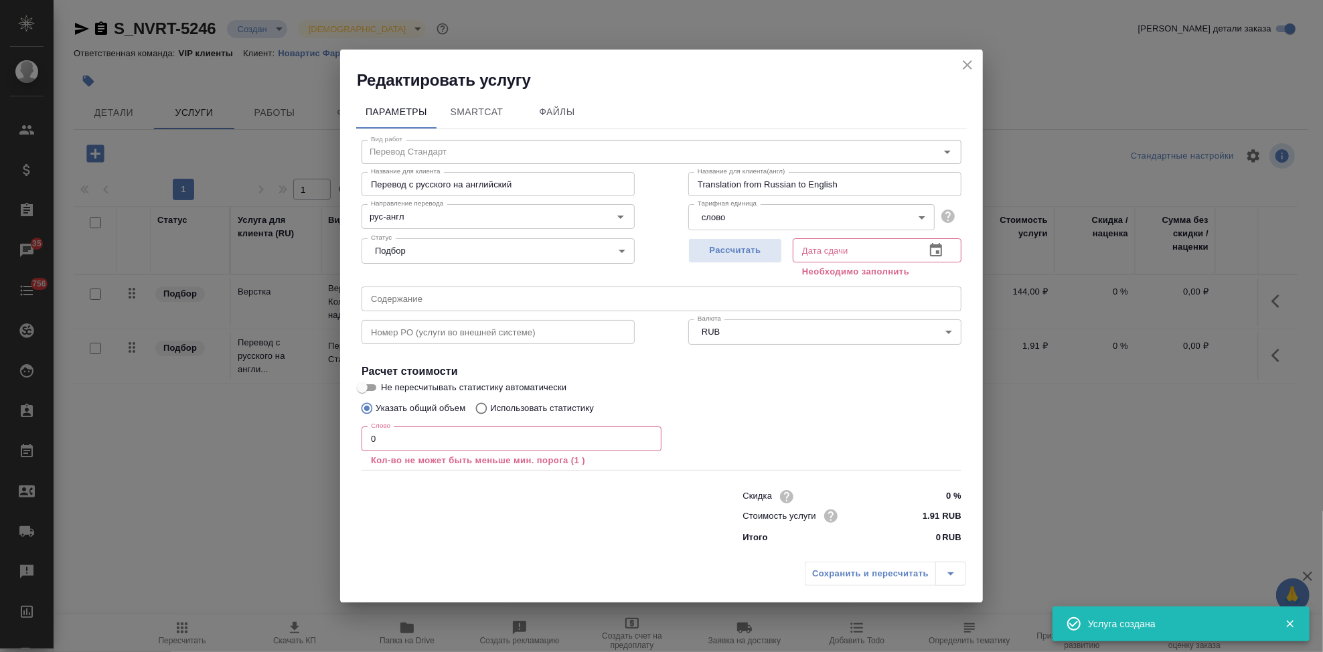
click at [394, 445] on input "0" at bounding box center [512, 439] width 300 height 24
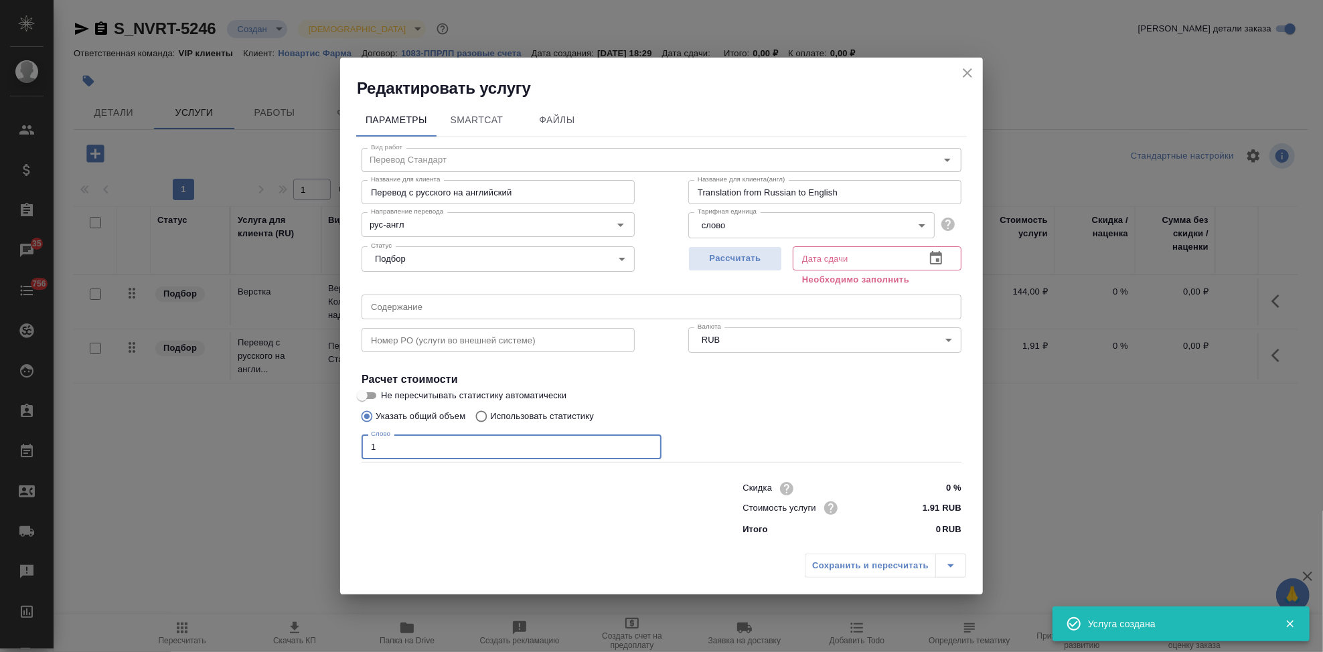
type input "1"
click at [938, 254] on icon "button" at bounding box center [936, 257] width 12 height 13
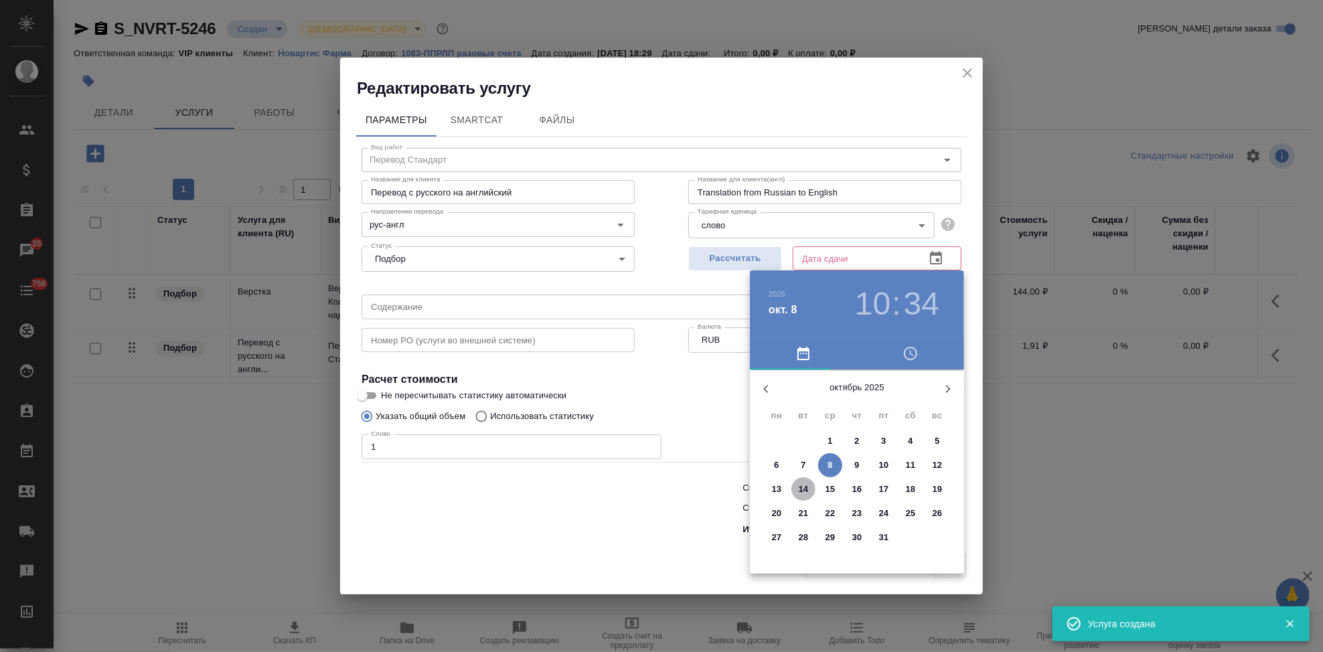
click at [810, 493] on span "14" at bounding box center [803, 489] width 24 height 13
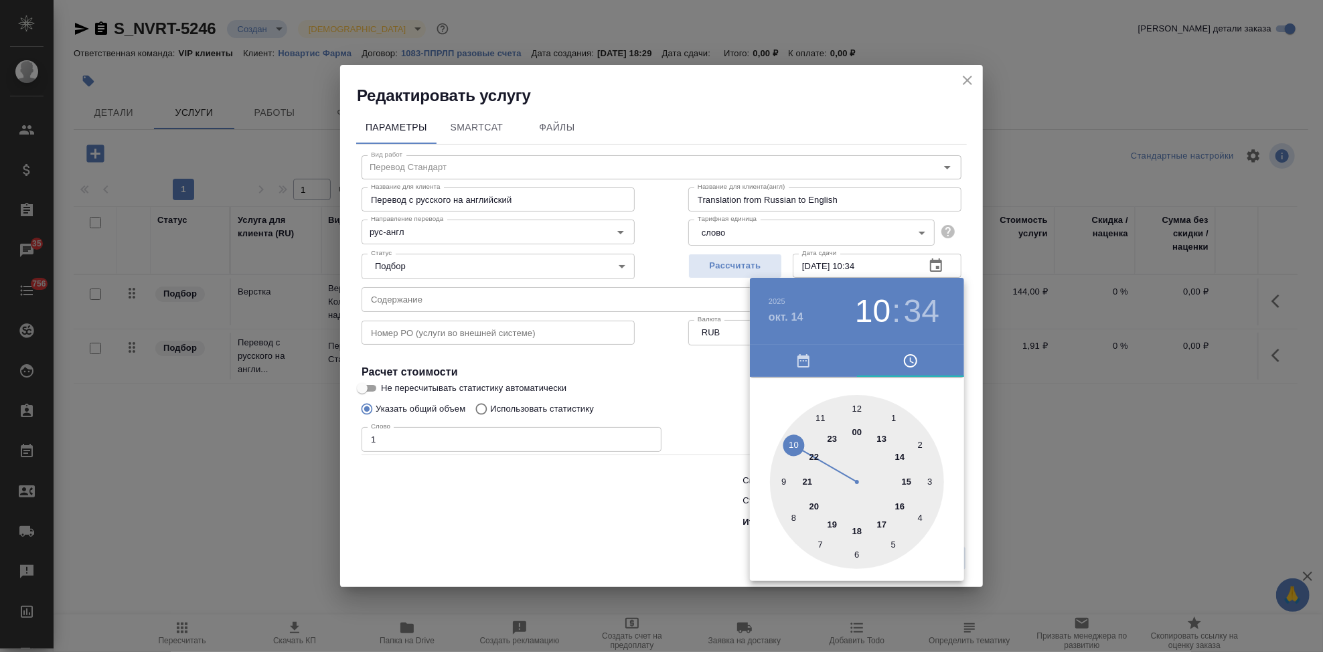
click at [882, 522] on div at bounding box center [857, 482] width 174 height 174
click at [853, 404] on div at bounding box center [857, 482] width 174 height 174
type input "14.10.2025 17:00"
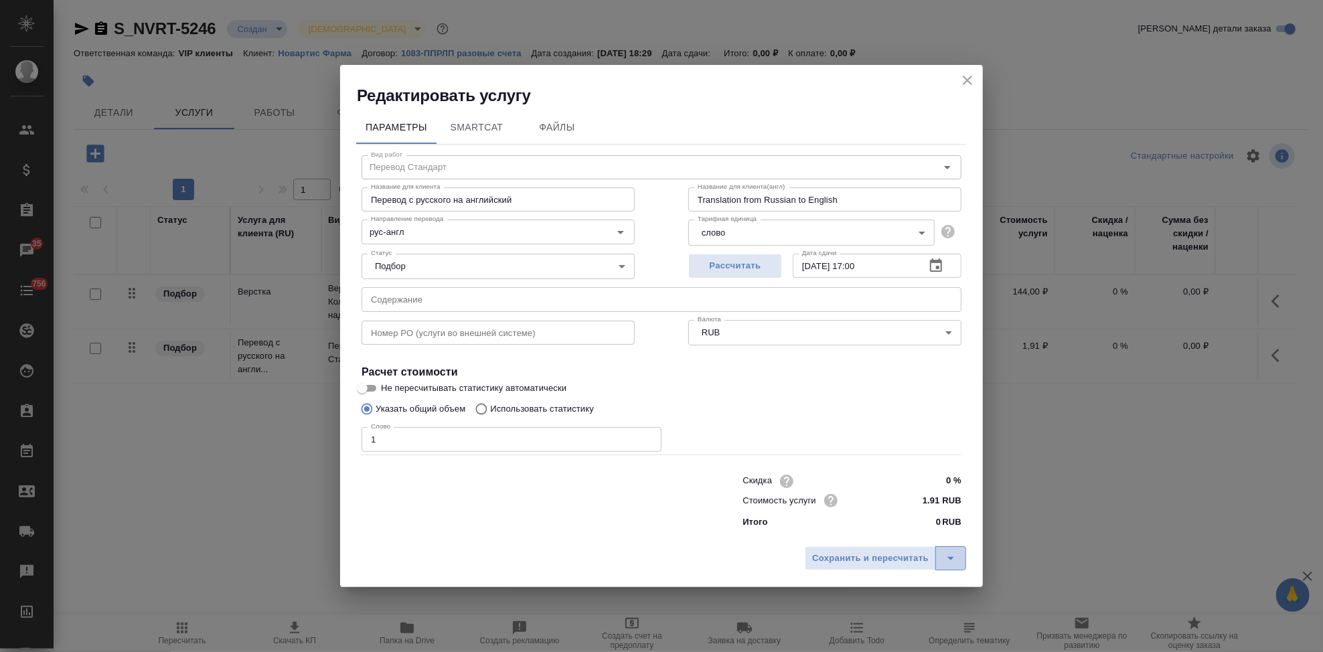
click at [950, 560] on icon "split button" at bounding box center [951, 558] width 16 height 16
click at [890, 530] on li "Сохранить" at bounding box center [887, 530] width 161 height 21
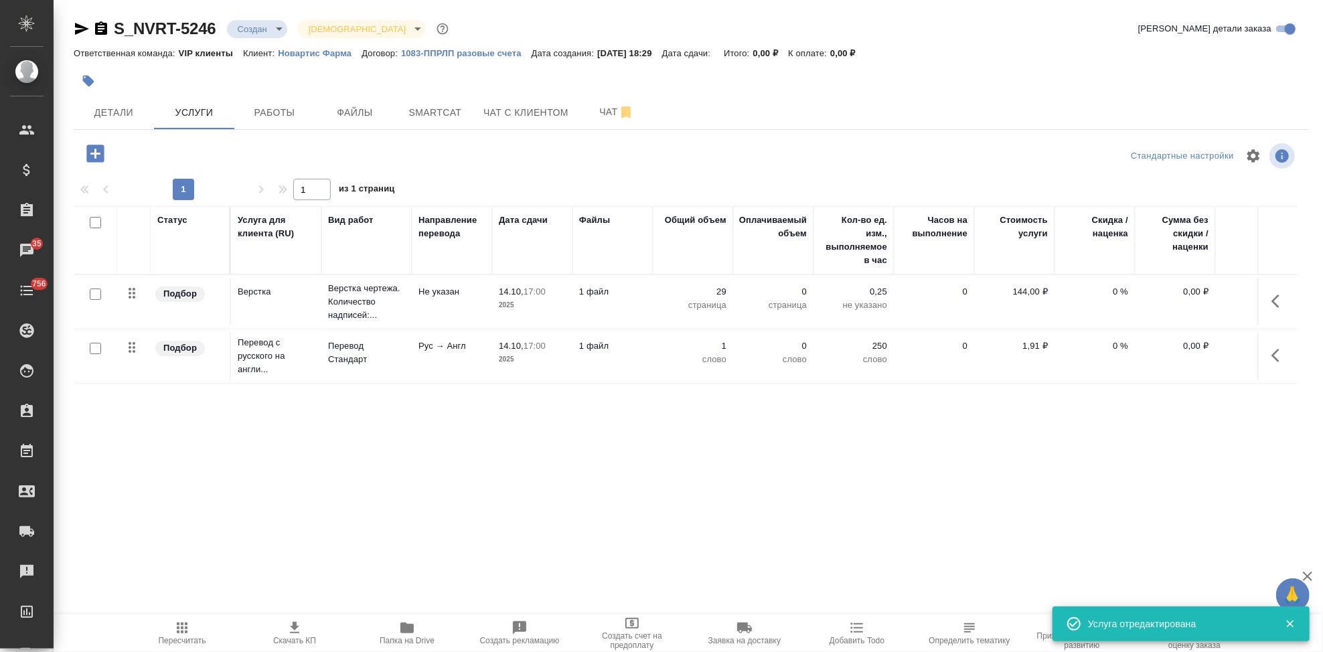
click at [92, 350] on input "checkbox" at bounding box center [95, 348] width 11 height 11
checkbox input "true"
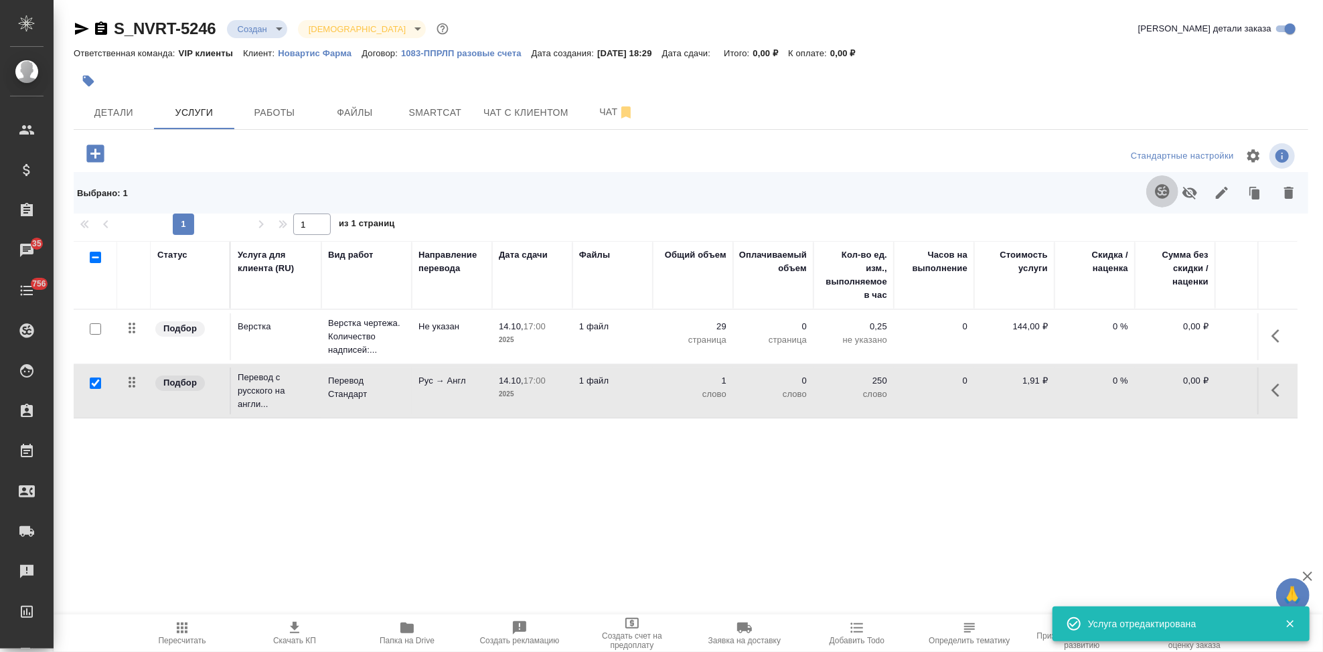
click at [1159, 198] on icon "button" at bounding box center [1162, 191] width 16 height 16
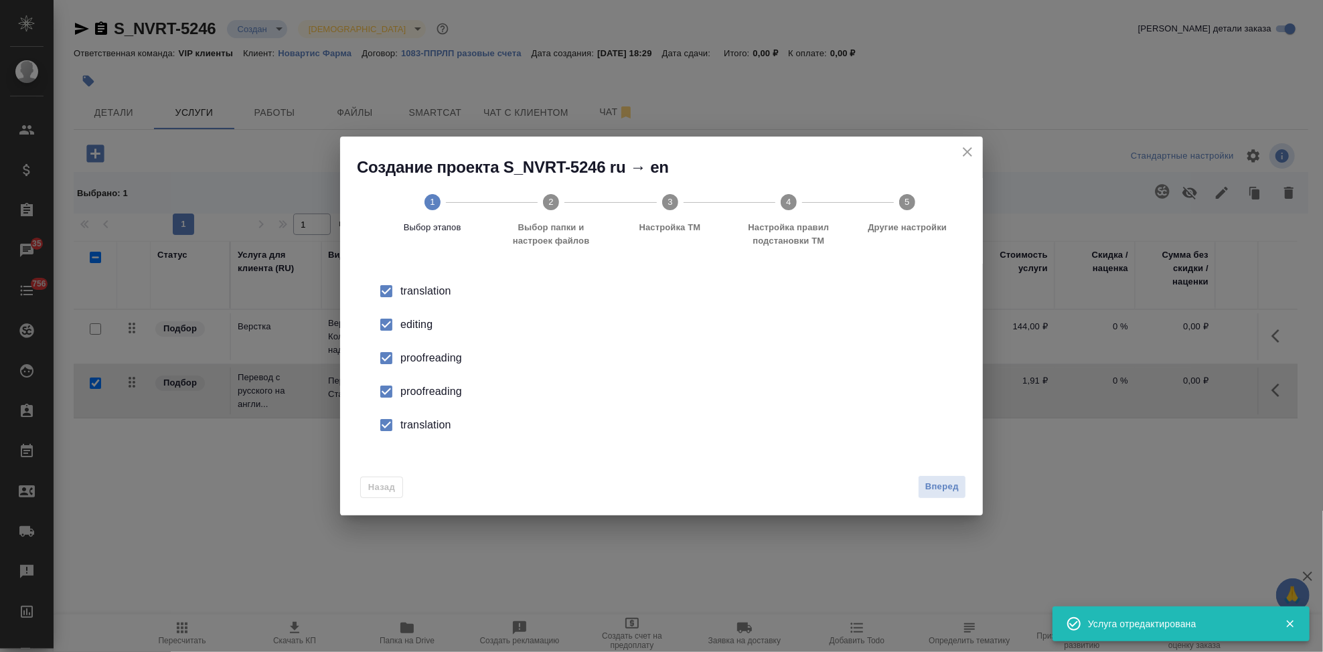
click at [406, 333] on li "editing" at bounding box center [662, 324] width 600 height 33
click at [399, 387] on input "checkbox" at bounding box center [386, 392] width 28 height 28
click at [394, 415] on input "checkbox" at bounding box center [386, 425] width 28 height 28
click at [930, 489] on span "Вперед" at bounding box center [941, 486] width 33 height 15
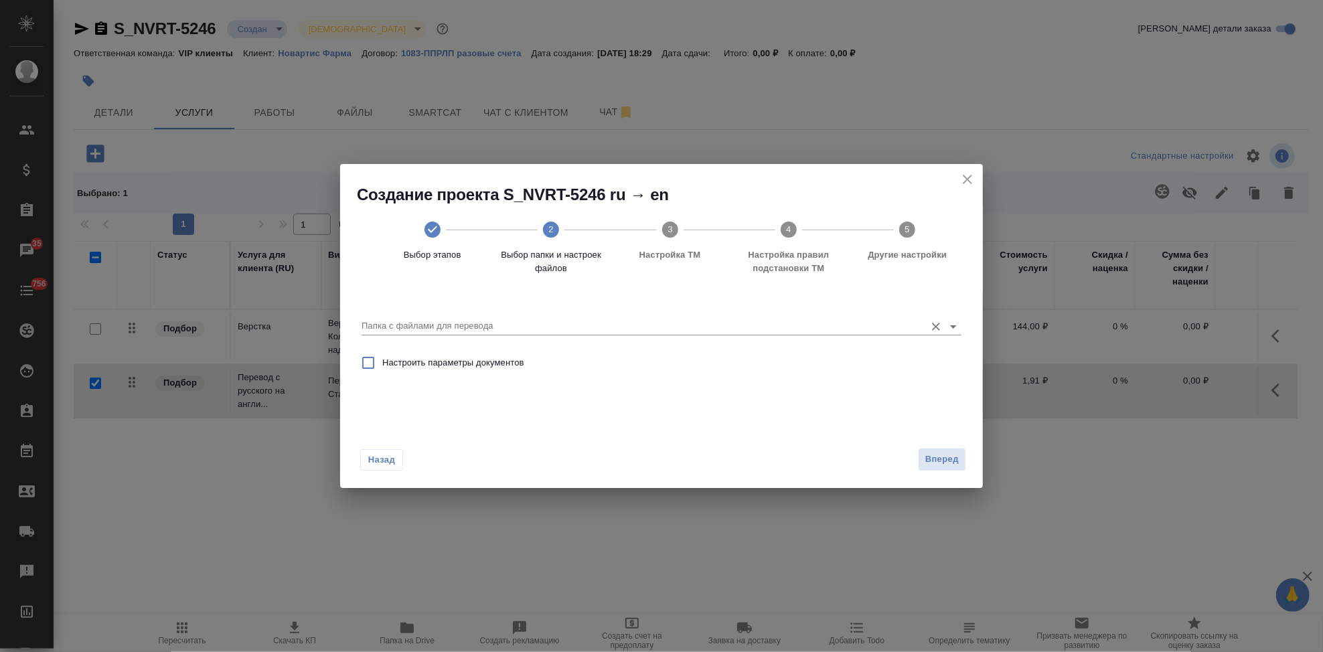
click at [862, 330] on input "Папка с файлами для перевода" at bounding box center [640, 326] width 557 height 16
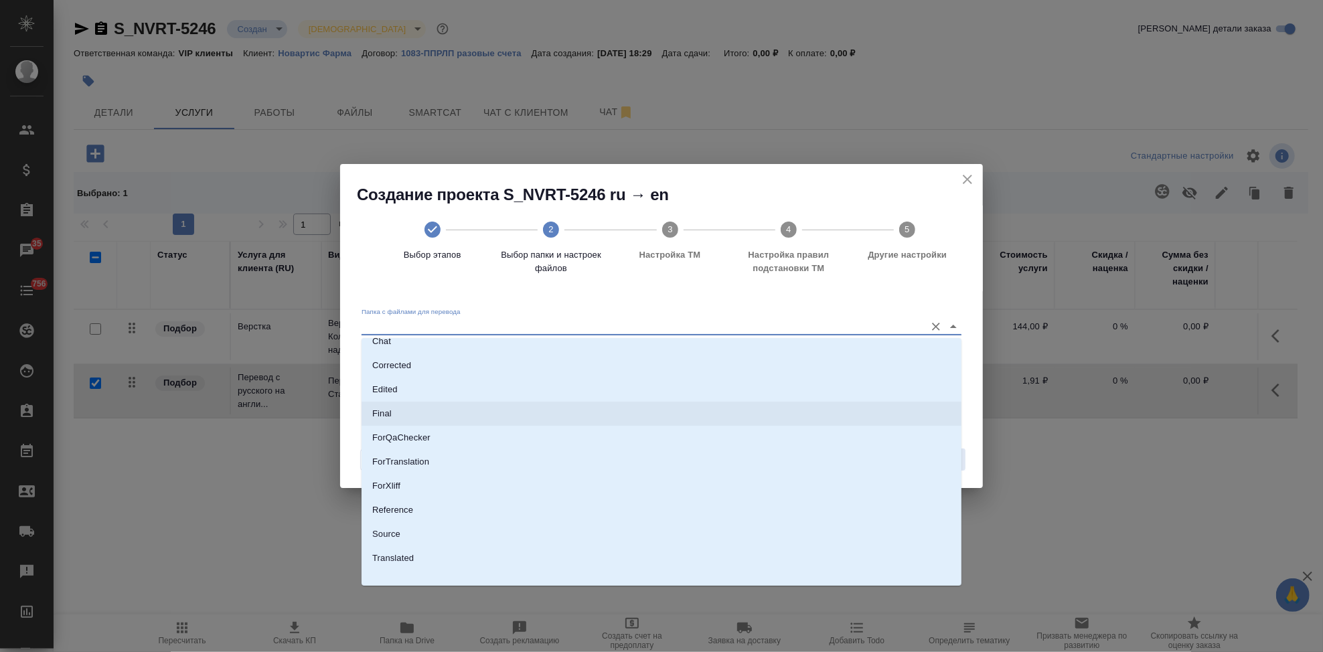
scroll to position [69, 0]
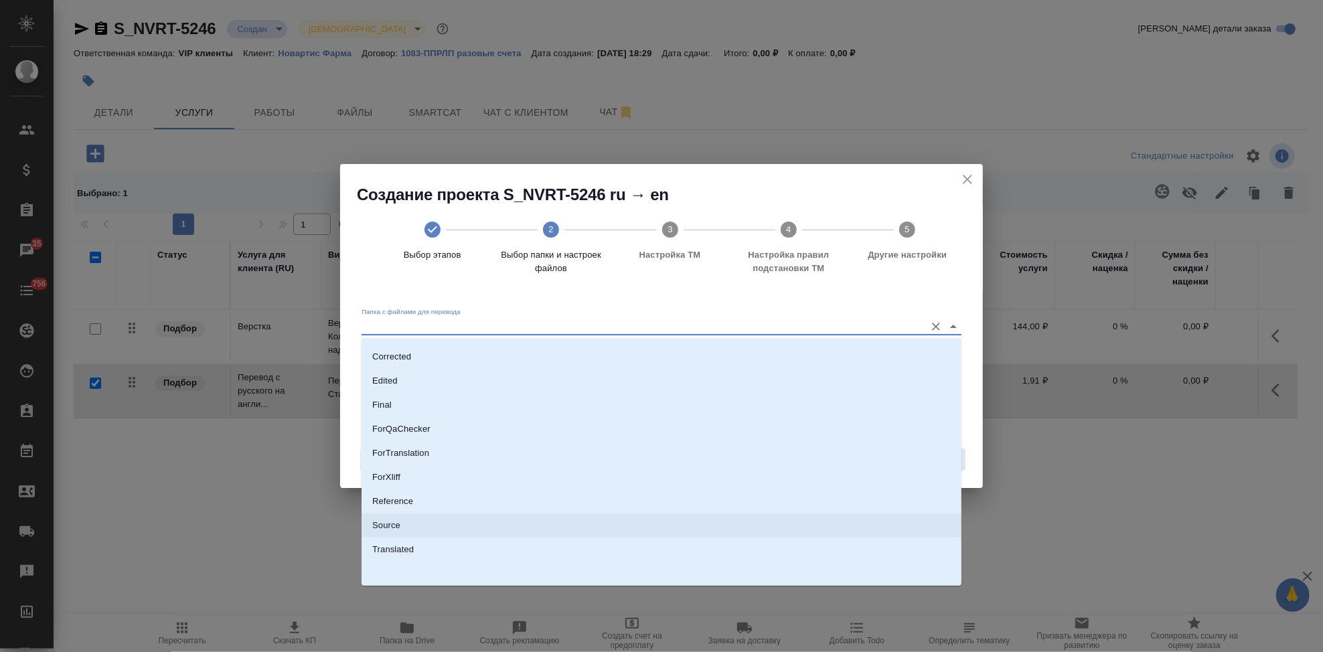
click at [453, 522] on li "Source" at bounding box center [662, 526] width 600 height 24
type input "Source"
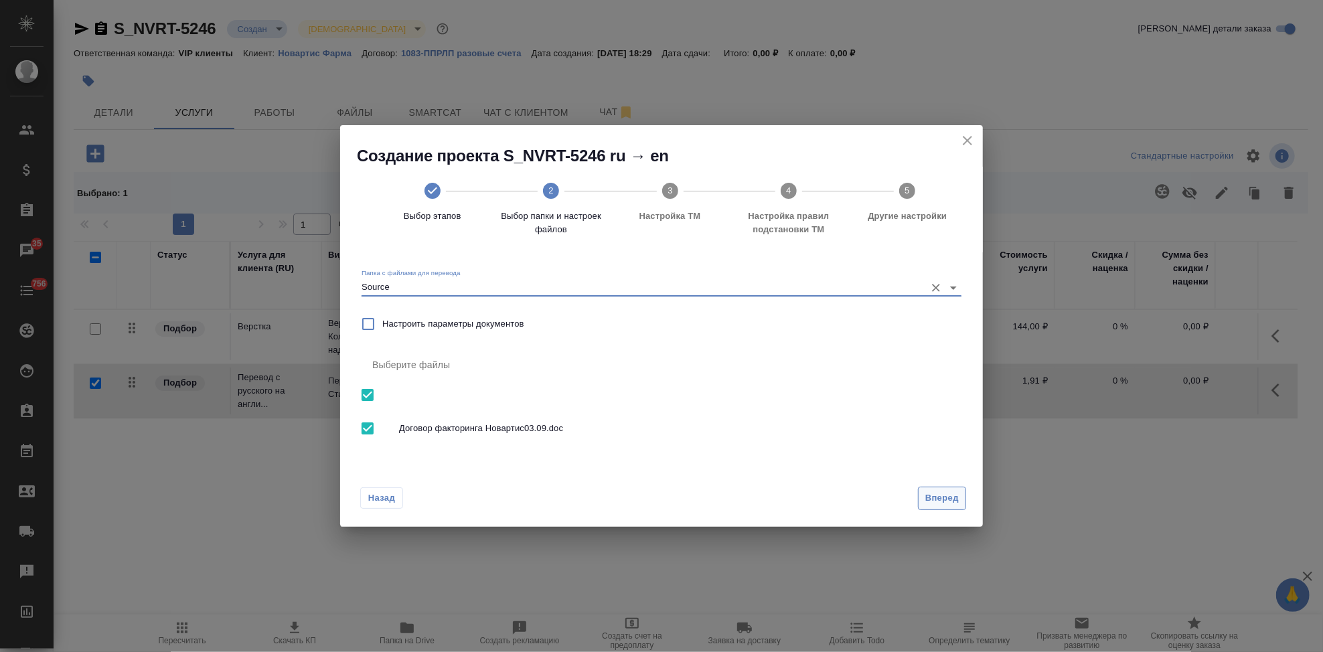
click at [937, 500] on span "Вперед" at bounding box center [941, 498] width 33 height 15
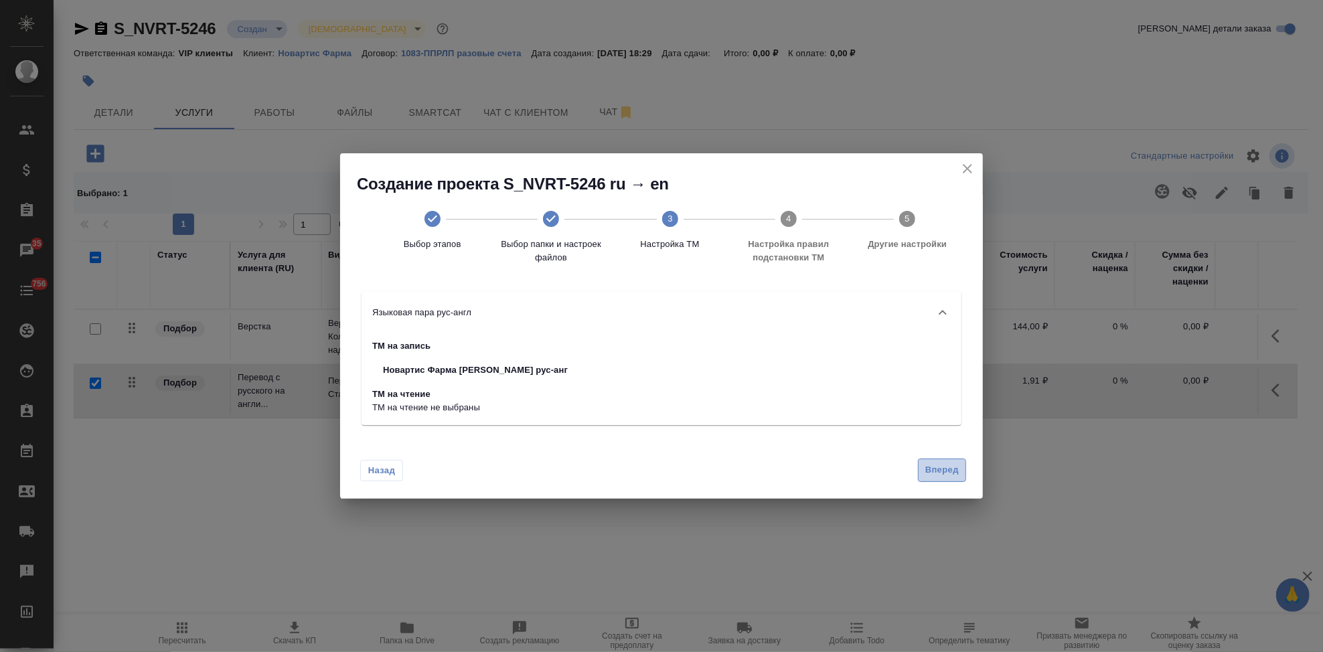
click at [947, 469] on span "Вперед" at bounding box center [941, 470] width 33 height 15
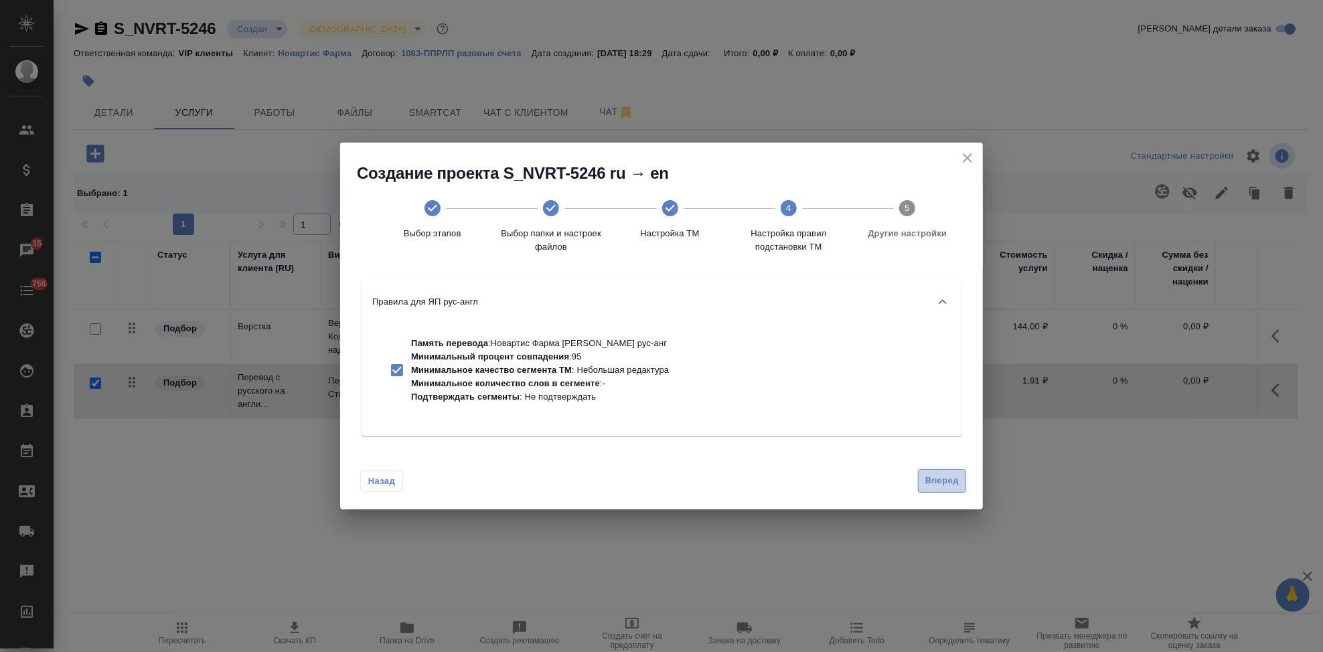
click at [943, 479] on span "Вперед" at bounding box center [941, 480] width 33 height 15
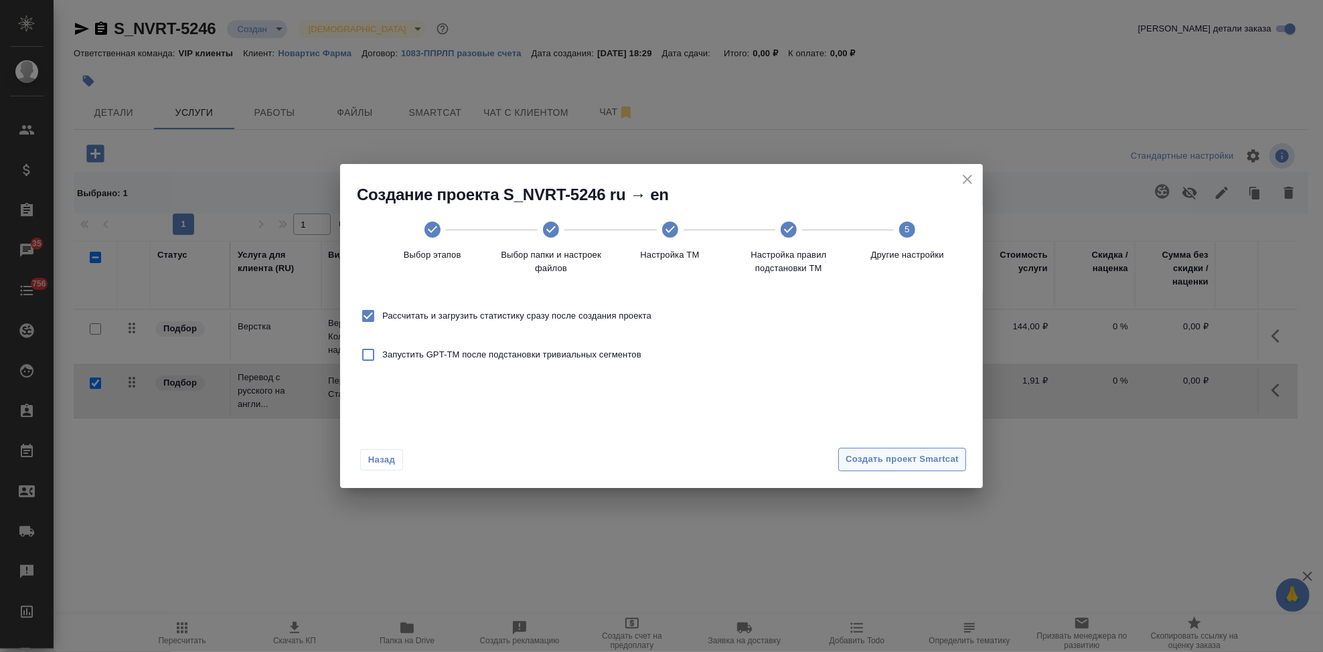
click at [937, 457] on span "Создать проект Smartcat" at bounding box center [902, 459] width 113 height 15
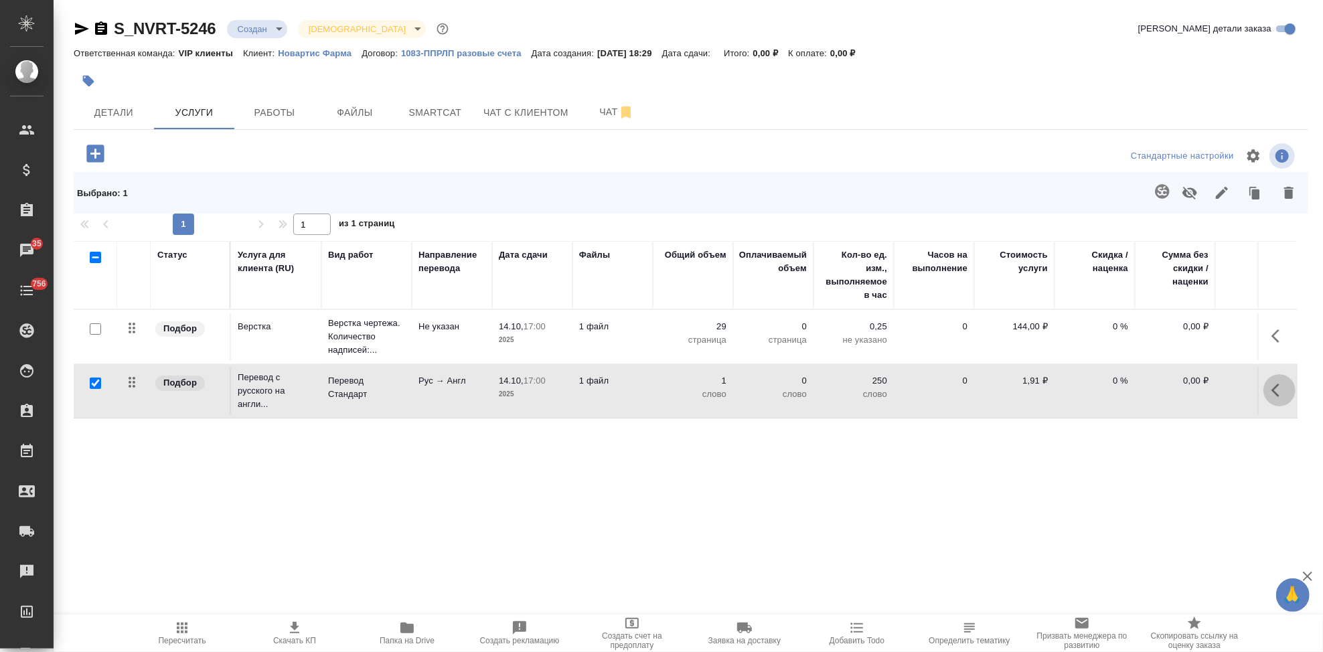
click at [1276, 392] on icon "button" at bounding box center [1275, 390] width 8 height 13
click at [1205, 393] on icon "button" at bounding box center [1204, 390] width 16 height 16
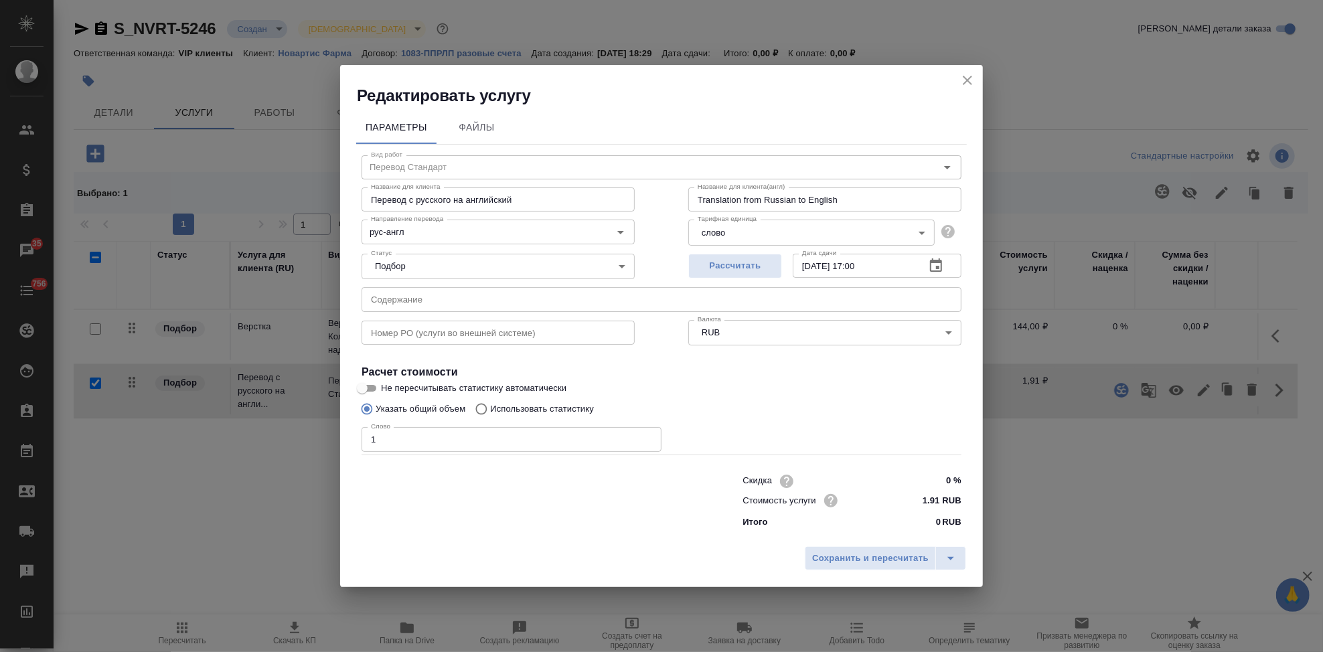
click at [485, 408] on input "Использовать статистику" at bounding box center [479, 408] width 21 height 25
radio input "true"
radio input "false"
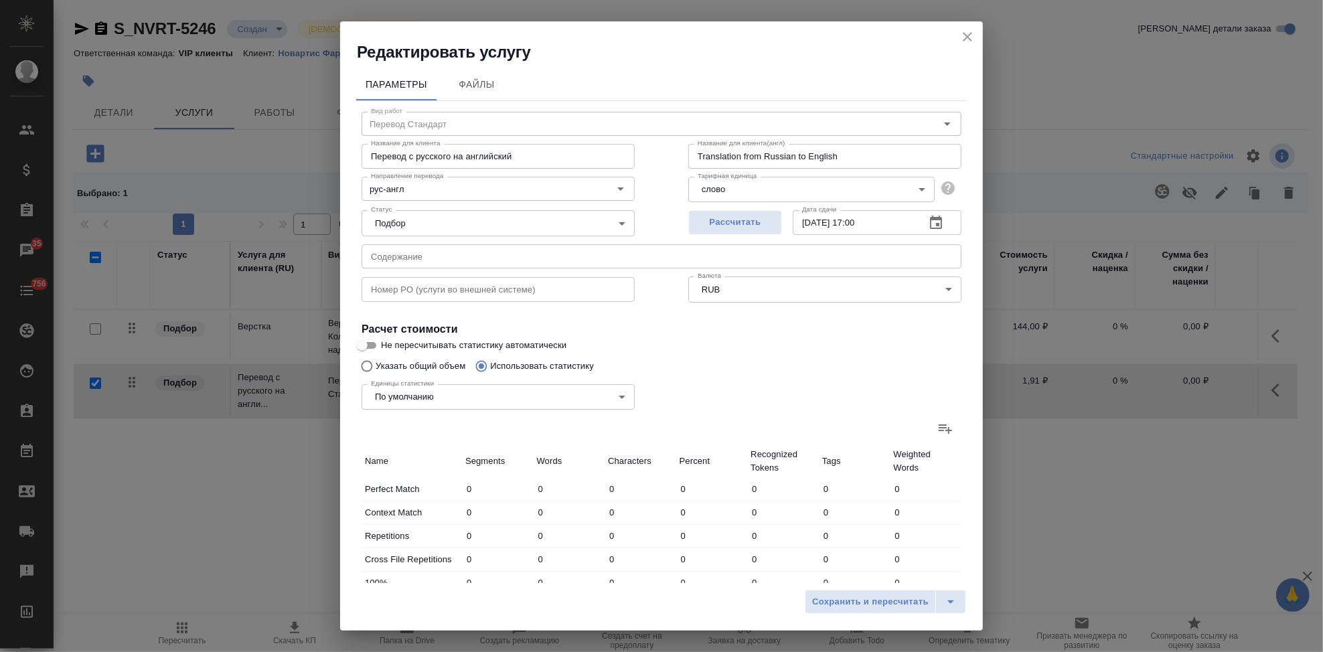
click at [937, 426] on icon at bounding box center [945, 428] width 16 height 16
click at [0, 0] on input "file" at bounding box center [0, 0] width 0 height 0
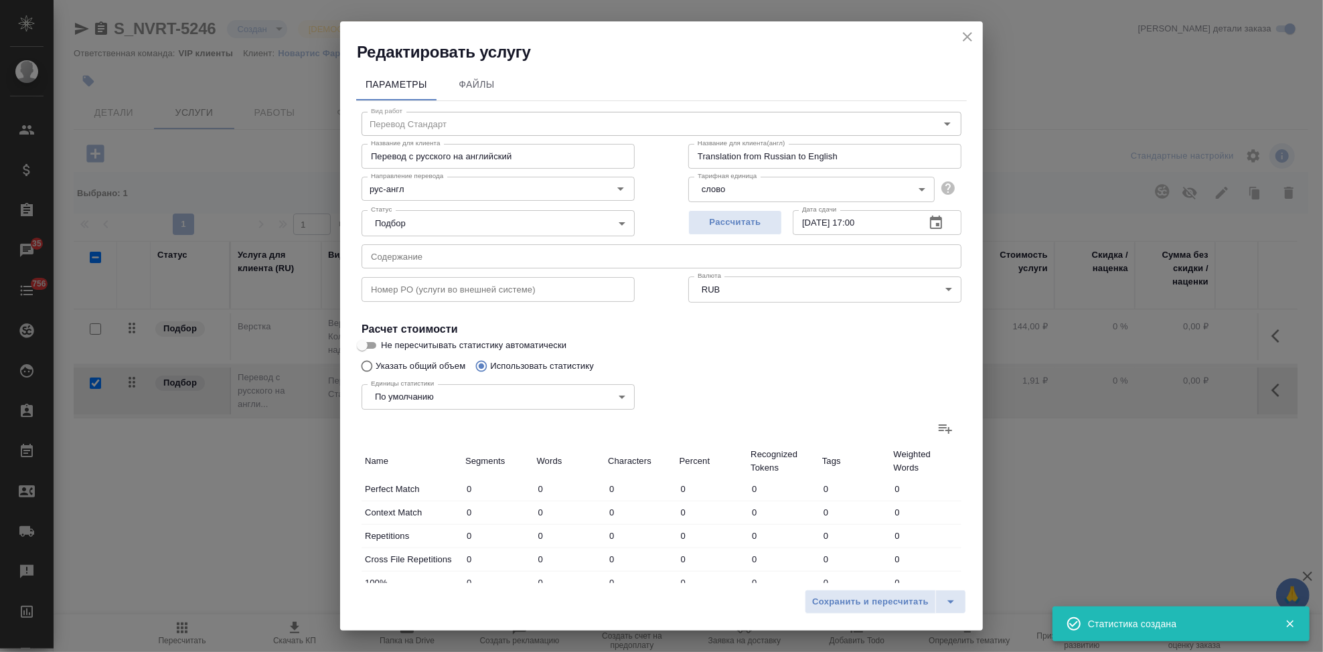
type input "36"
type input "137"
type input "1036"
type input "5"
type input "6"
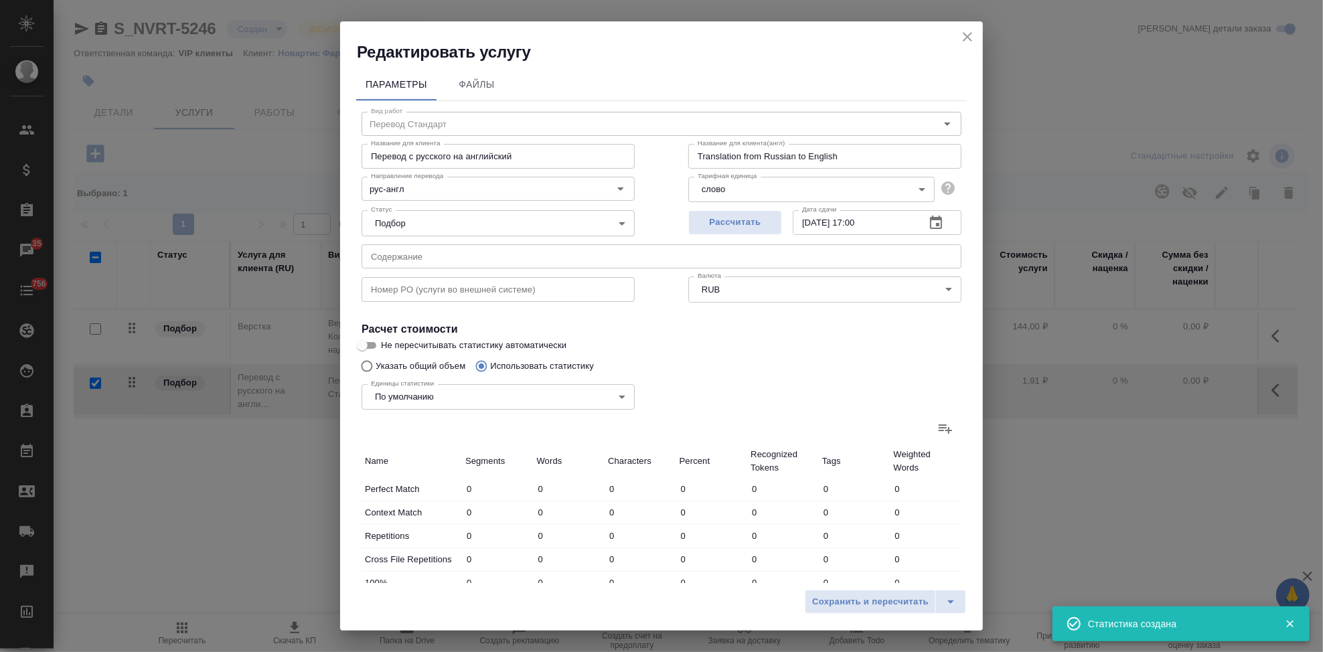
type input "32"
type input "6"
type input "15"
type input "75"
type input "7"
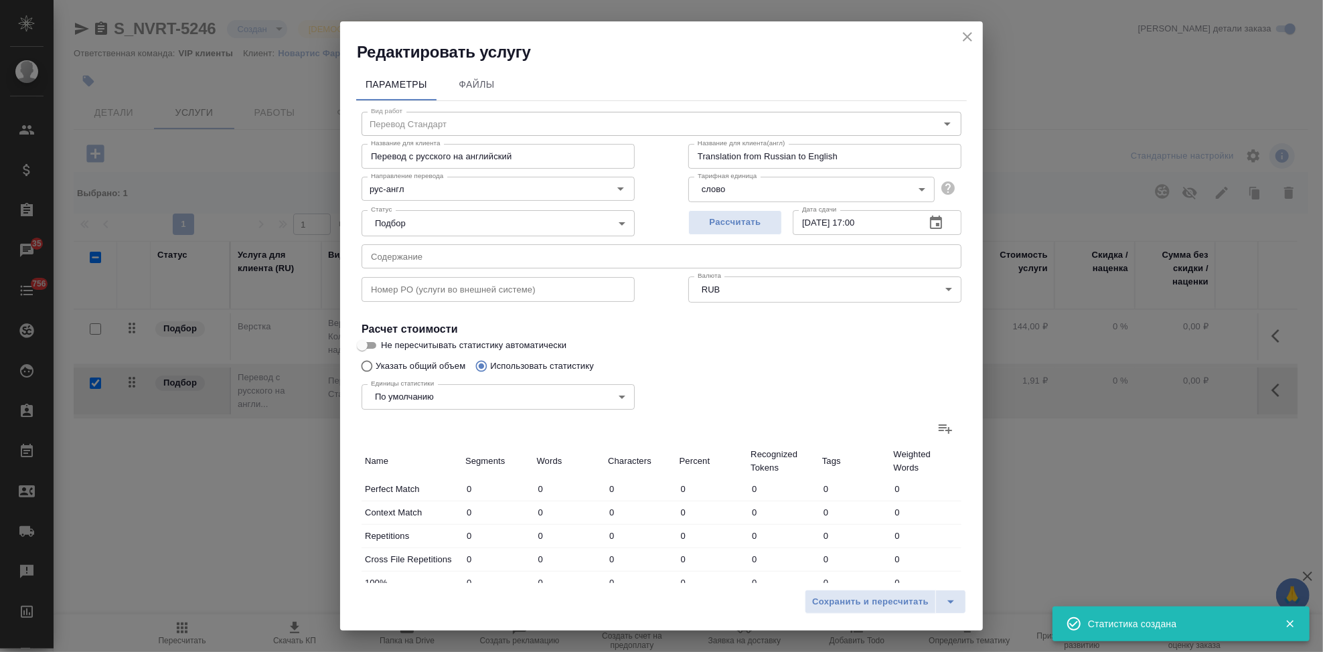
type input "12"
type input "83"
type input "489"
type input "8860"
type input "69548"
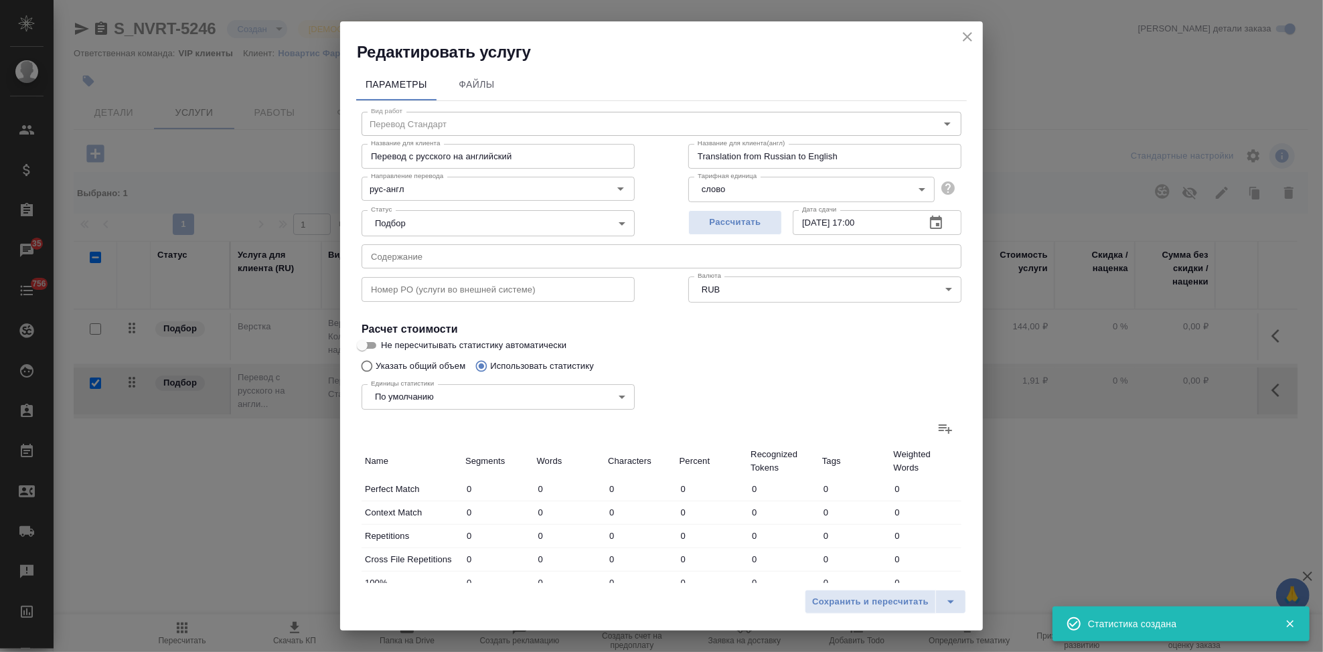
type input "507"
type input "8893"
type input "69738"
type input "543"
type input "9030"
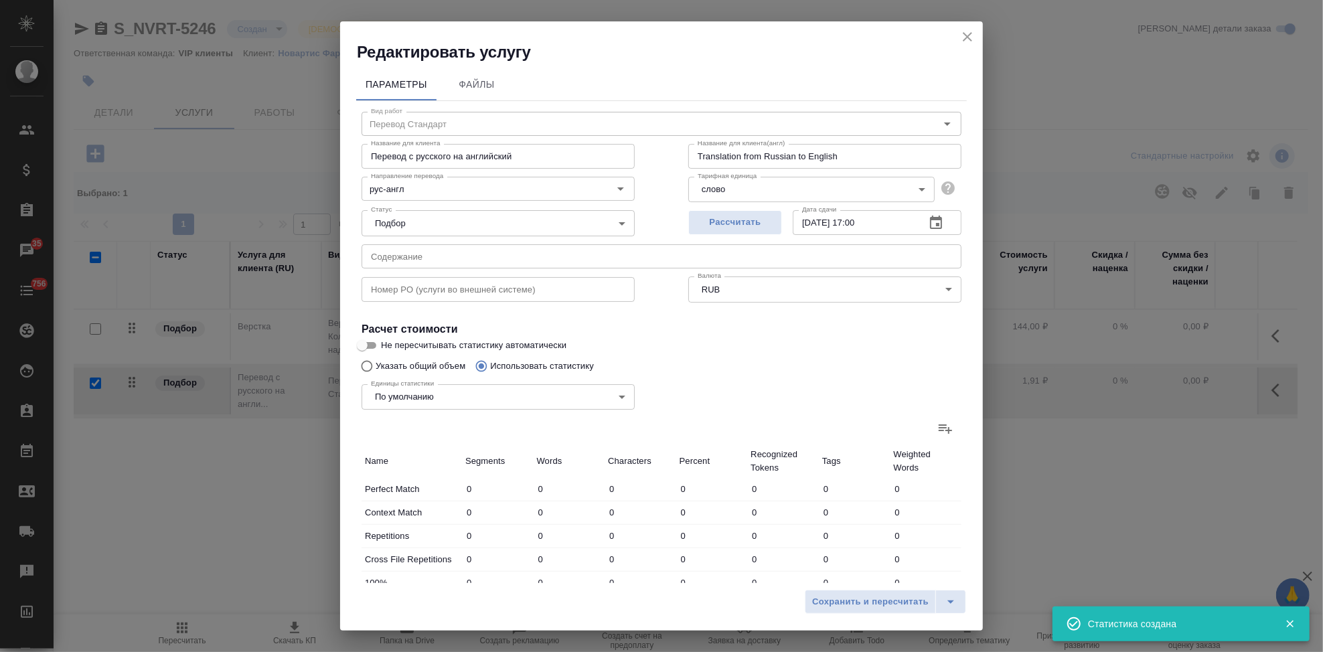
type input "70774"
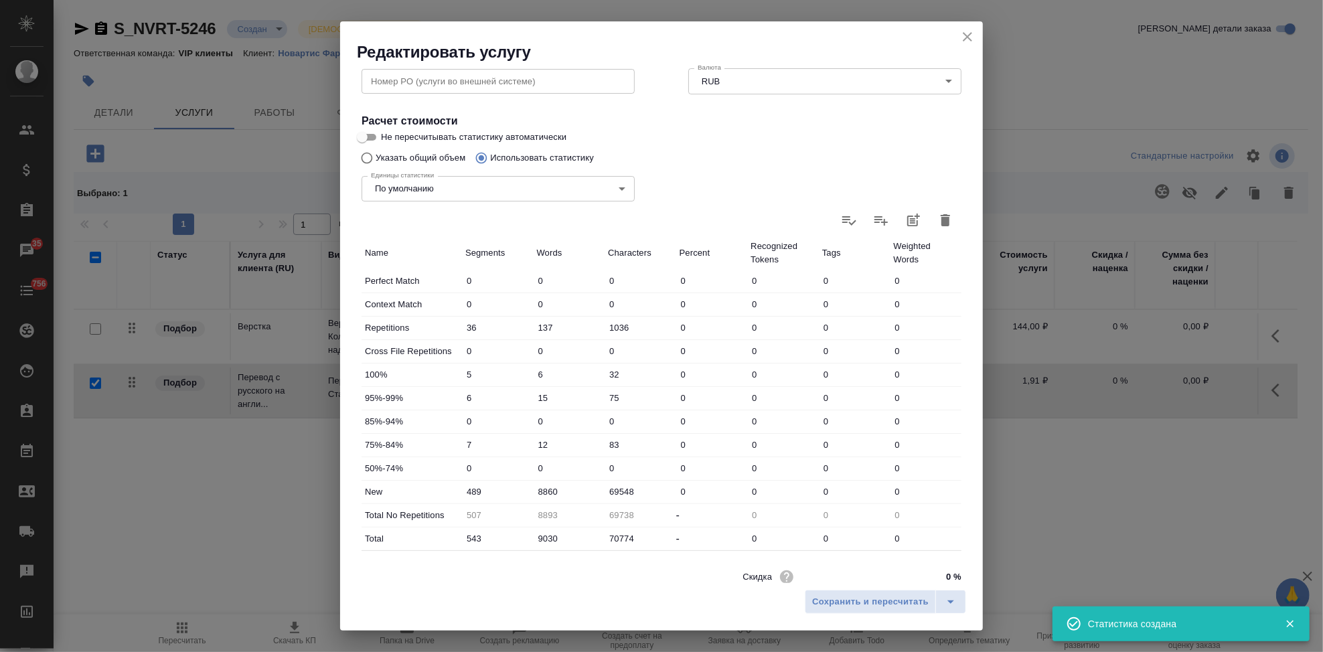
scroll to position [260, 0]
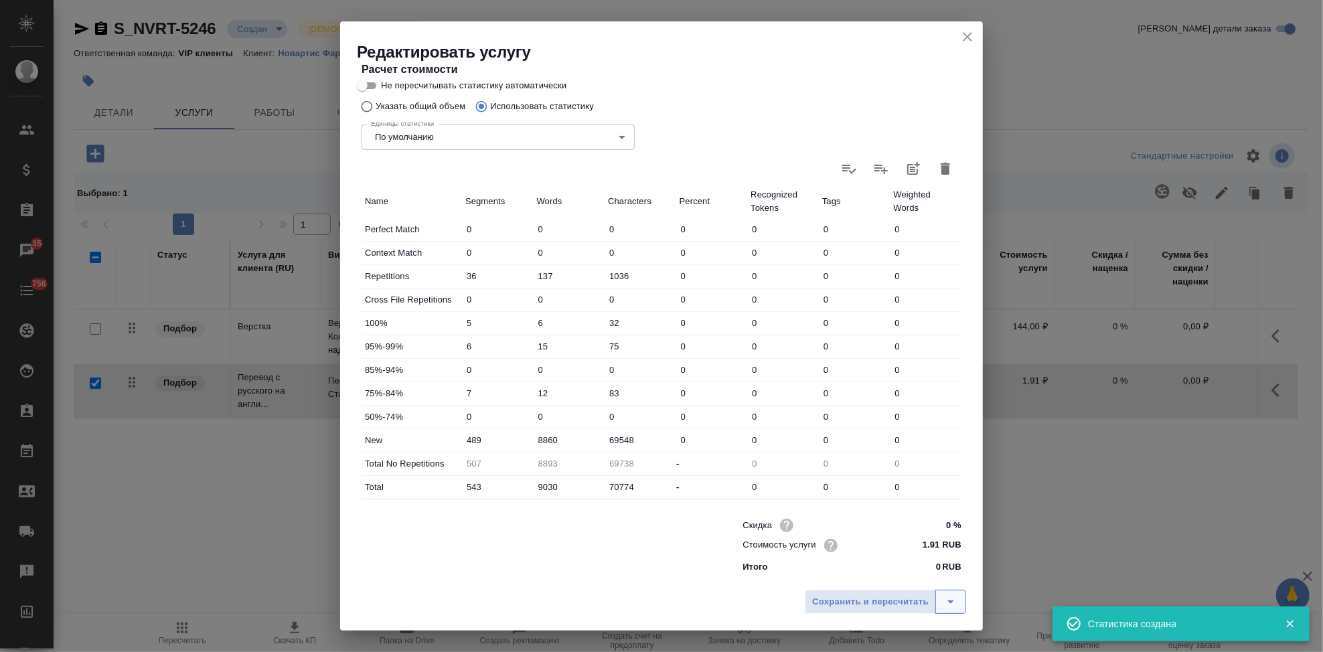
click at [950, 601] on icon "split button" at bounding box center [951, 602] width 16 height 16
click at [891, 576] on li "Сохранить" at bounding box center [887, 573] width 161 height 21
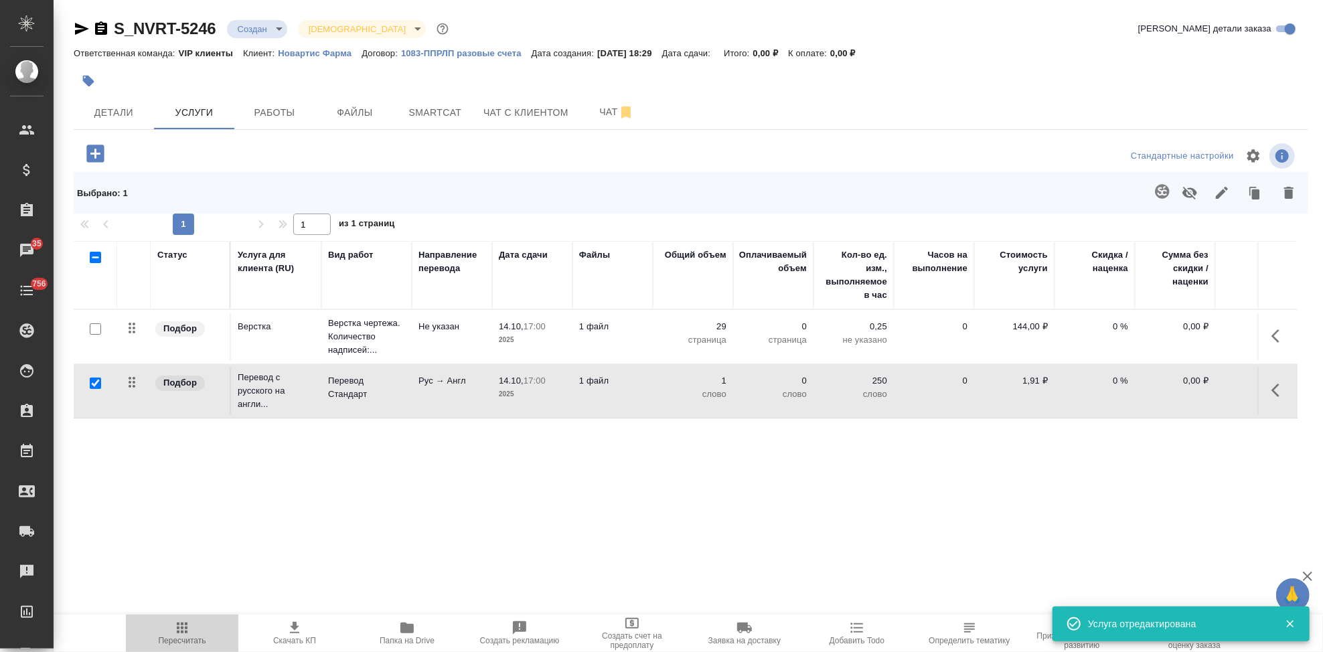
click at [189, 631] on icon "button" at bounding box center [182, 628] width 16 height 16
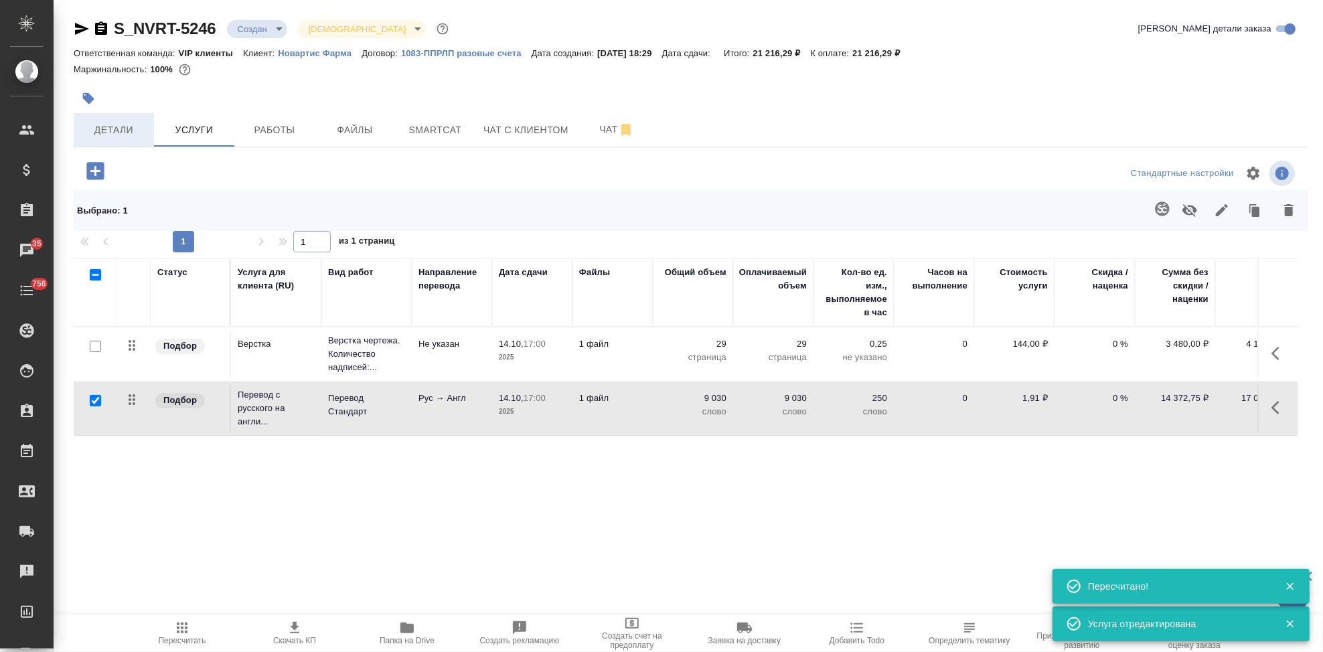
click at [106, 135] on span "Детали" at bounding box center [114, 130] width 64 height 17
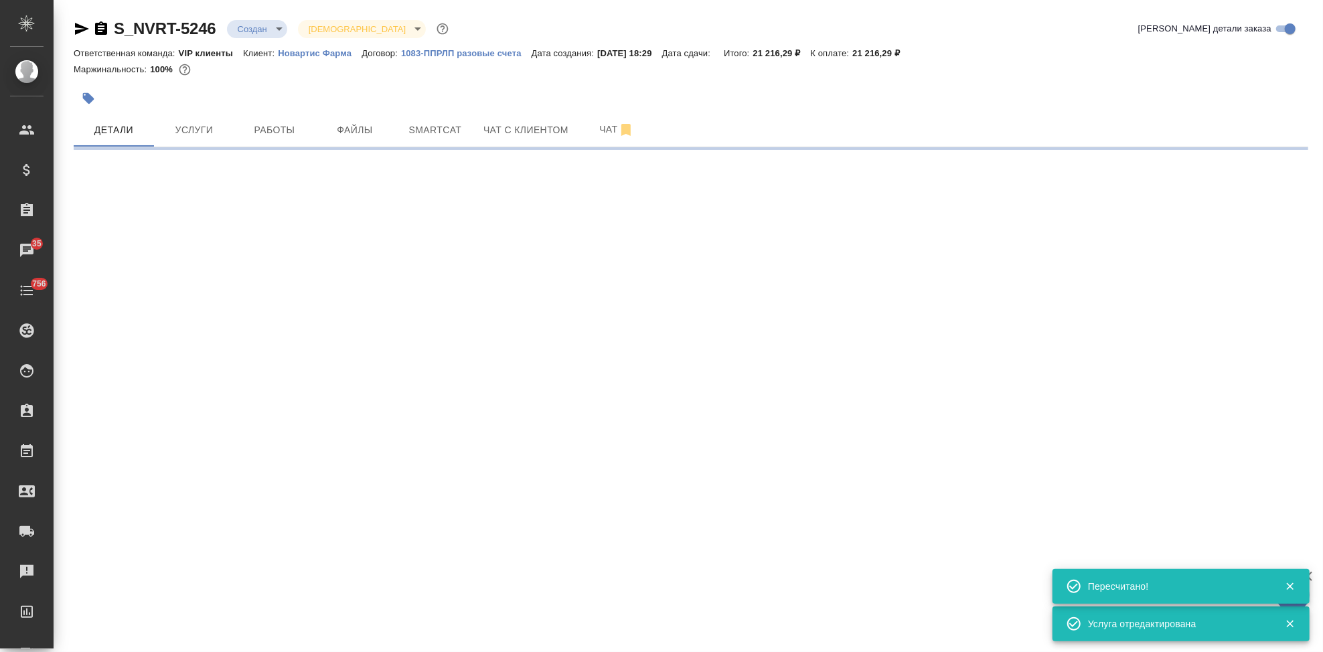
select select "RU"
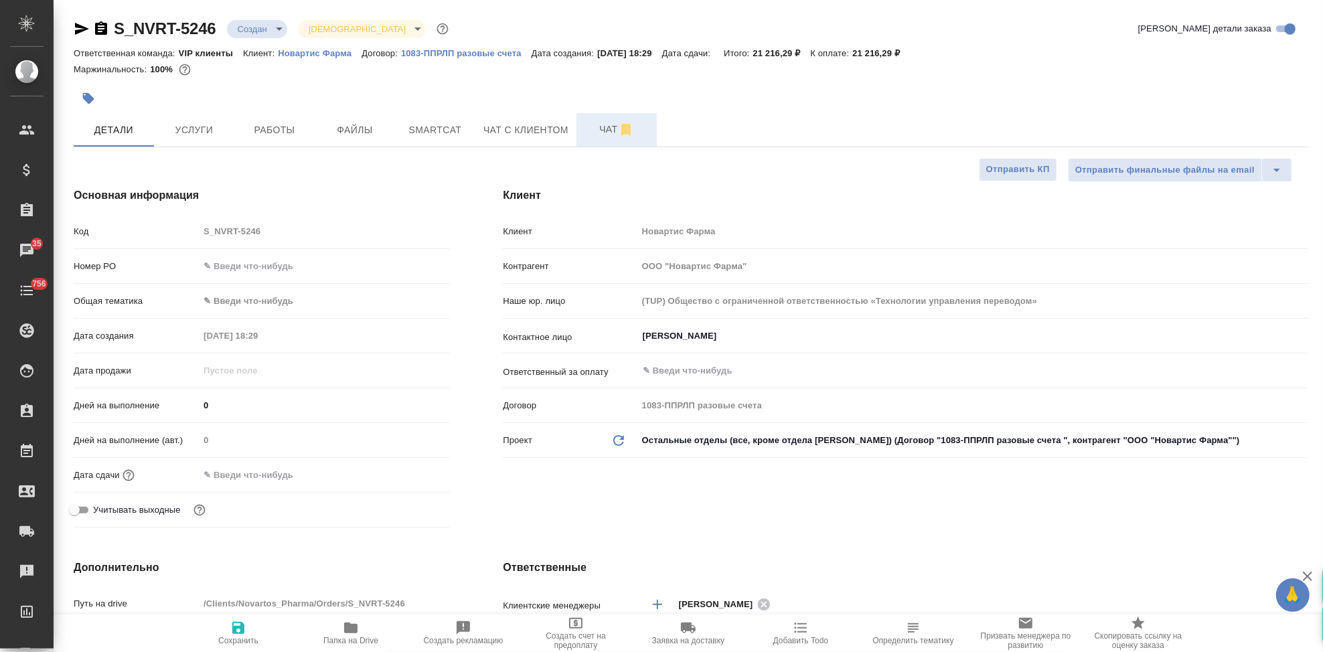
type textarea "x"
click at [603, 131] on span "Чат" at bounding box center [617, 129] width 64 height 17
type input "Грабко Мария"
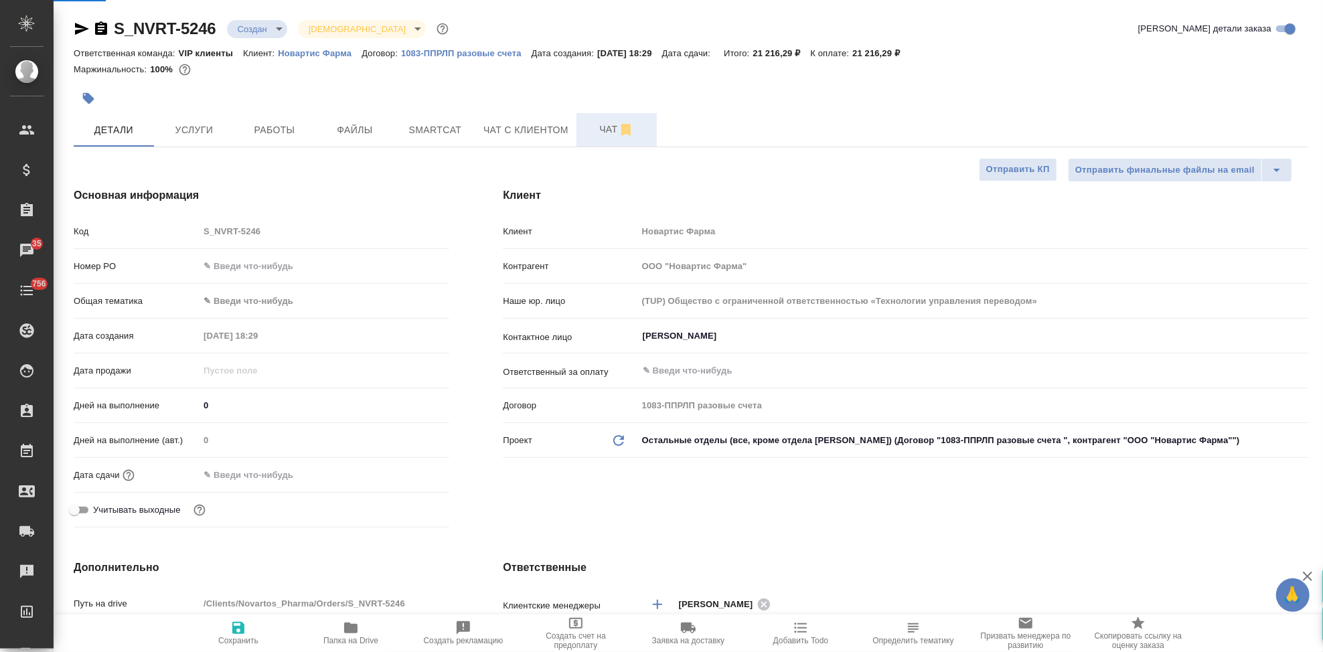
type input "Комаров Роман"
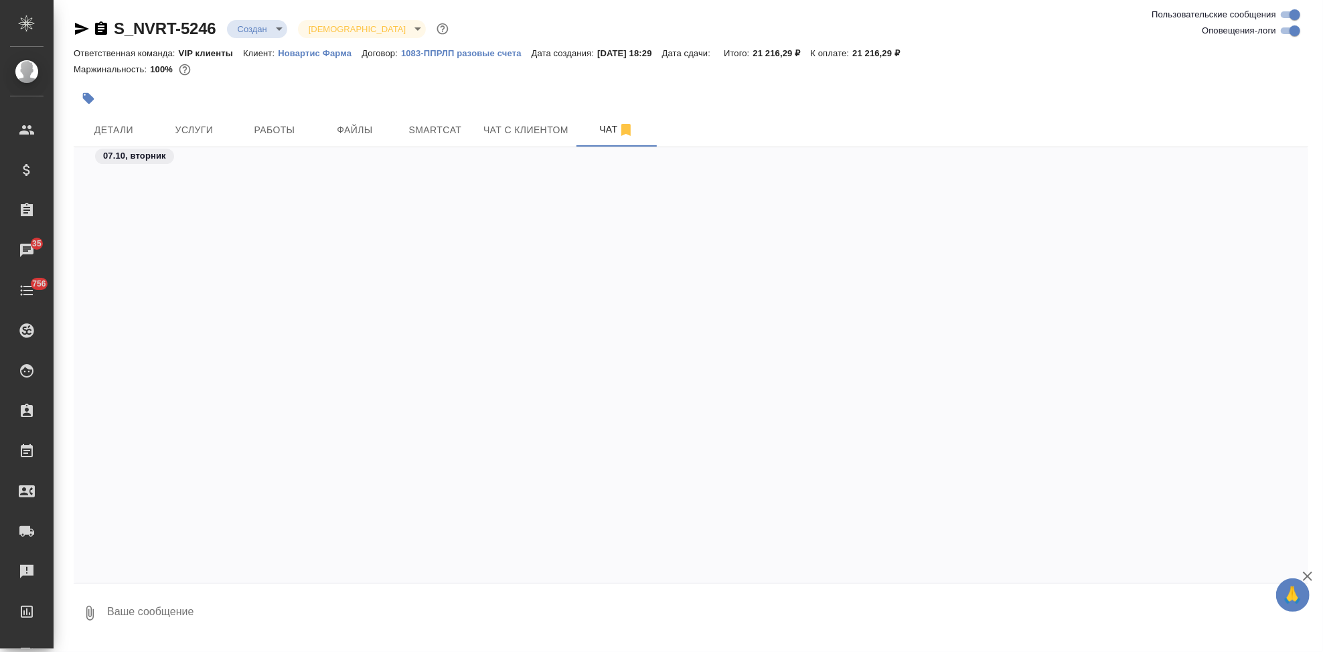
scroll to position [2483, 0]
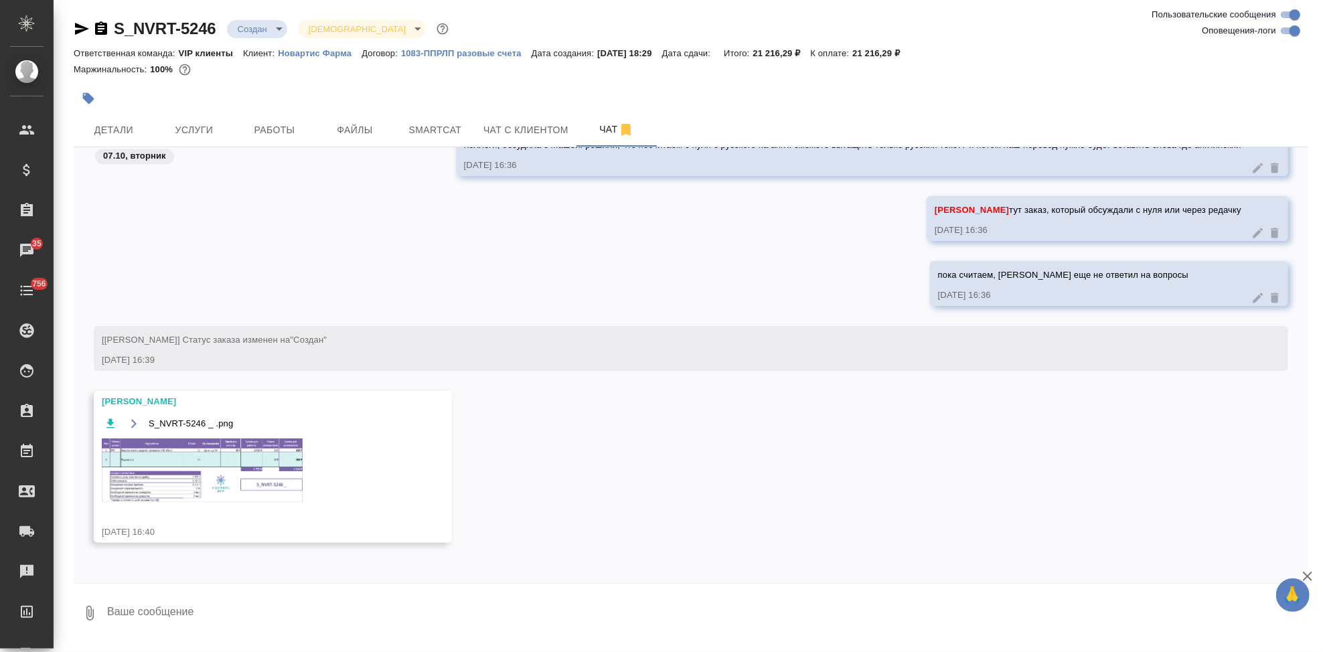
click at [254, 474] on img at bounding box center [202, 471] width 201 height 64
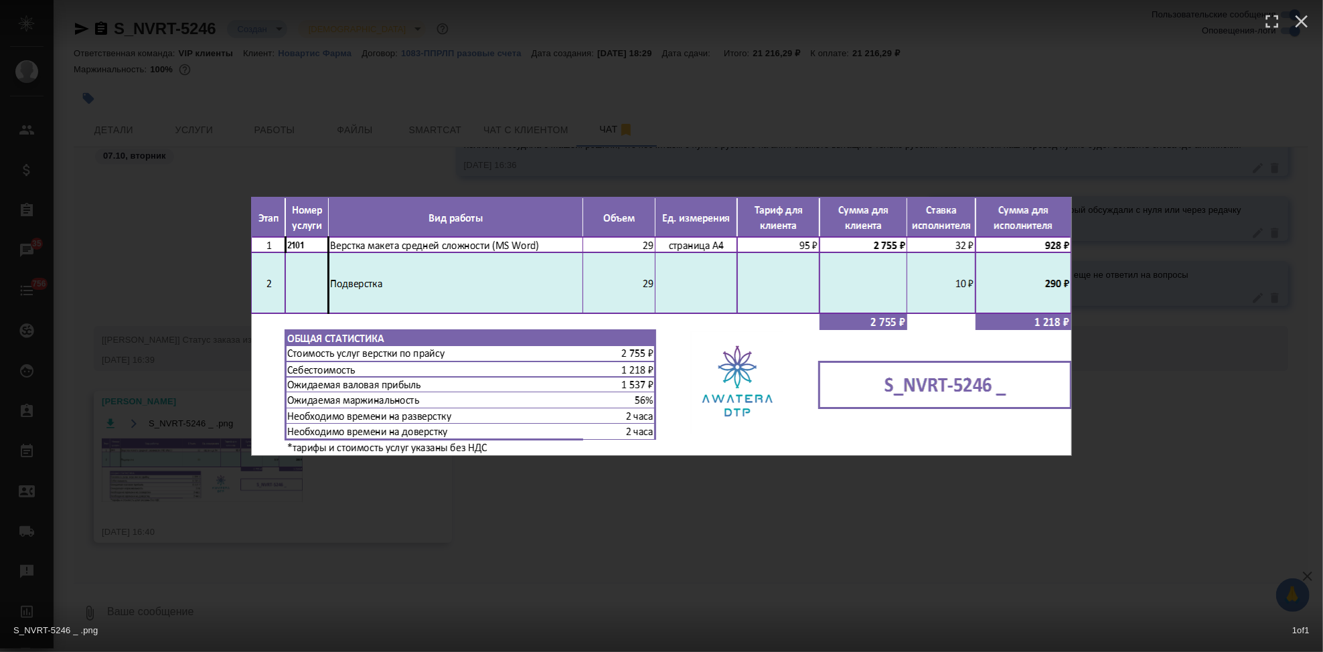
click at [573, 532] on div "S_NVRT-5246 _ .png 1 of 1" at bounding box center [661, 326] width 1323 height 652
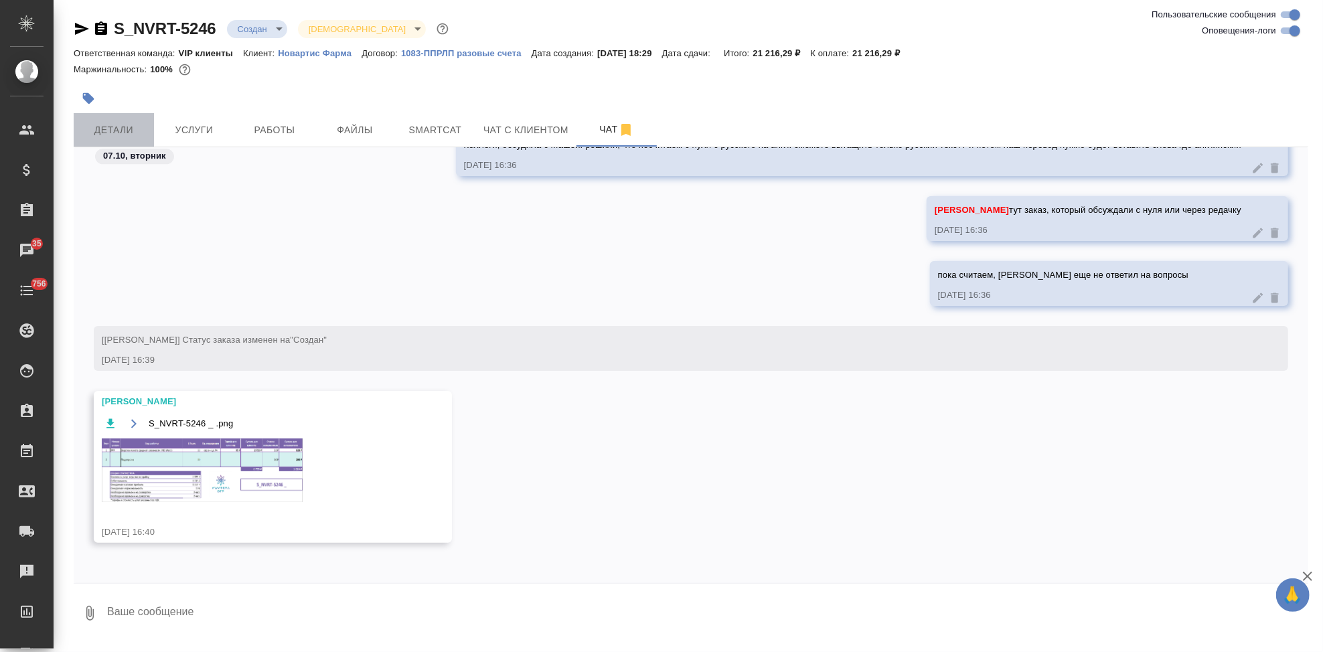
click at [116, 129] on span "Детали" at bounding box center [114, 130] width 64 height 17
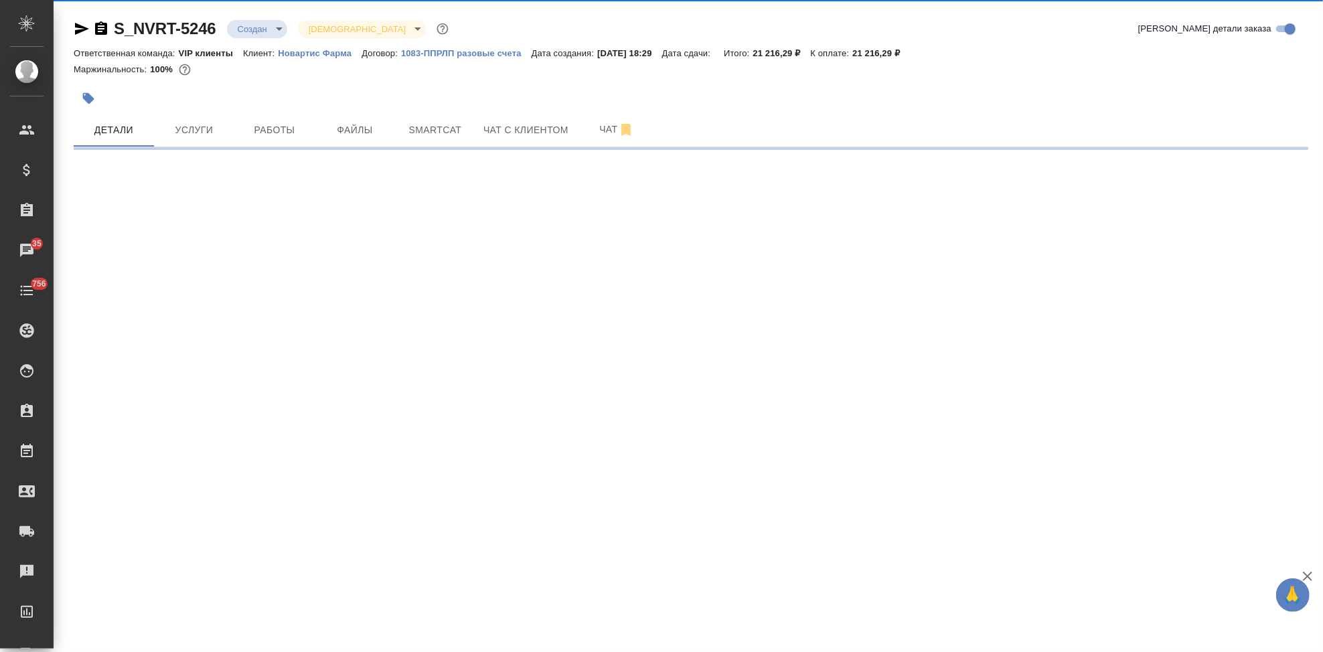
select select "RU"
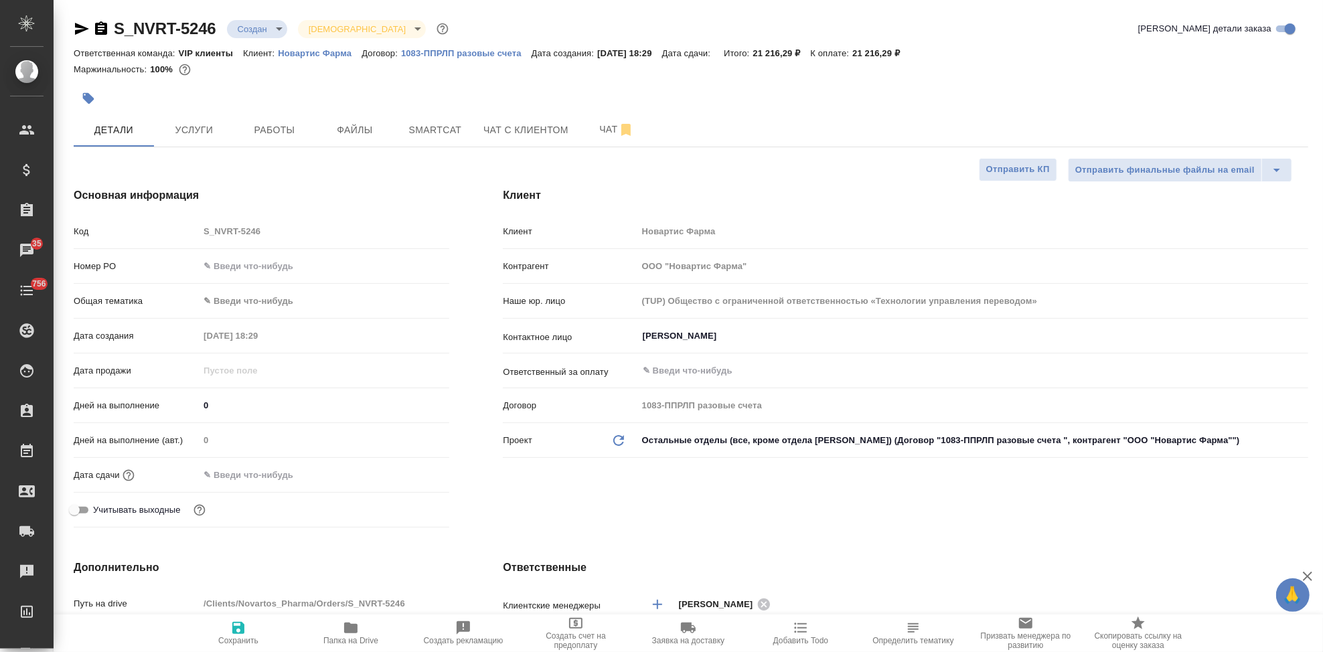
type textarea "x"
click at [256, 404] on input "0" at bounding box center [324, 405] width 249 height 19
type textarea "x"
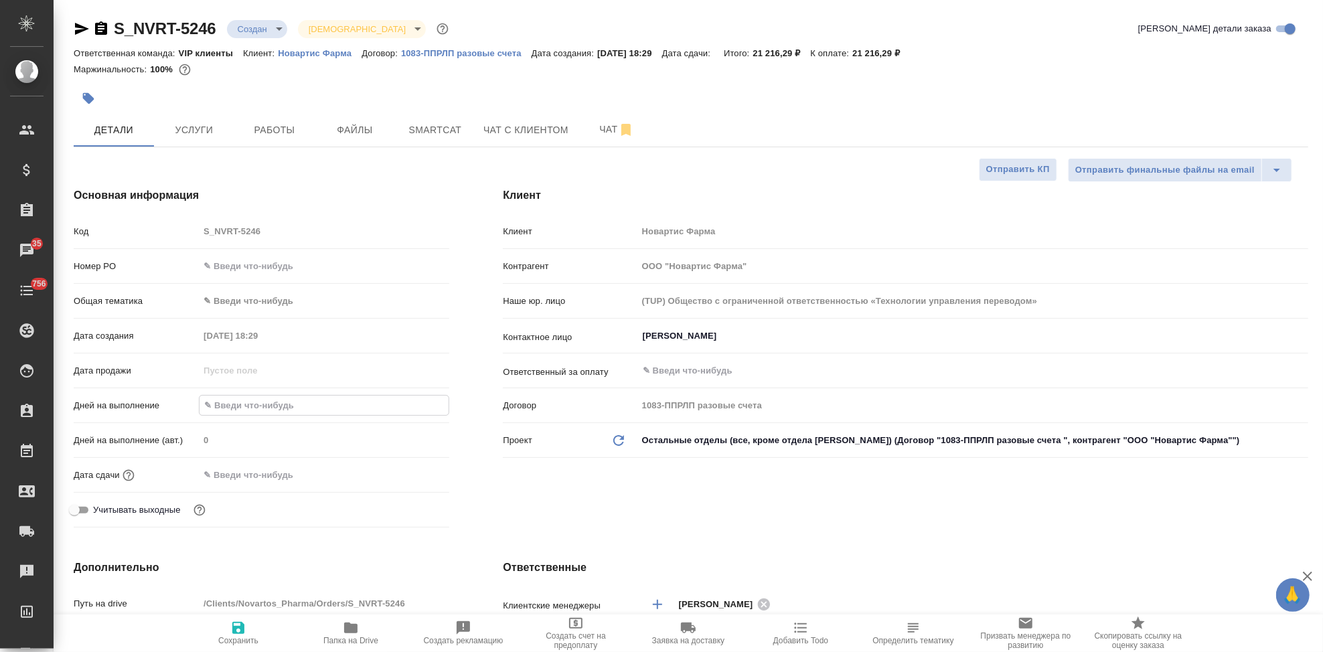
type textarea "x"
type input "6"
type textarea "x"
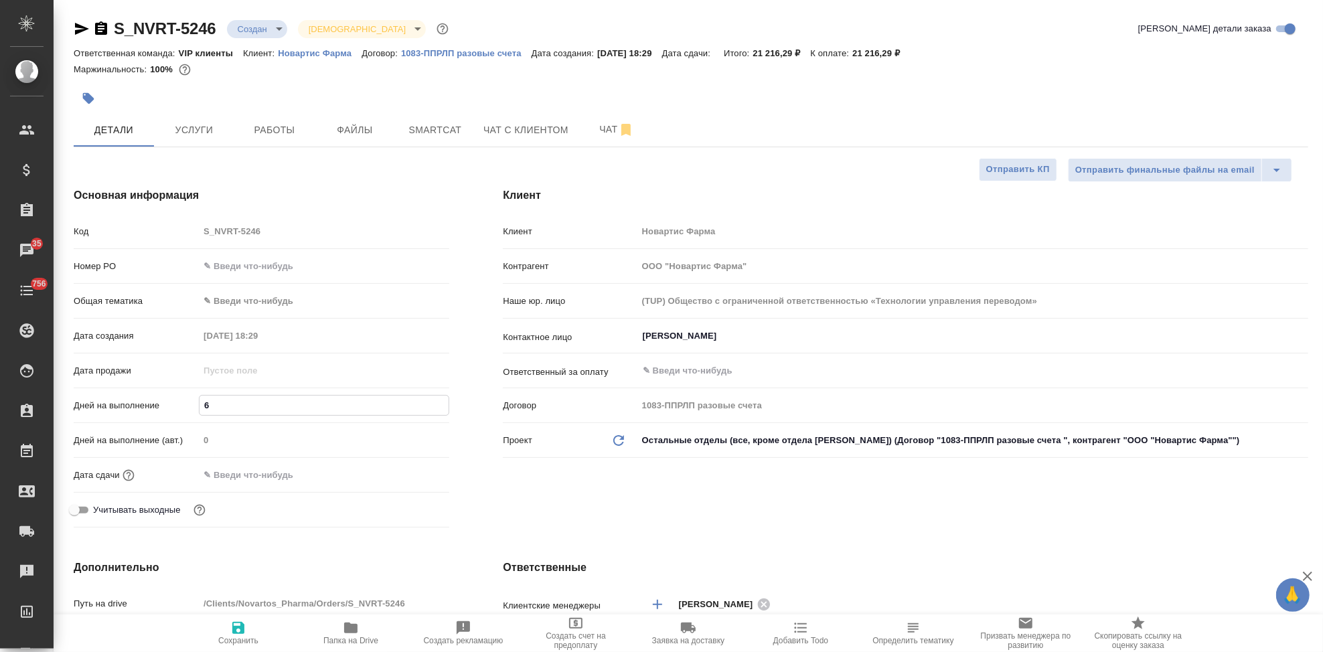
type textarea "x"
type input "7"
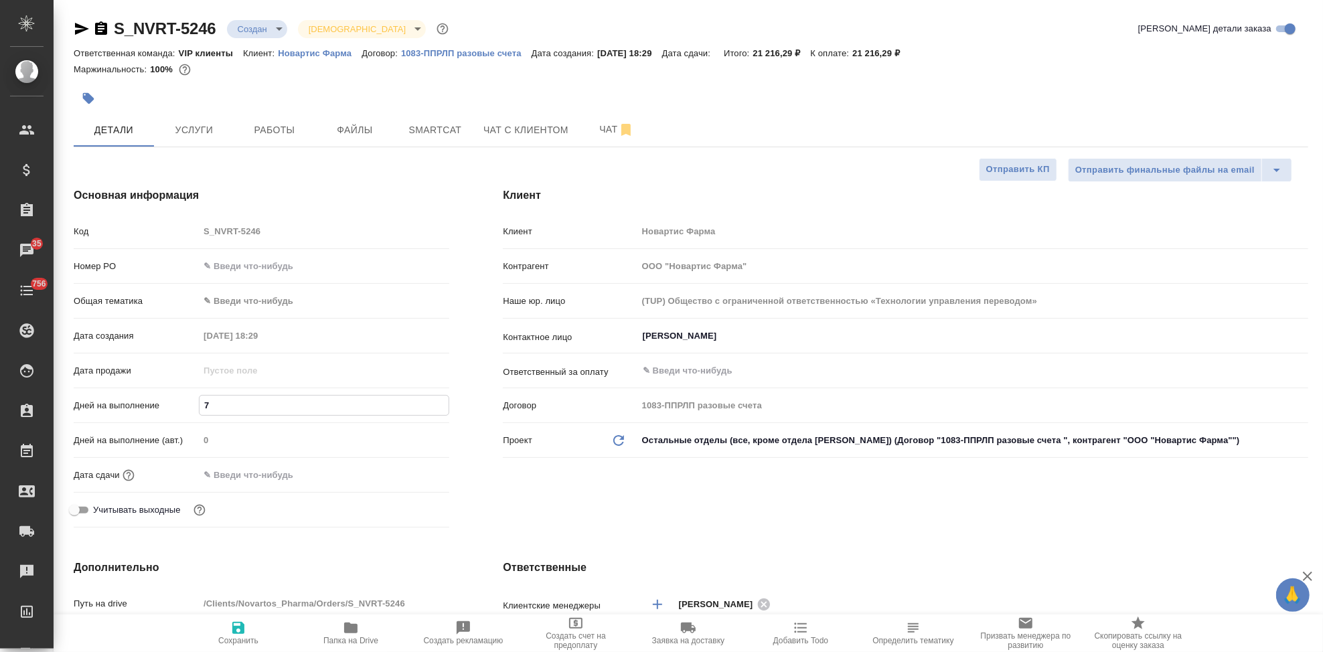
type textarea "x"
type input "7"
click at [541, 471] on div "Клиент Клиент Новартис Фарма Контрагент ООО "Новартис Фарма" Наше юр. лицо (TUP…" at bounding box center [905, 360] width 859 height 399
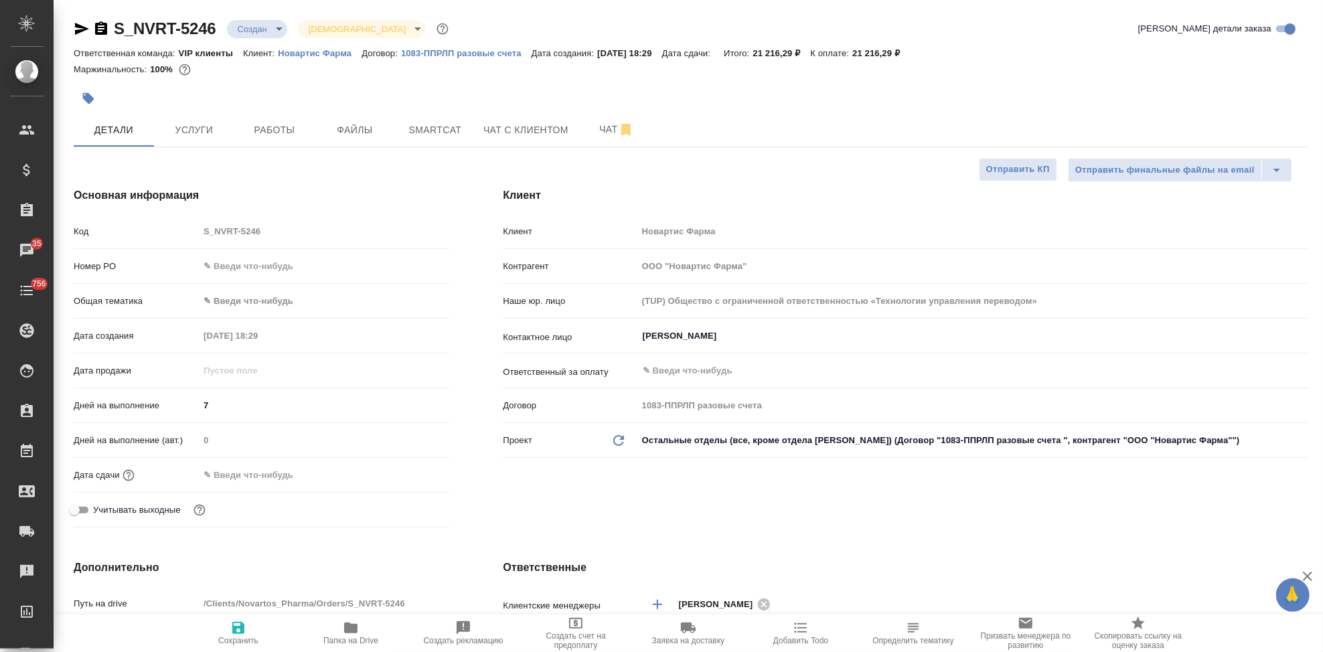
click at [241, 625] on icon "button" at bounding box center [238, 628] width 12 height 12
type textarea "x"
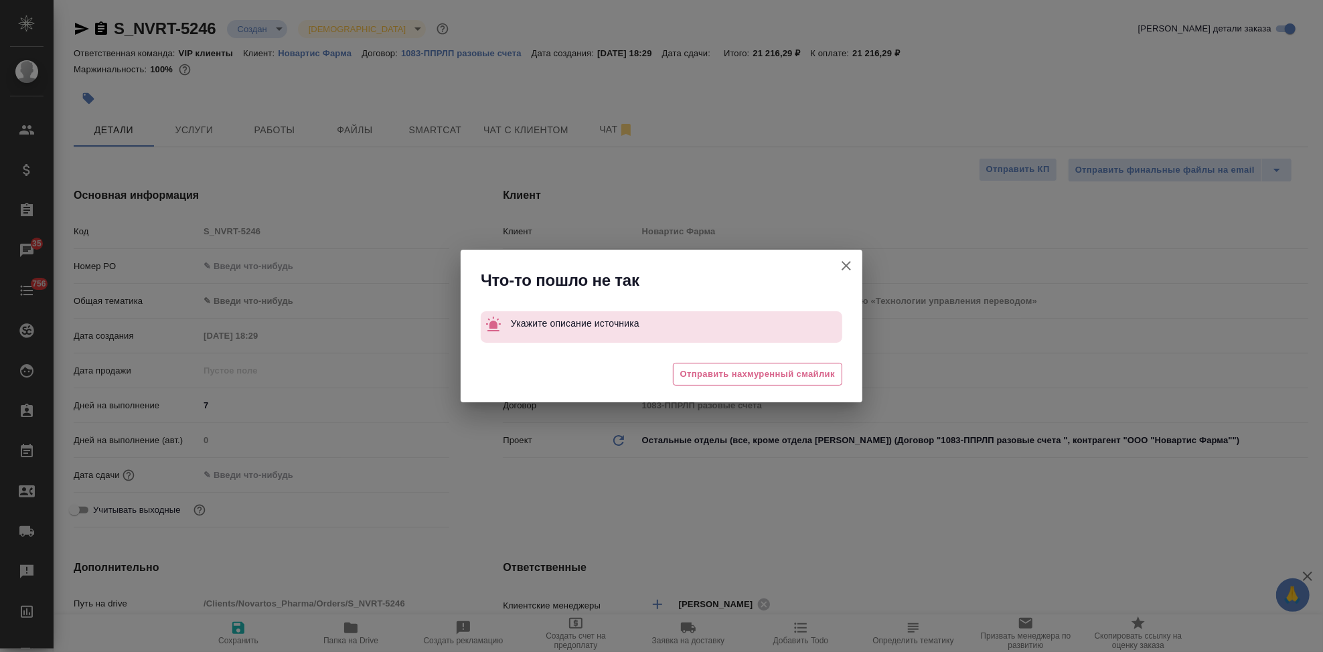
click at [844, 268] on icon "button" at bounding box center [846, 265] width 9 height 9
type textarea "x"
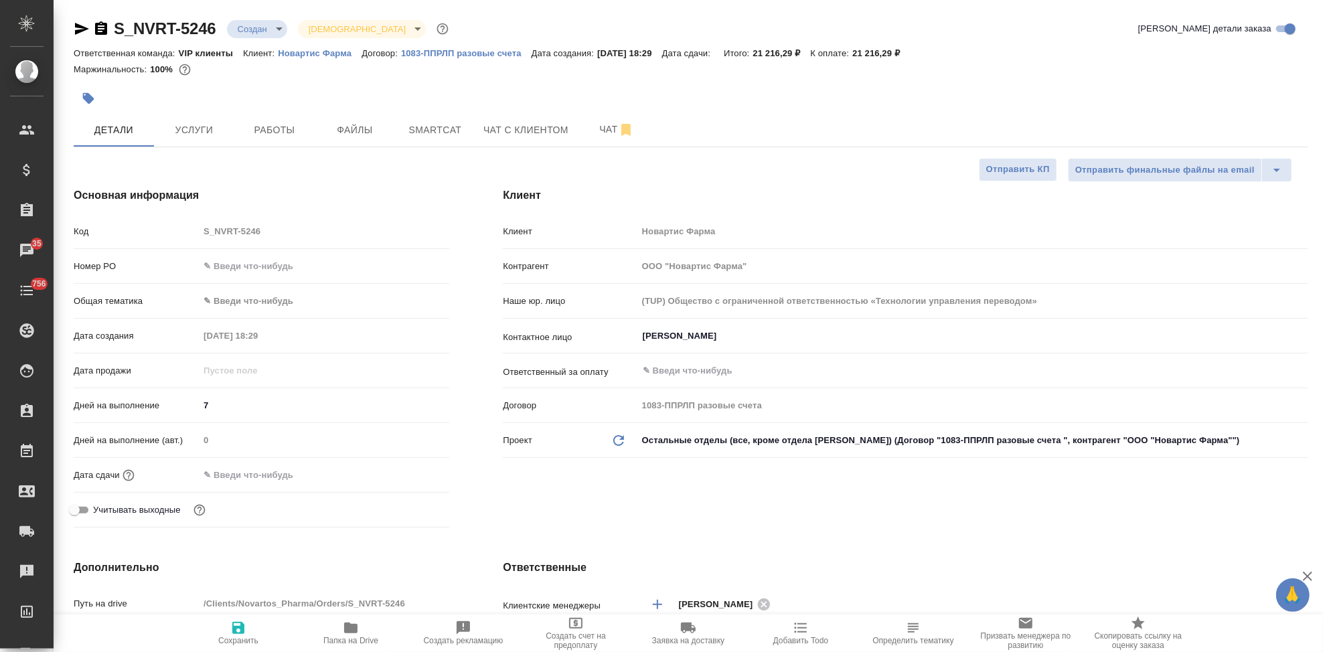
type textarea "x"
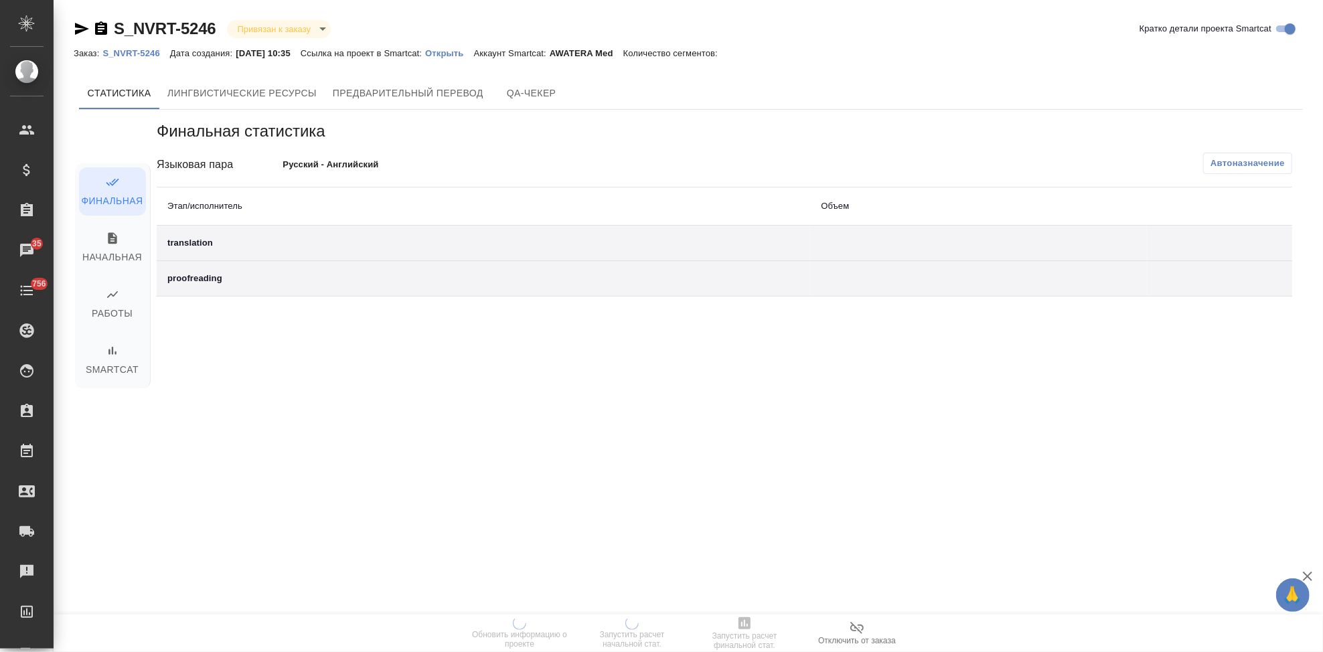
click at [460, 56] on p "Открыть" at bounding box center [449, 53] width 48 height 10
